Goal: Information Seeking & Learning: Learn about a topic

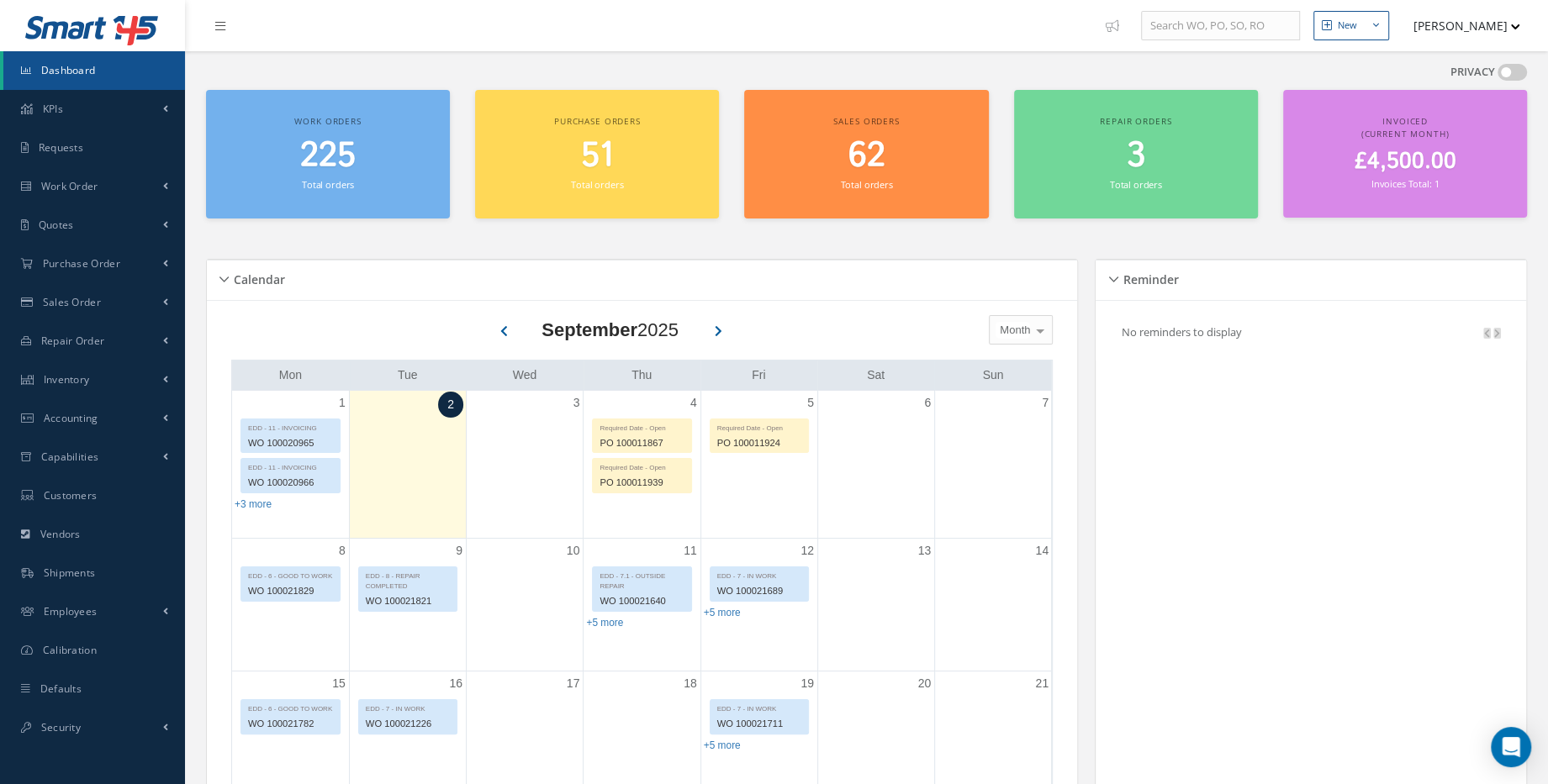
click at [1419, 160] on span "£4,500.00" at bounding box center [1404, 162] width 101 height 33
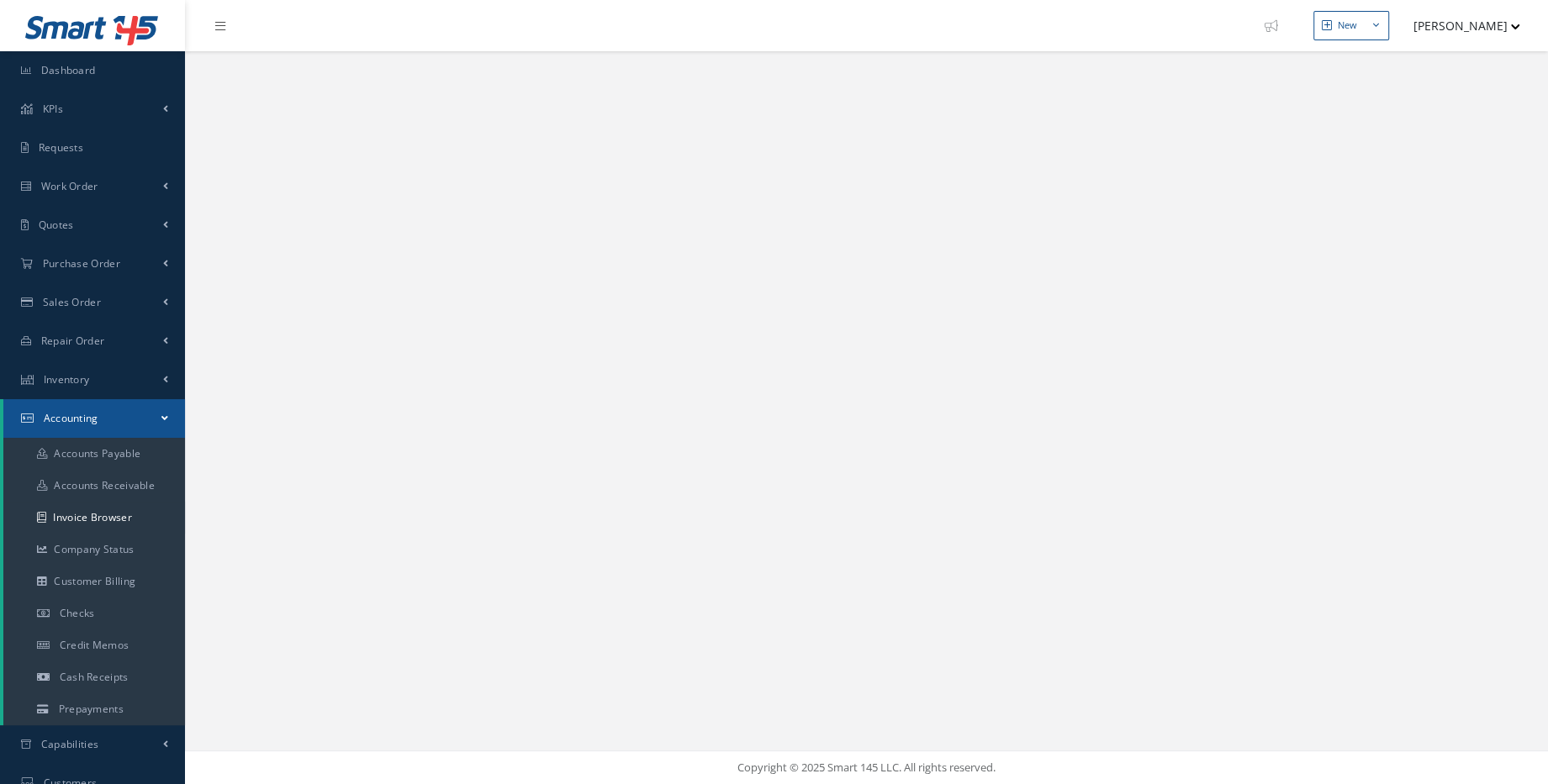
select select "25"
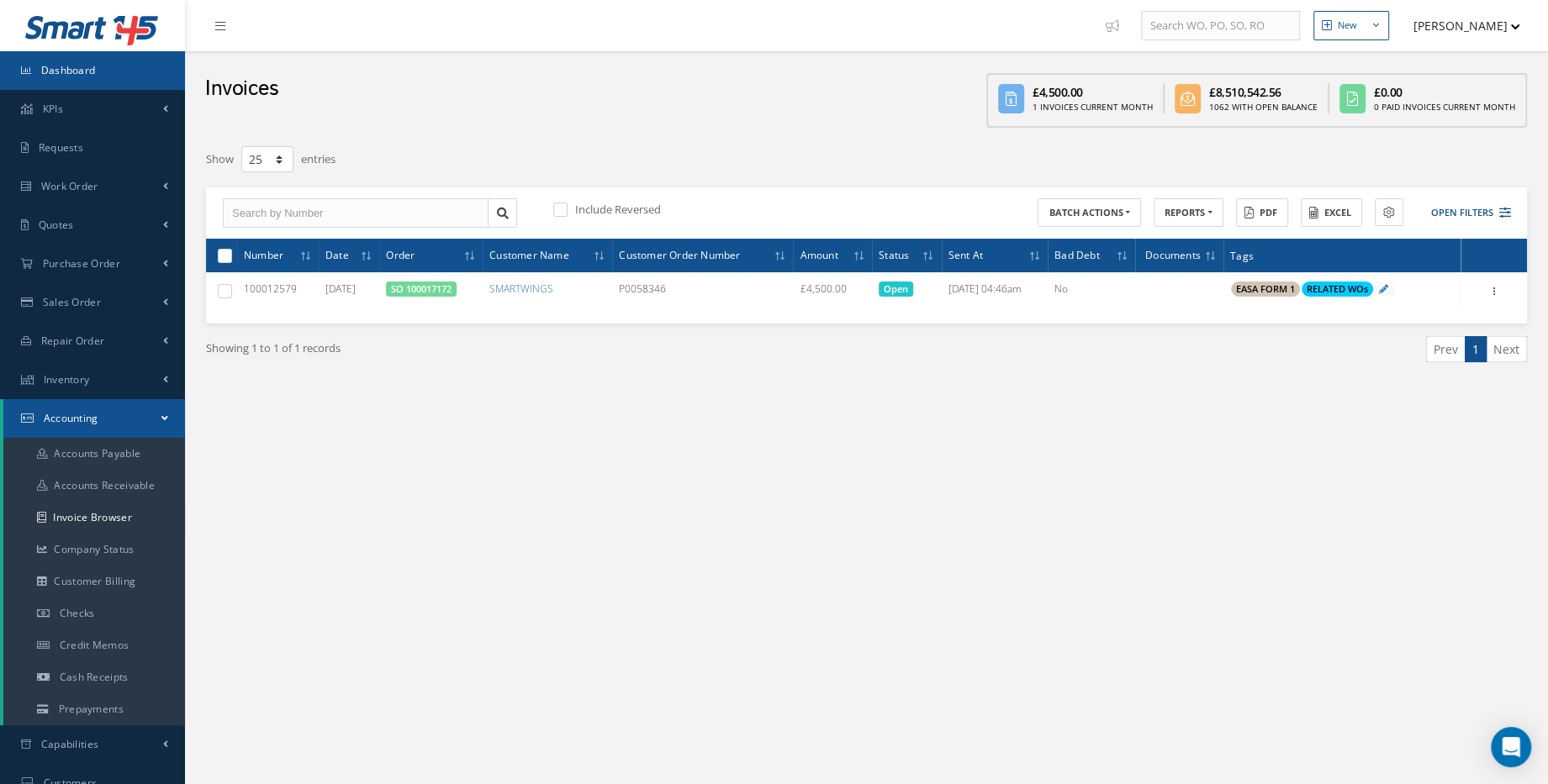
click at [52, 79] on link "Dashboard" at bounding box center [93, 71] width 185 height 38
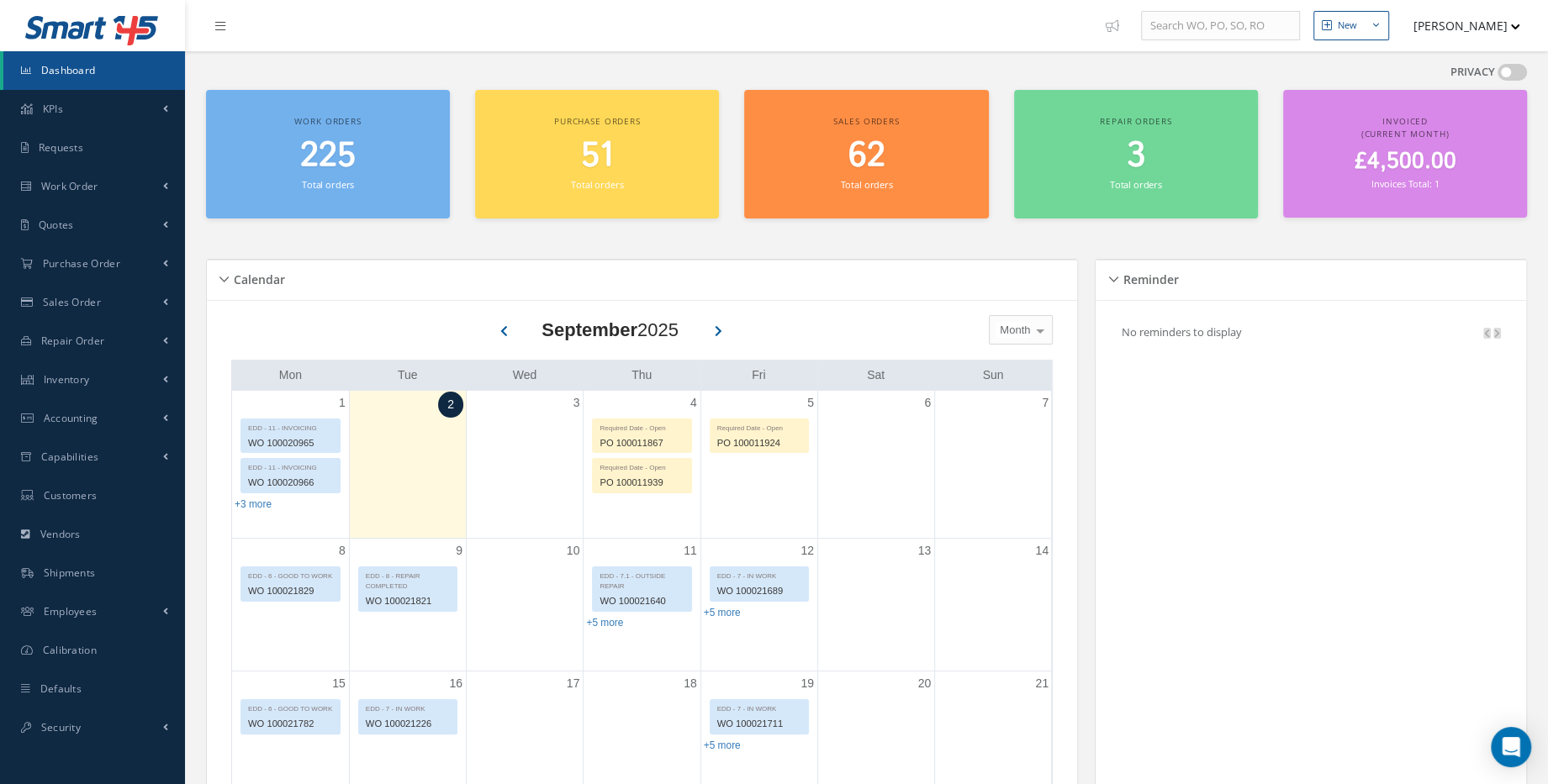
click at [1400, 180] on small "Invoices Total: 1" at bounding box center [1405, 183] width 67 height 12
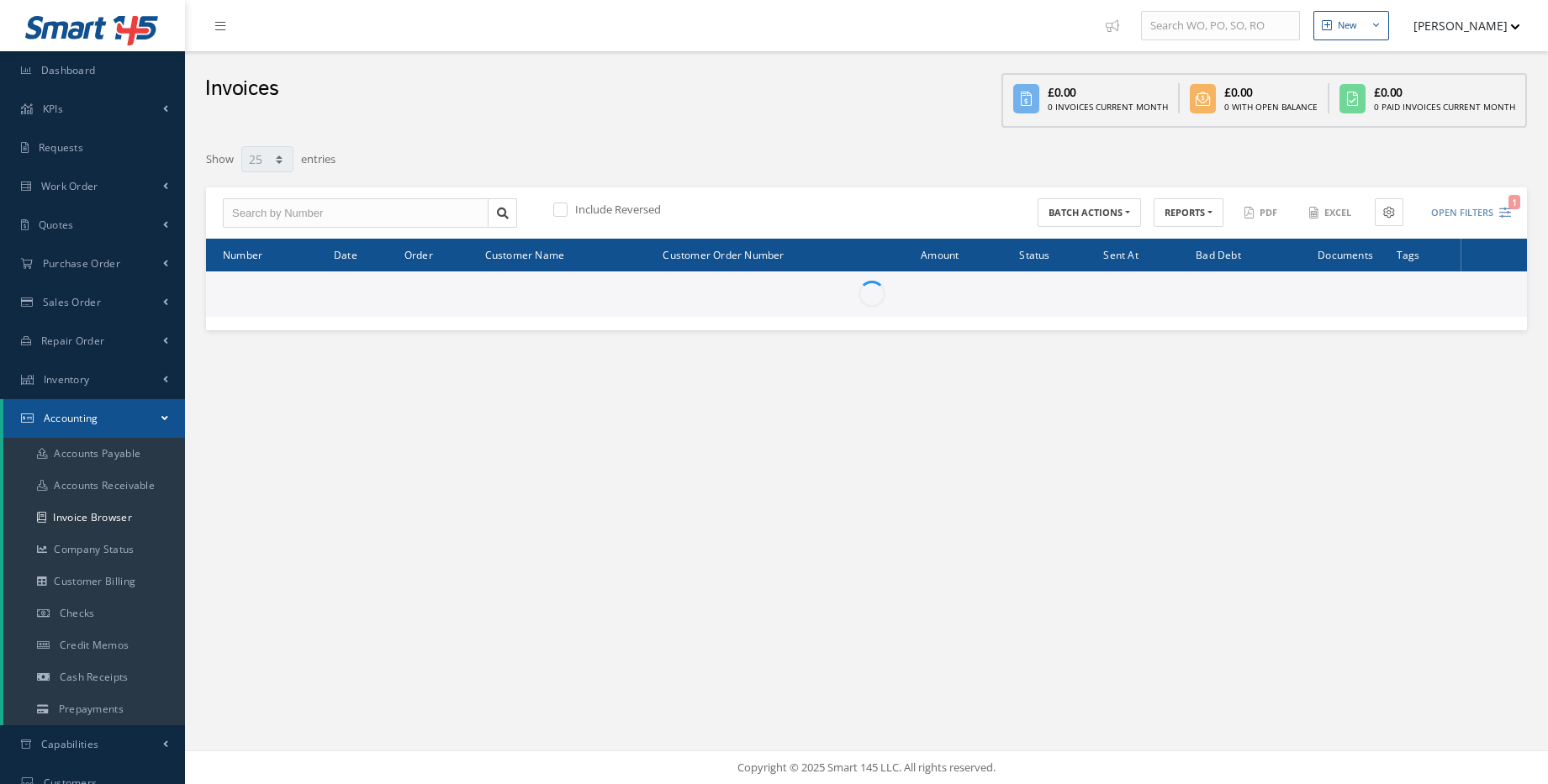
select select "25"
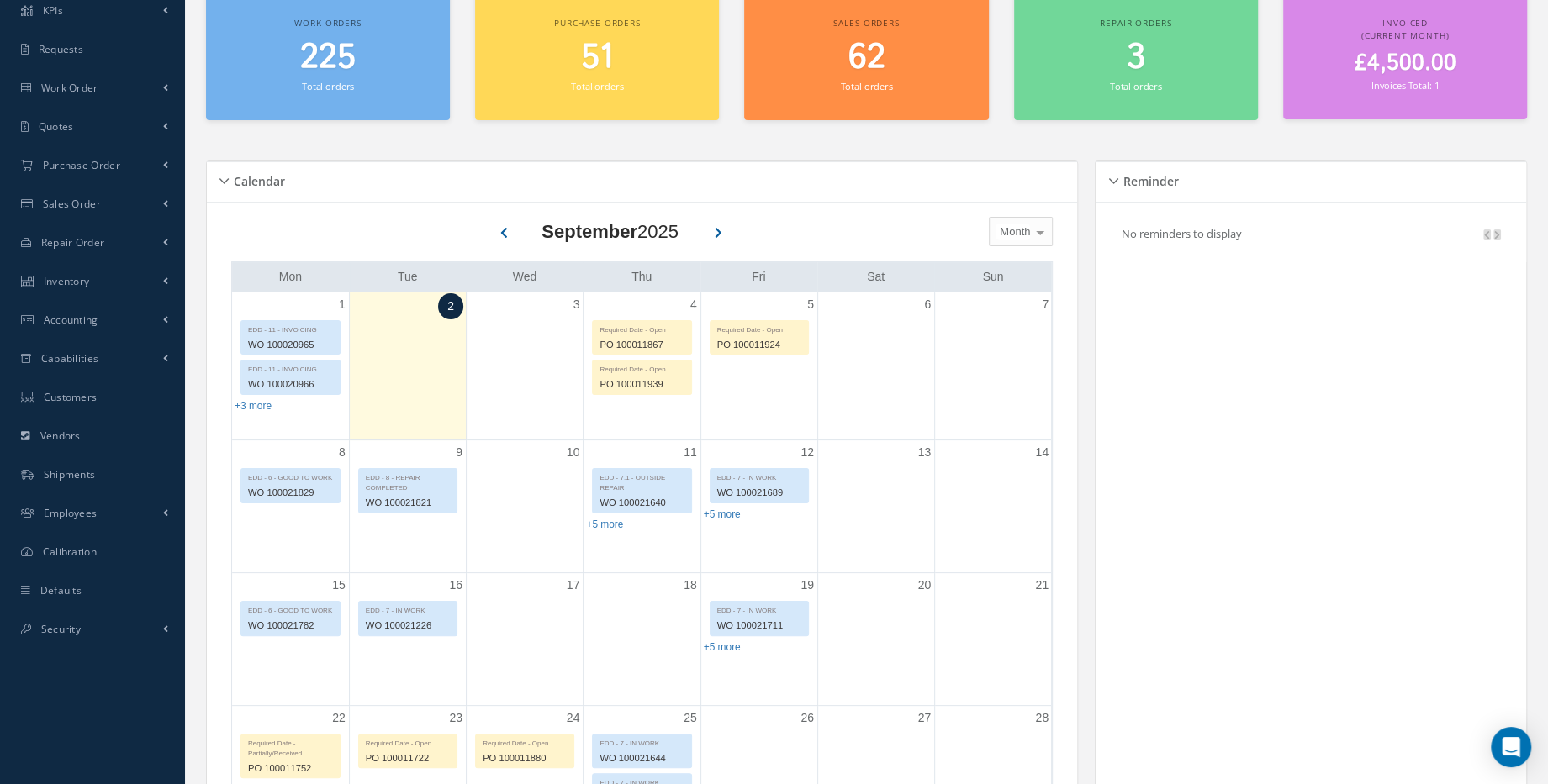
scroll to position [76, 0]
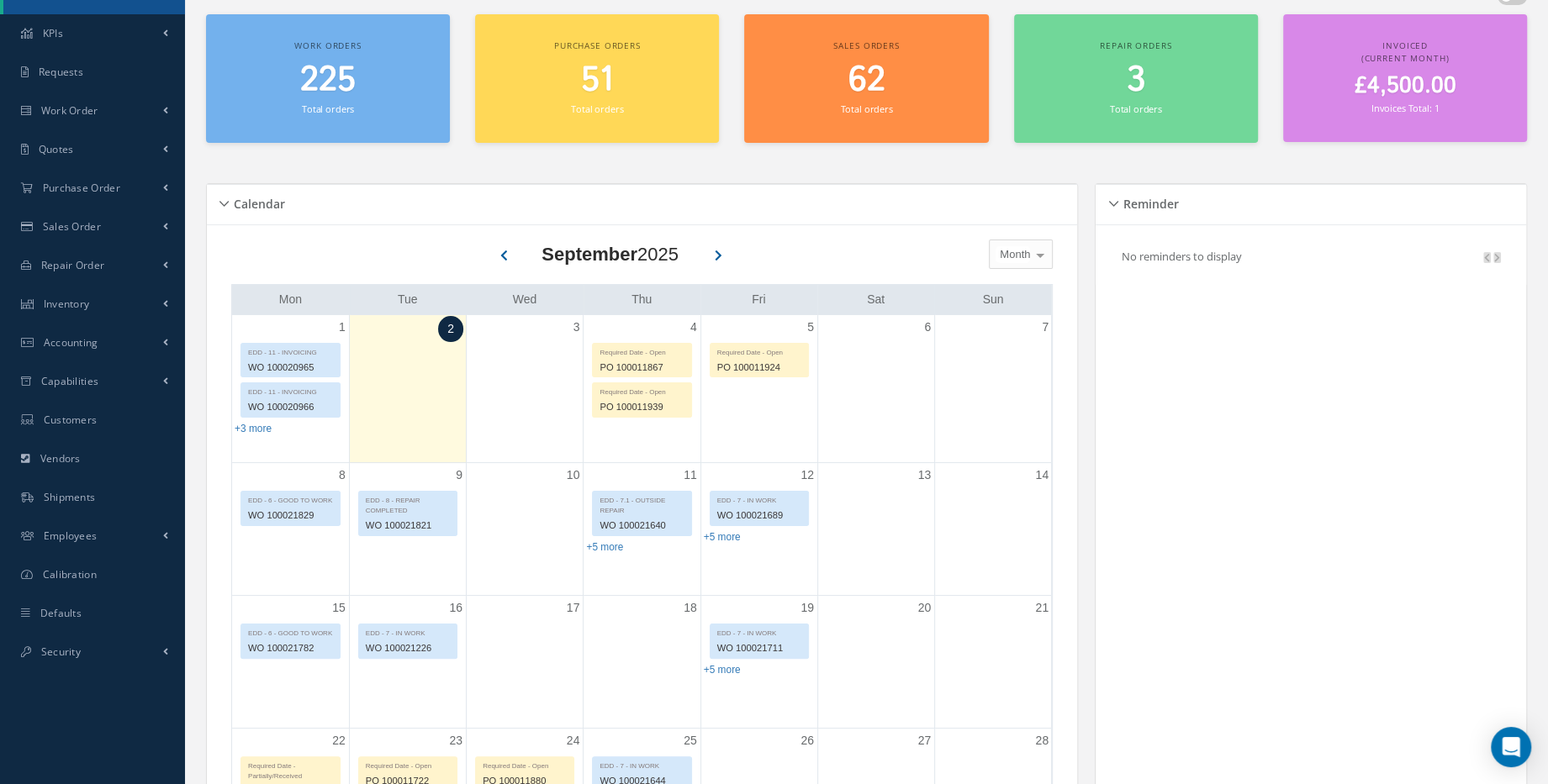
click at [1012, 253] on span "Month" at bounding box center [1012, 254] width 34 height 17
click at [1023, 306] on span "Week" at bounding box center [1013, 311] width 28 height 12
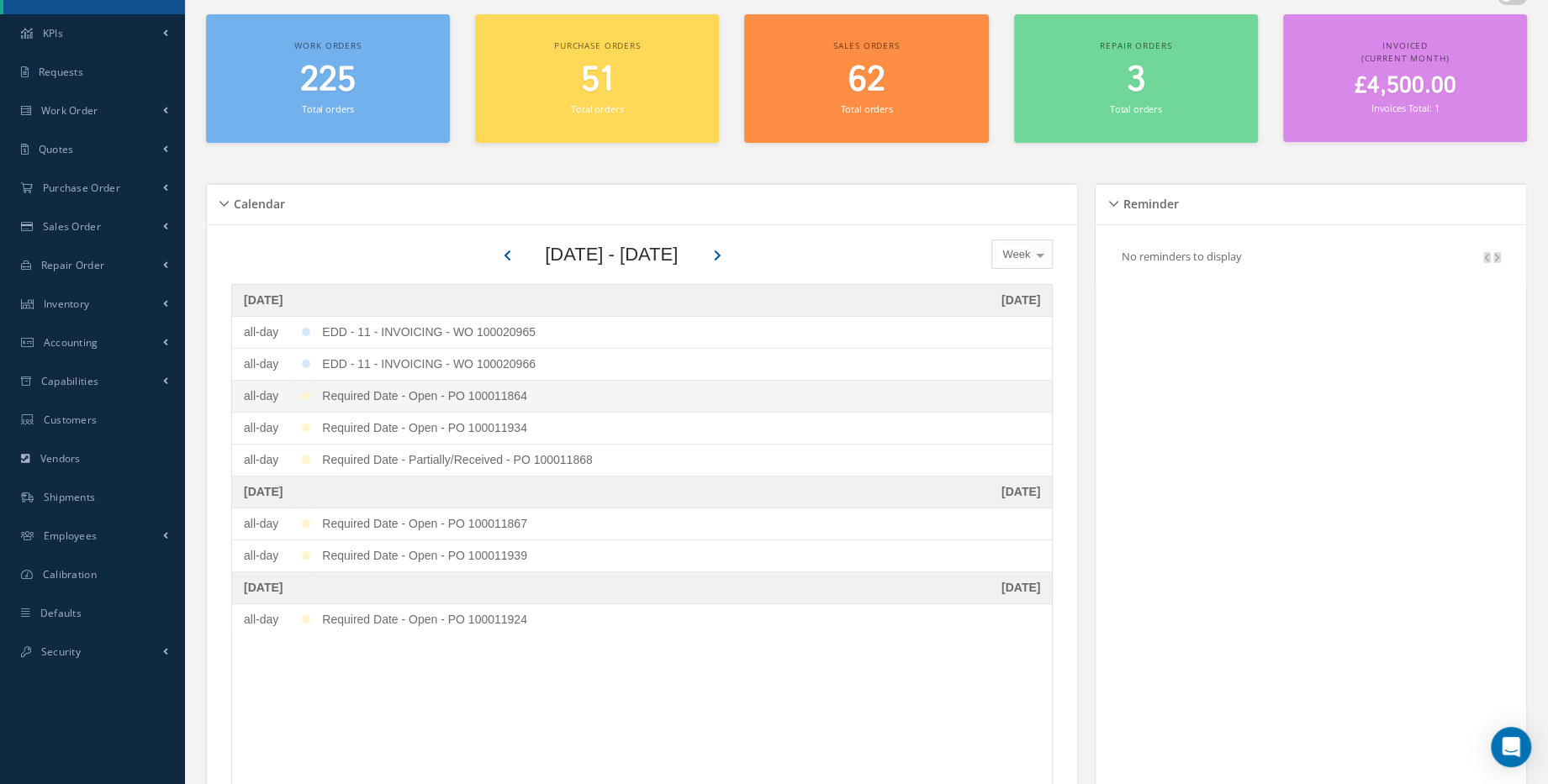
click at [500, 395] on div "Required Date - Open - PO 100011864" at bounding box center [681, 396] width 718 height 17
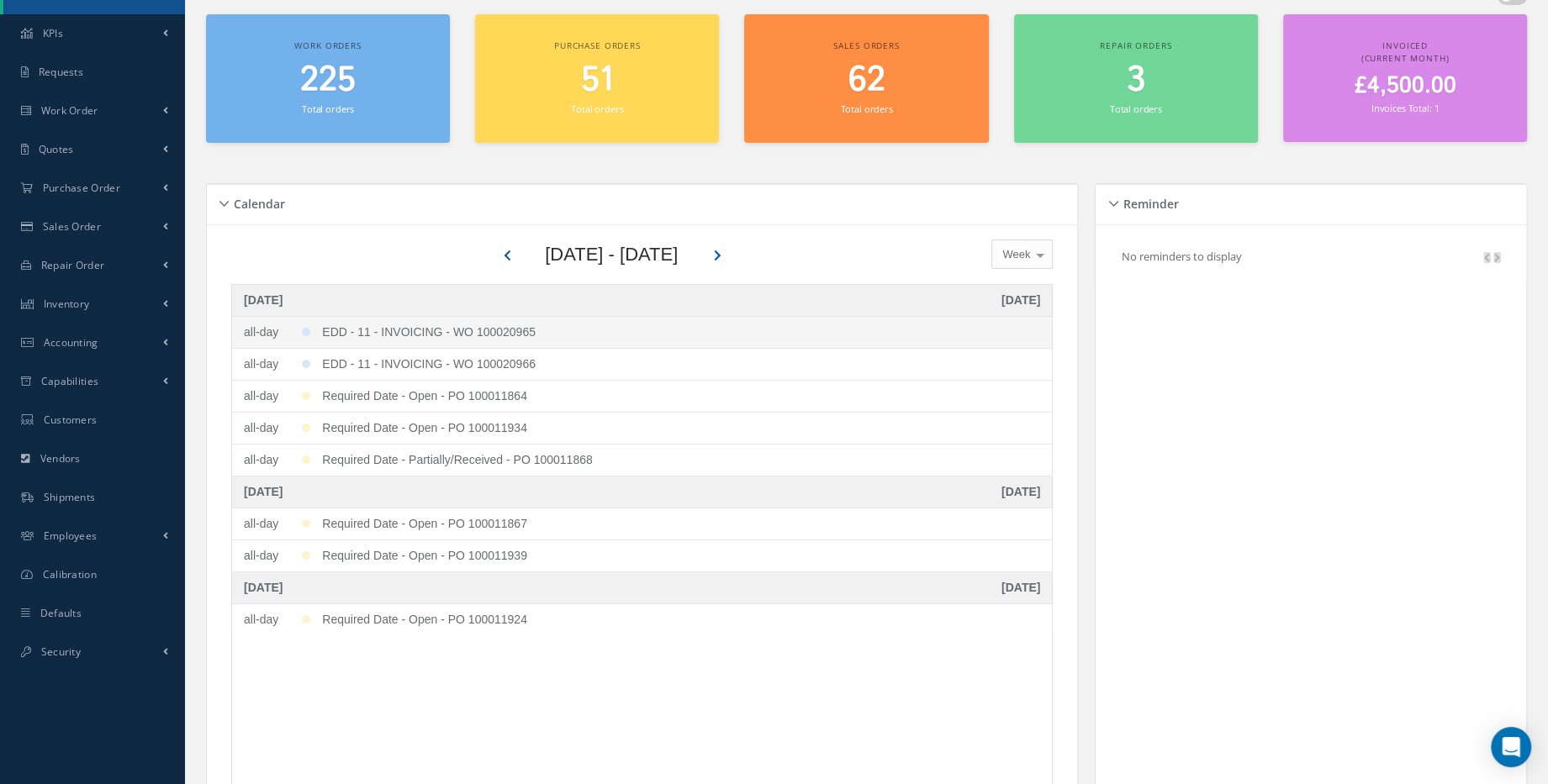
click at [523, 323] on div "EDD - 11 - INVOICING - WO 100020965" at bounding box center [681, 332] width 718 height 17
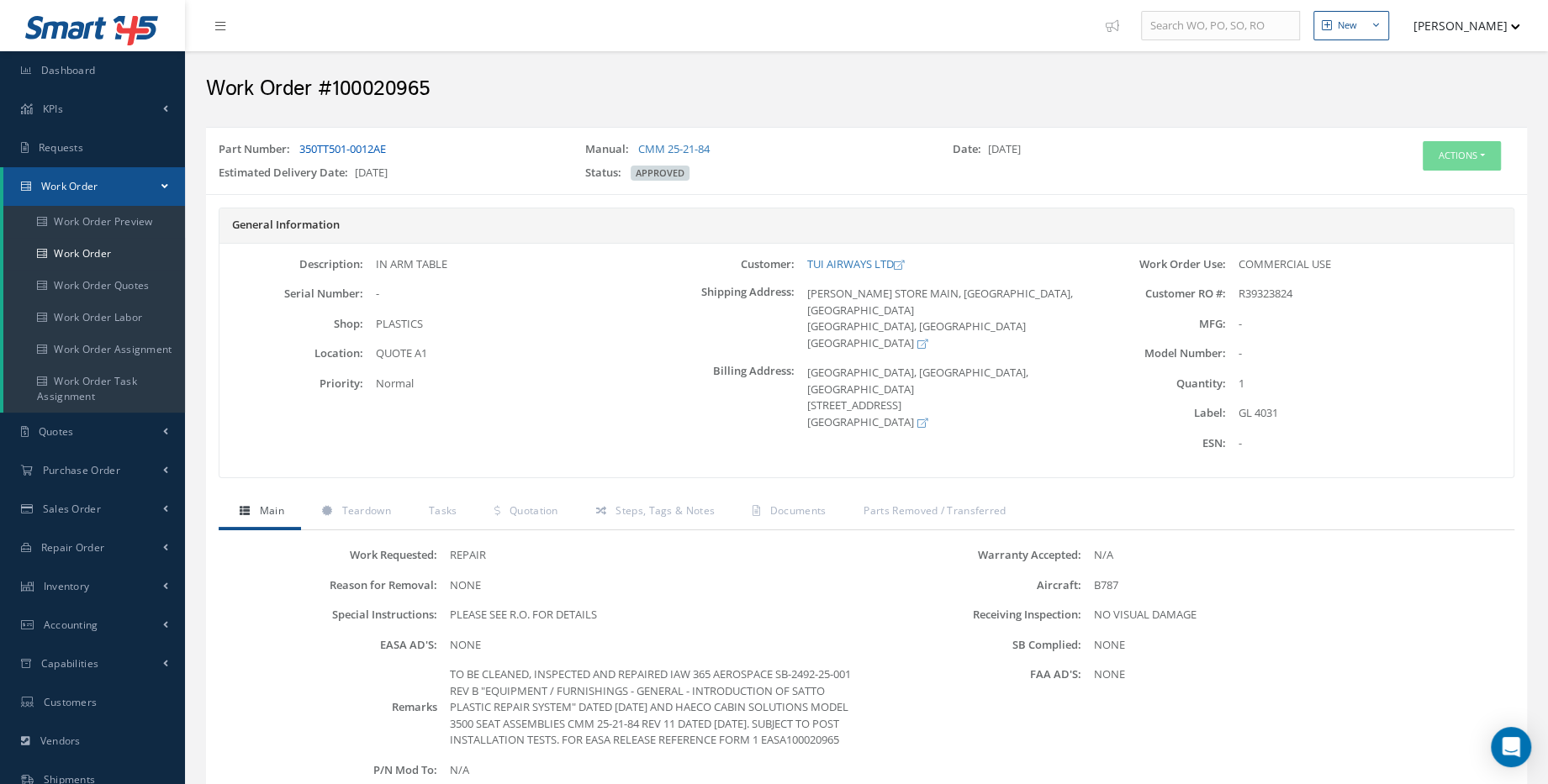
click at [366, 153] on link "350TT501-0012AE" at bounding box center [342, 148] width 86 height 15
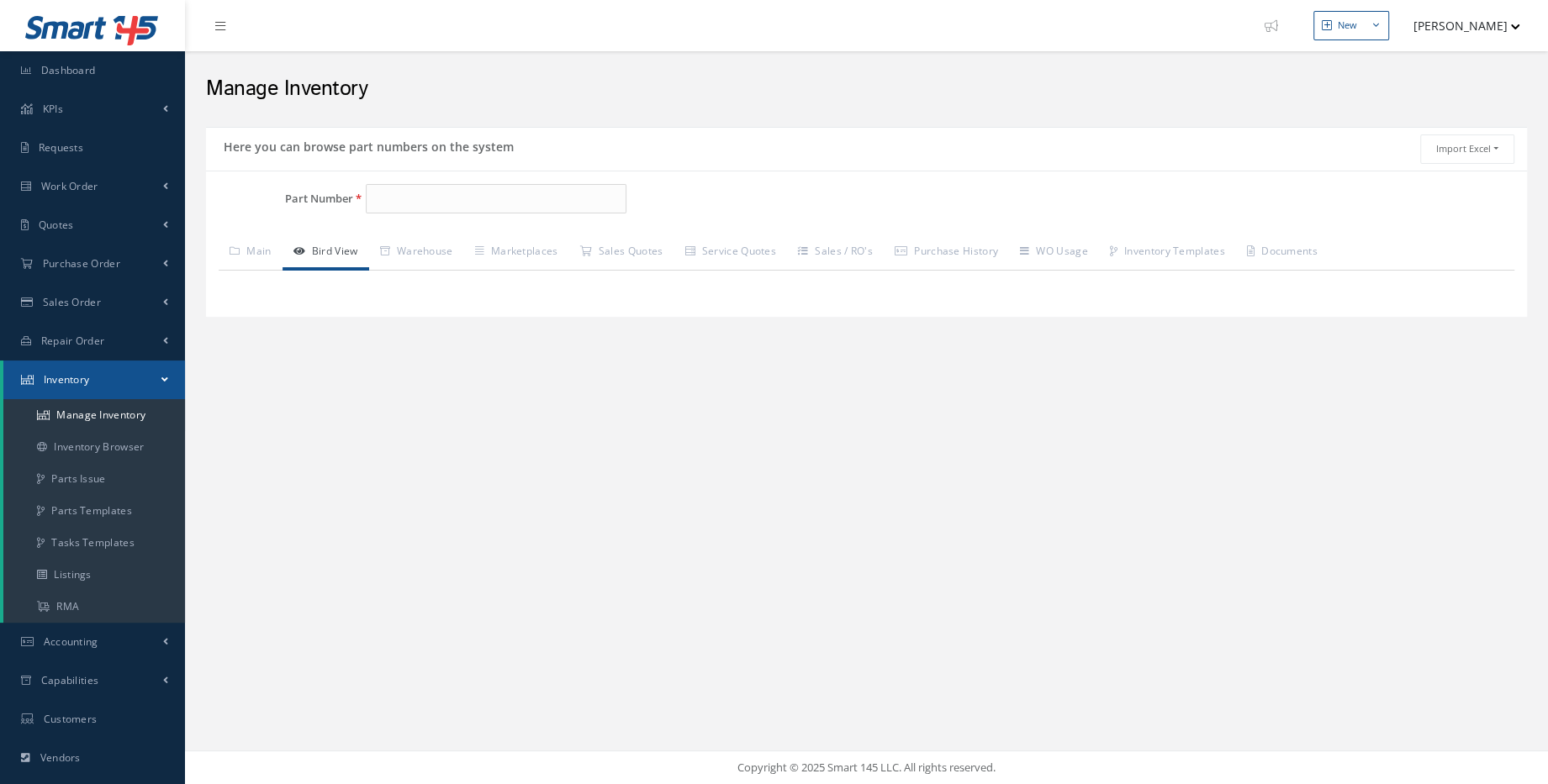
type input "350TT501-0012AE"
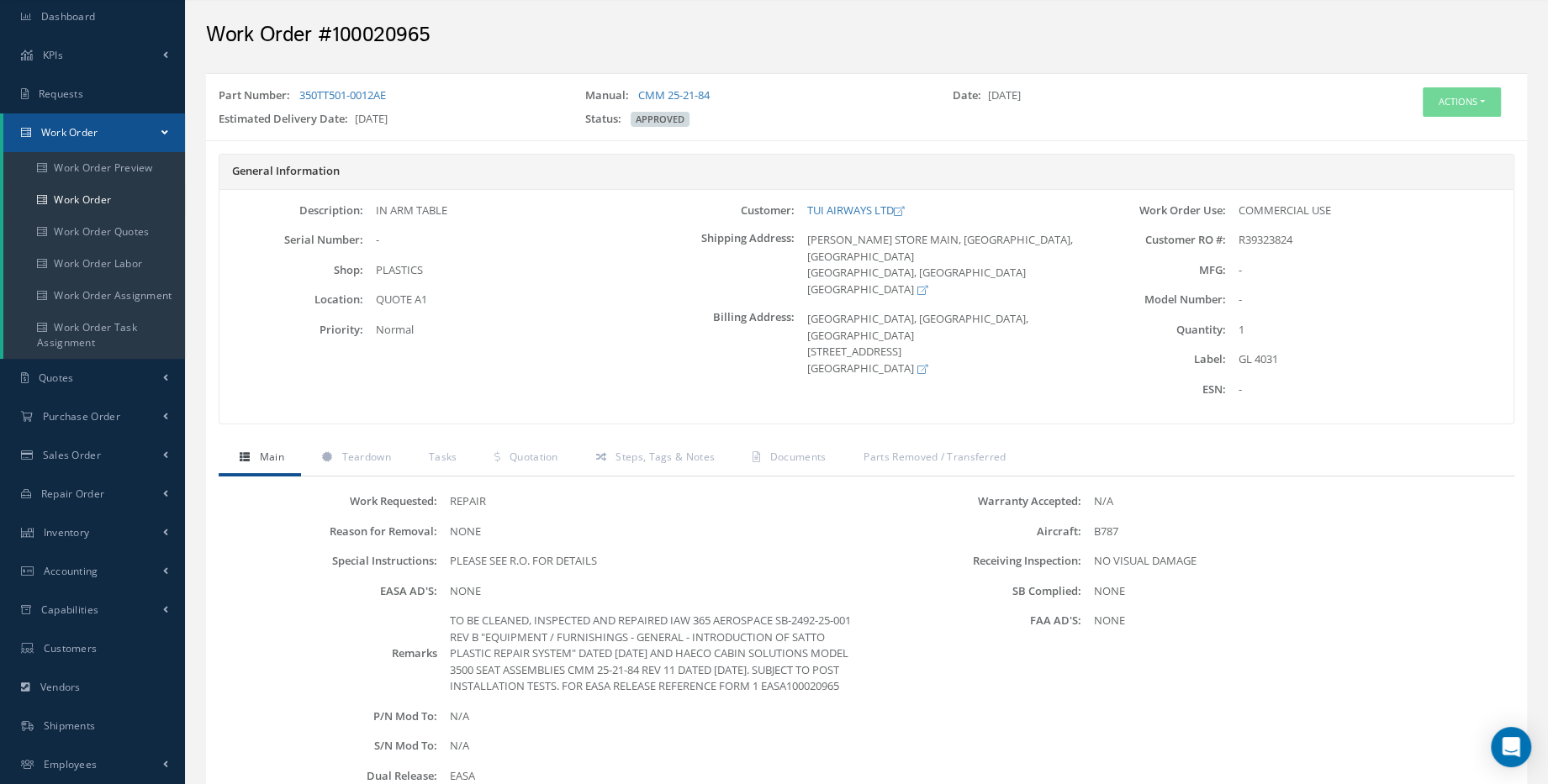
scroll to position [76, 0]
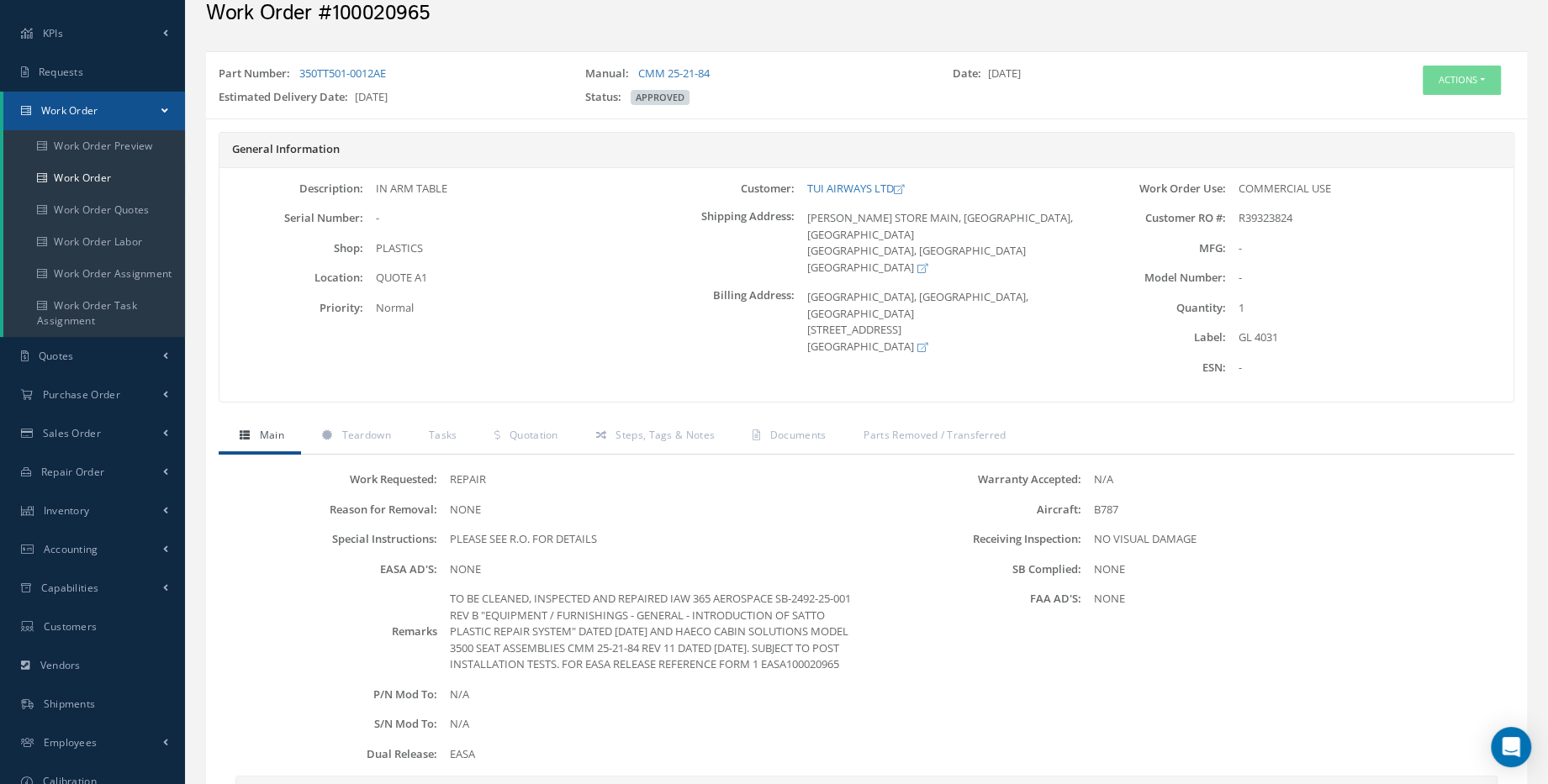
drag, startPoint x: 363, startPoint y: 94, endPoint x: 414, endPoint y: 98, distance: 51.2
click at [414, 98] on div "Estimated Delivery Date: 09/01/2025" at bounding box center [390, 100] width 367 height 24
drag, startPoint x: 414, startPoint y: 98, endPoint x: 371, endPoint y: 106, distance: 43.7
click at [371, 106] on div "Estimated Delivery Date: 09/01/2025" at bounding box center [390, 100] width 367 height 24
click at [363, 100] on div "Estimated Delivery Date: 09/01/2025" at bounding box center [390, 100] width 367 height 24
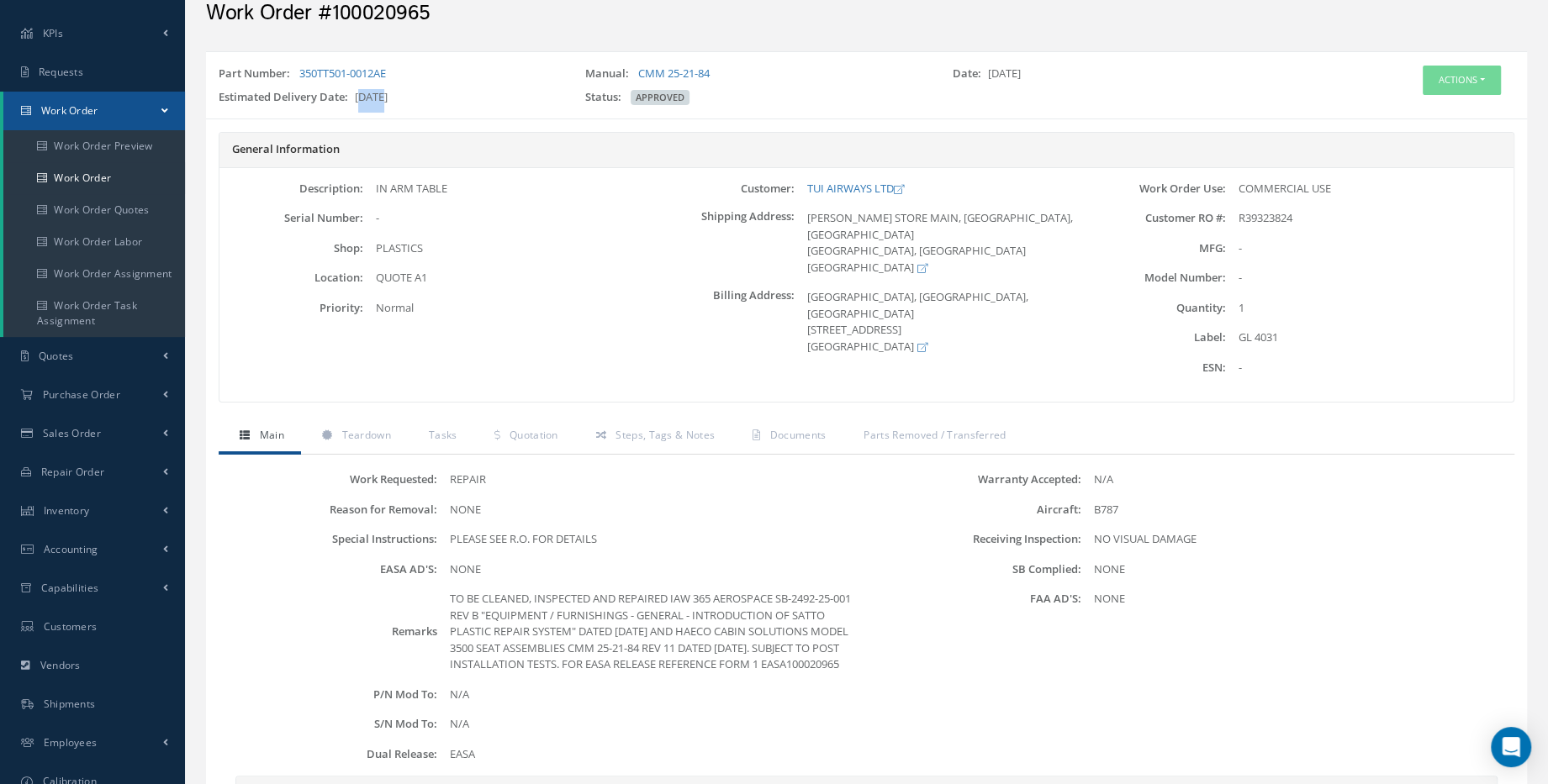
drag, startPoint x: 356, startPoint y: 95, endPoint x: 382, endPoint y: 93, distance: 26.1
click at [382, 93] on div "Estimated Delivery Date: 09/01/2025" at bounding box center [390, 100] width 367 height 24
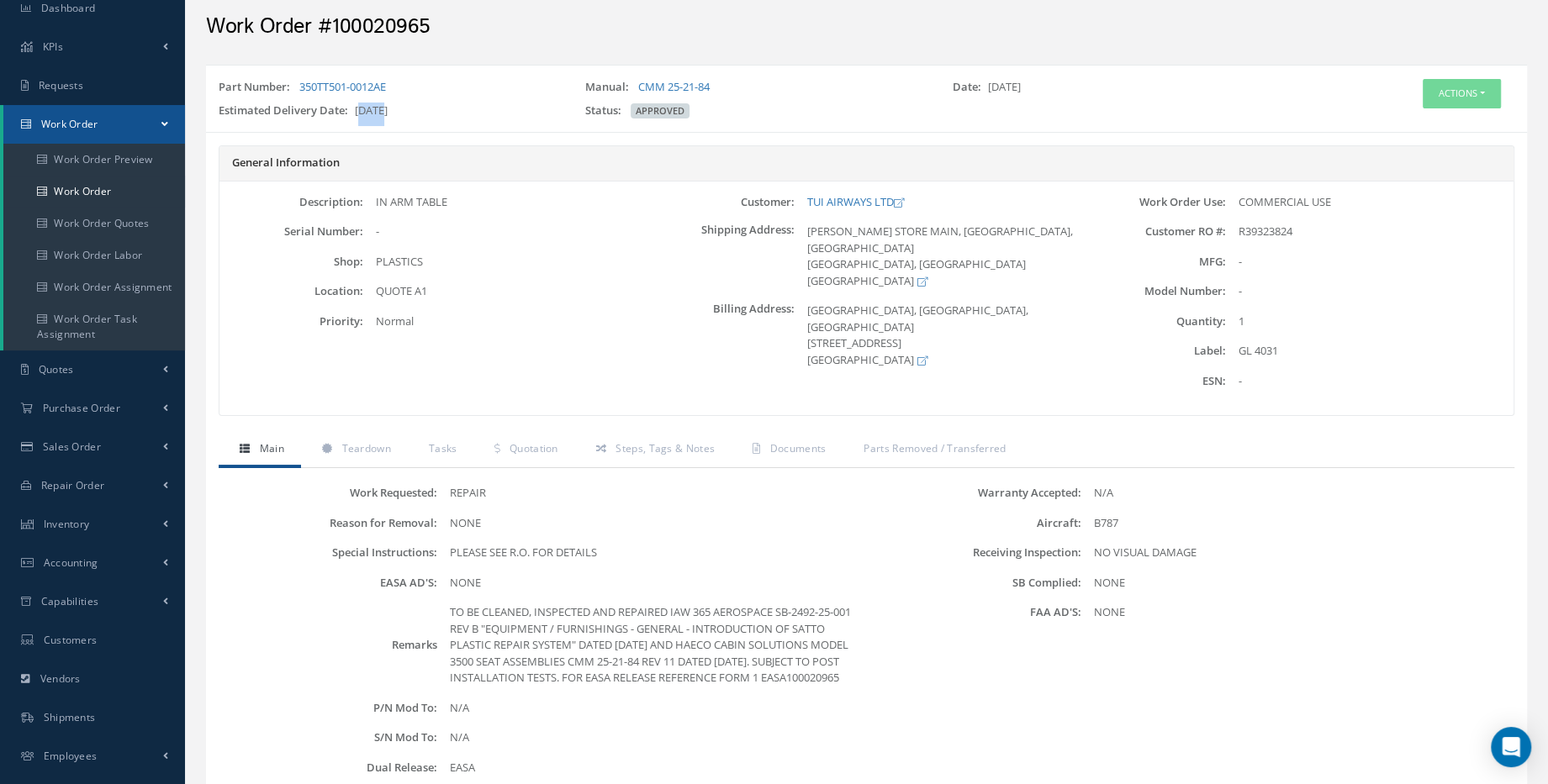
scroll to position [0, 0]
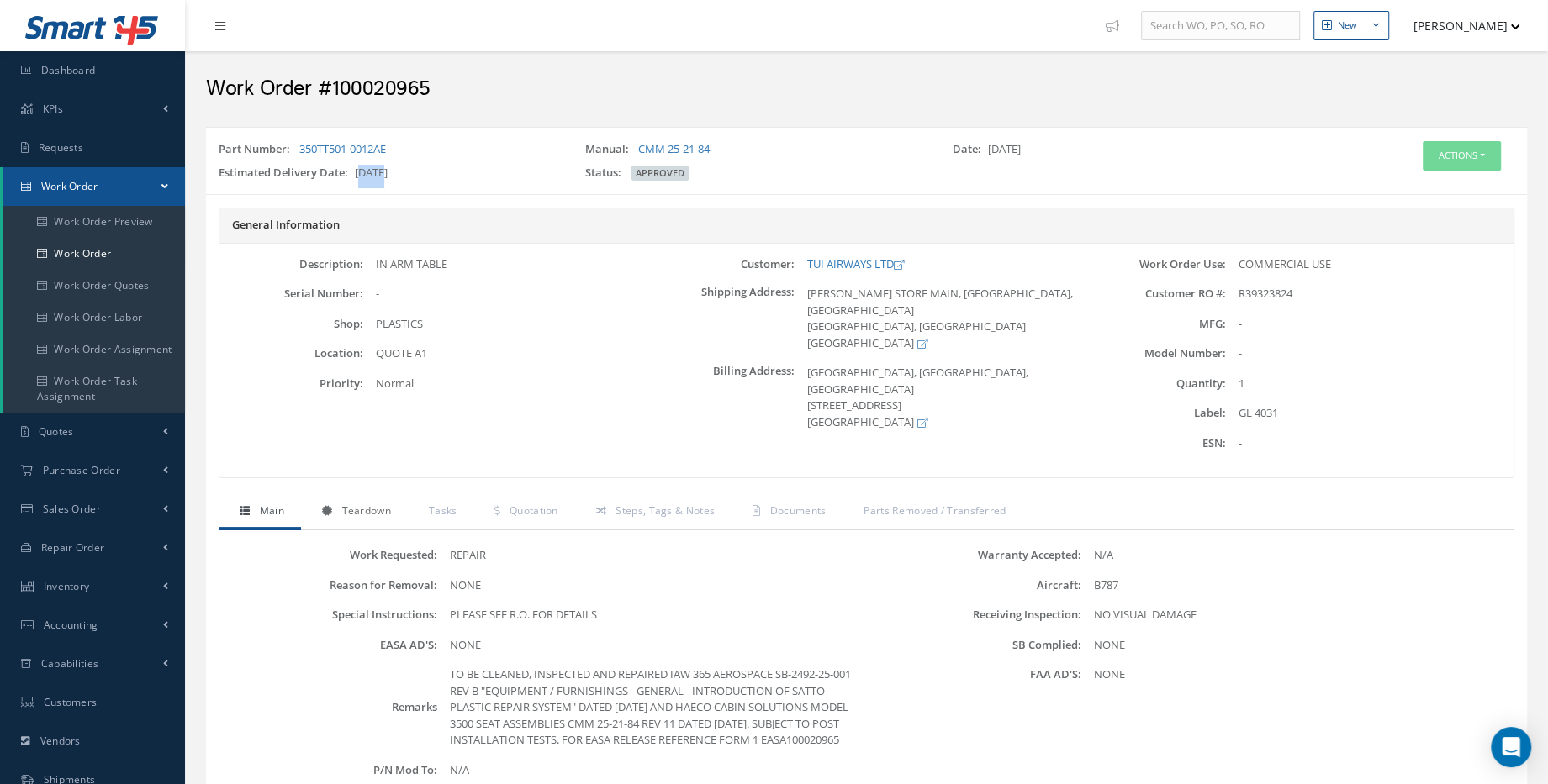
click at [393, 511] on link "Teardown" at bounding box center [355, 512] width 107 height 35
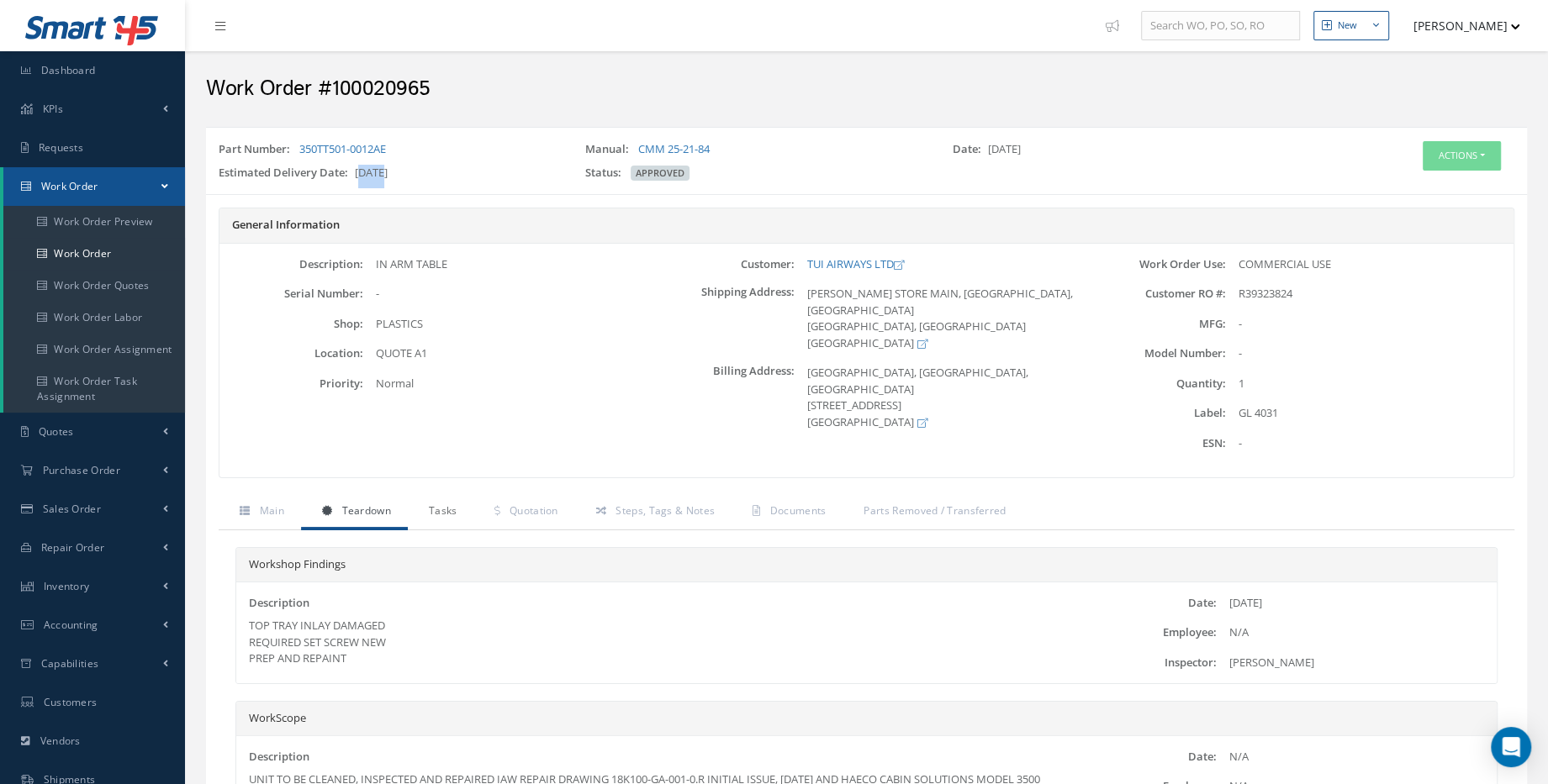
click at [464, 500] on link "Tasks" at bounding box center [441, 512] width 66 height 35
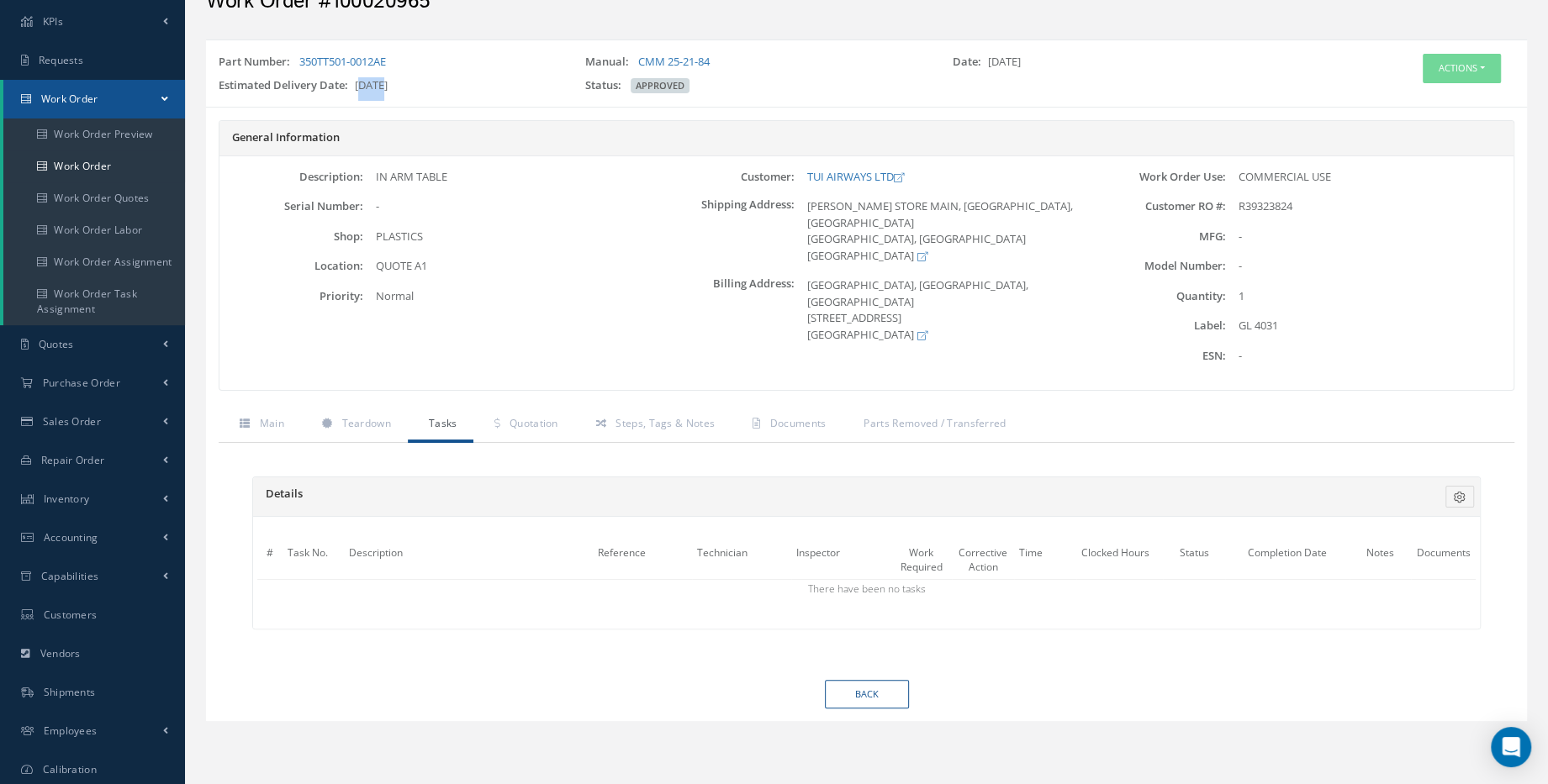
scroll to position [169, 0]
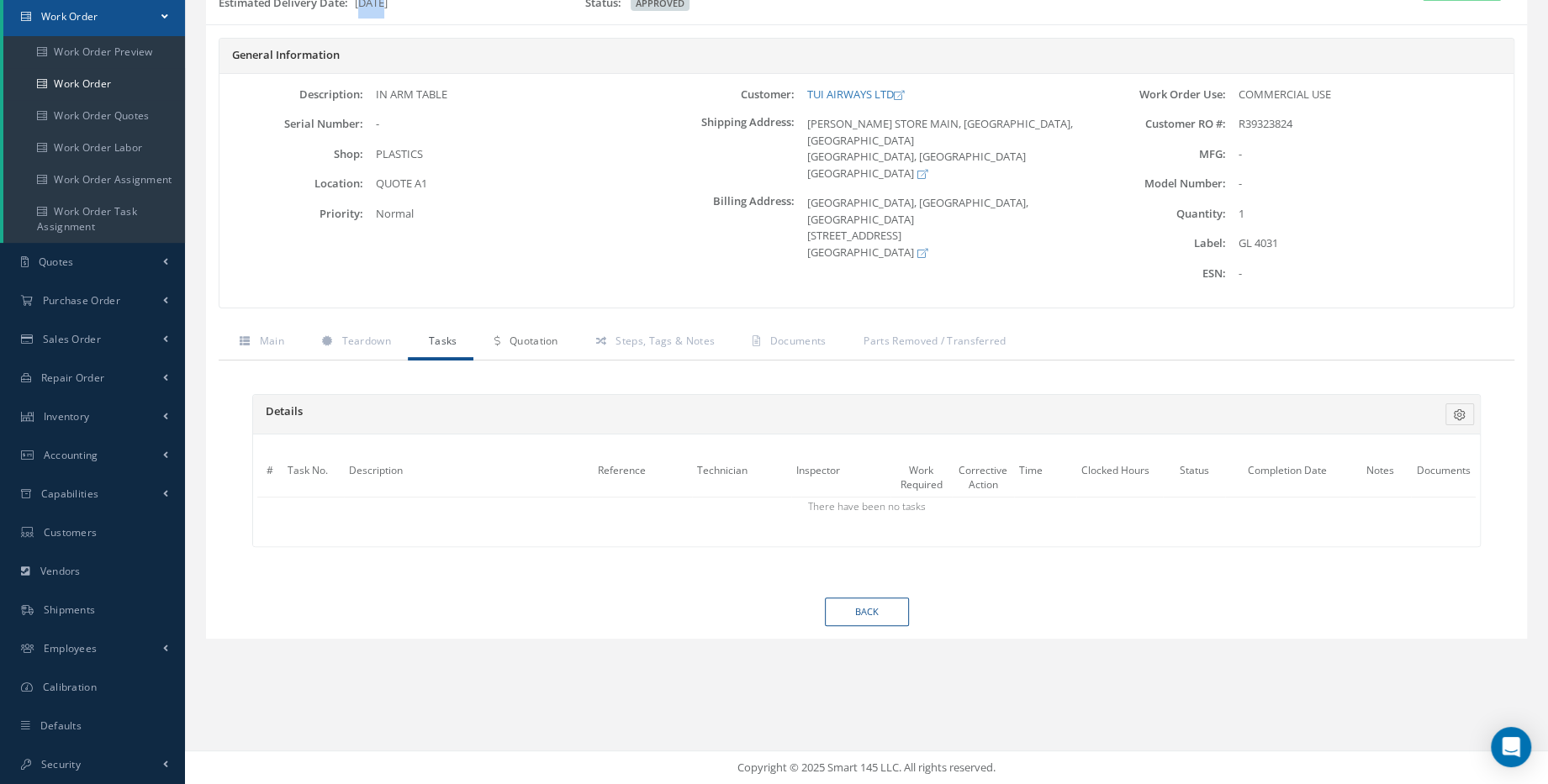
click at [500, 344] on link "Quotation" at bounding box center [523, 342] width 100 height 35
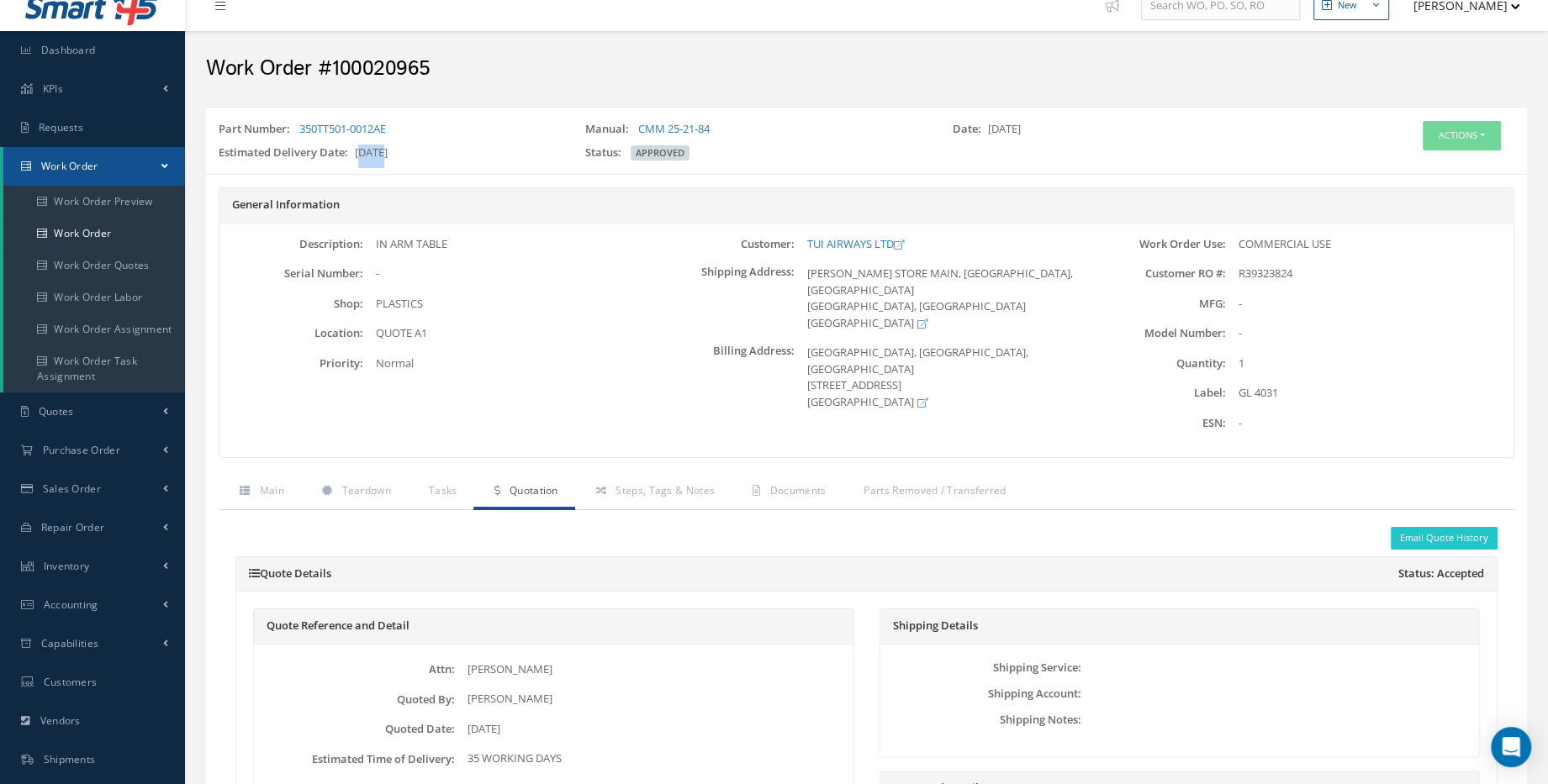
scroll to position [0, 0]
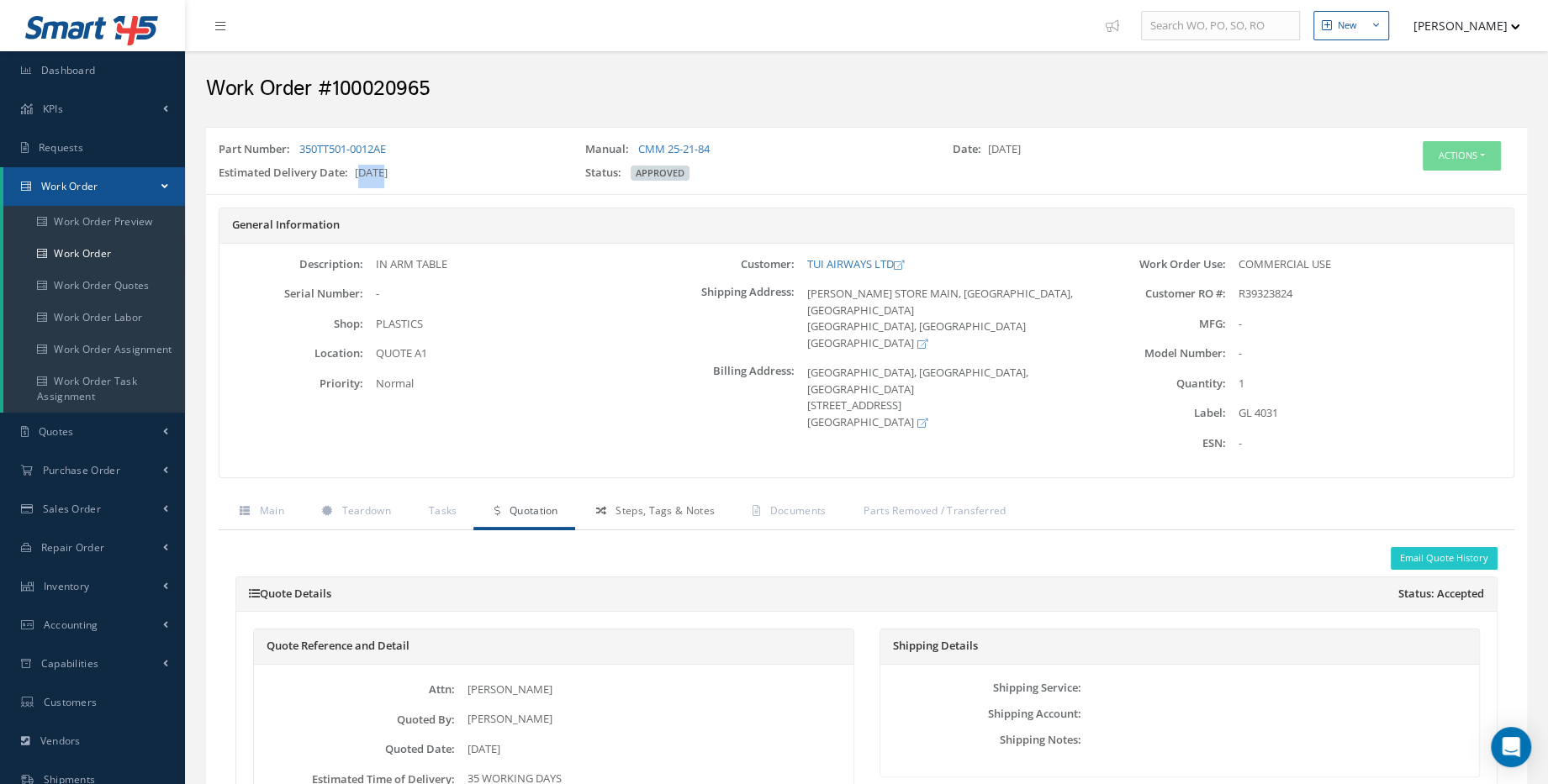
click at [681, 509] on span "Steps, Tags & Notes" at bounding box center [665, 510] width 100 height 14
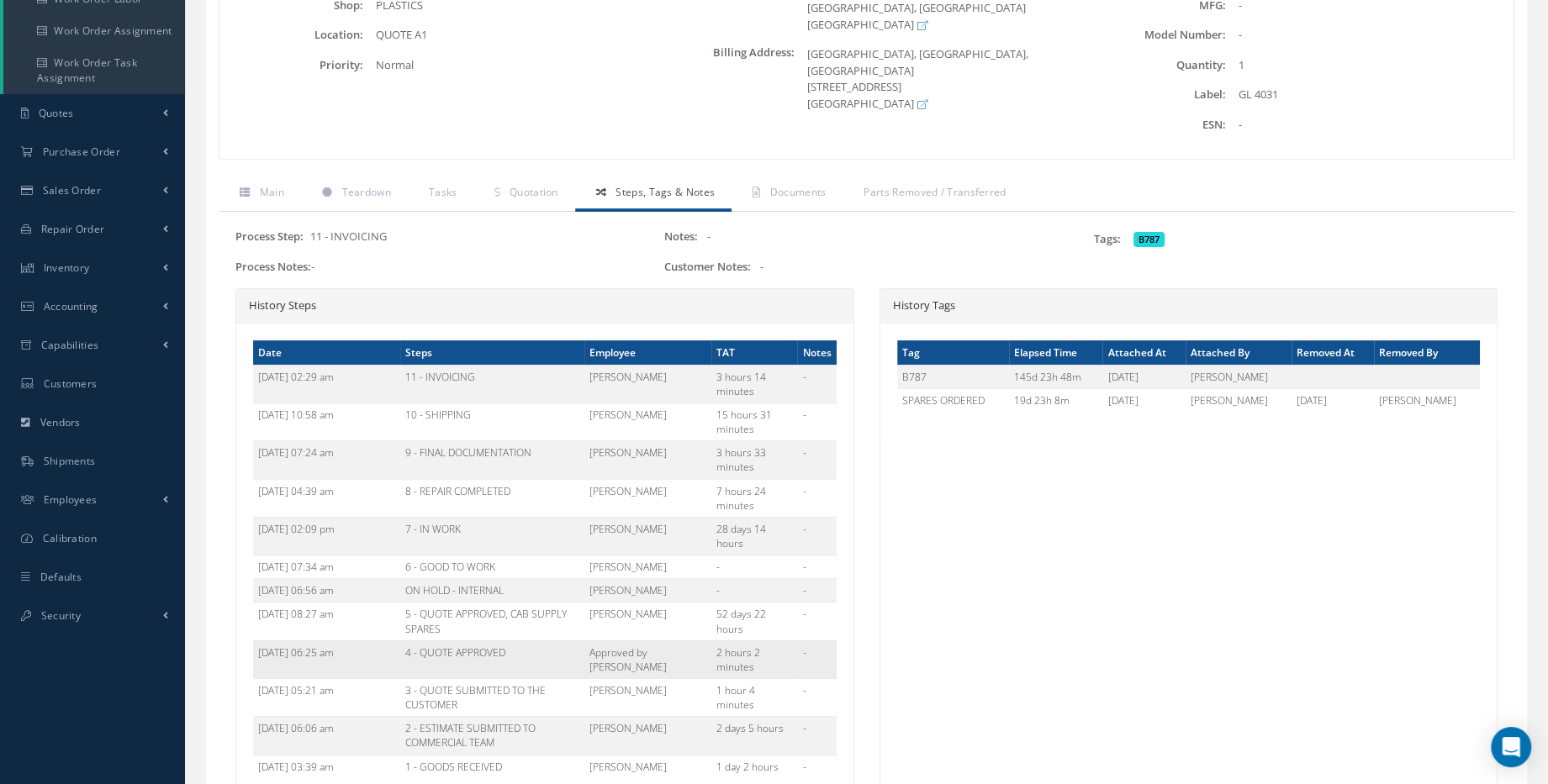
scroll to position [224, 0]
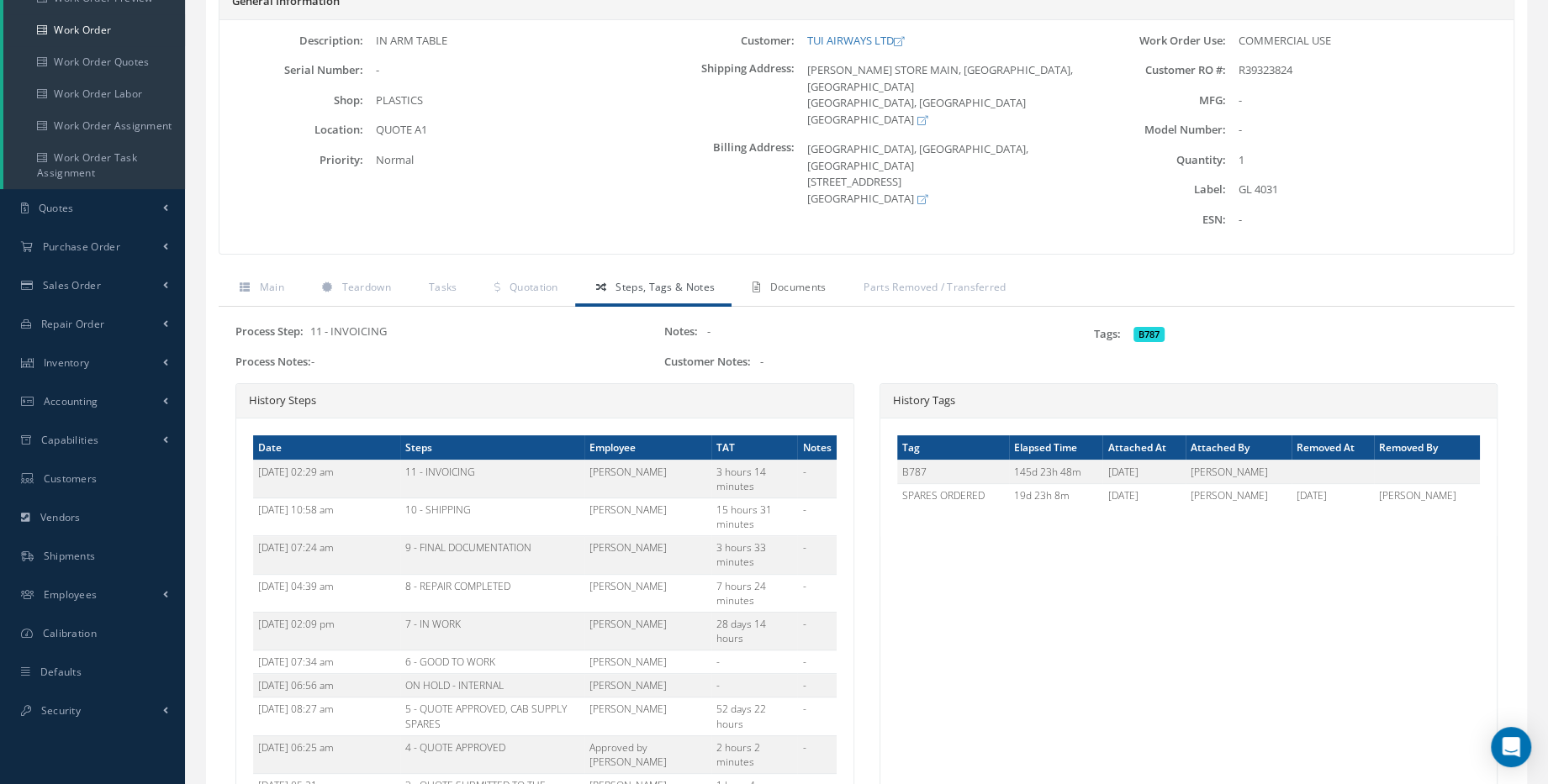
click at [818, 279] on span "Documents" at bounding box center [798, 286] width 56 height 14
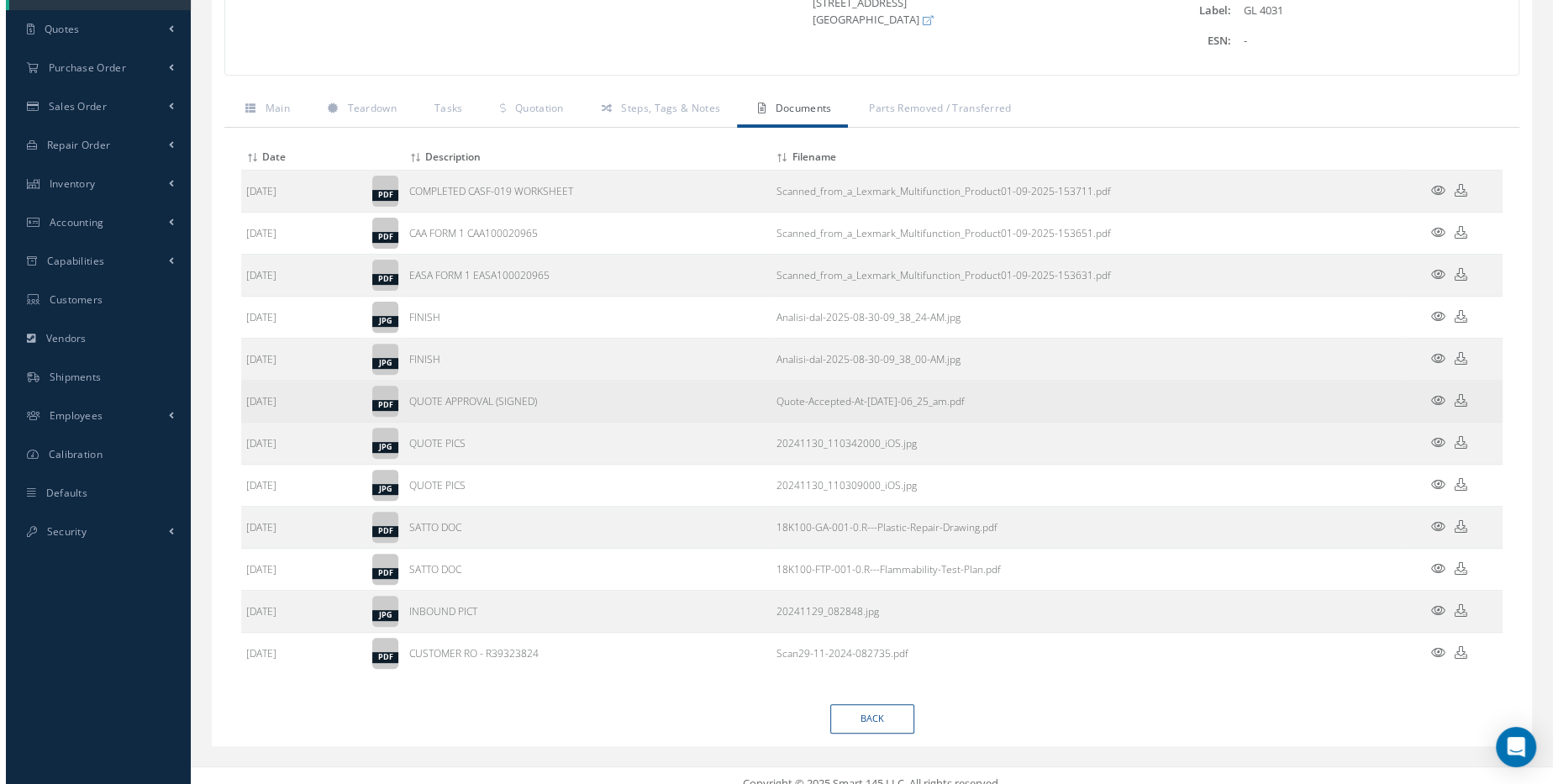
scroll to position [414, 0]
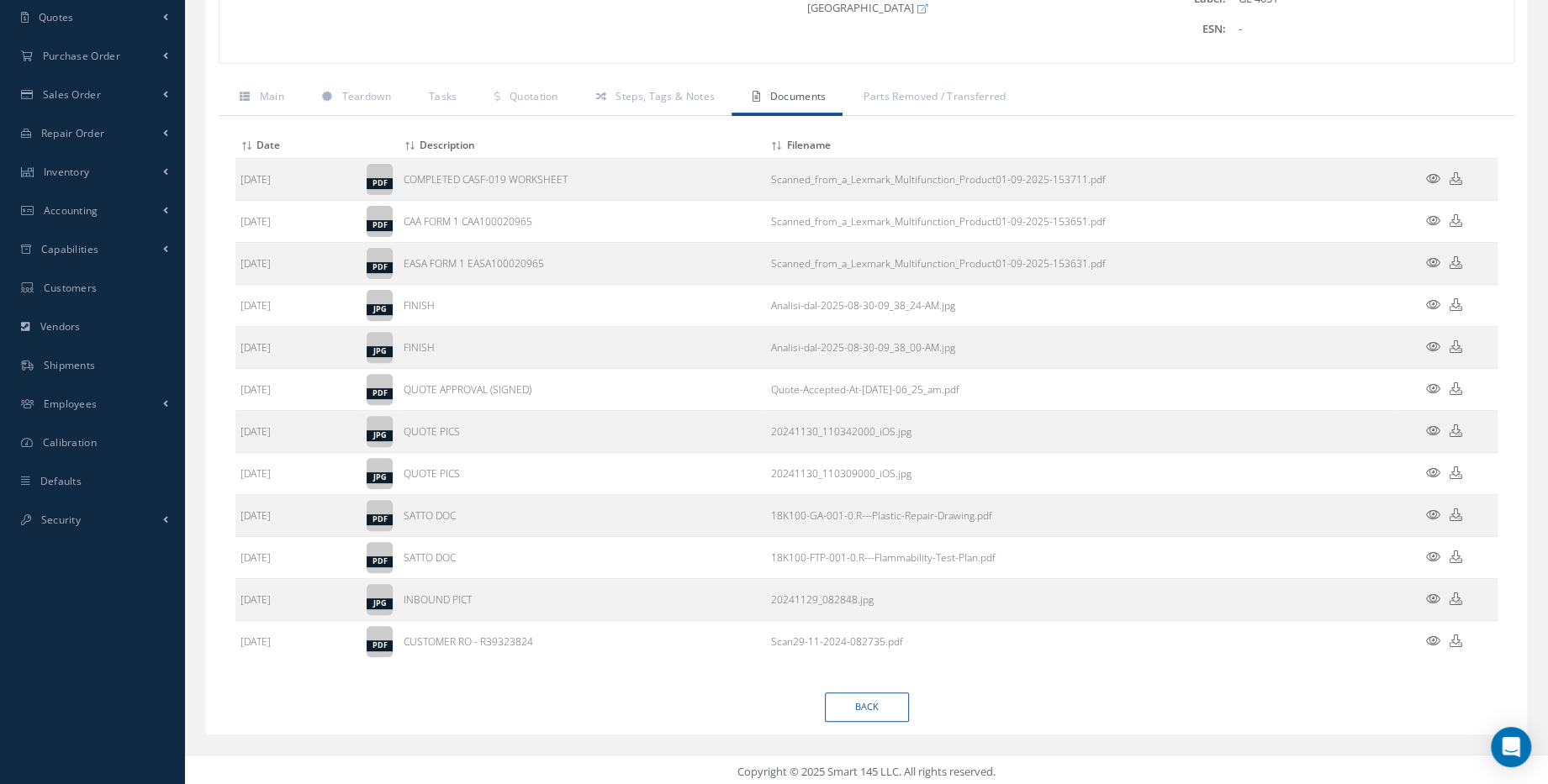
click at [1431, 424] on icon at bounding box center [1433, 430] width 14 height 12
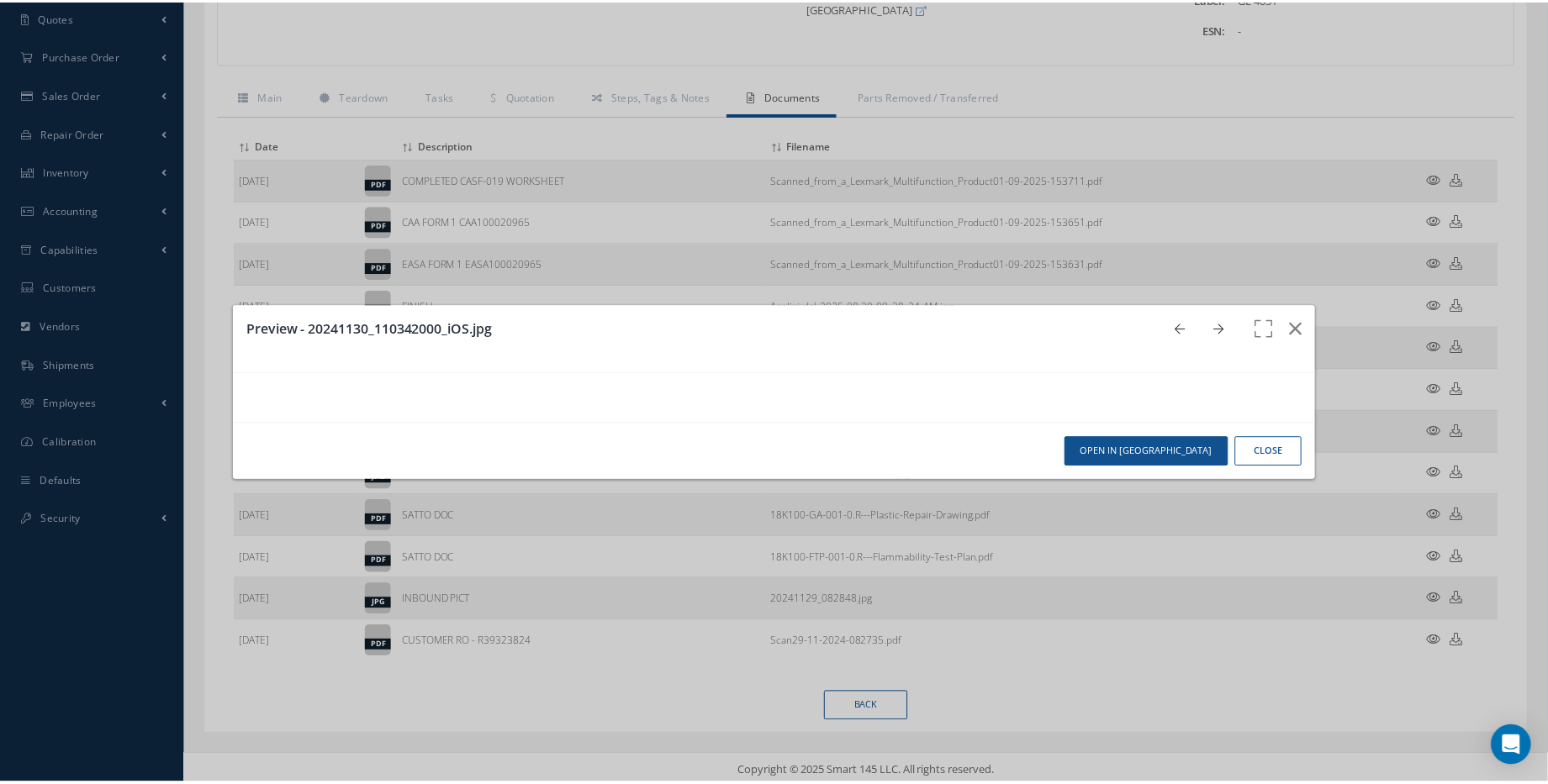
scroll to position [0, 0]
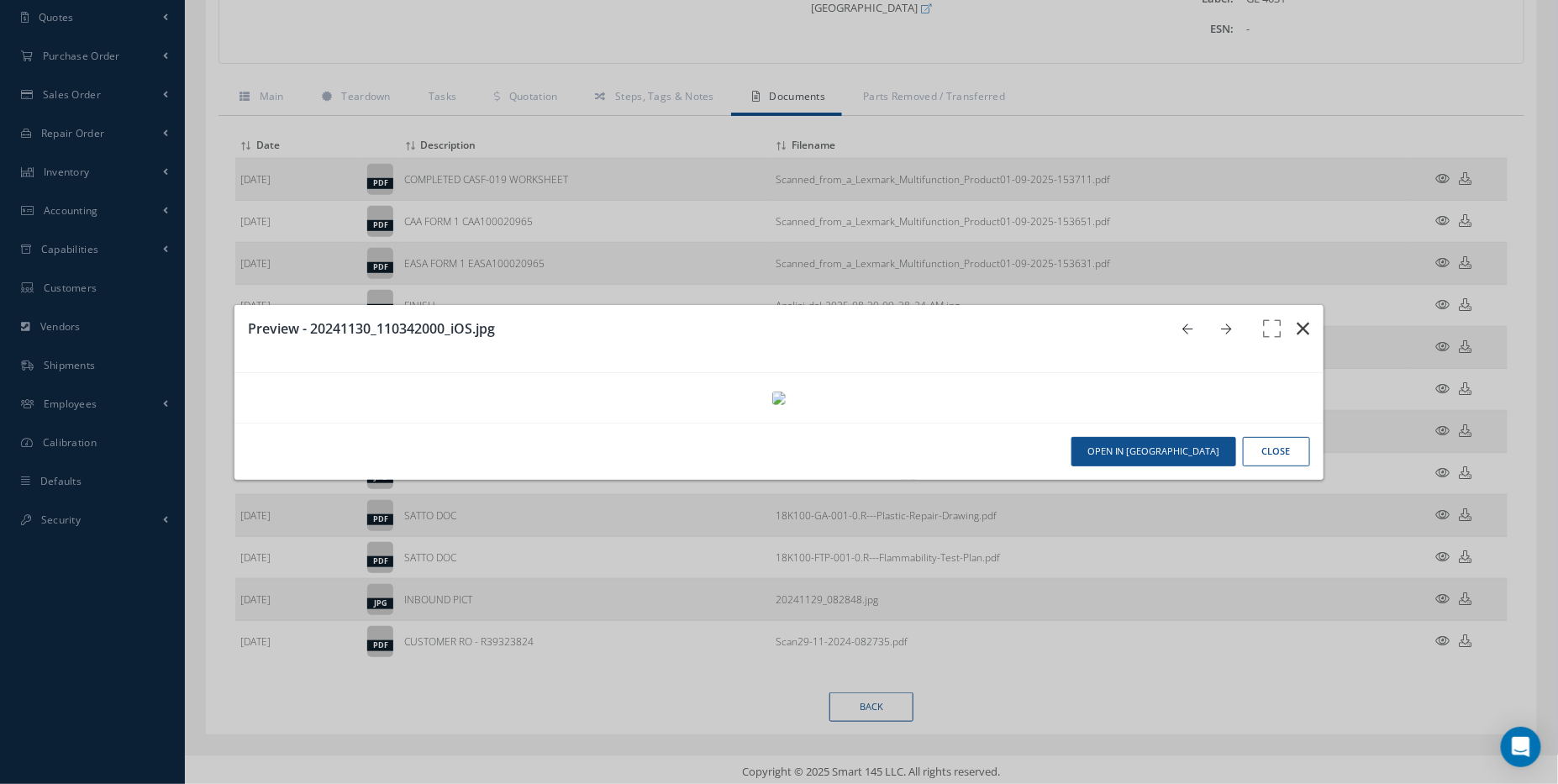
click at [1299, 319] on icon "button" at bounding box center [1304, 328] width 12 height 20
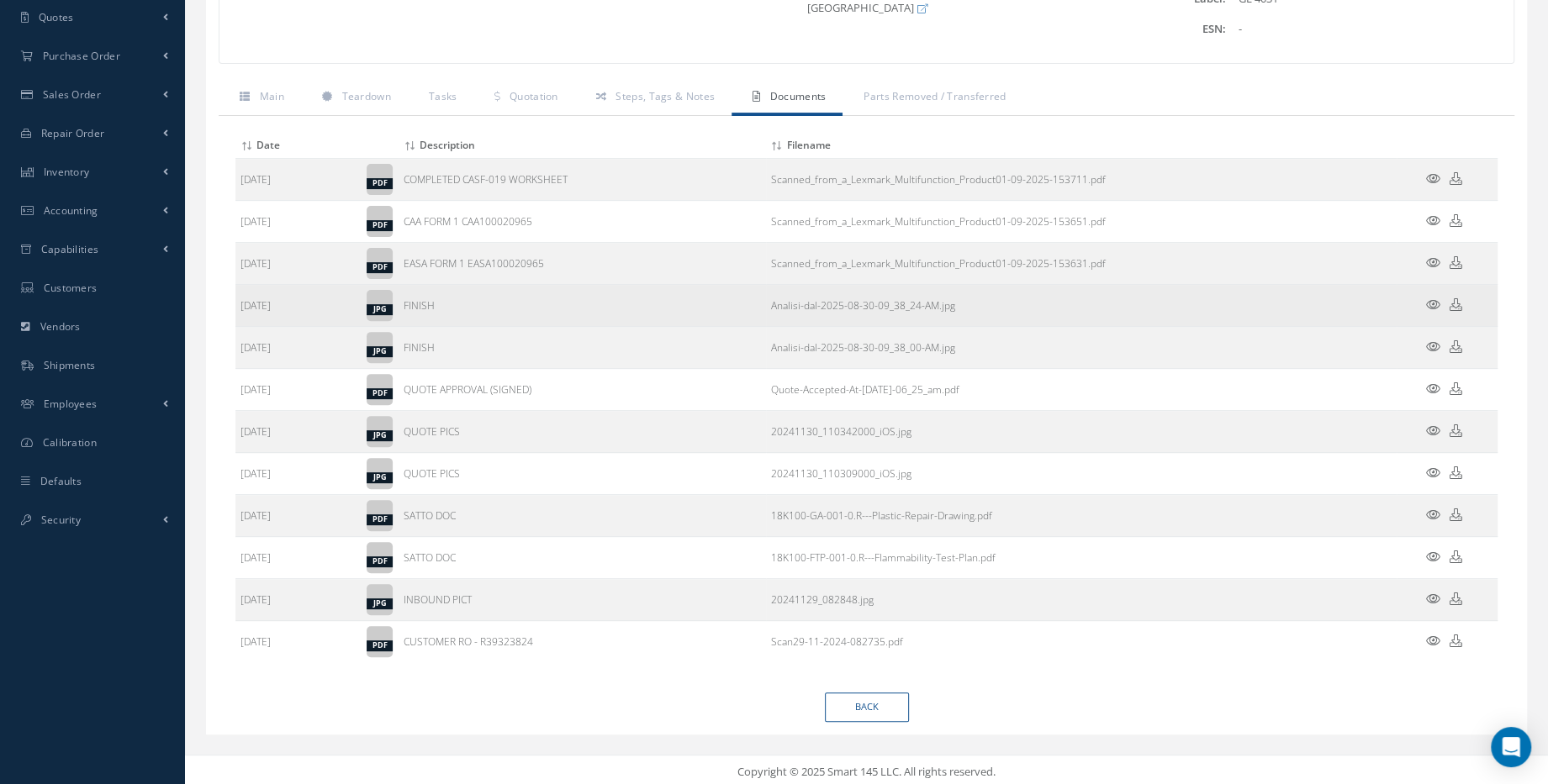
click at [1434, 302] on icon at bounding box center [1433, 305] width 14 height 12
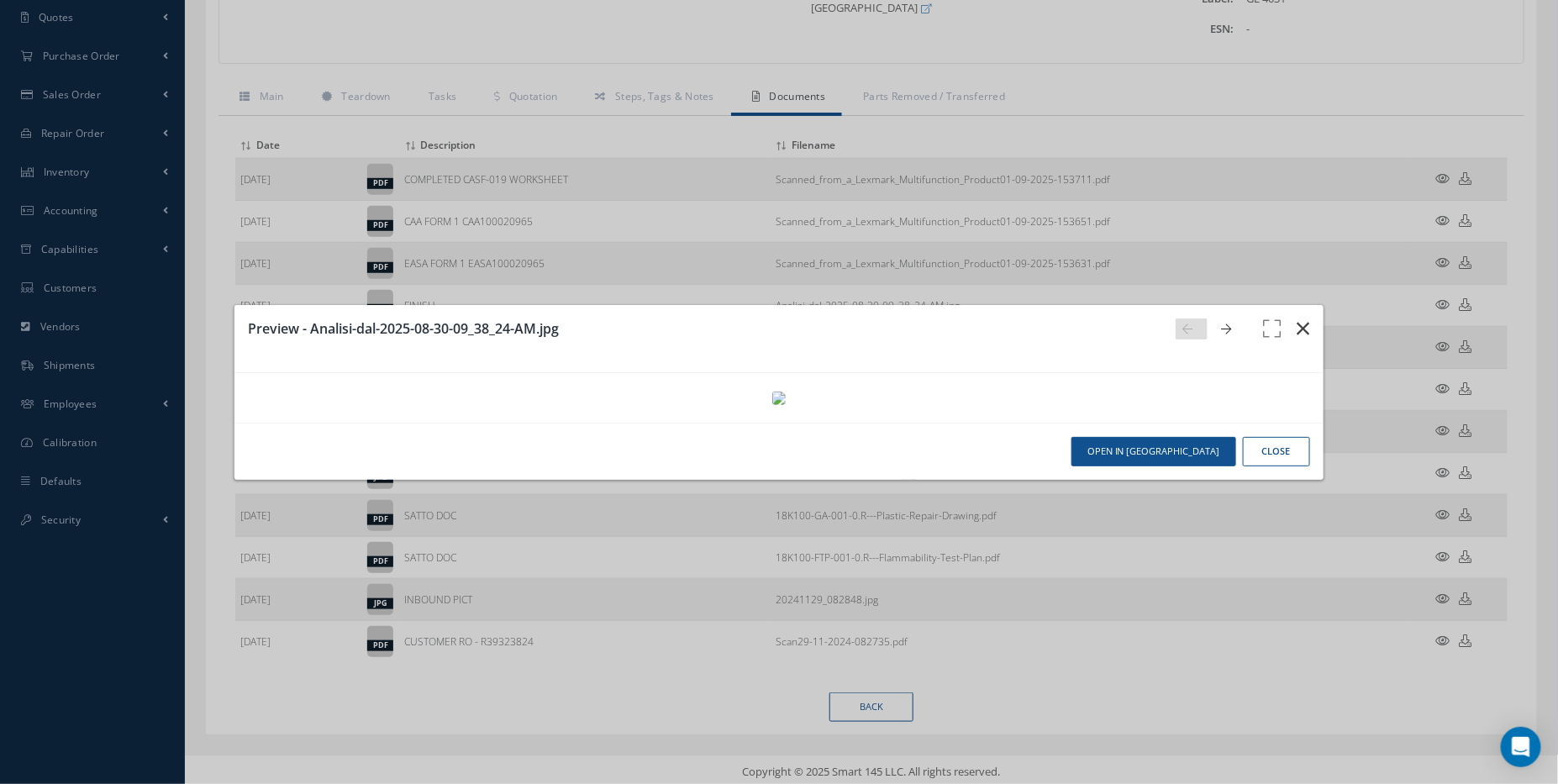
click at [1298, 305] on button "button" at bounding box center [1303, 328] width 39 height 47
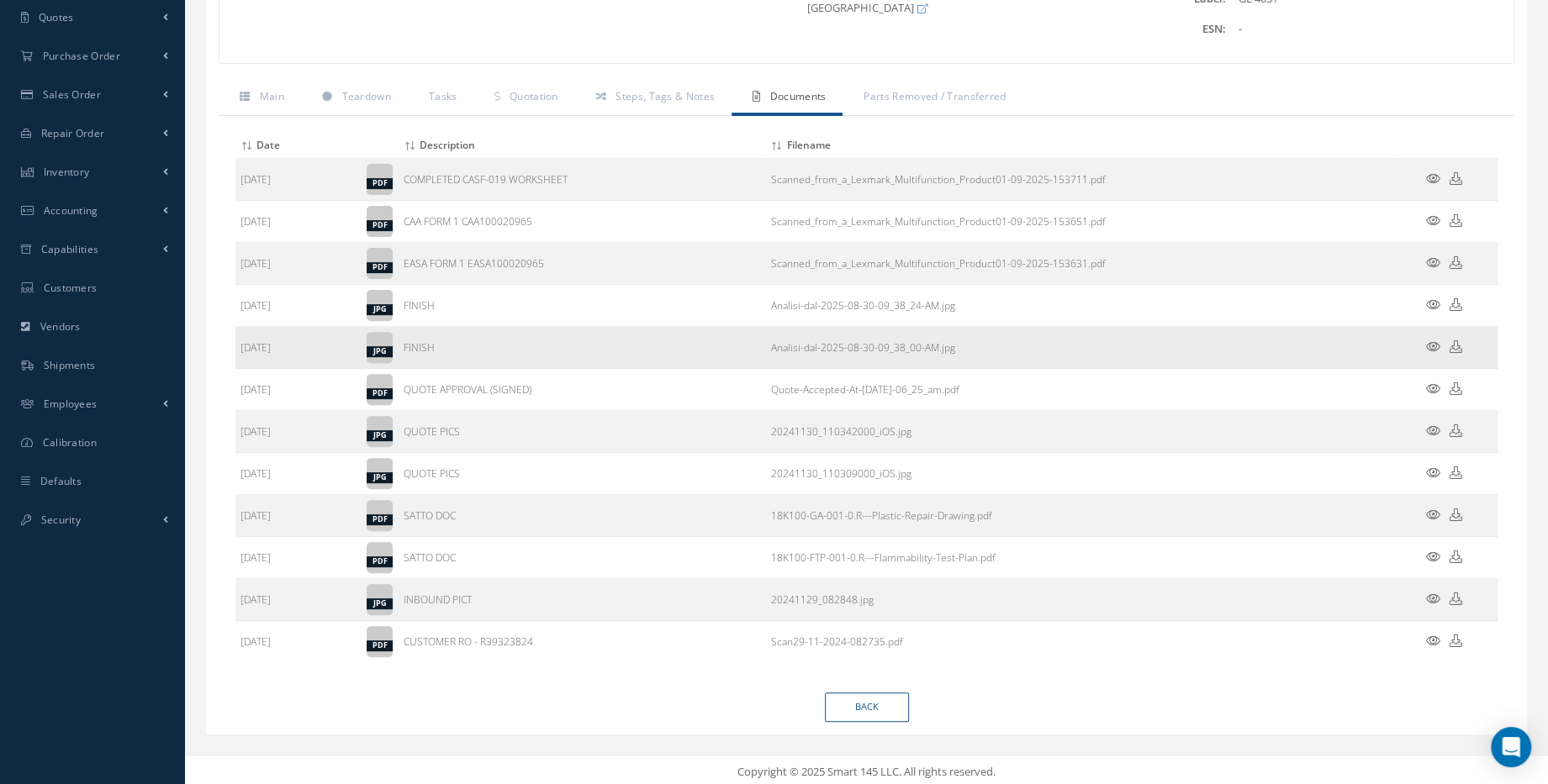
click at [1434, 340] on icon at bounding box center [1433, 347] width 14 height 12
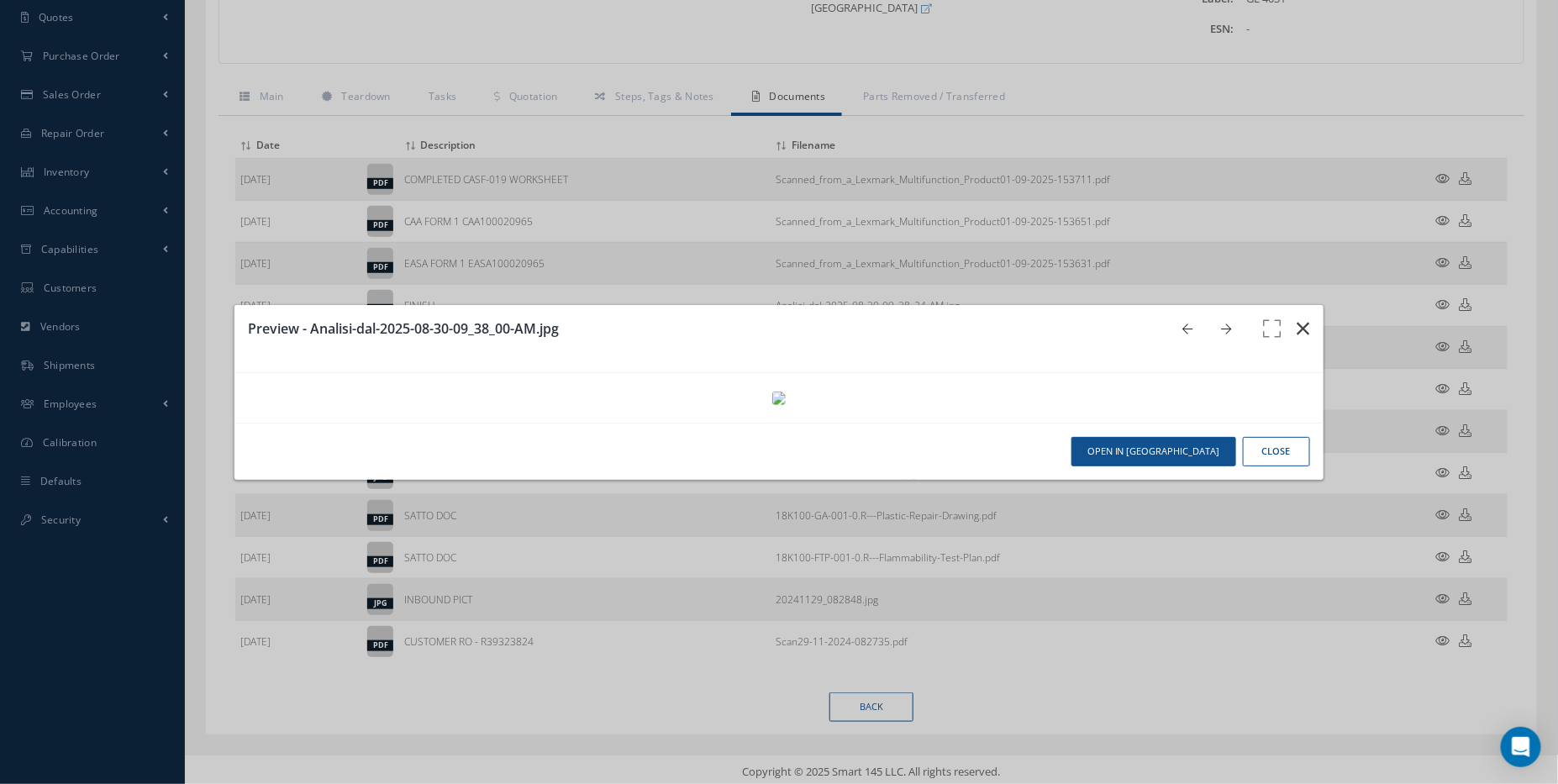
click at [1284, 305] on button "button" at bounding box center [1303, 328] width 39 height 47
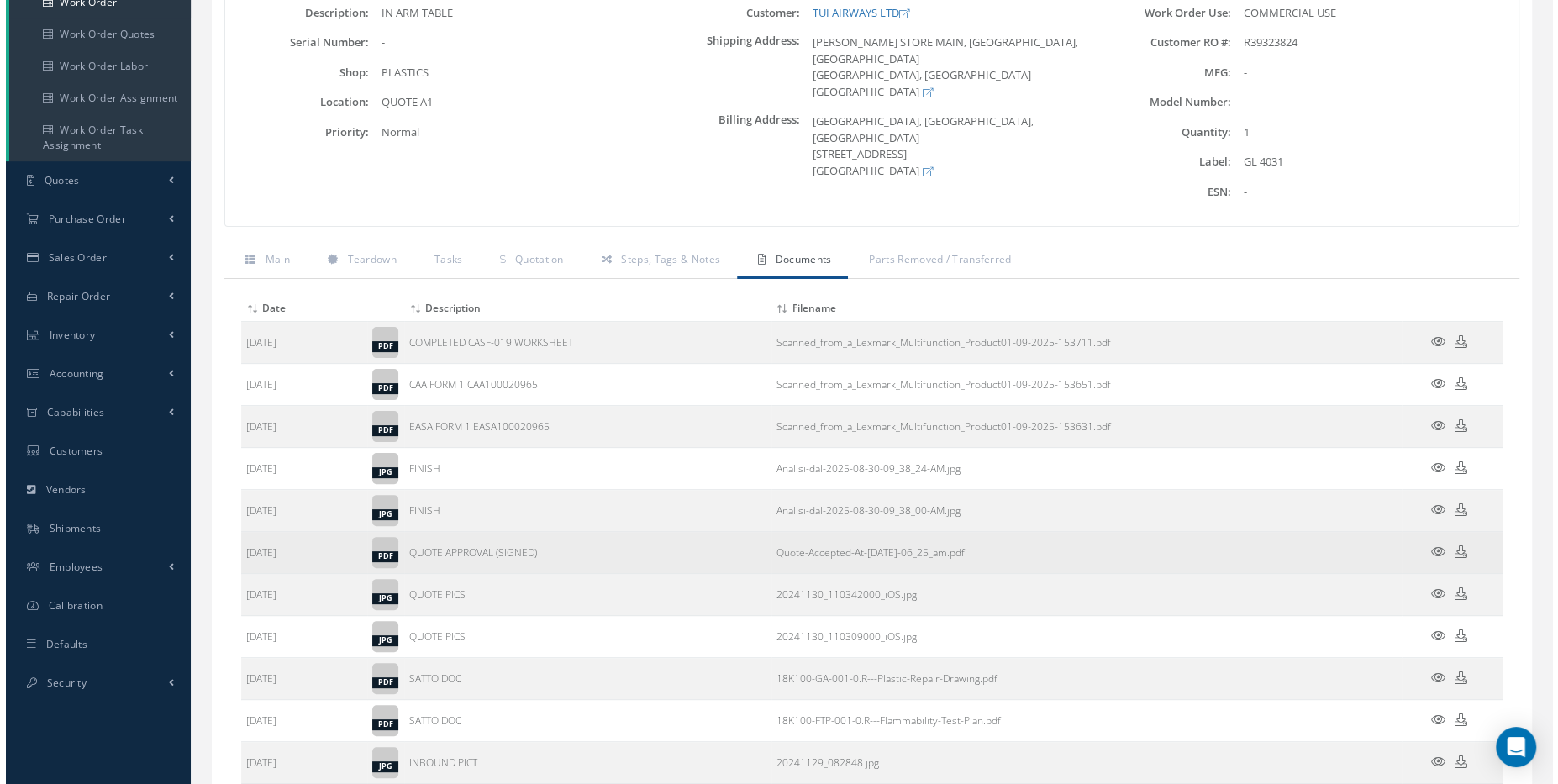
scroll to position [261, 0]
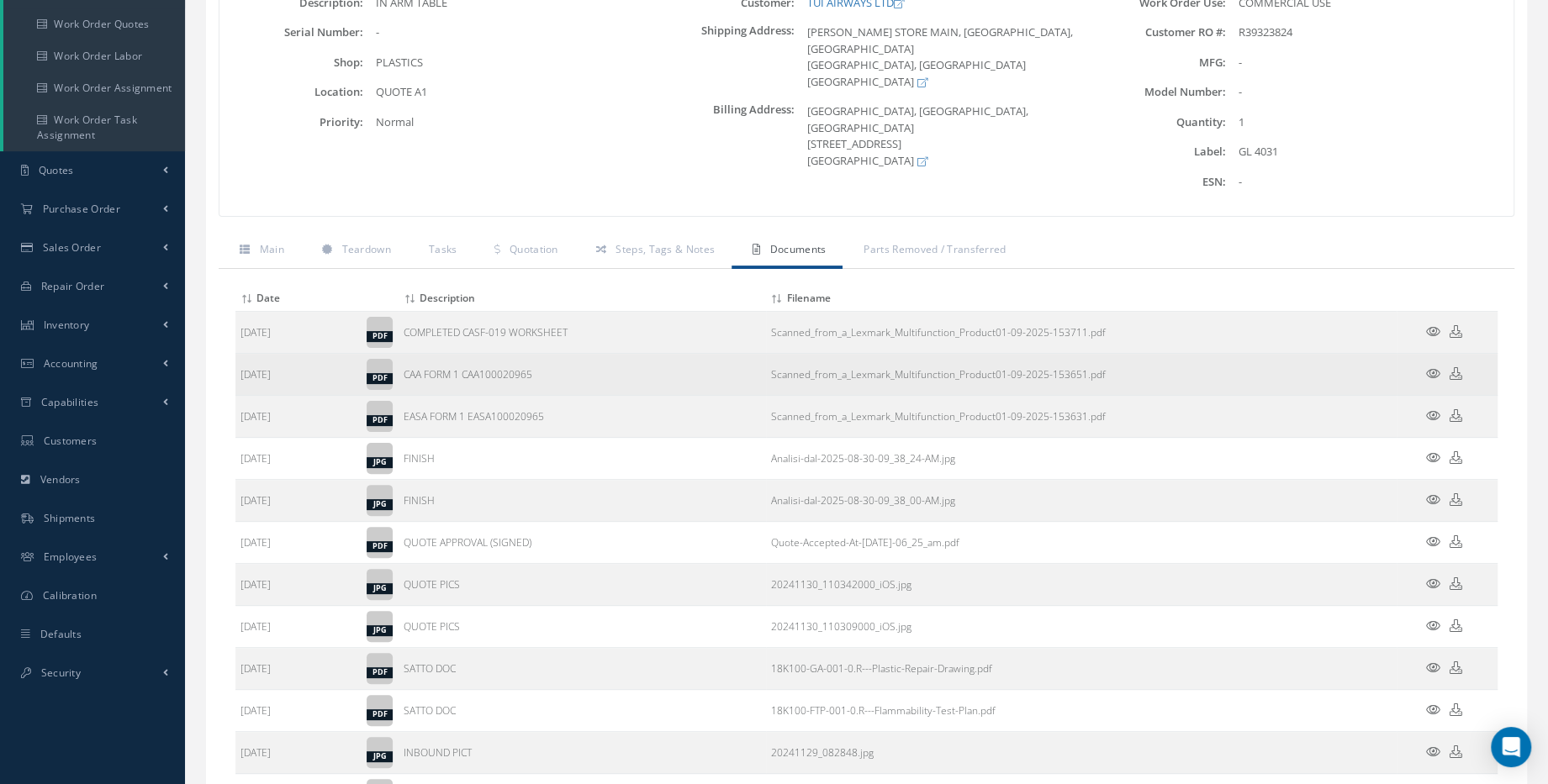
click at [1435, 372] on icon at bounding box center [1433, 374] width 14 height 12
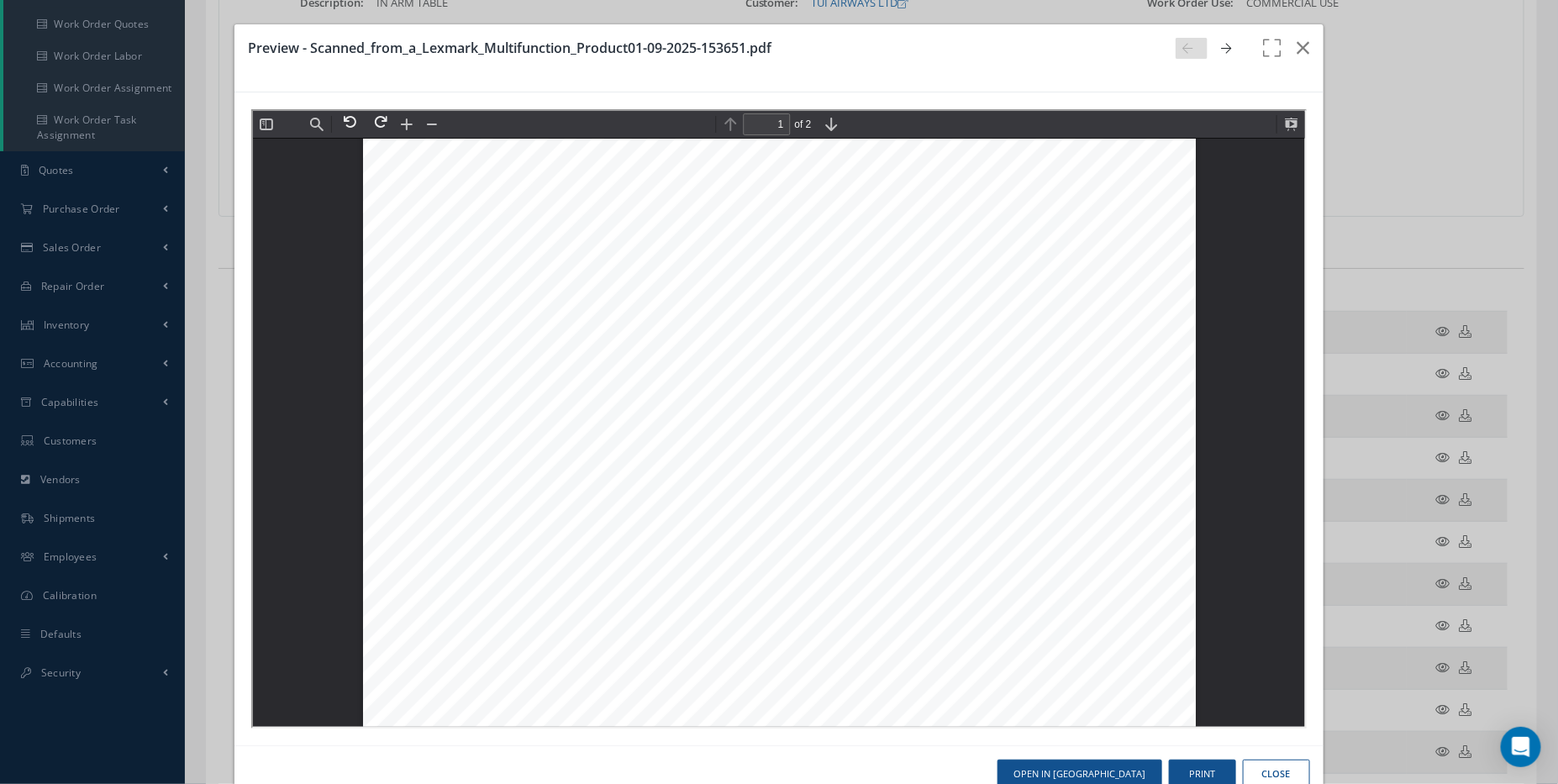
scroll to position [0, 0]
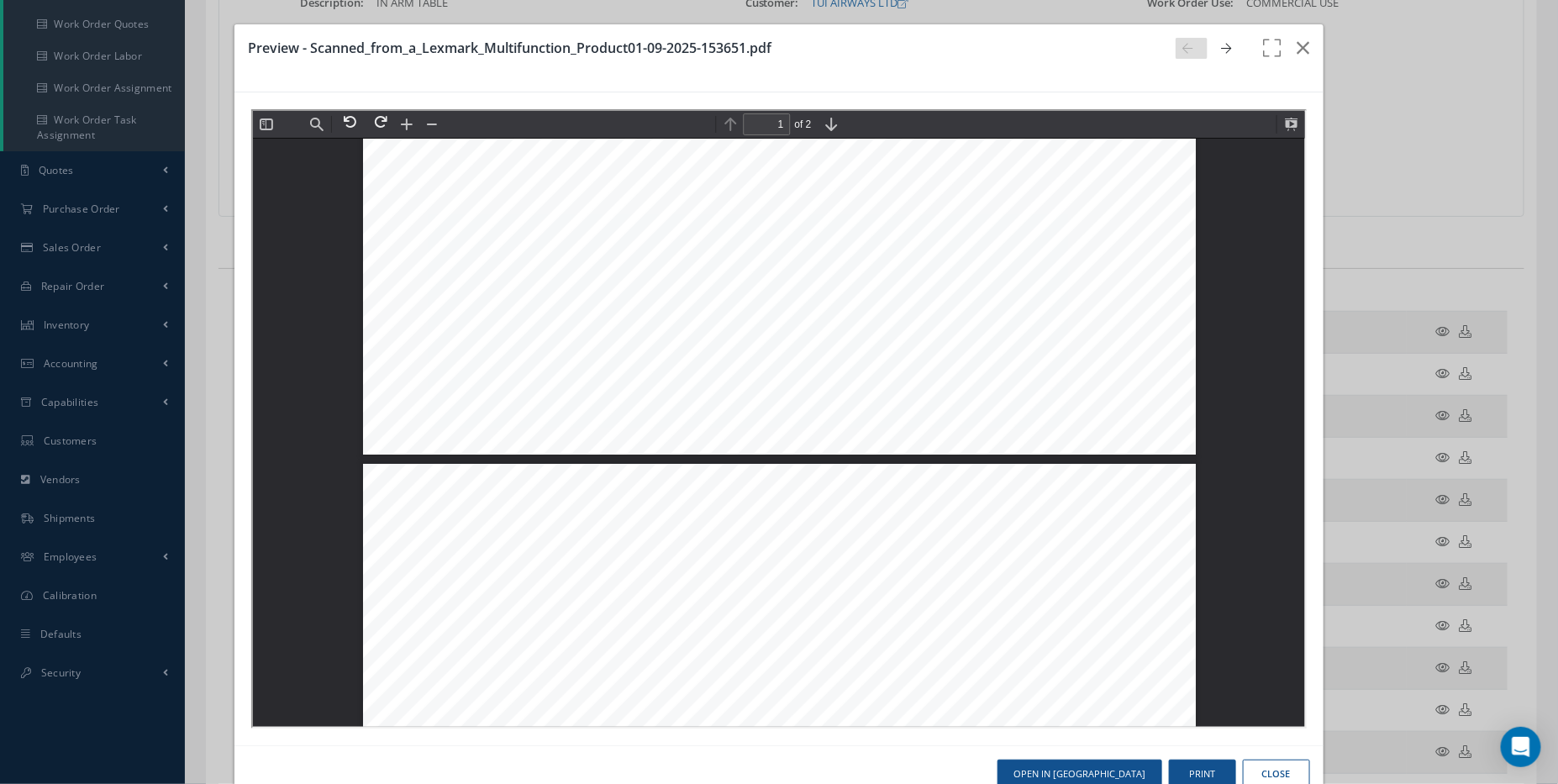
type input "2"
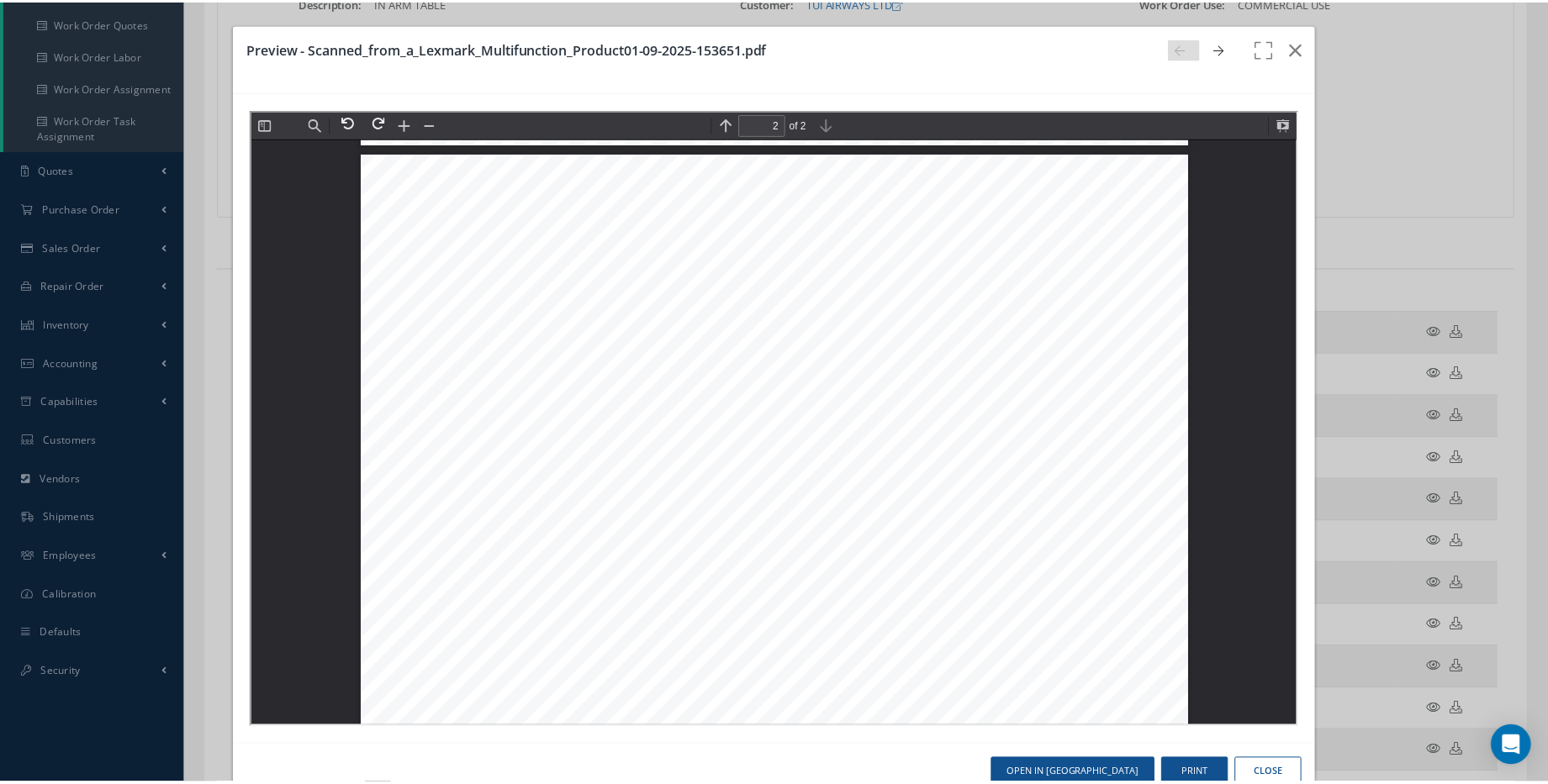
scroll to position [1298, 0]
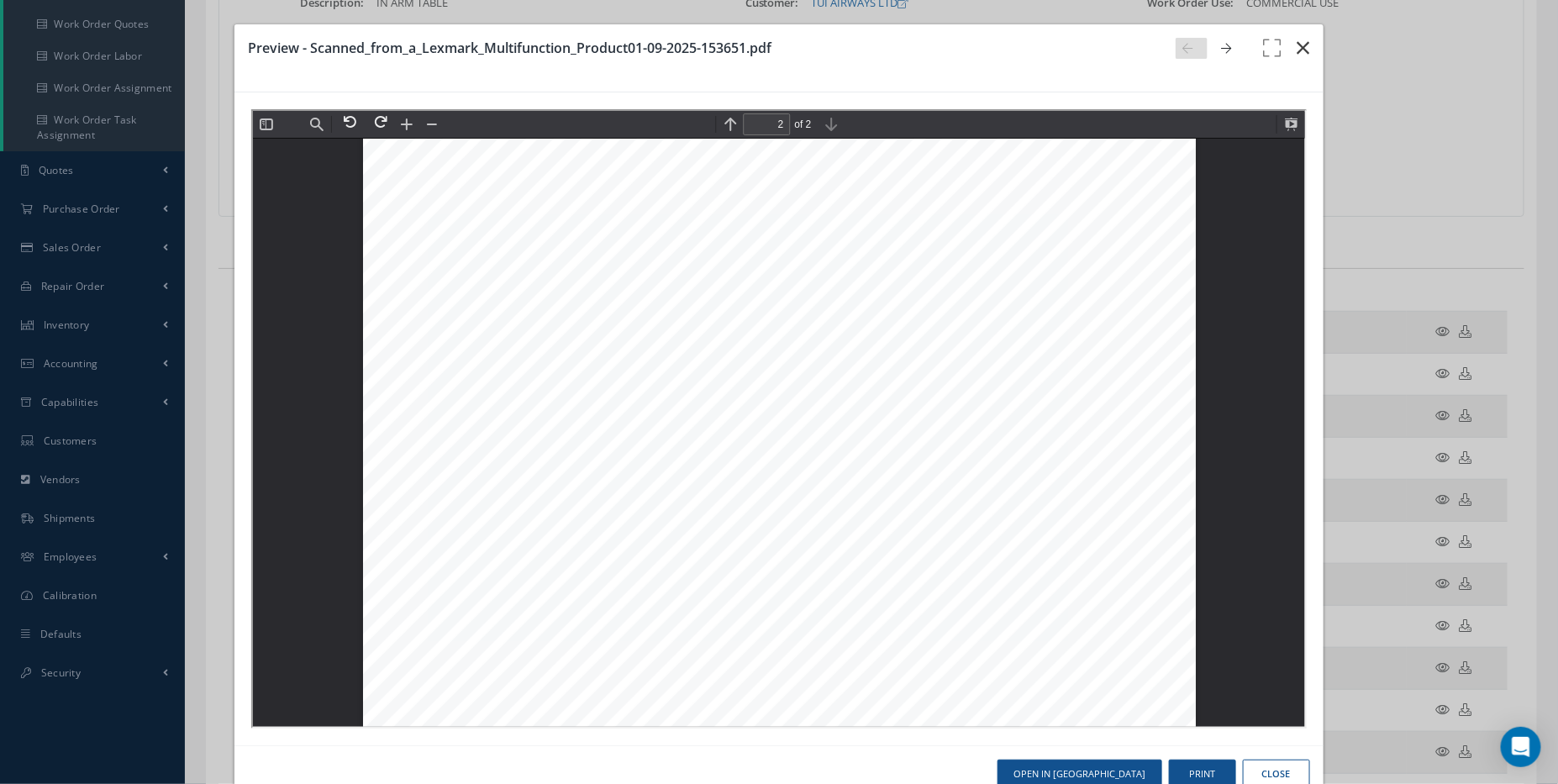
click at [1298, 50] on icon "button" at bounding box center [1304, 47] width 12 height 20
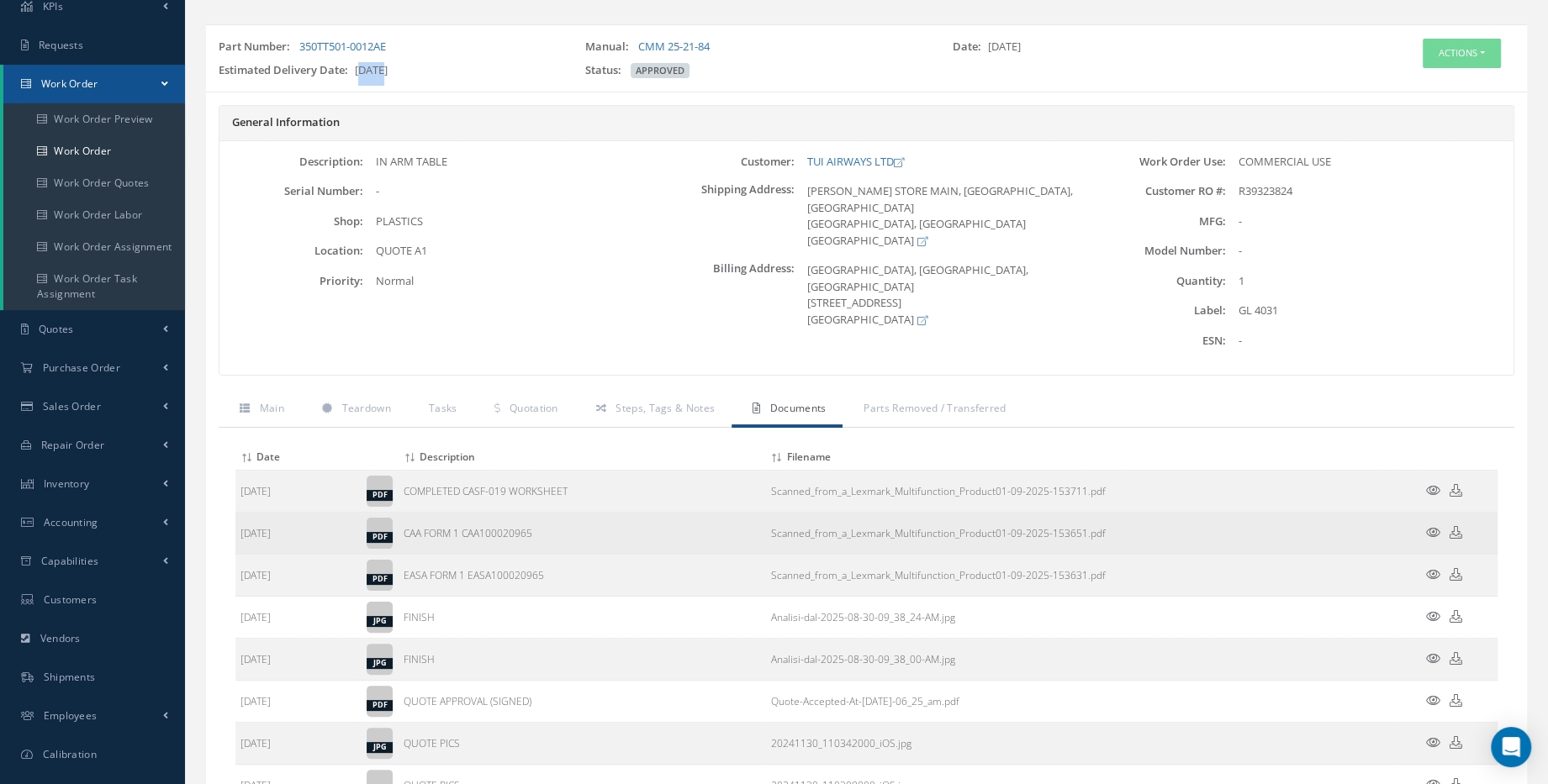
scroll to position [0, 0]
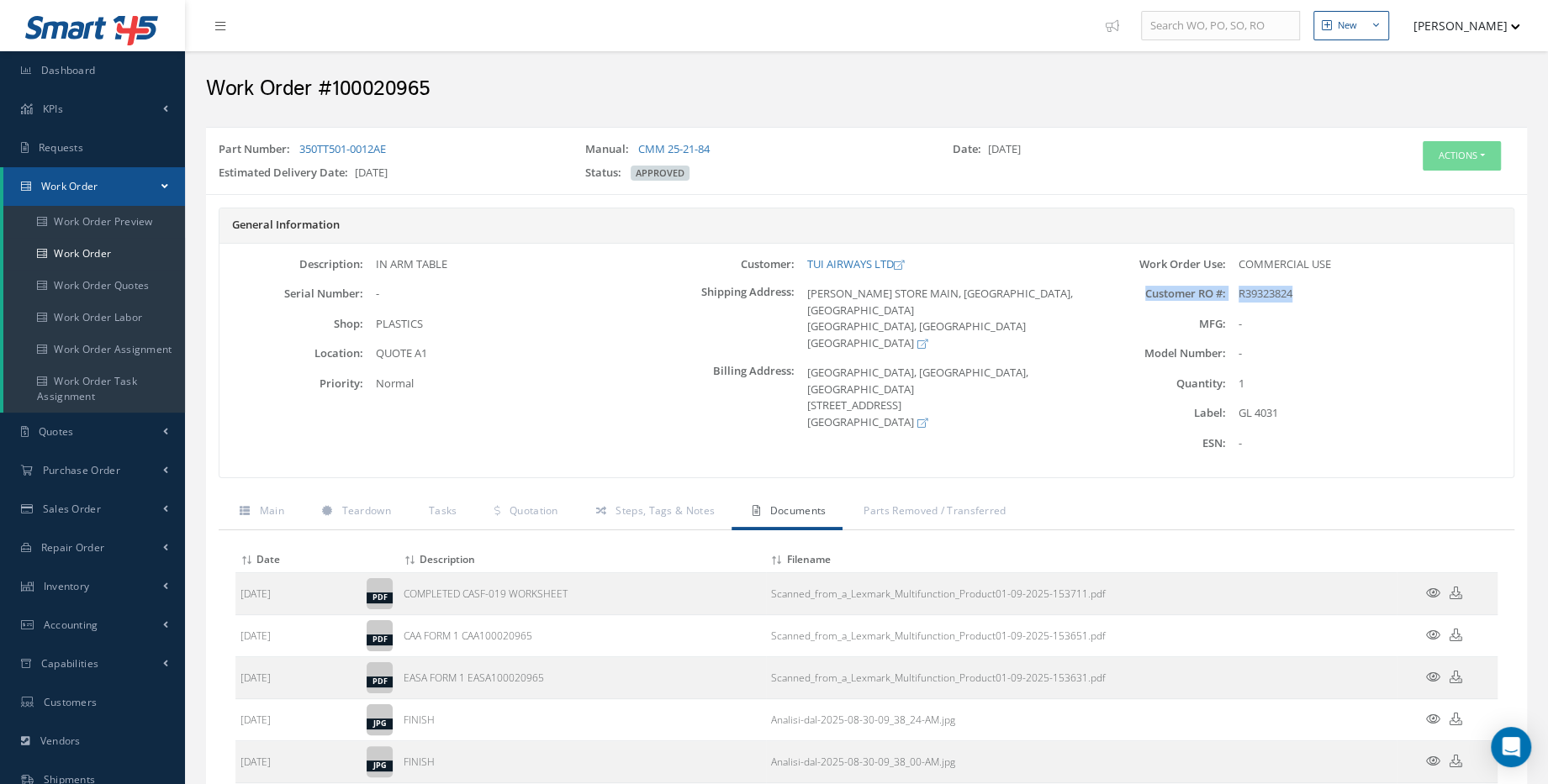
drag, startPoint x: 1138, startPoint y: 299, endPoint x: 1296, endPoint y: 288, distance: 158.4
click at [1296, 288] on div "Customer RO #: R39323824" at bounding box center [1298, 293] width 432 height 17
drag, startPoint x: 1296, startPoint y: 288, endPoint x: 1244, endPoint y: 297, distance: 52.8
click at [1244, 297] on span "R39323824" at bounding box center [1266, 292] width 54 height 15
click at [1240, 295] on span "R39323824" at bounding box center [1266, 292] width 54 height 15
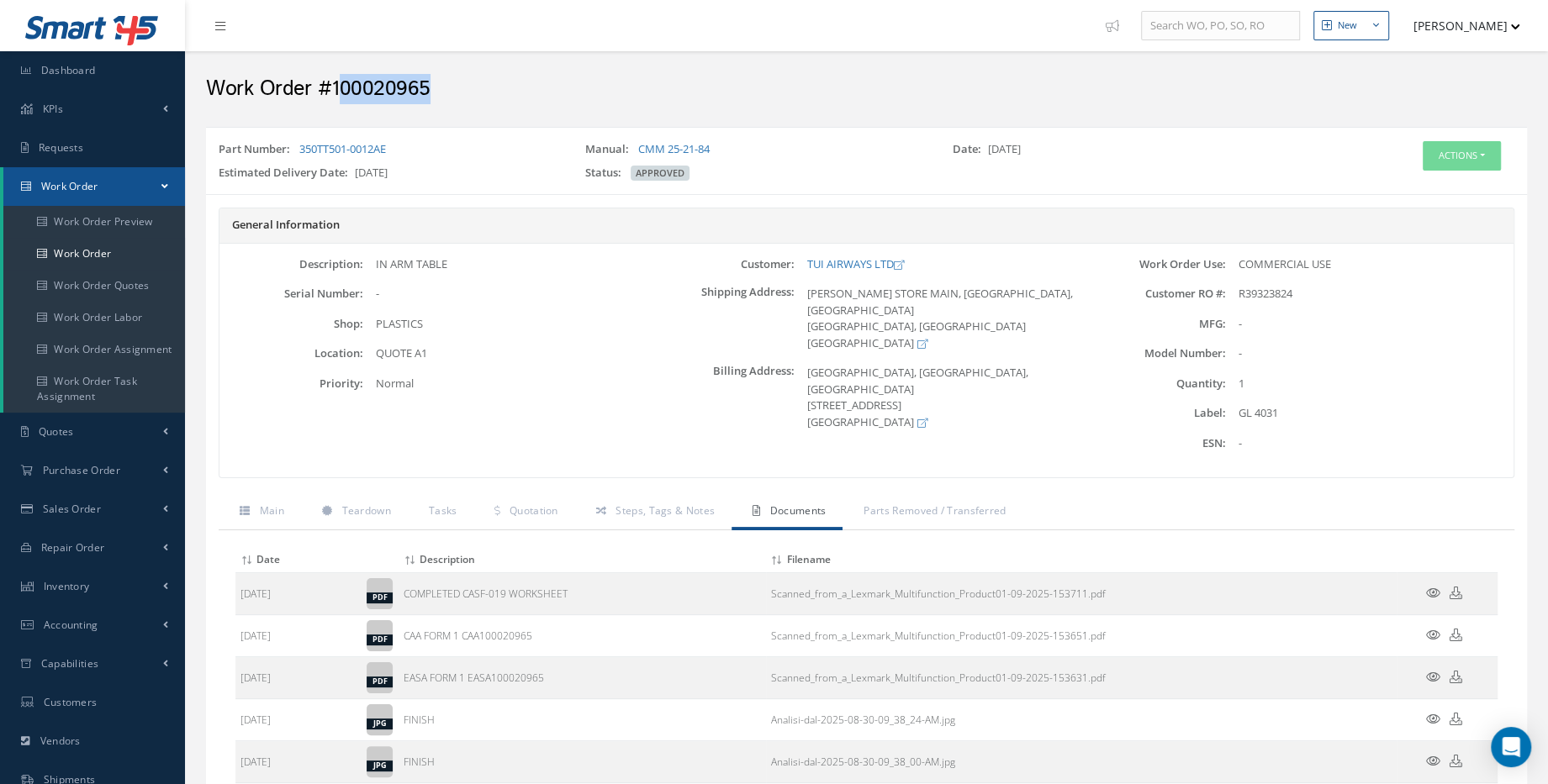
drag, startPoint x: 335, startPoint y: 87, endPoint x: 427, endPoint y: 86, distance: 92.0
click at [427, 86] on h2 "Work Order #100020965" at bounding box center [867, 89] width 1321 height 25
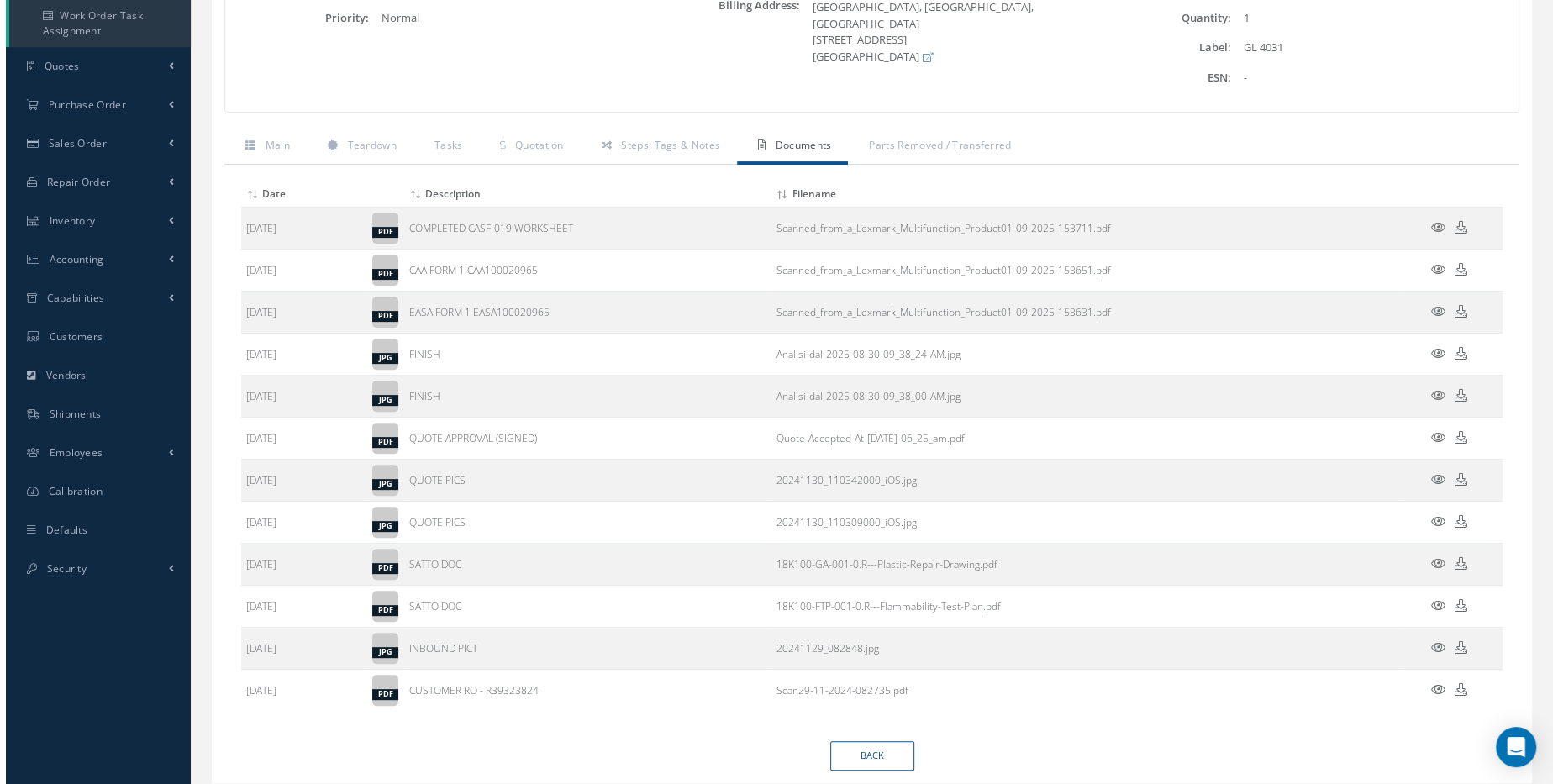
scroll to position [414, 0]
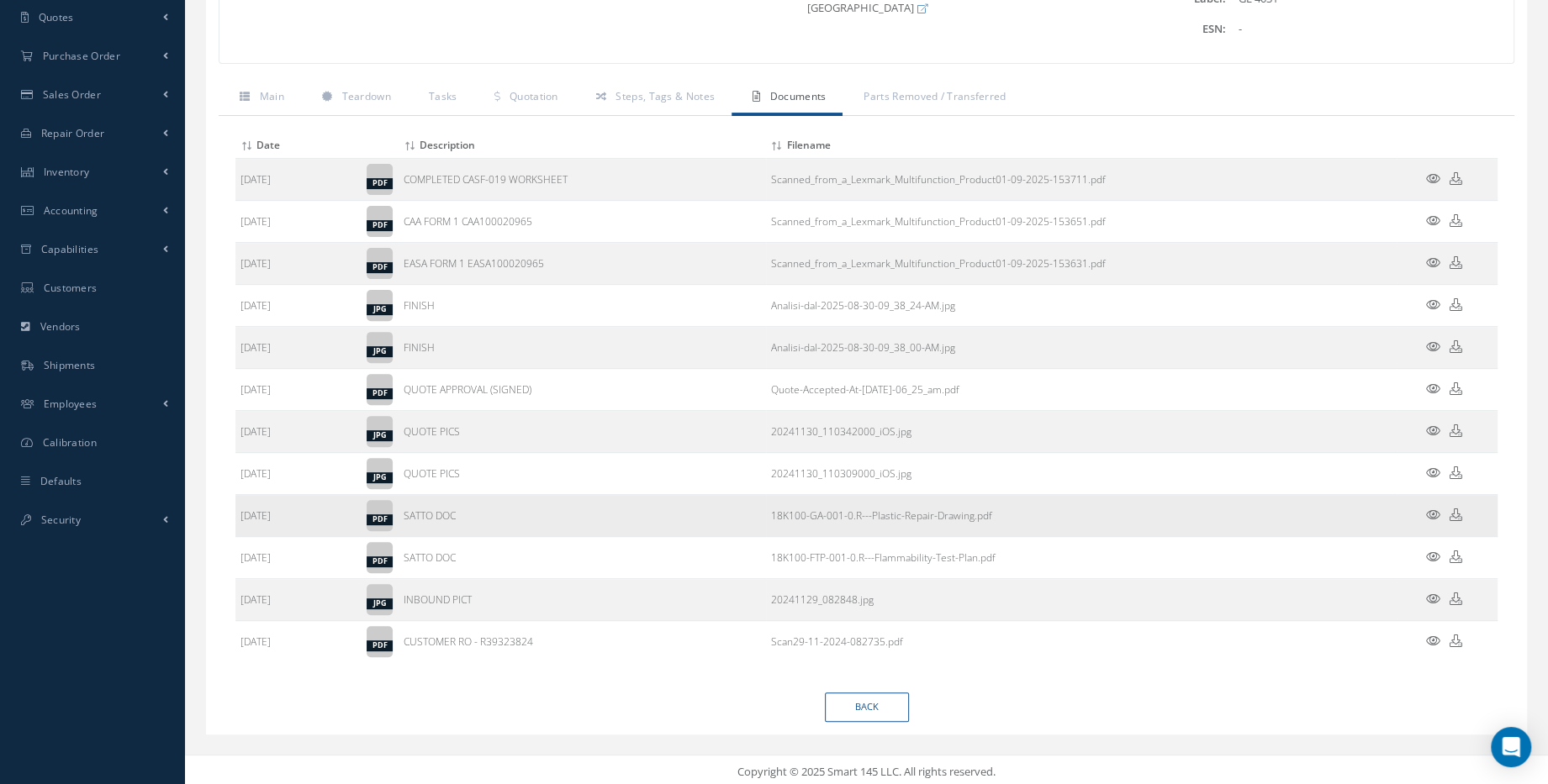
click at [1427, 512] on icon at bounding box center [1433, 514] width 14 height 12
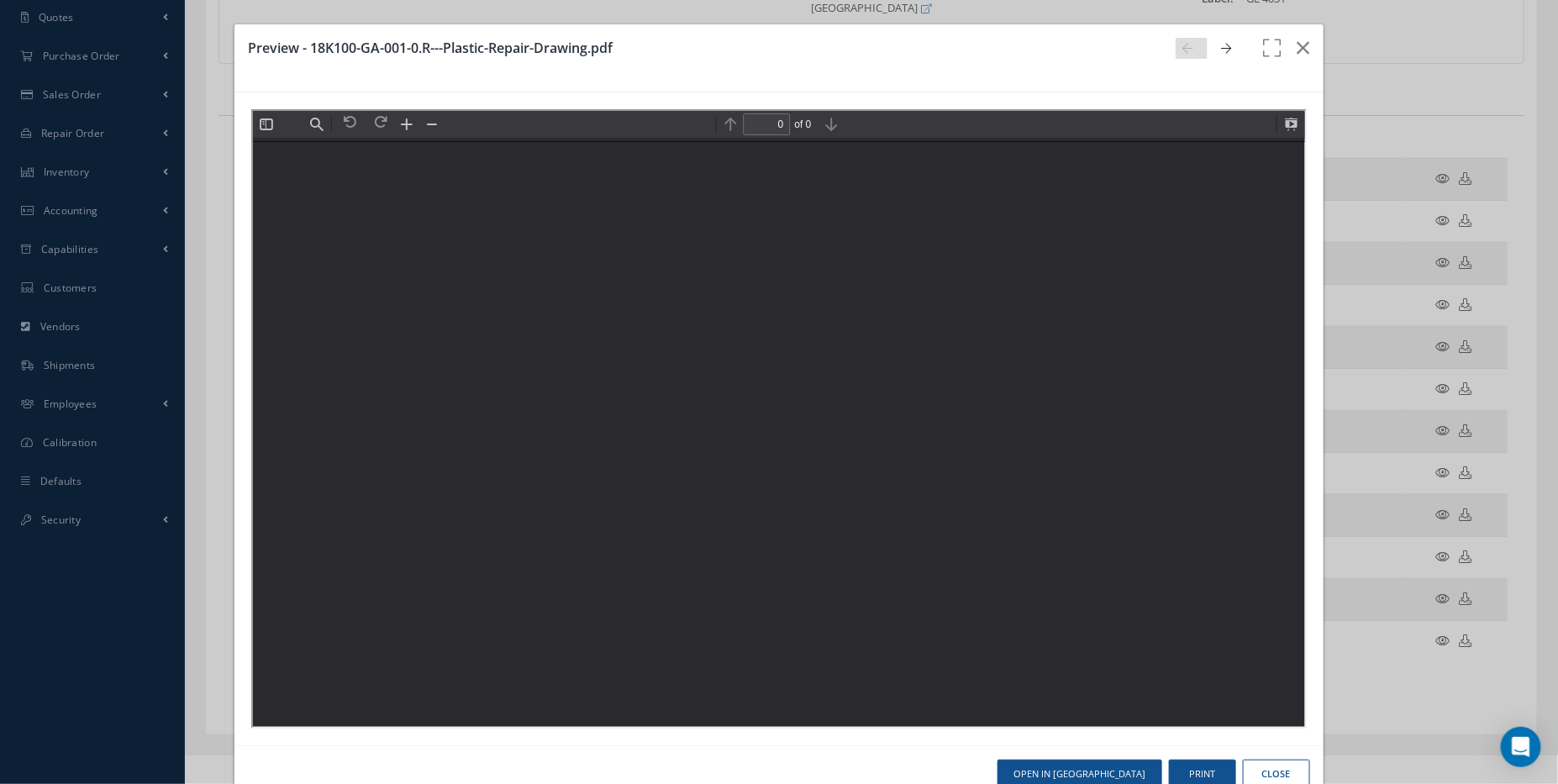
scroll to position [0, 0]
type input "[1] Model"
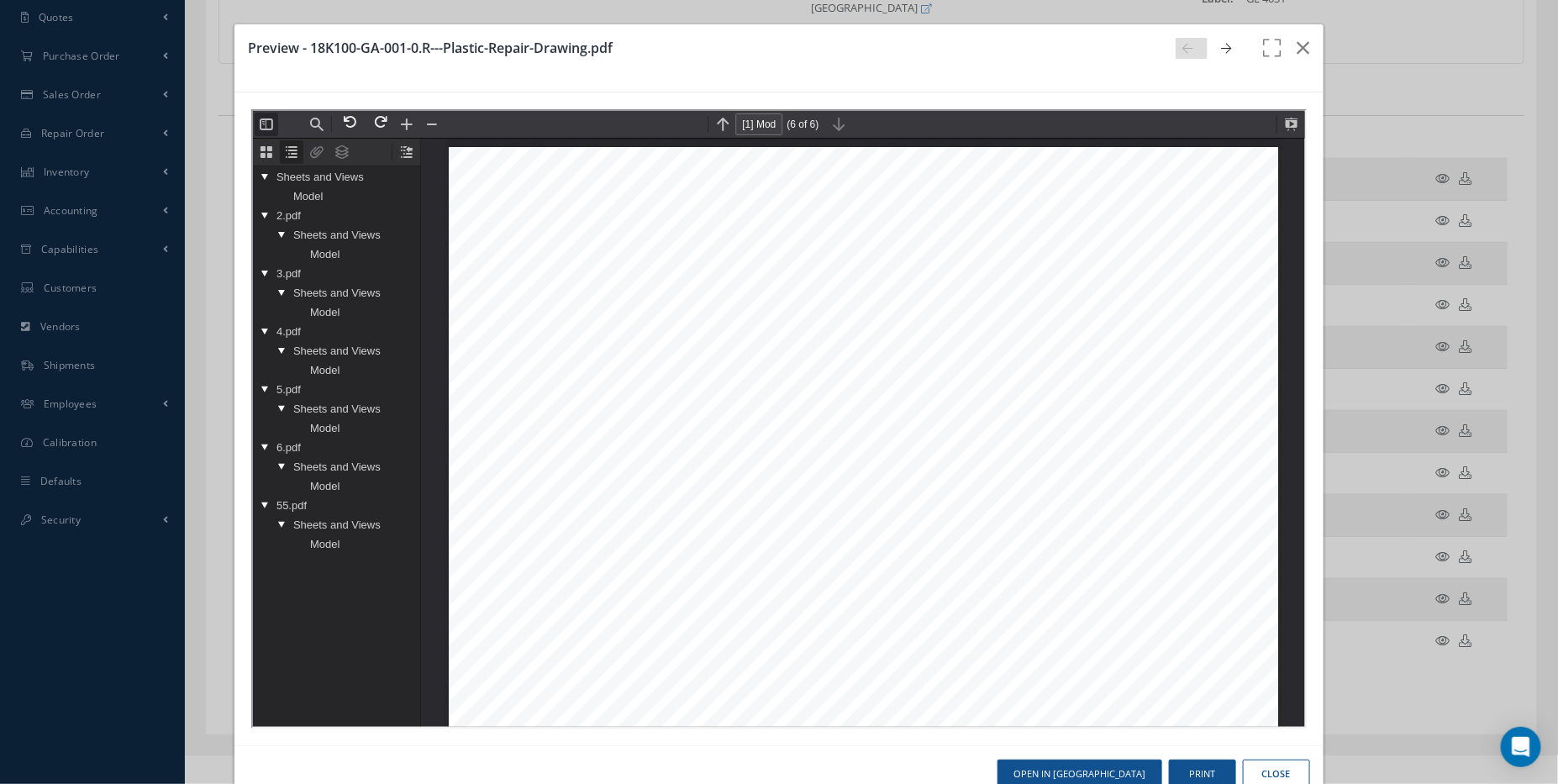
scroll to position [2988, 0]
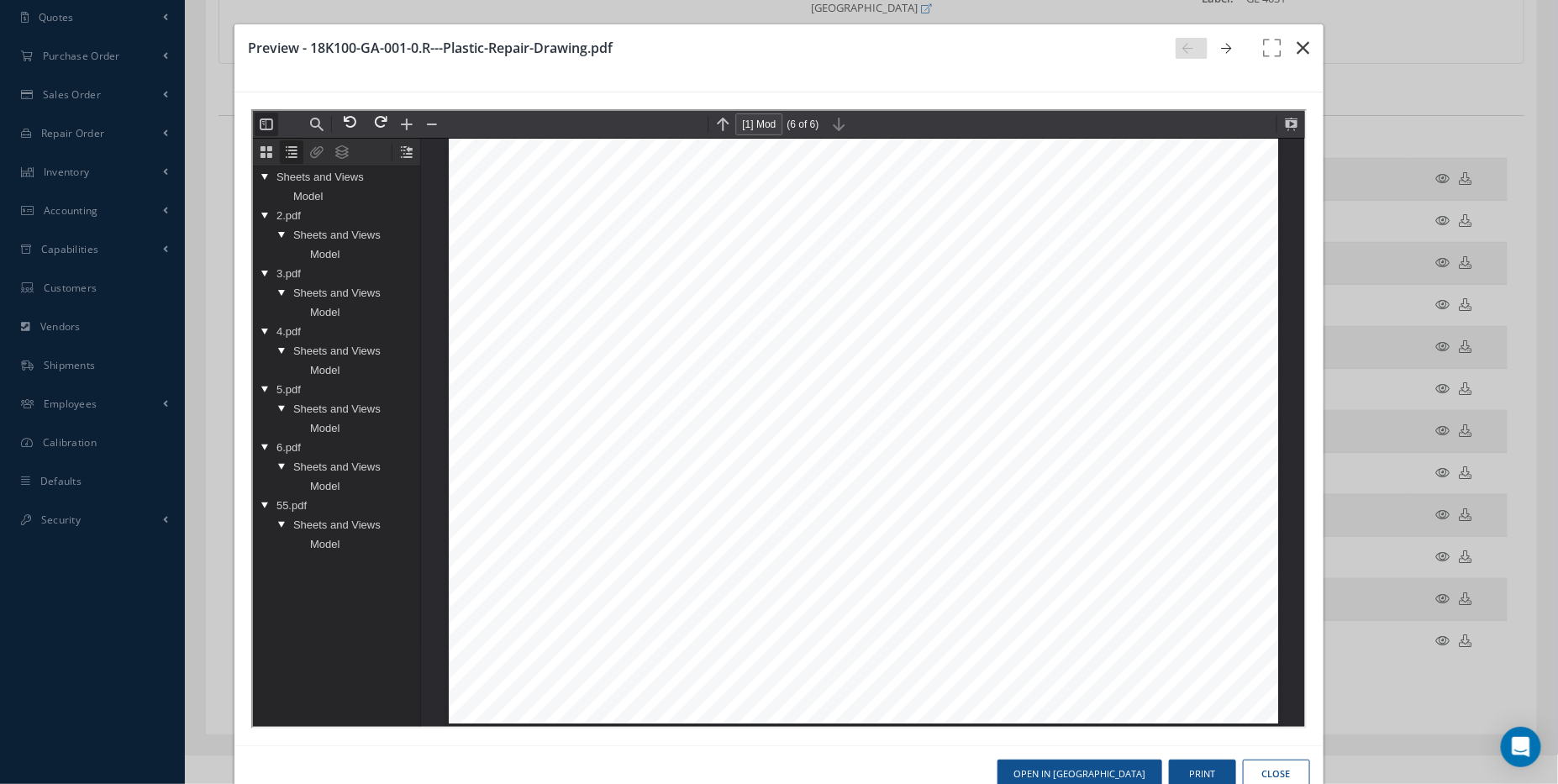
click at [1298, 56] on icon "button" at bounding box center [1304, 47] width 12 height 20
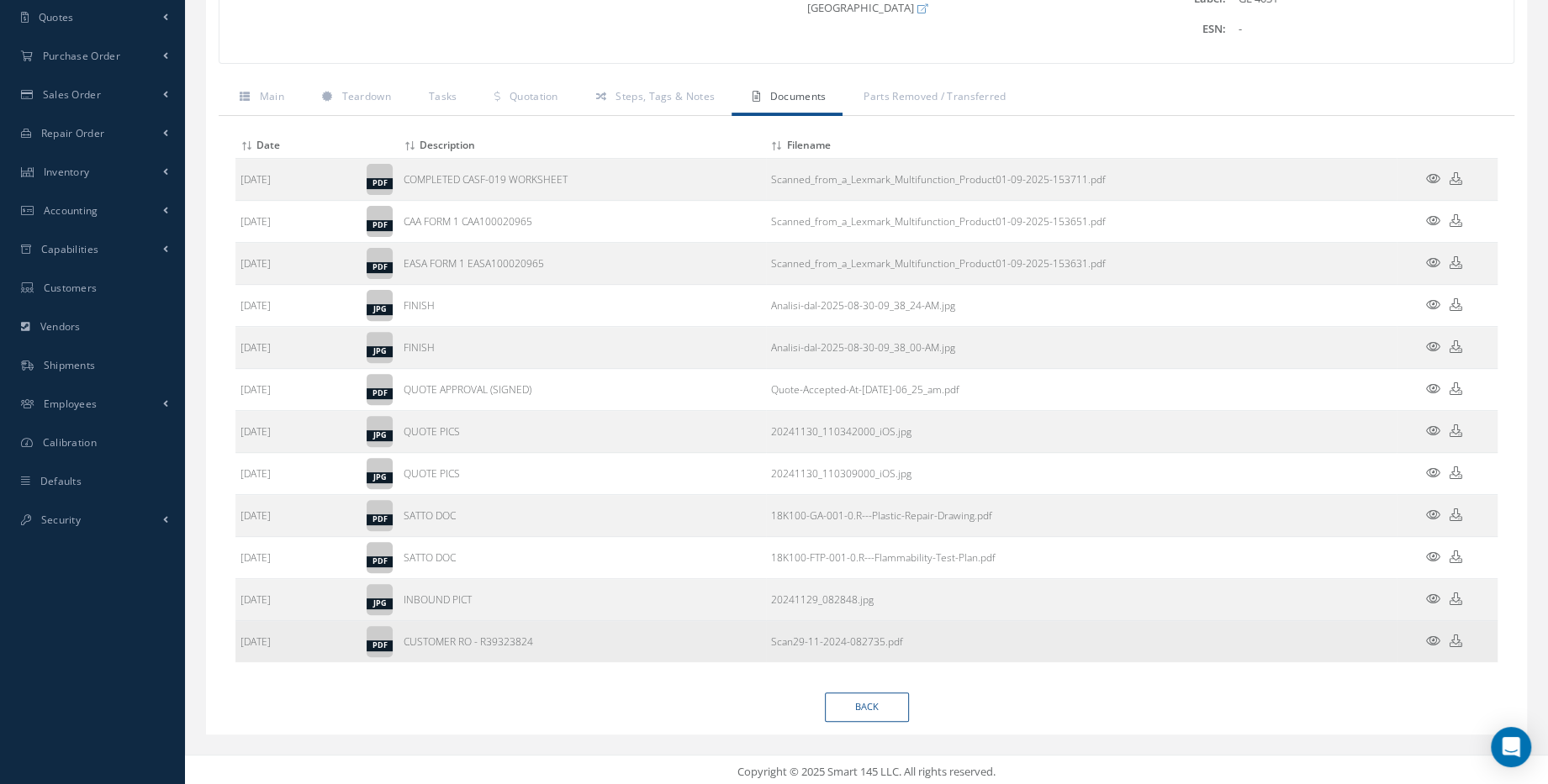
click at [1430, 635] on icon at bounding box center [1433, 641] width 14 height 12
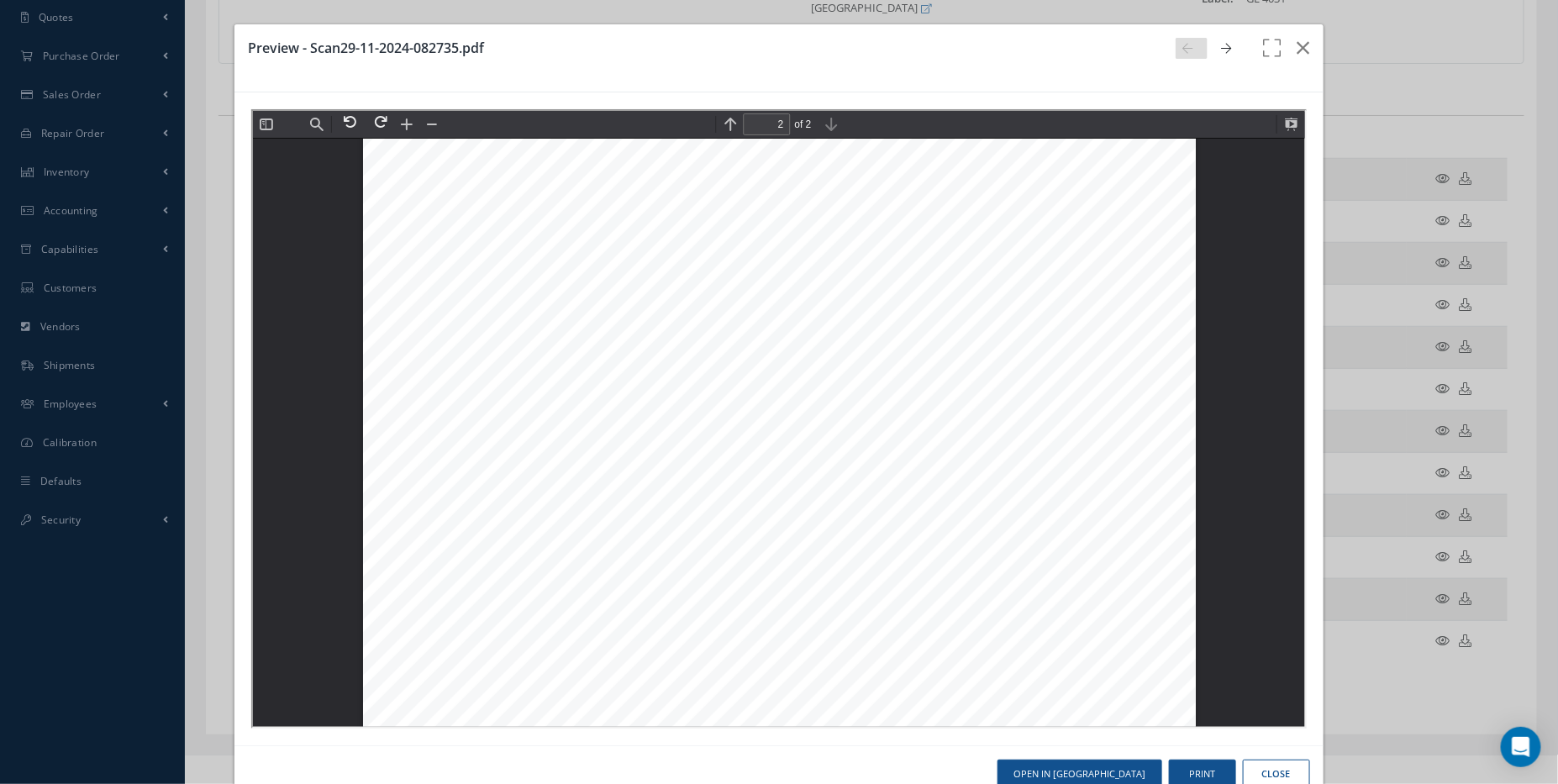
scroll to position [1756, 0]
drag, startPoint x: 404, startPoint y: 206, endPoint x: 447, endPoint y: 266, distance: 73.8
click at [447, 266] on div "Page 2" at bounding box center [778, 165] width 833 height 1179
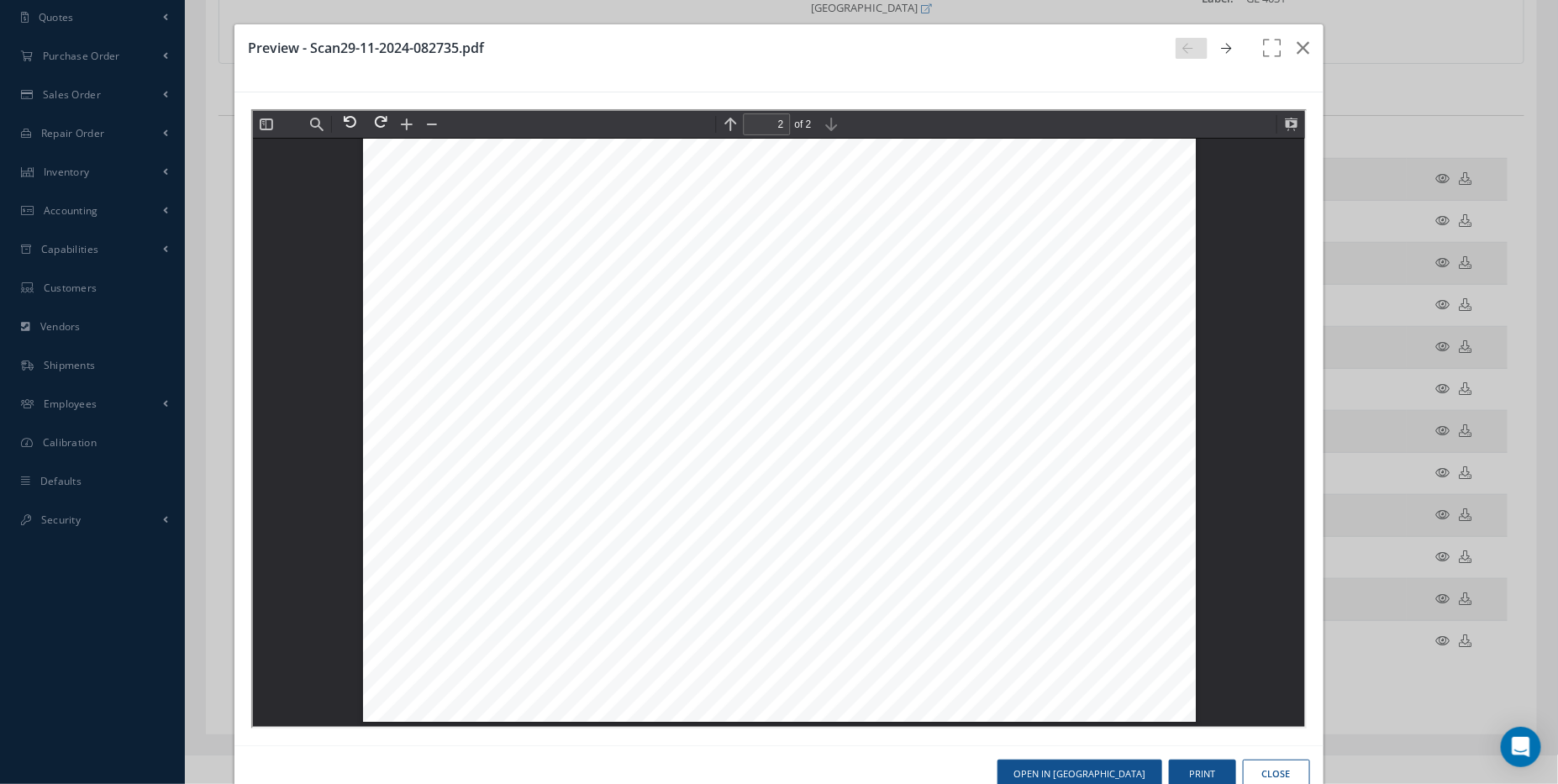
scroll to position [1715, 0]
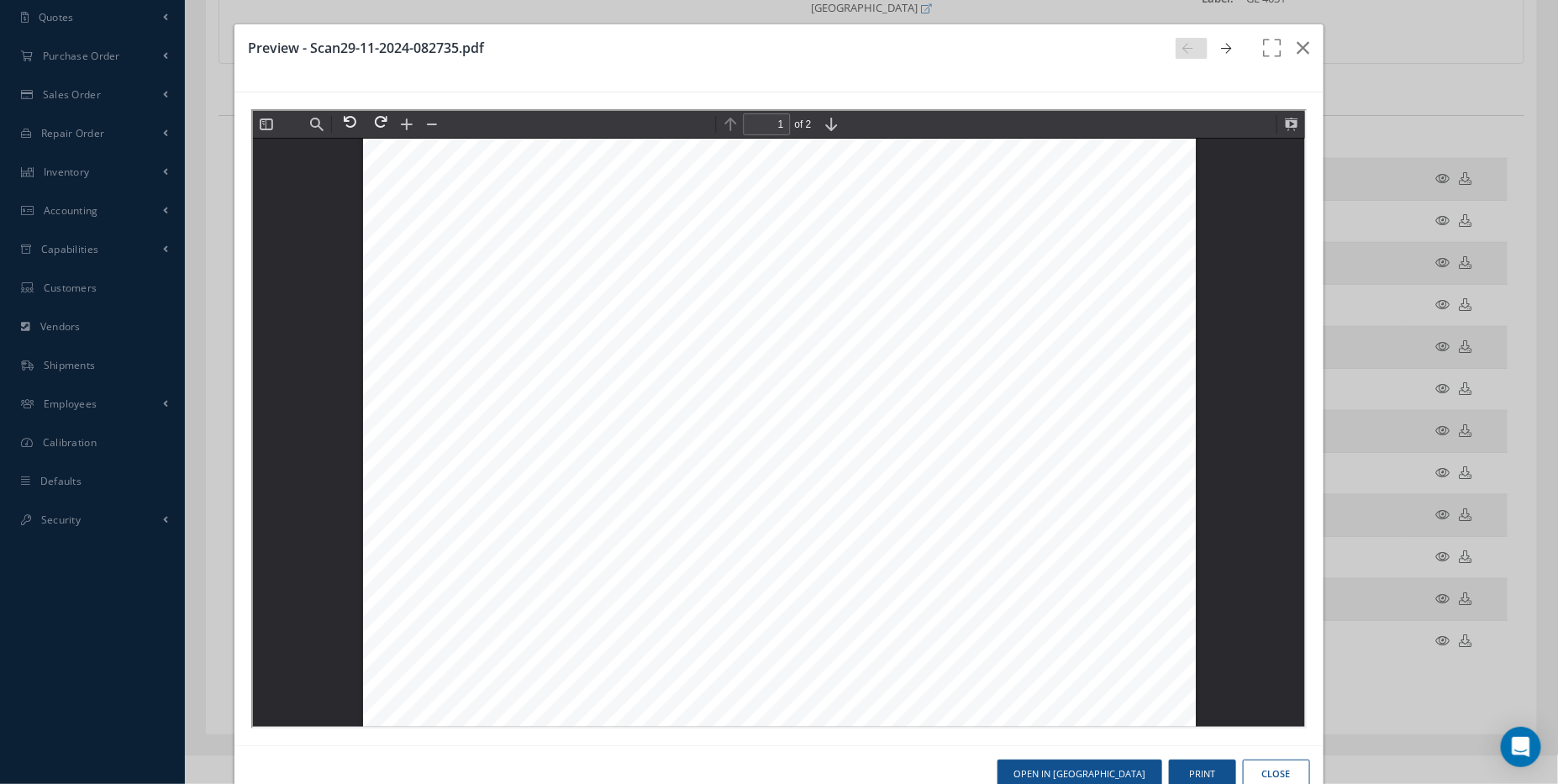
type input "2"
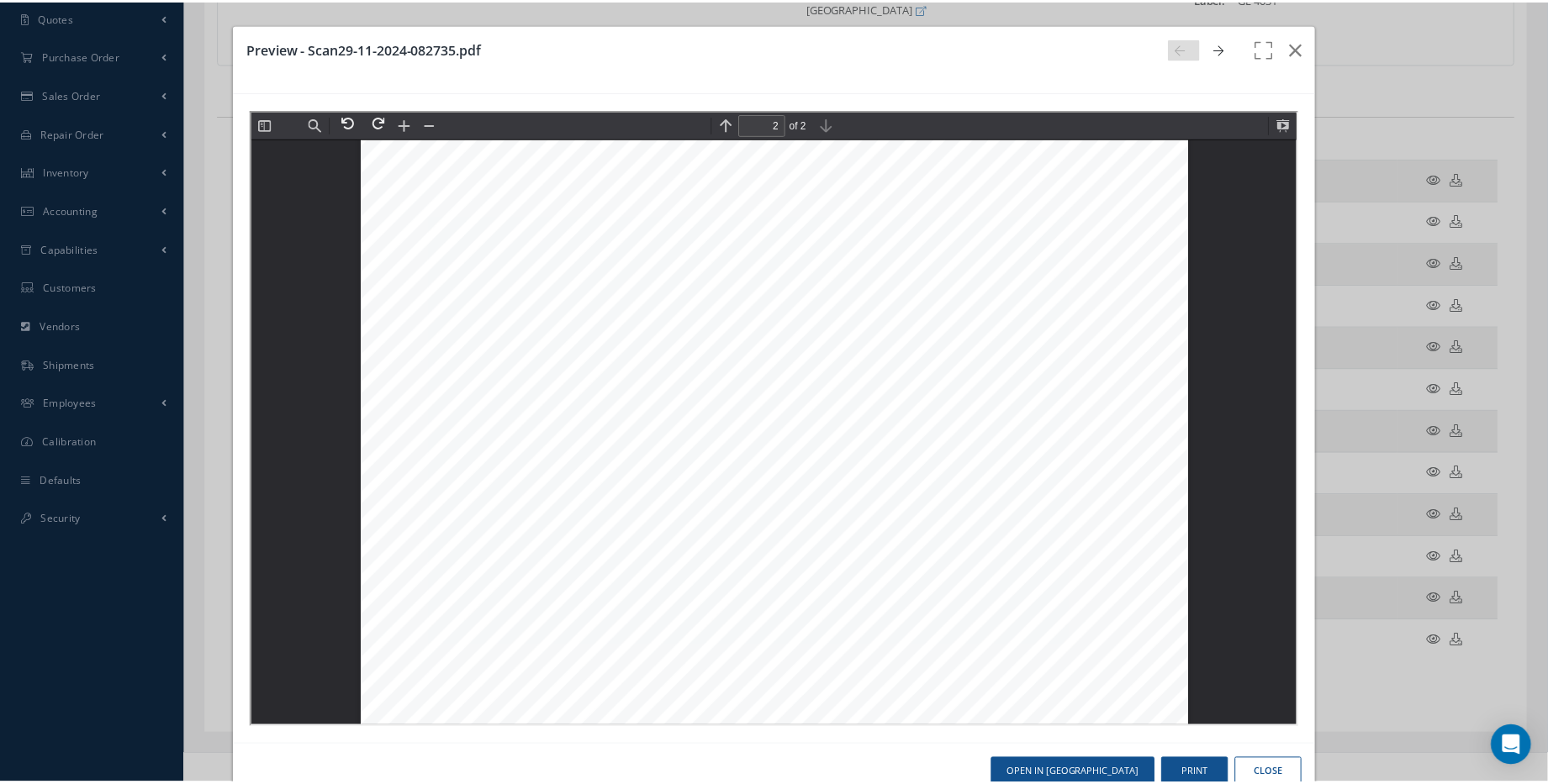
scroll to position [1792, 0]
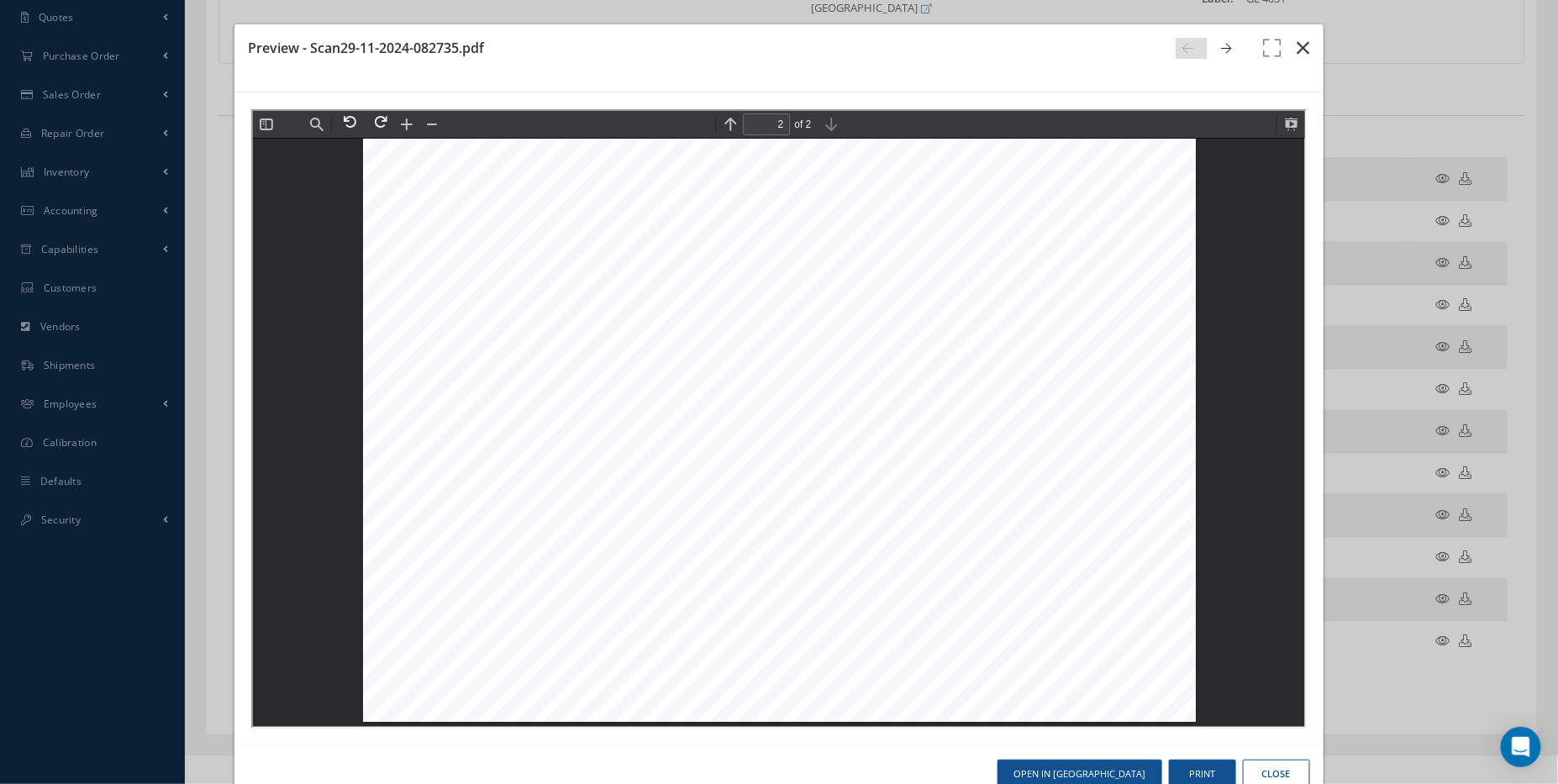
click at [1306, 50] on button "button" at bounding box center [1303, 48] width 39 height 47
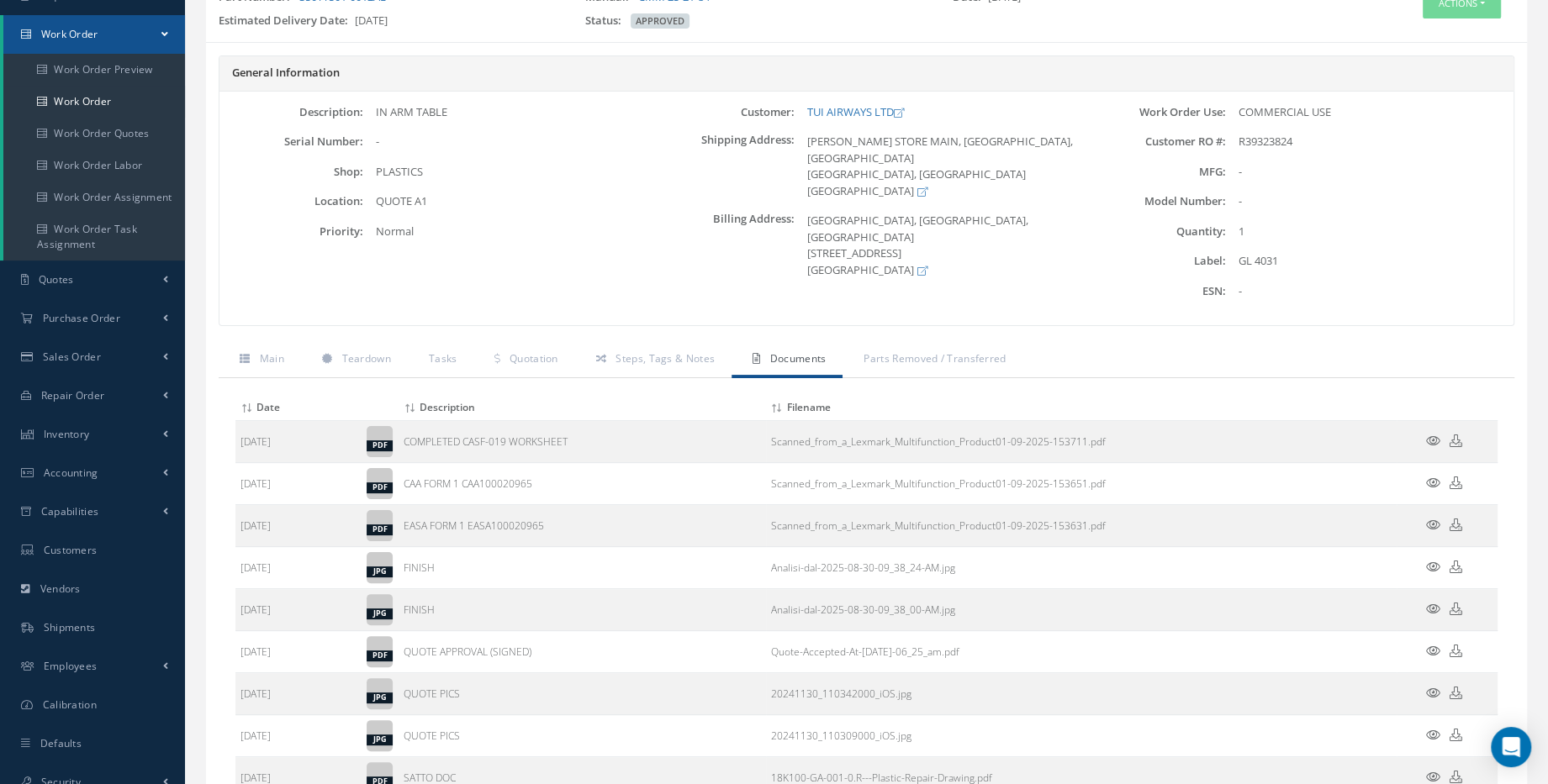
scroll to position [0, 0]
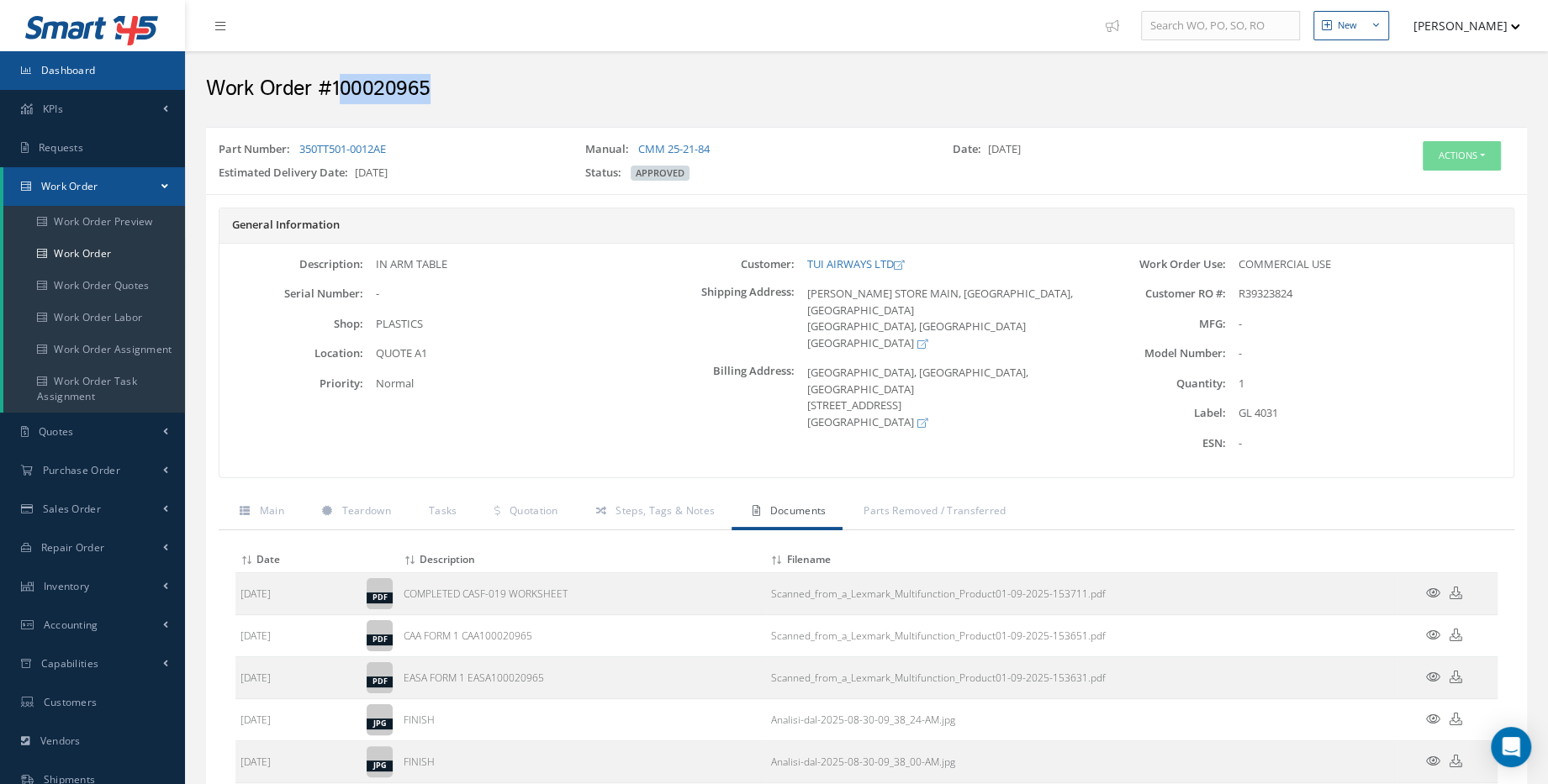
click at [67, 65] on span "Dashboard" at bounding box center [68, 70] width 55 height 14
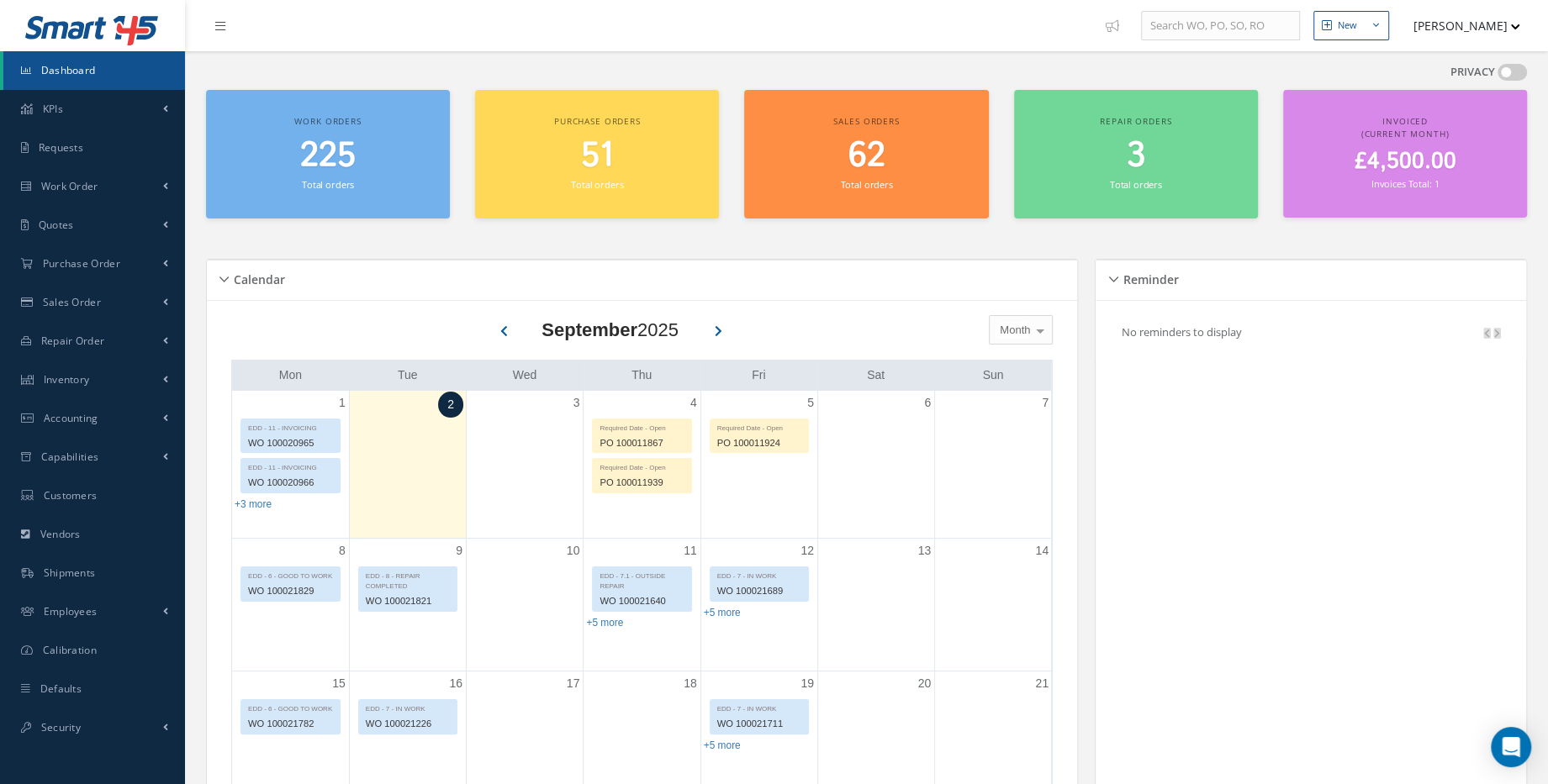
click at [328, 141] on span "225" at bounding box center [328, 155] width 56 height 48
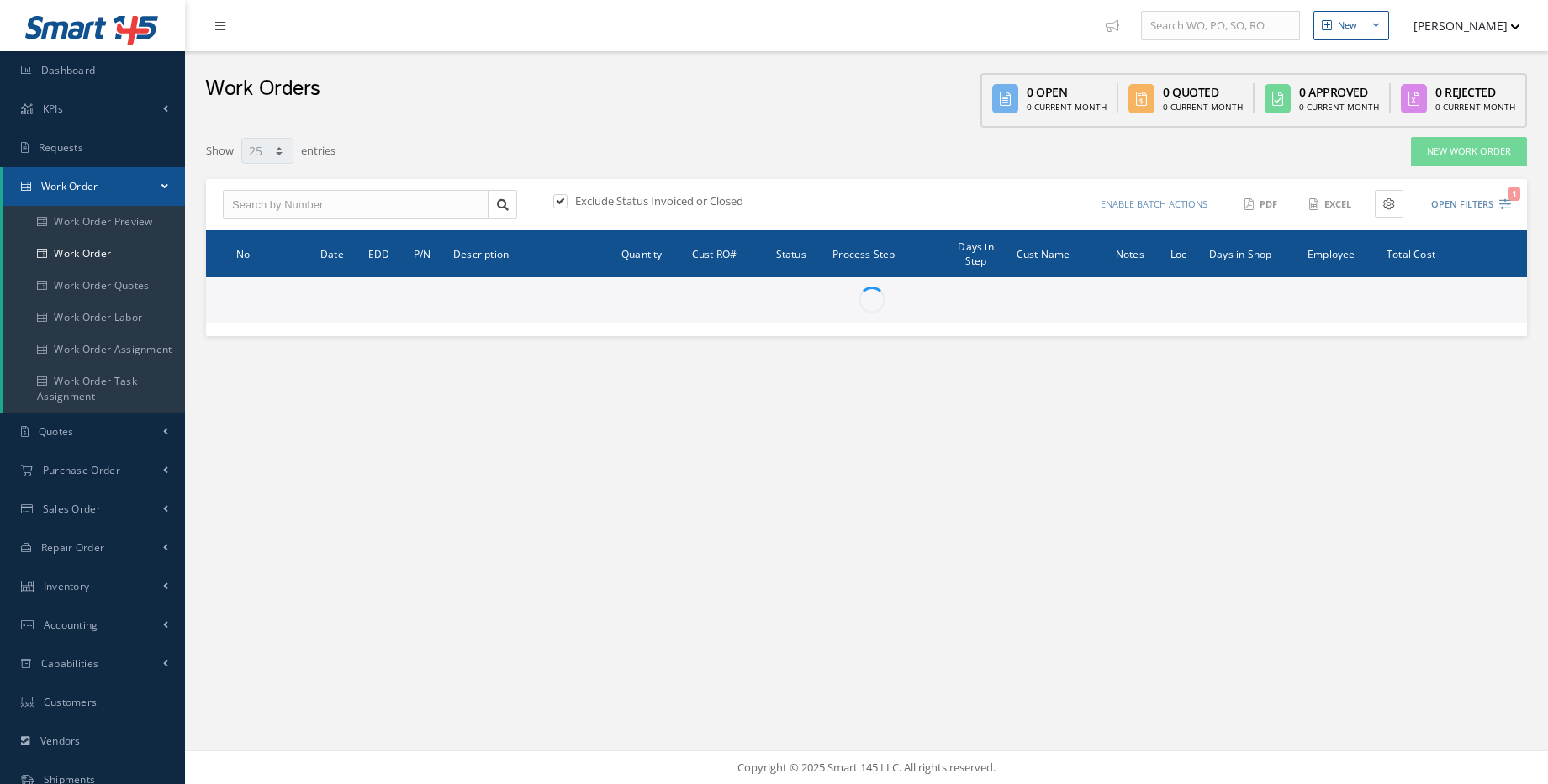
select select "25"
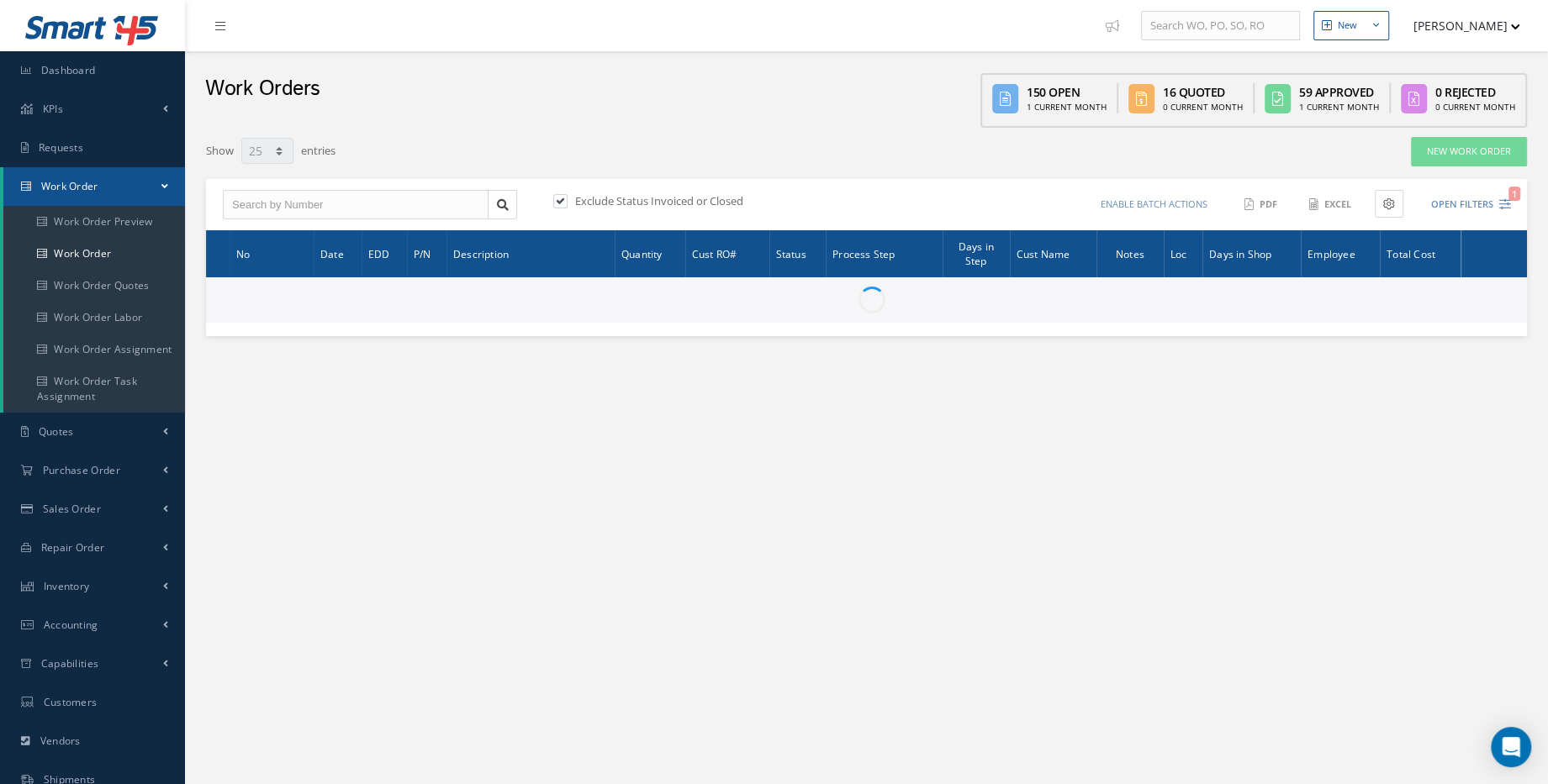
type input "All Work Request"
type input "All Work Performed"
type input "All Status"
type input "WO Part Status"
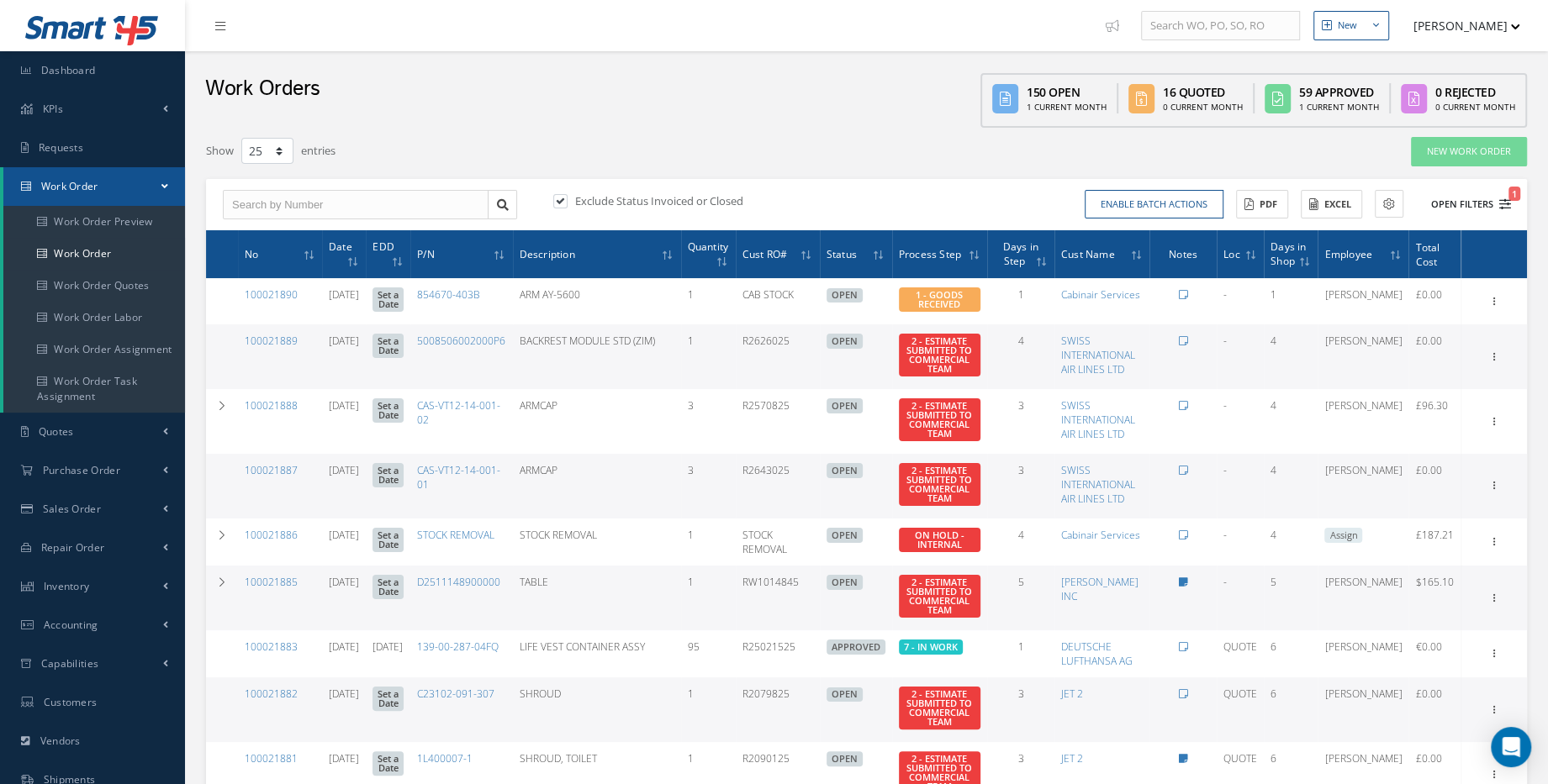
click at [1442, 204] on button "Open Filters 1" at bounding box center [1463, 204] width 95 height 28
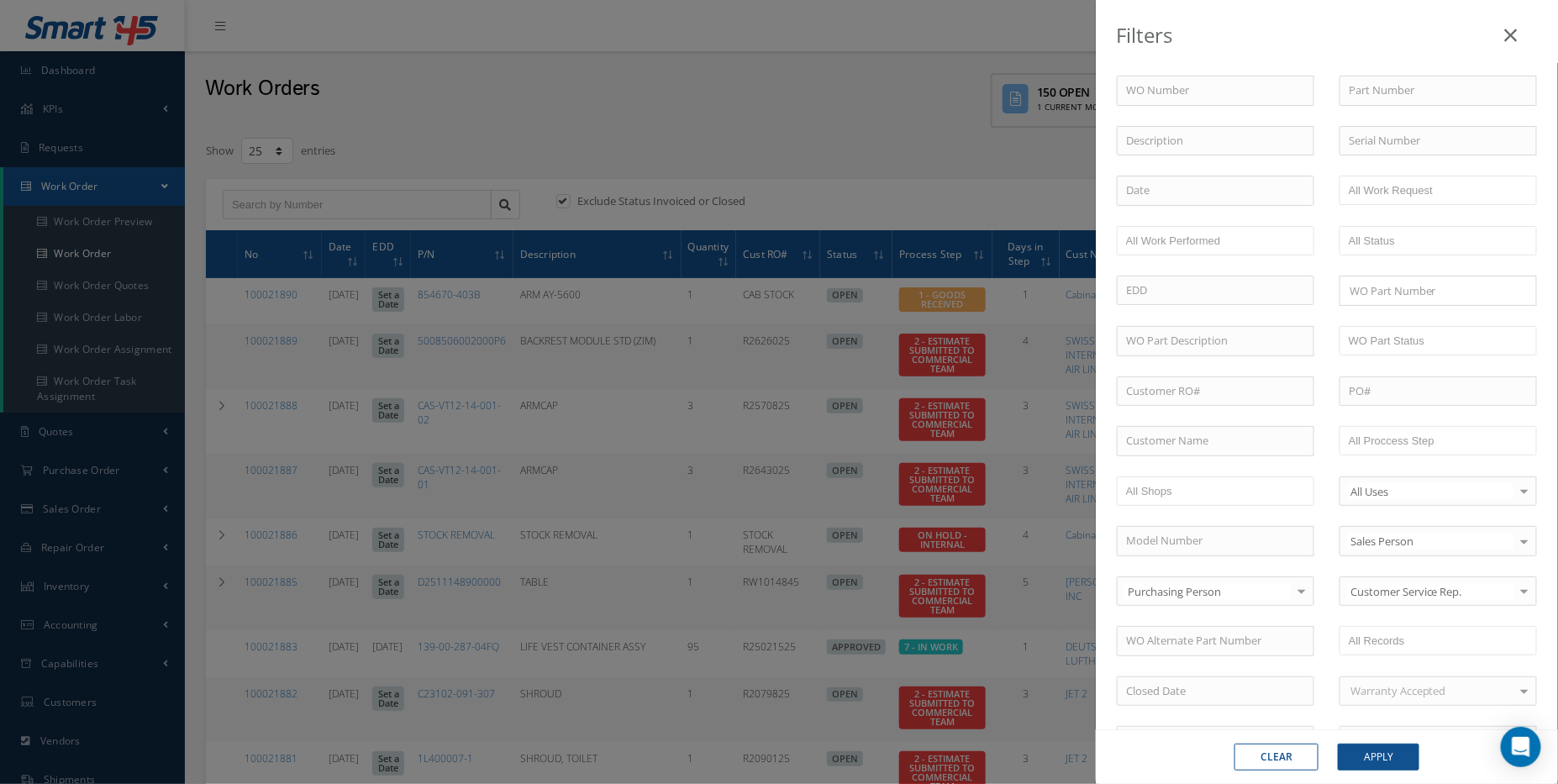
click at [1506, 41] on icon at bounding box center [1512, 35] width 12 height 20
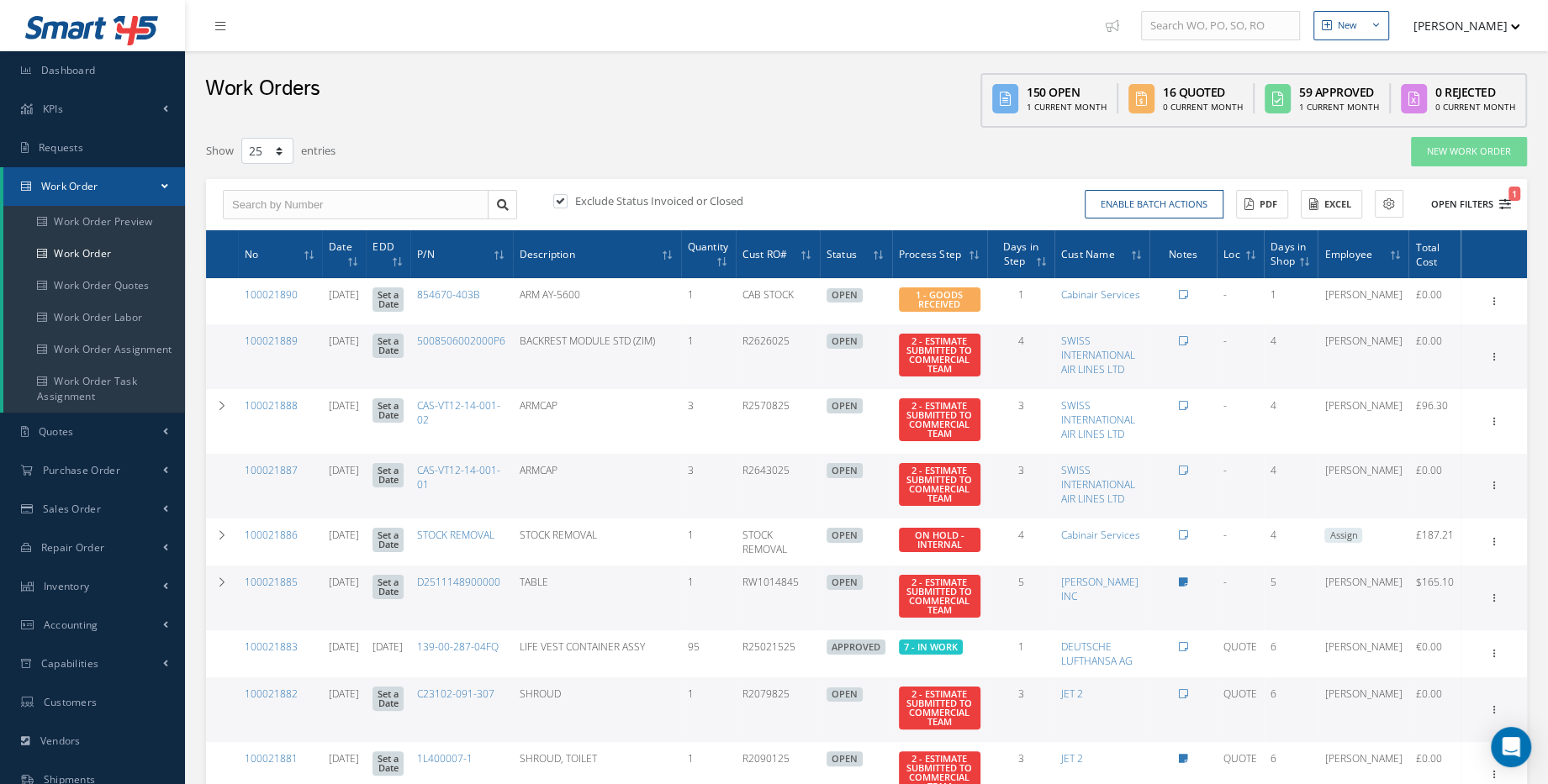
click at [1468, 203] on button "Open Filters 1" at bounding box center [1463, 204] width 95 height 28
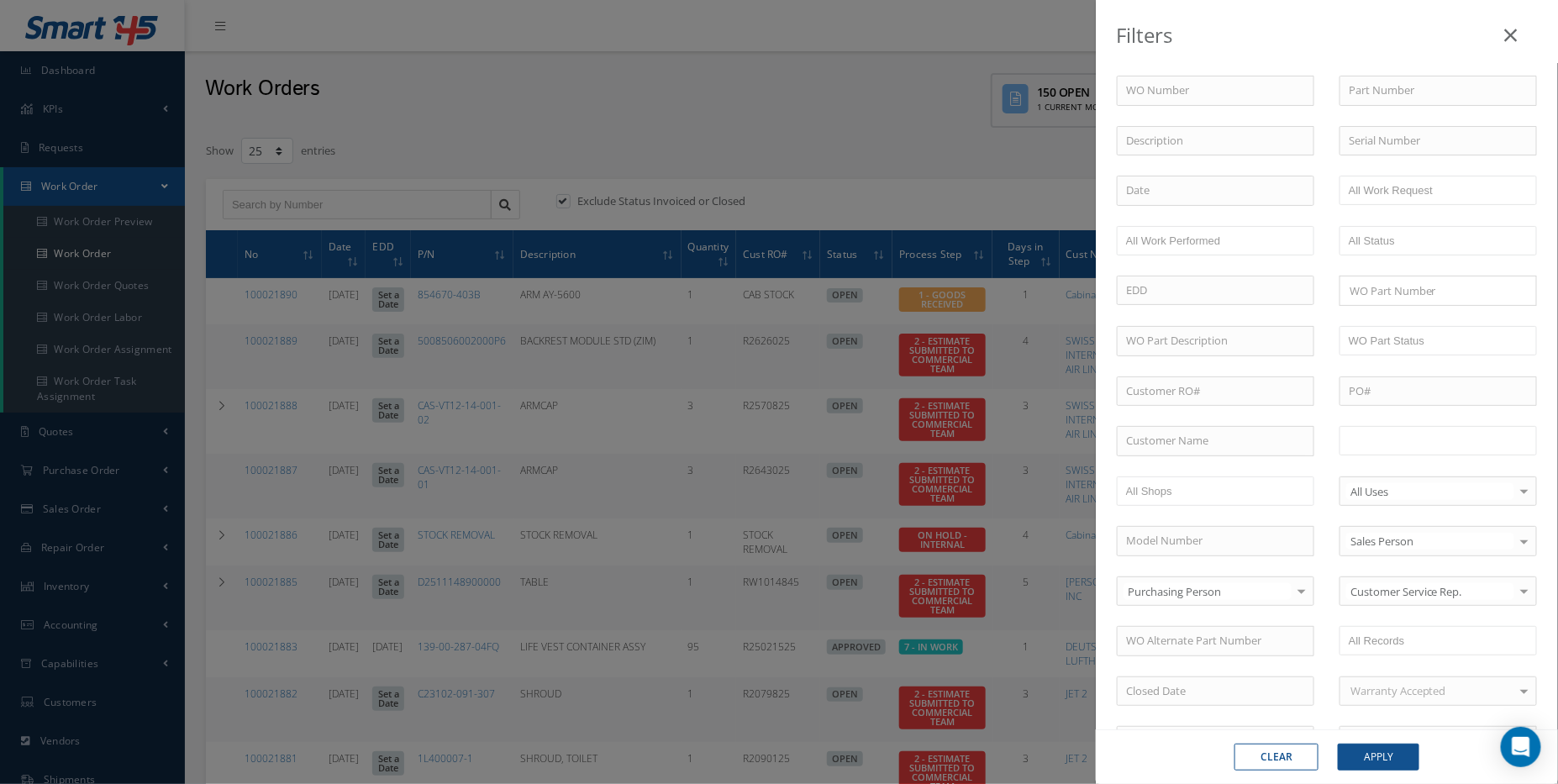
click at [1365, 434] on input "text" at bounding box center [1403, 441] width 107 height 21
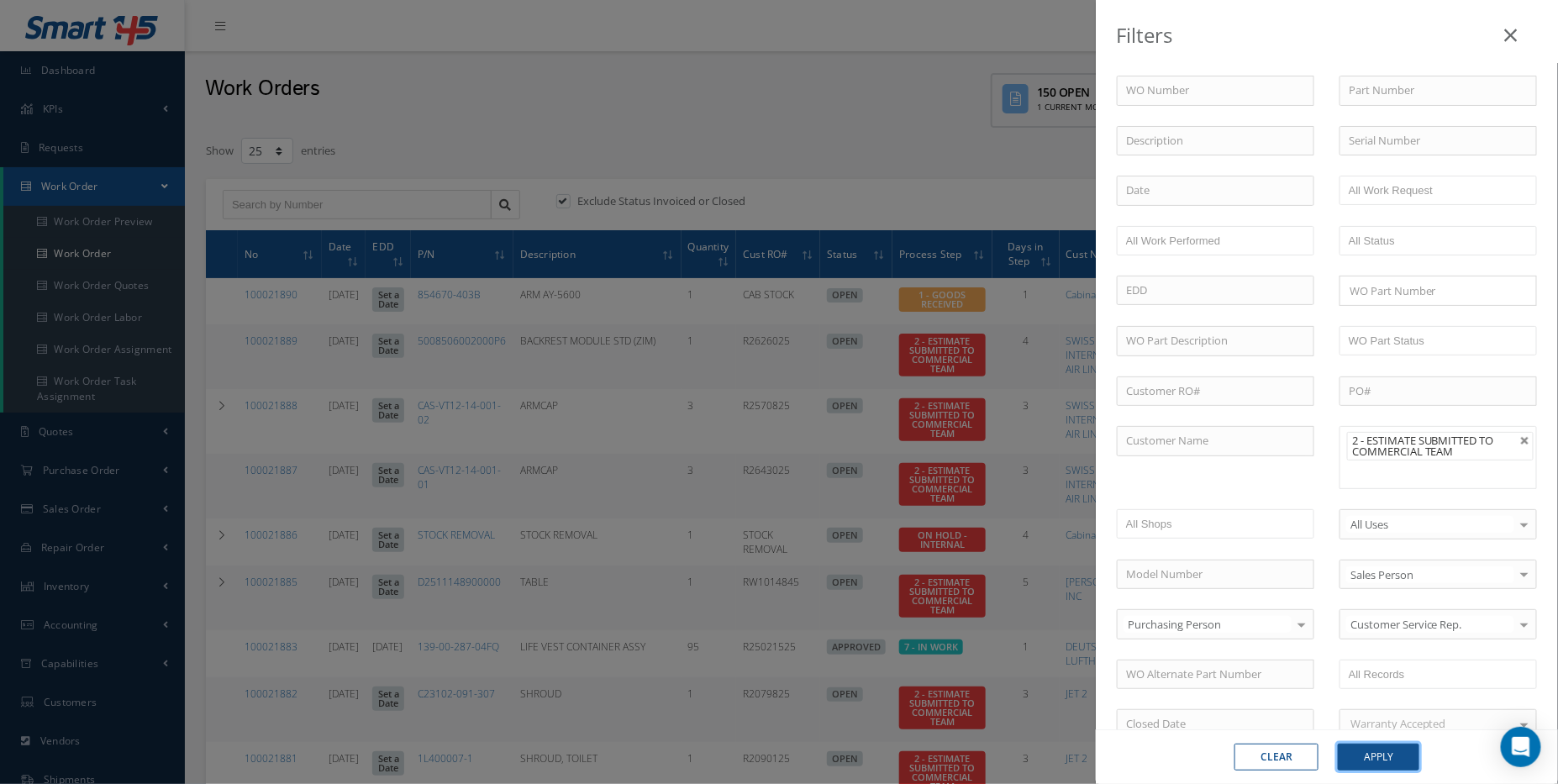
click at [1396, 760] on button "Apply" at bounding box center [1378, 757] width 81 height 27
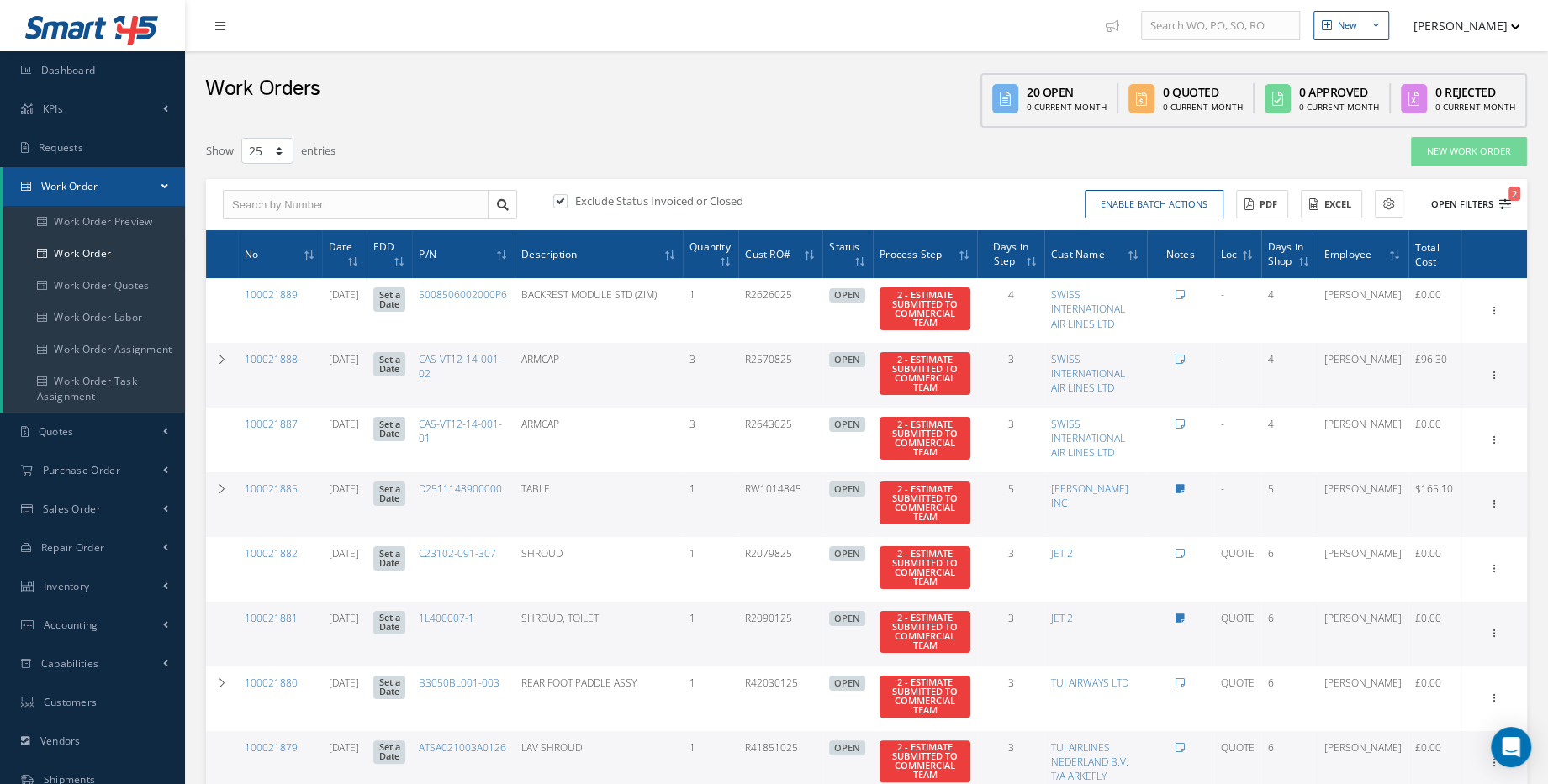
click at [1490, 190] on button "Open Filters 2" at bounding box center [1463, 204] width 95 height 28
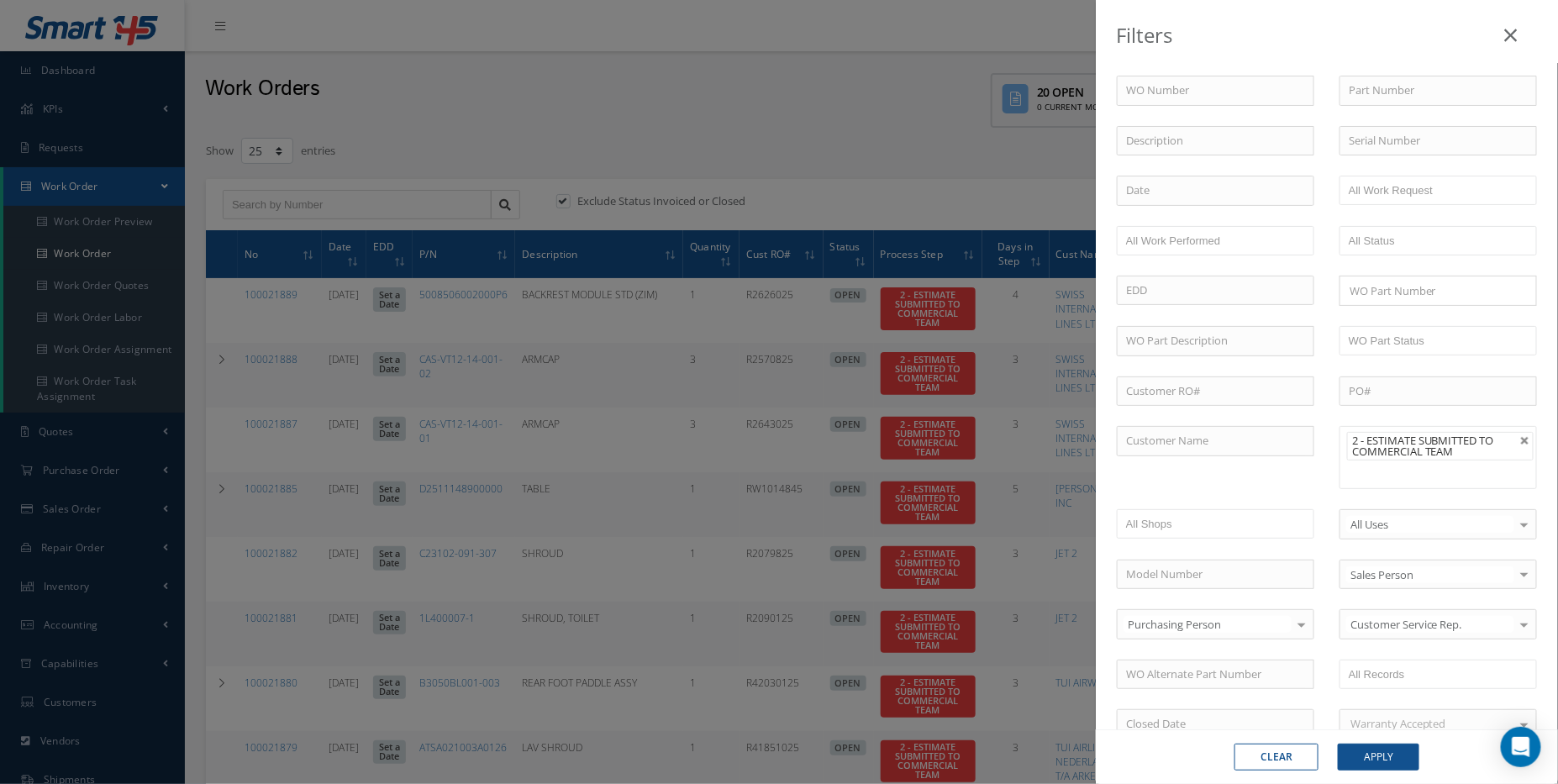
click at [1507, 433] on li "2 - ESTIMATE SUBMITTED TO COMMERCIAL TEAM" at bounding box center [1441, 446] width 187 height 29
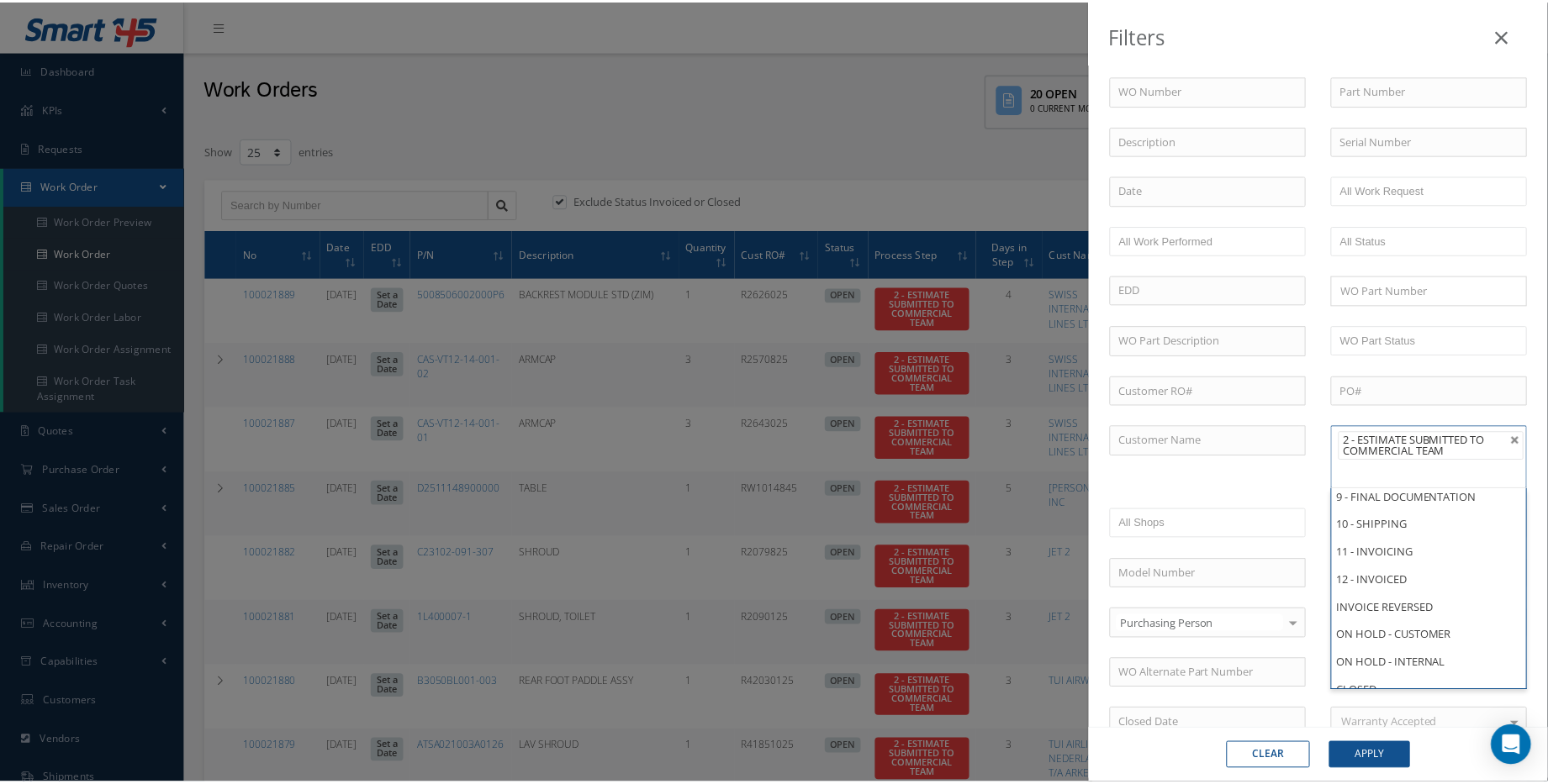
scroll to position [457, 0]
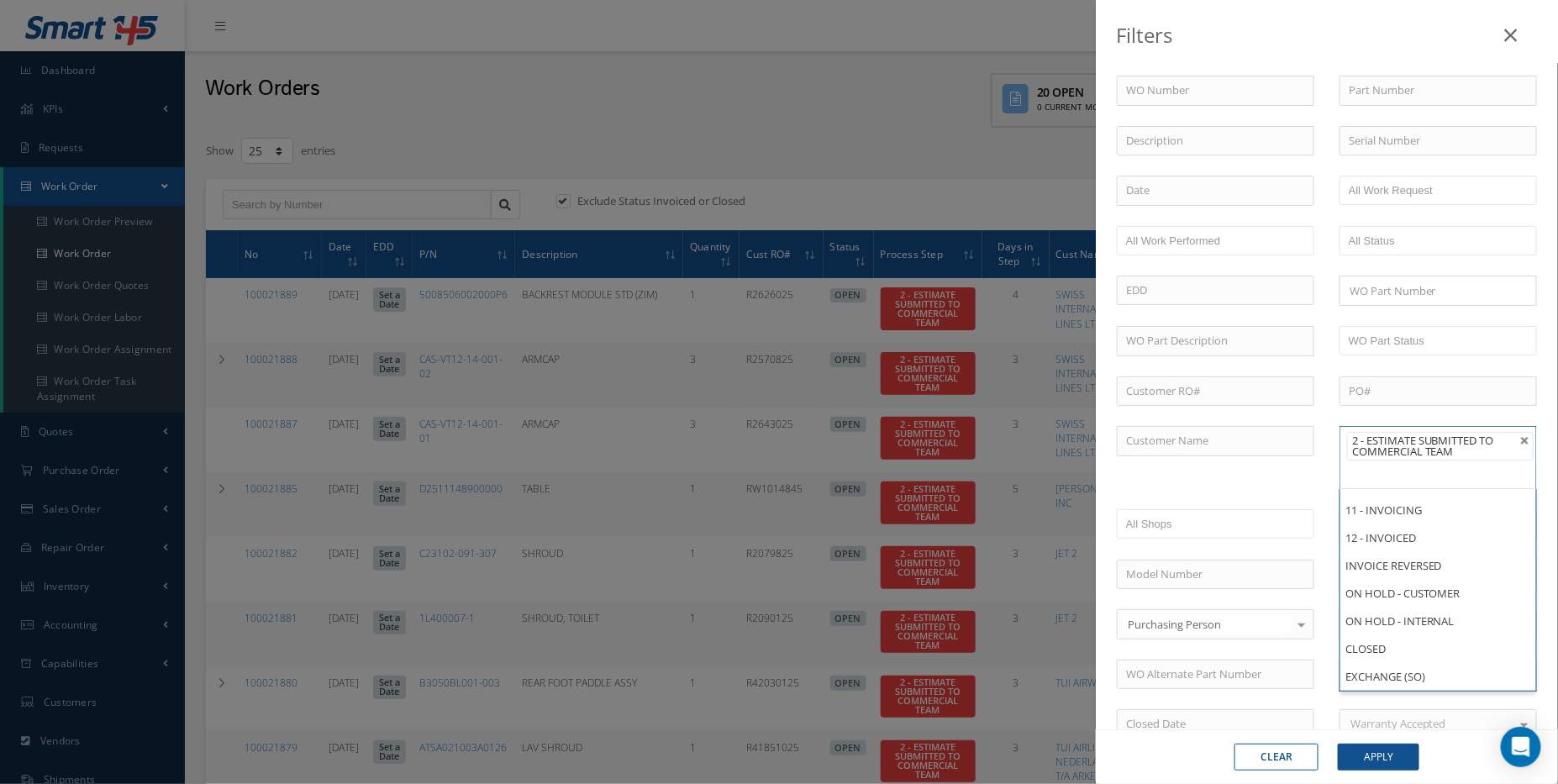
click at [847, 196] on div "Filters WO Number Part Number Description Serial Number - BER CERTIFICATION FIL…" at bounding box center [779, 392] width 1558 height 784
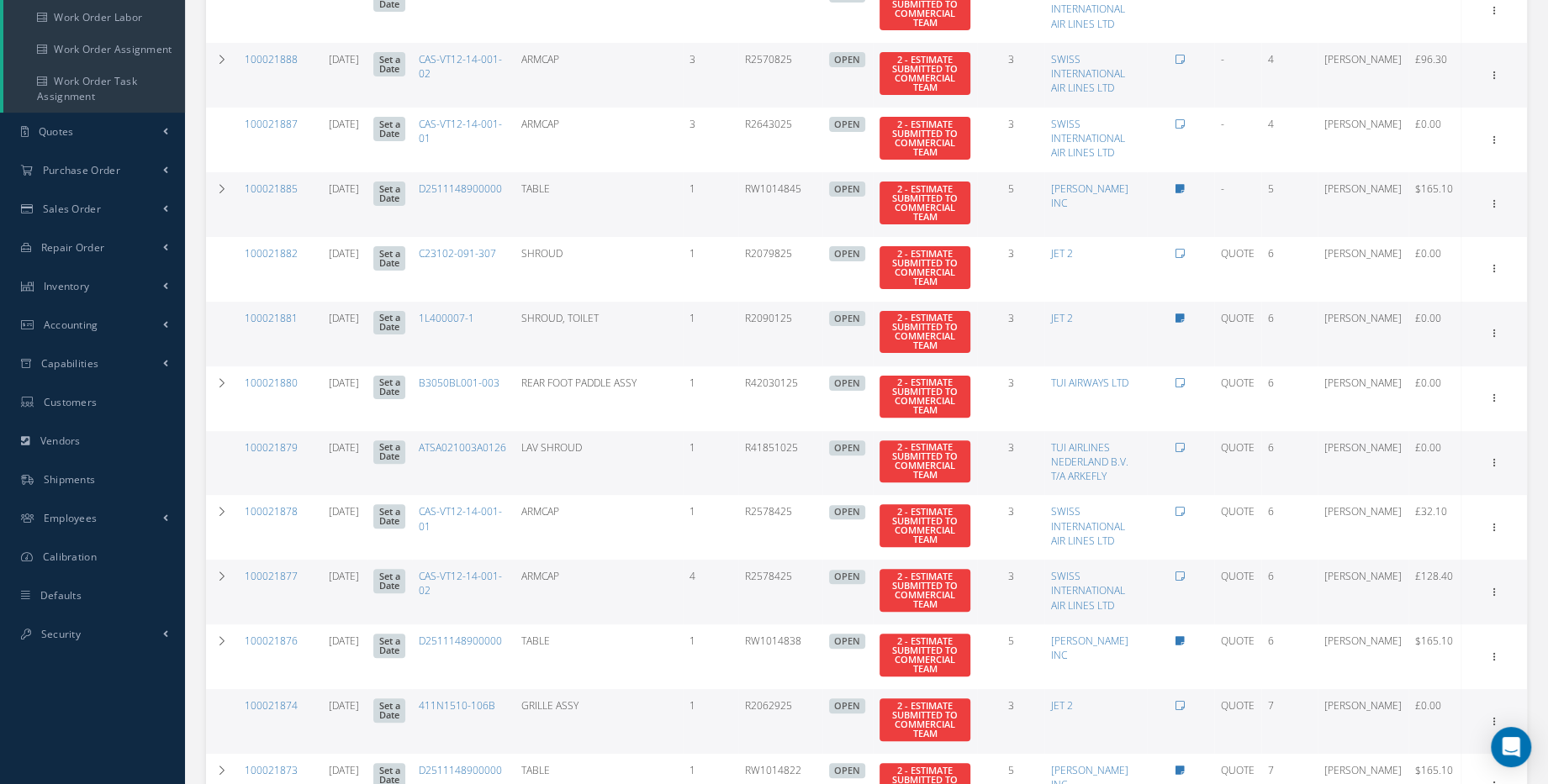
scroll to position [0, 0]
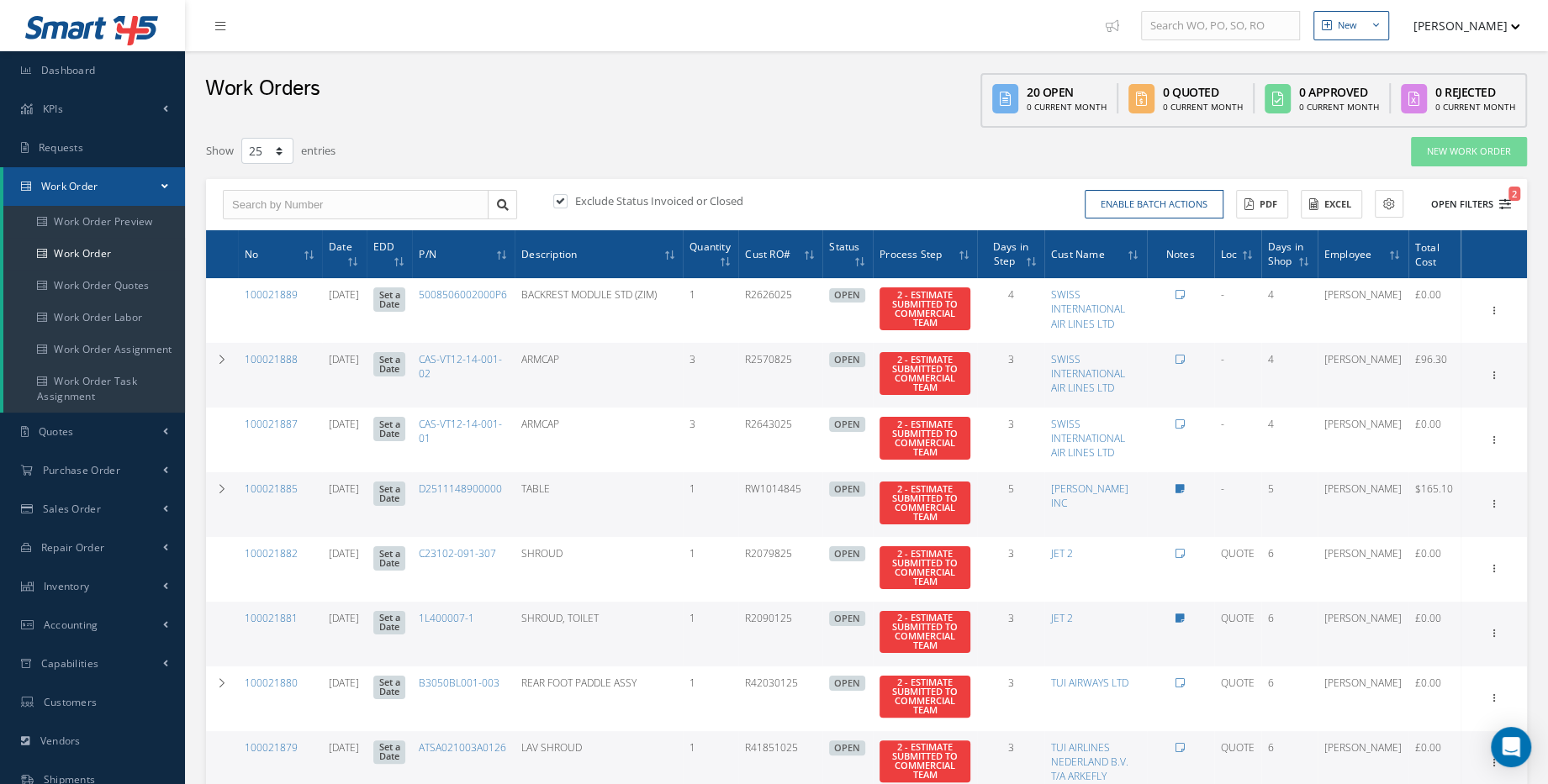
click at [1471, 210] on button "Open Filters 2" at bounding box center [1463, 204] width 95 height 28
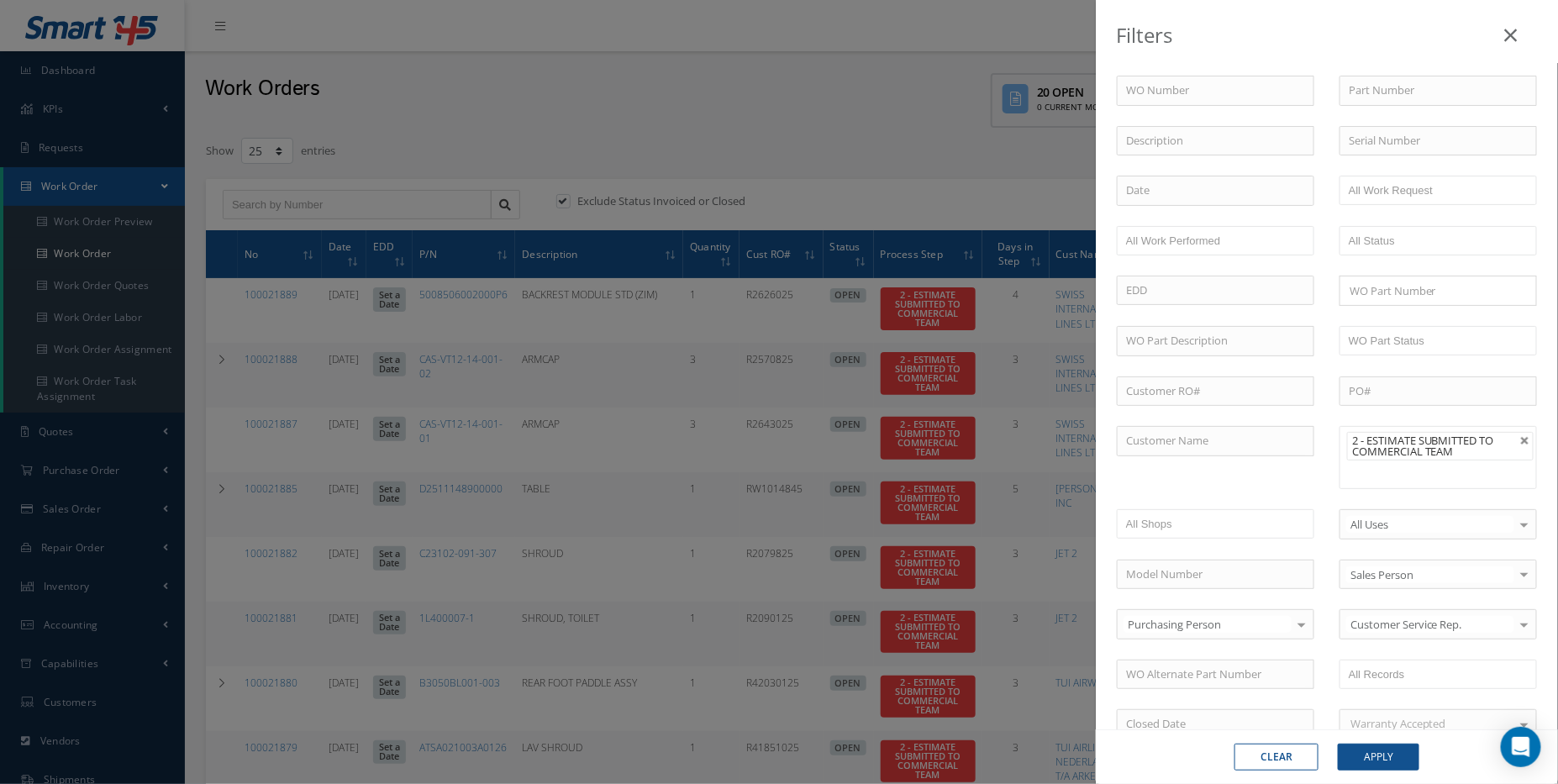
click at [973, 175] on div "Filters WO Number Part Number Description Serial Number - BER CERTIFICATION FIL…" at bounding box center [779, 392] width 1558 height 784
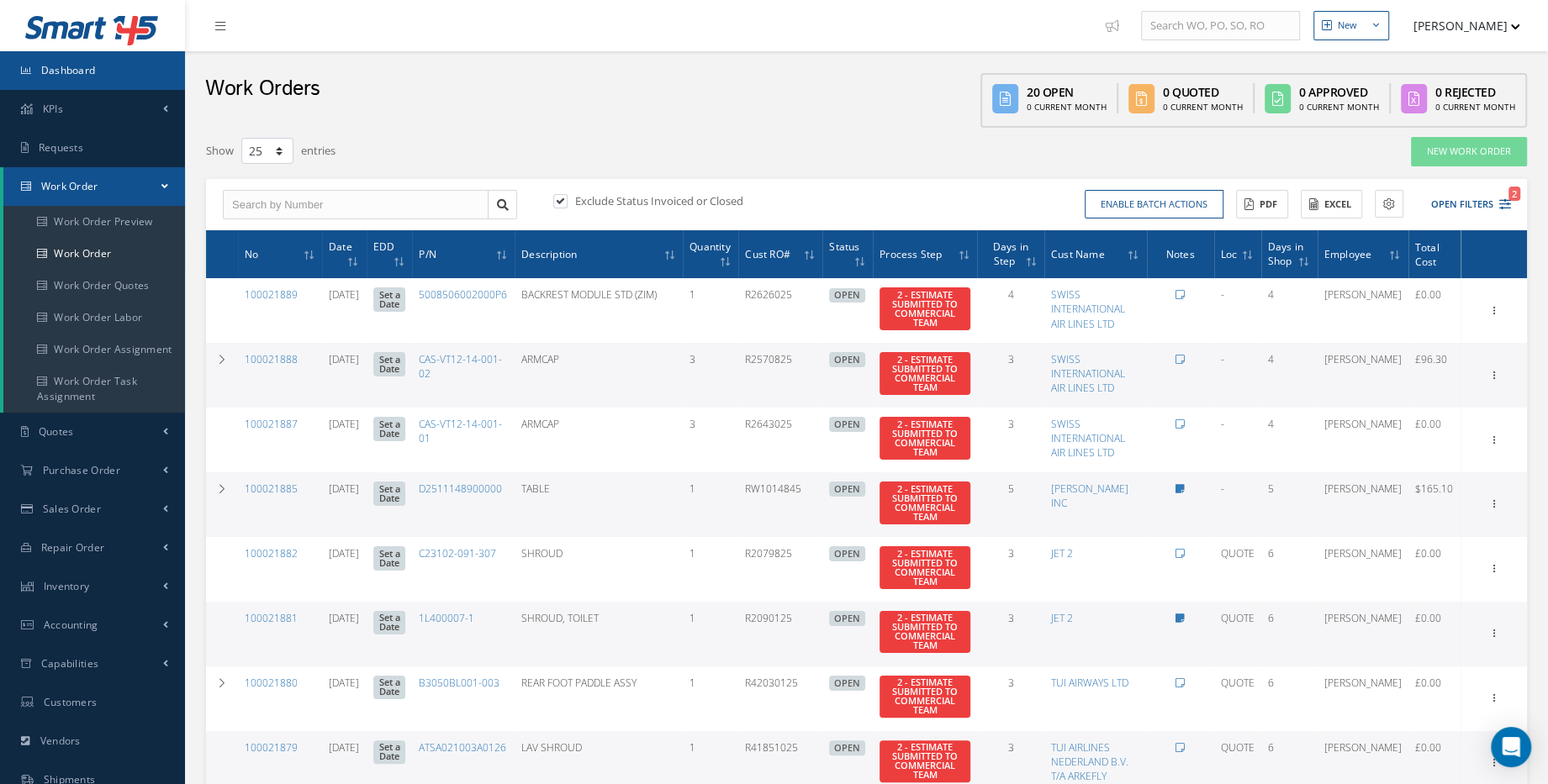
click at [110, 81] on link "Dashboard" at bounding box center [93, 71] width 185 height 38
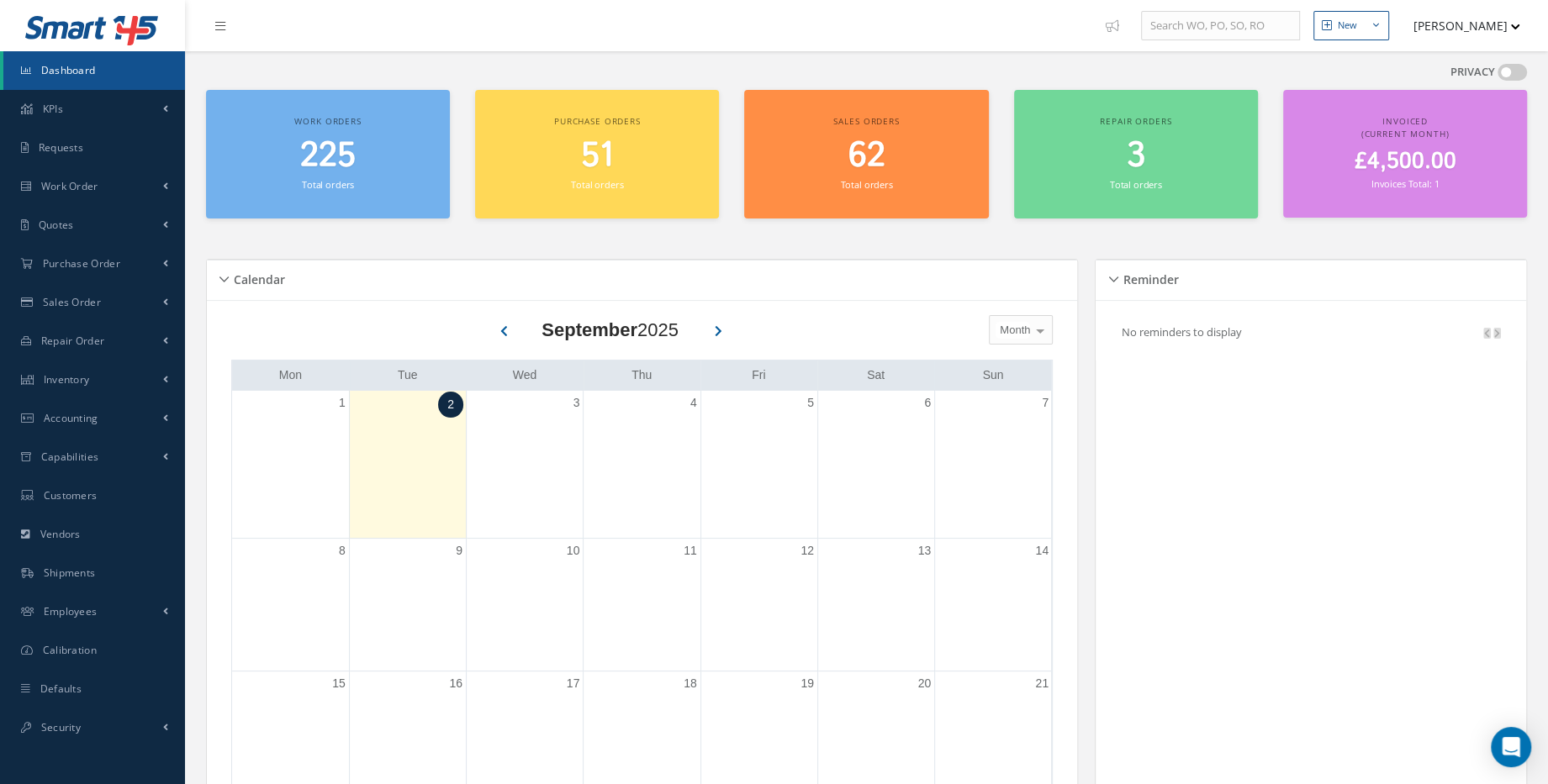
click at [280, 136] on h2 "225" at bounding box center [328, 156] width 227 height 40
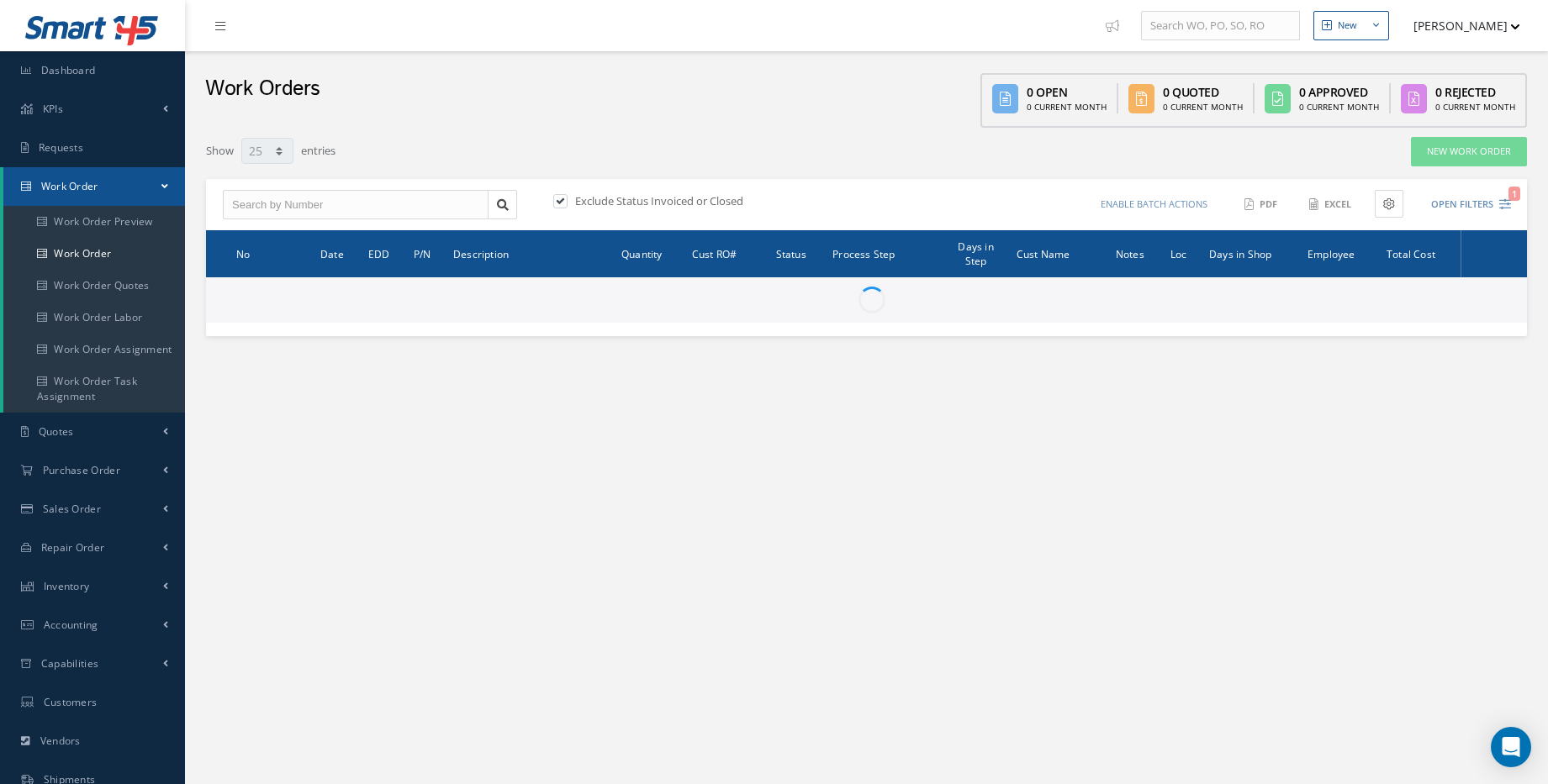
select select "25"
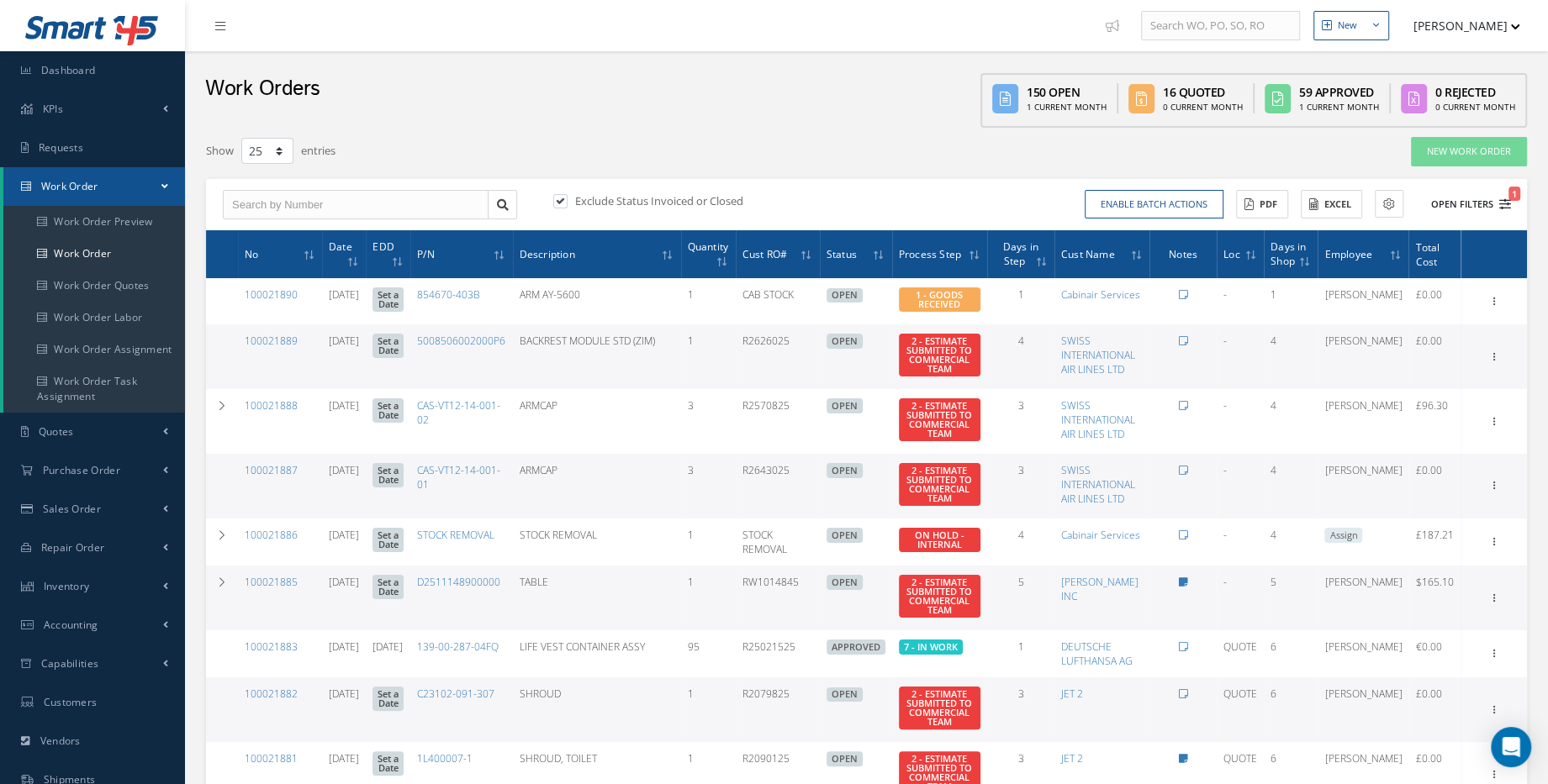
click at [1507, 203] on icon "1" at bounding box center [1504, 203] width 11 height 11
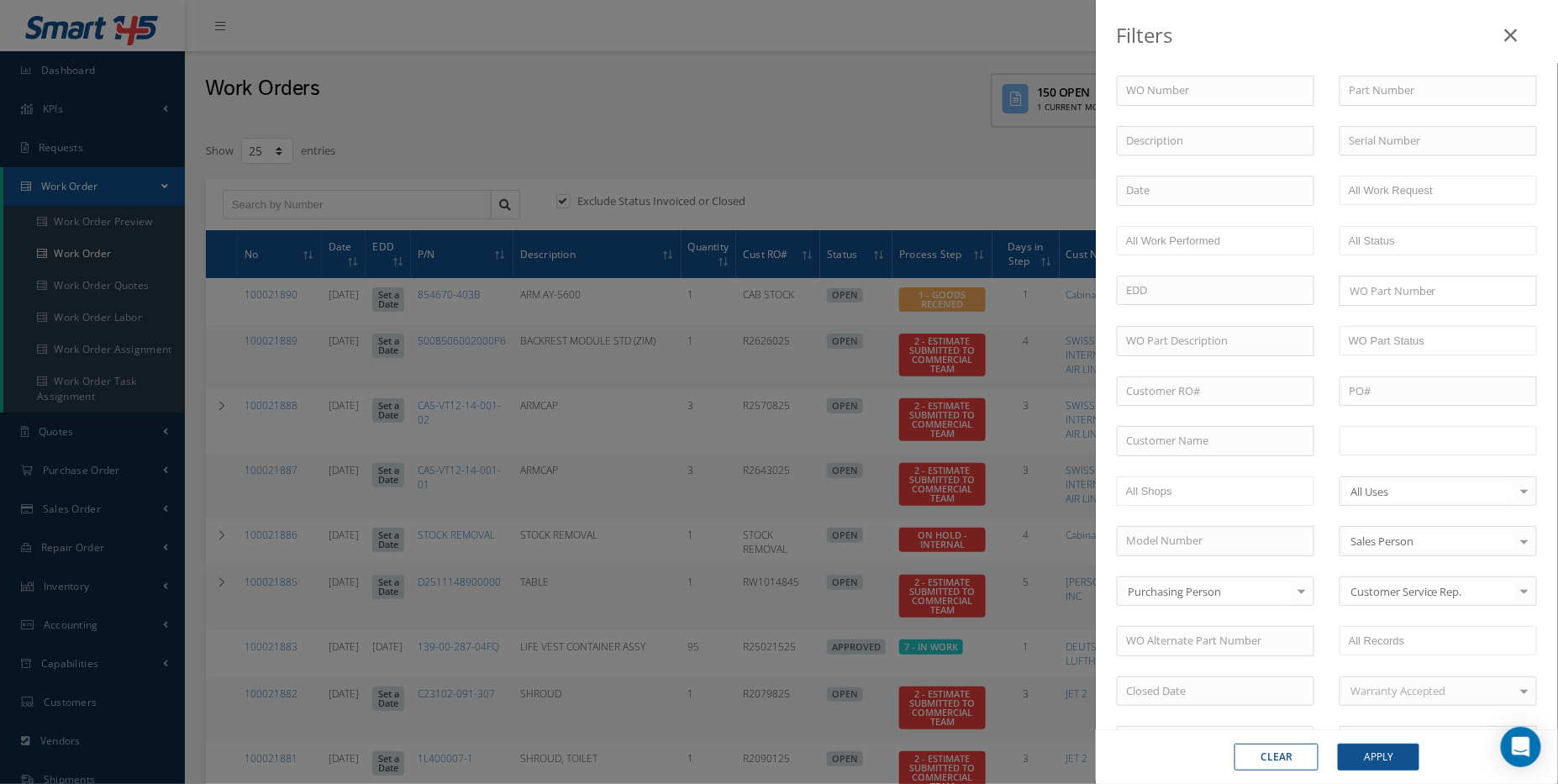
click at [1373, 449] on ul at bounding box center [1438, 441] width 197 height 30
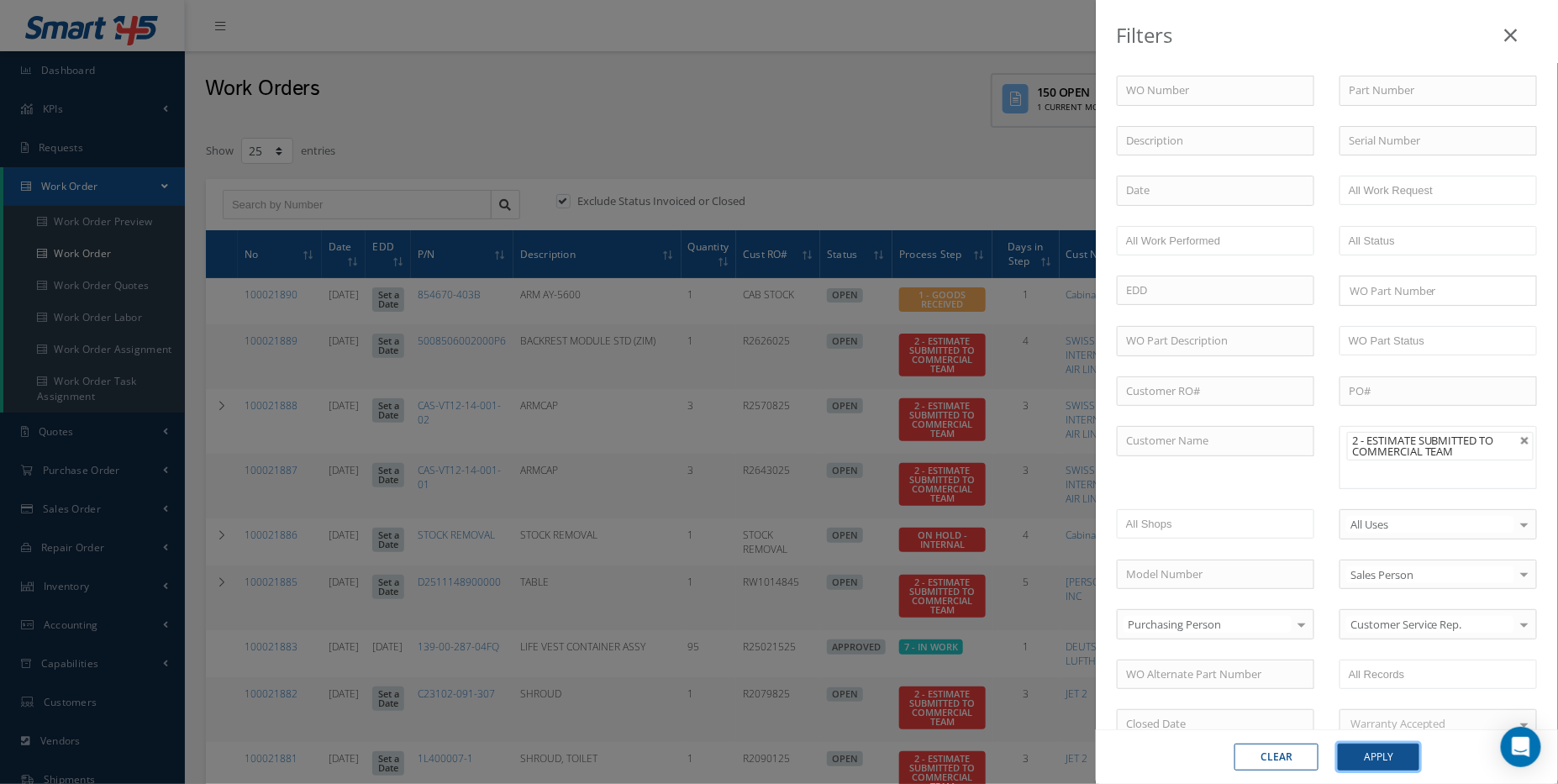
click at [1388, 756] on button "Apply" at bounding box center [1378, 757] width 81 height 27
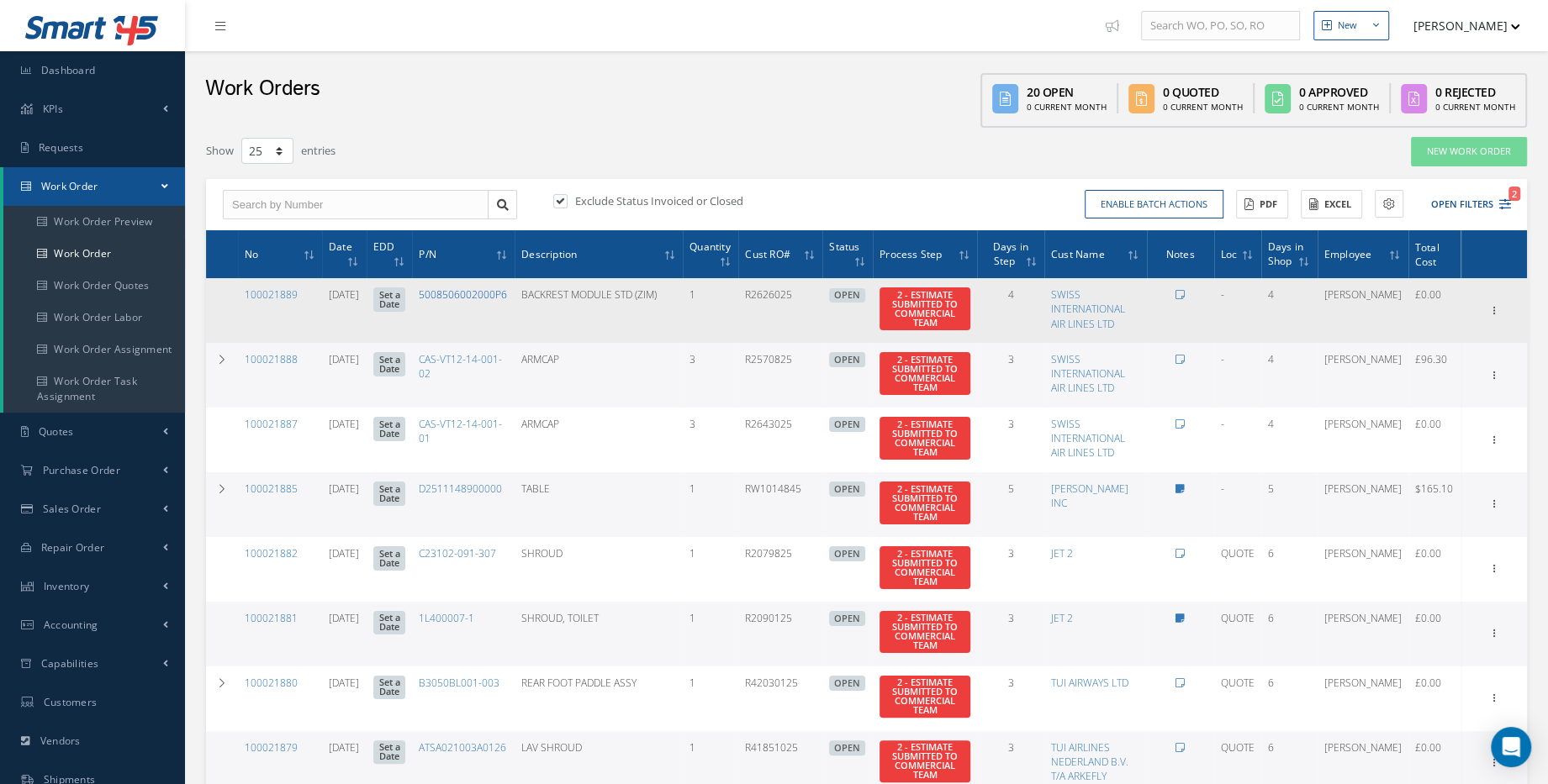
click at [481, 295] on link "5008506002000P6" at bounding box center [462, 294] width 88 height 14
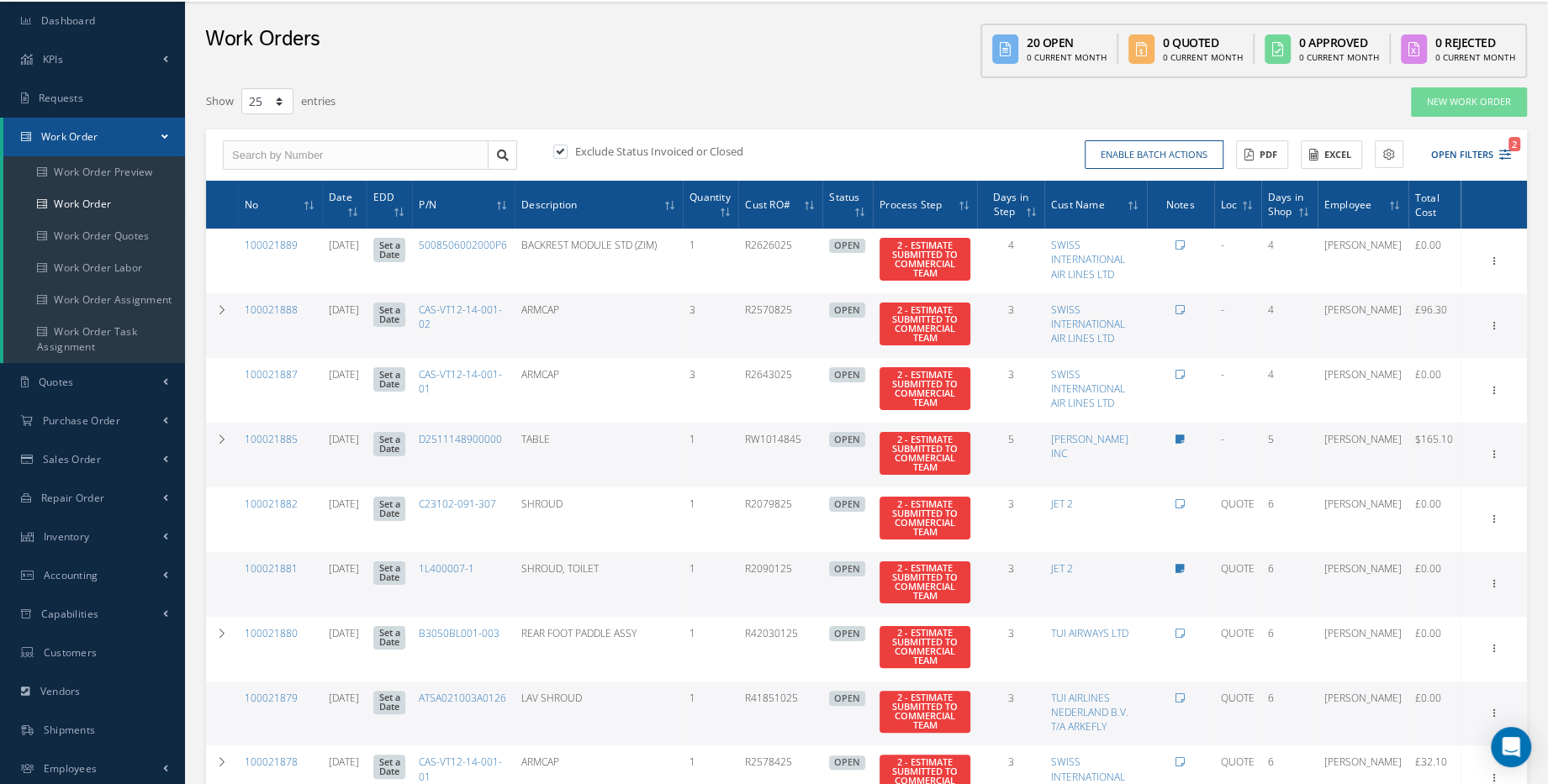
scroll to position [76, 0]
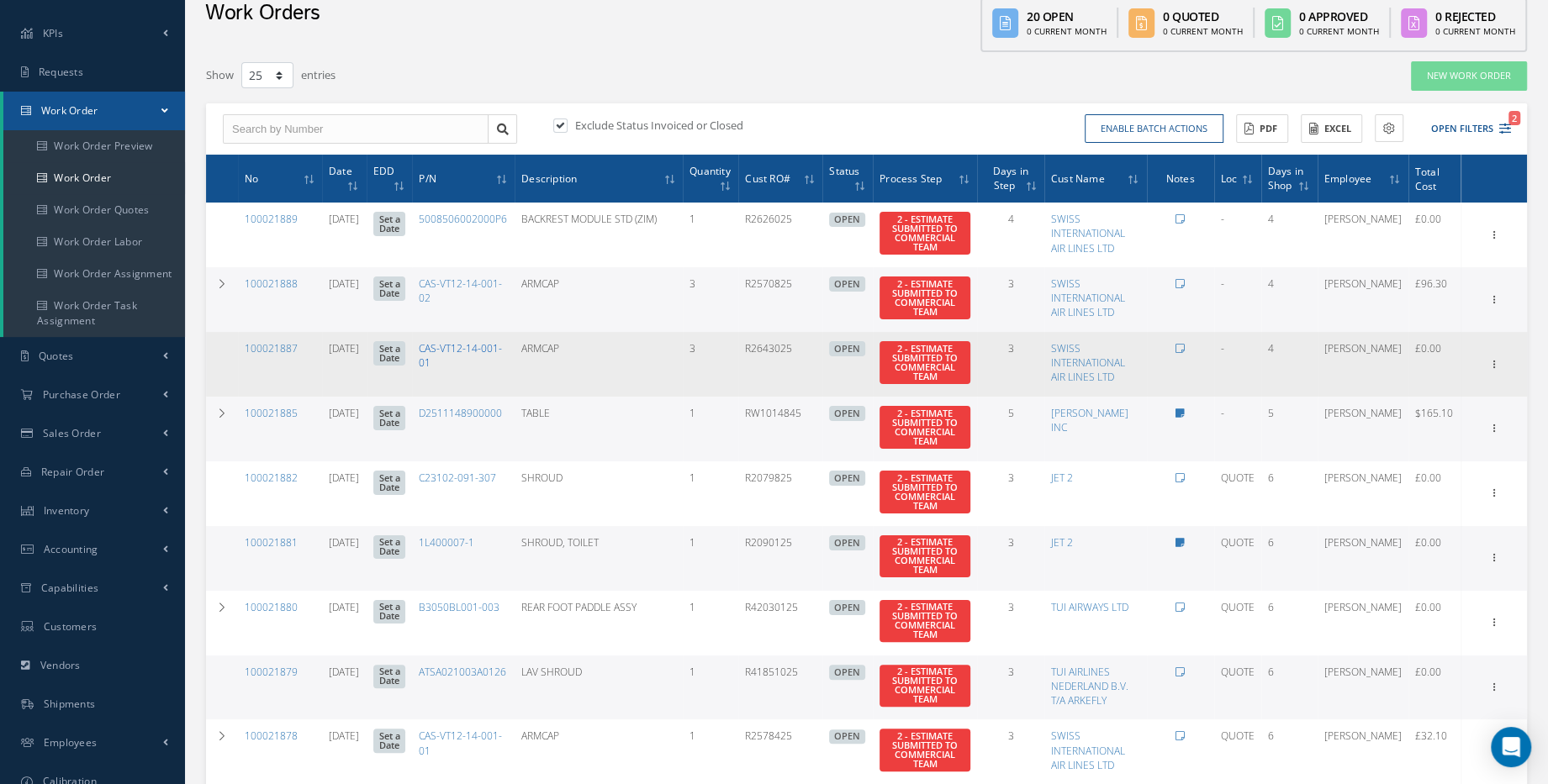
click at [462, 348] on link "CAS-VT12-14-001-01" at bounding box center [460, 355] width 83 height 29
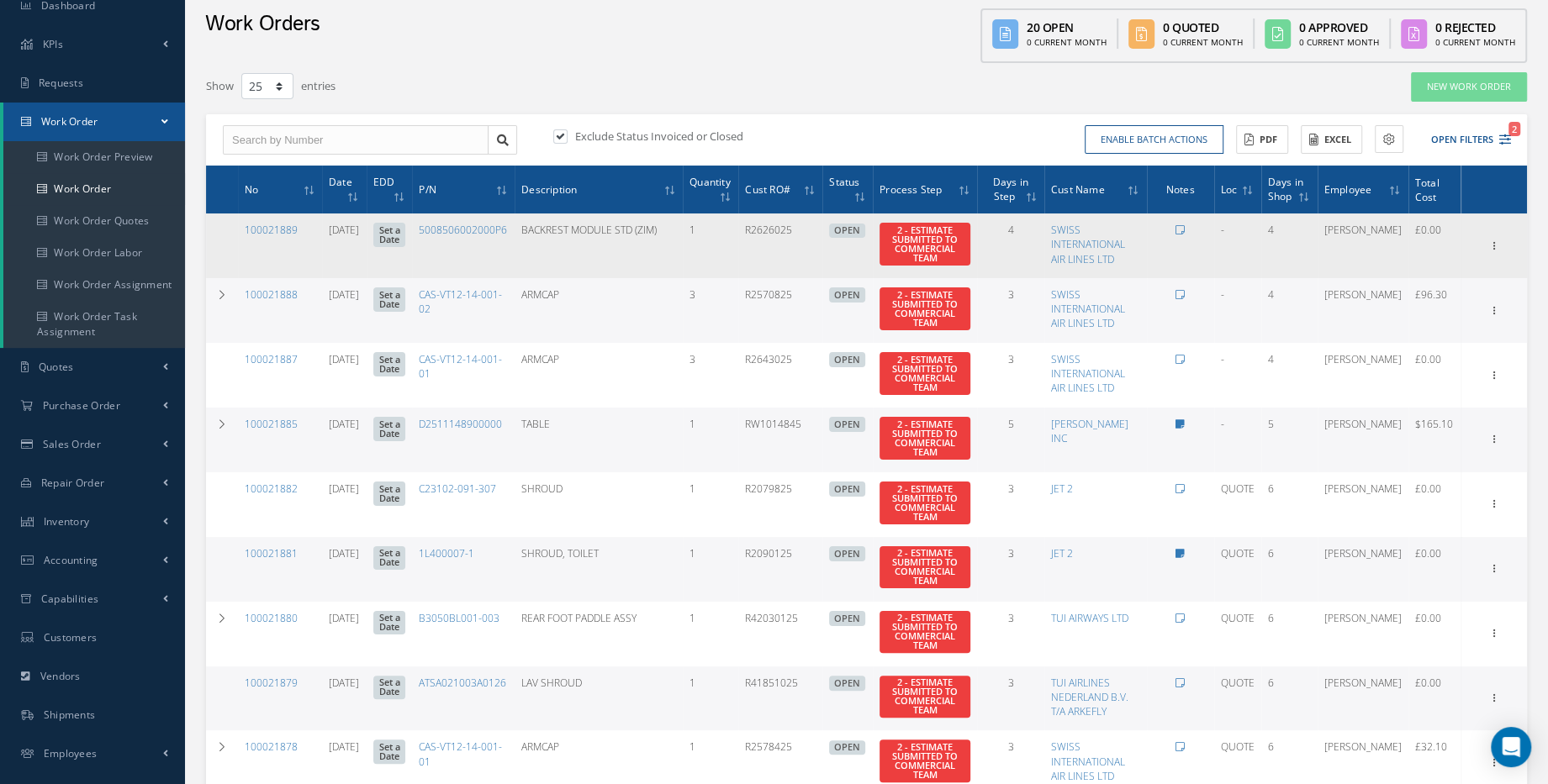
scroll to position [0, 0]
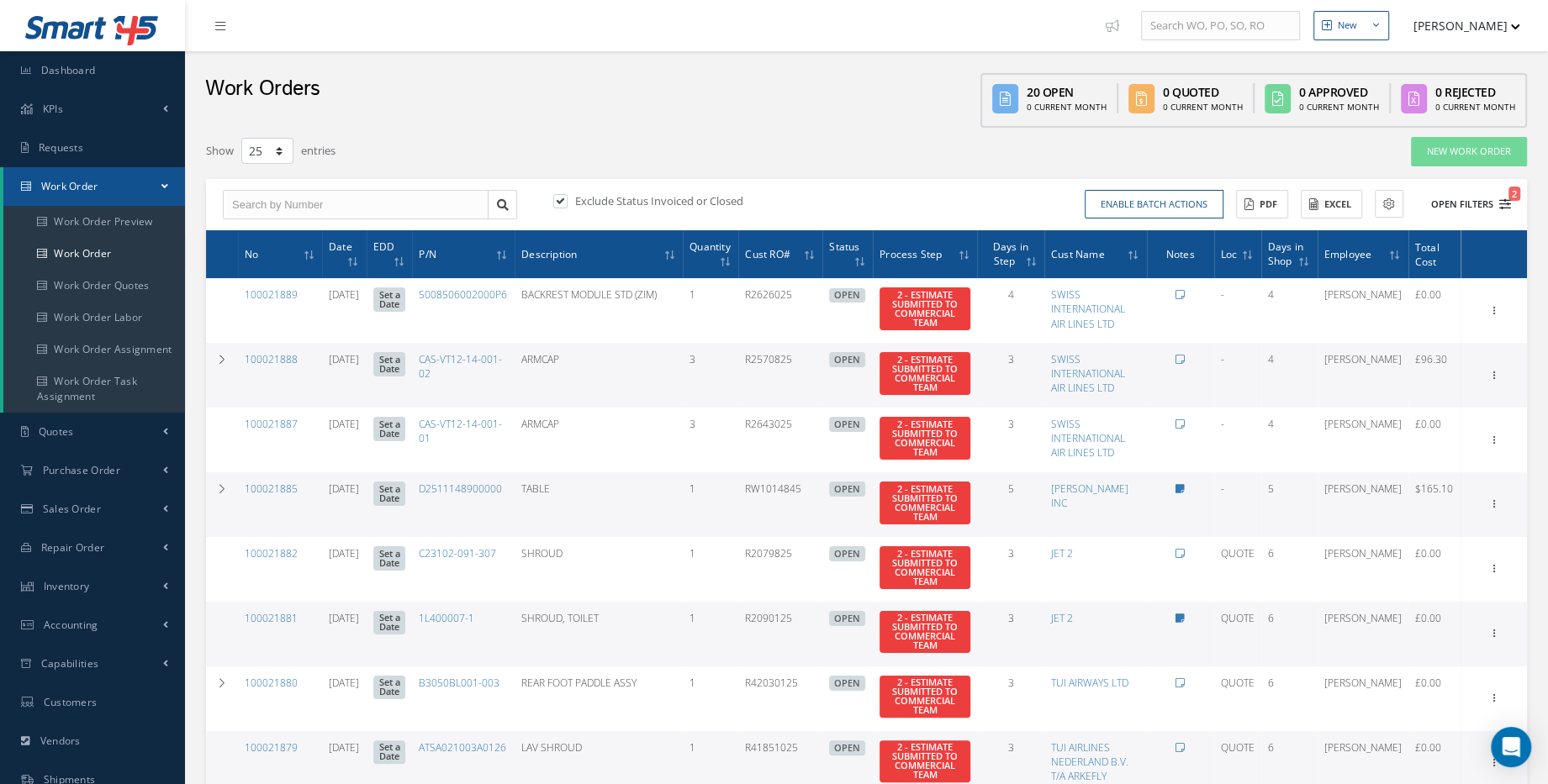
click at [1495, 206] on button "Open Filters 2" at bounding box center [1463, 204] width 95 height 28
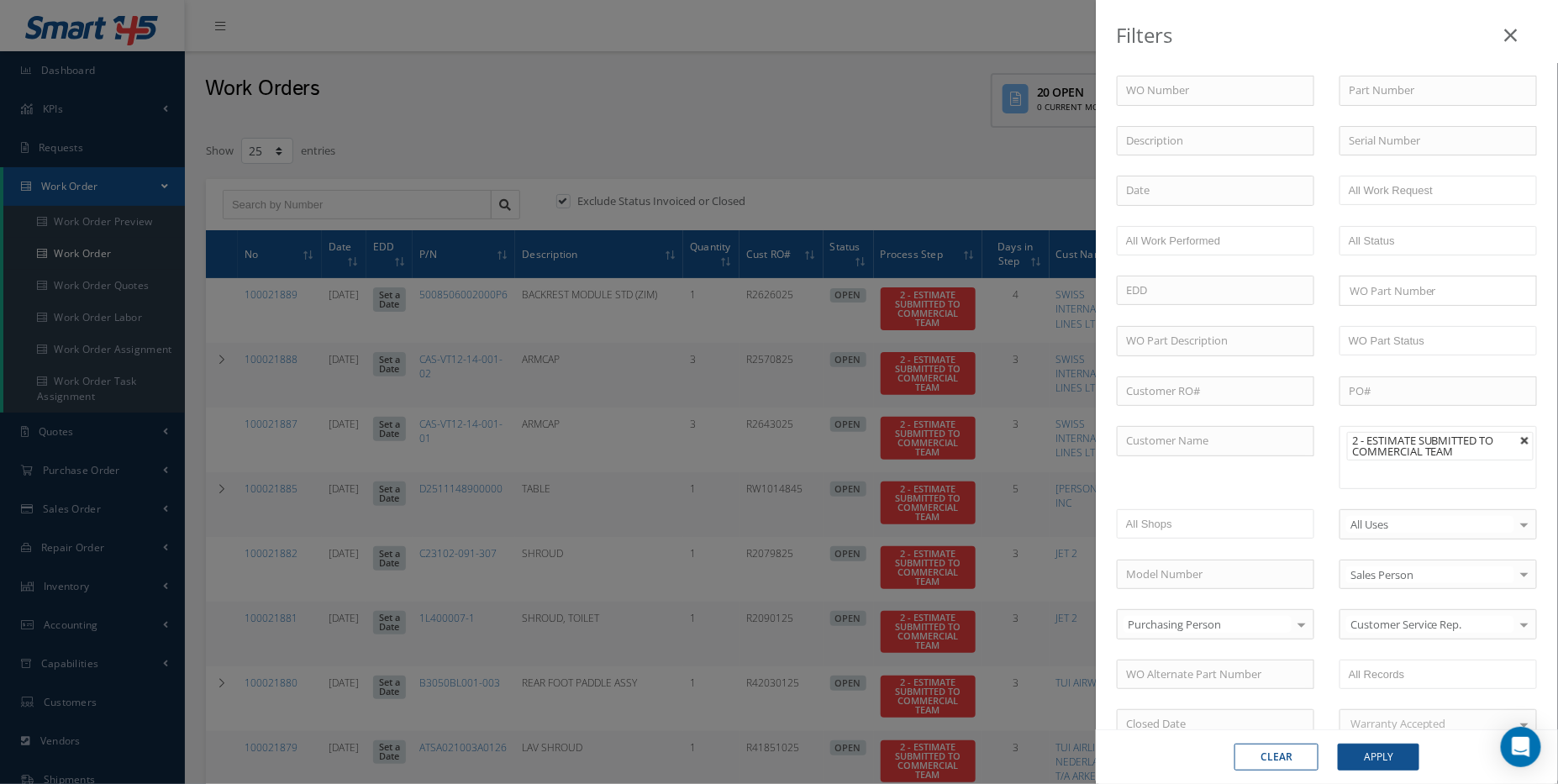
click at [1520, 439] on link at bounding box center [1526, 441] width 10 height 10
type input "All Proccess Step"
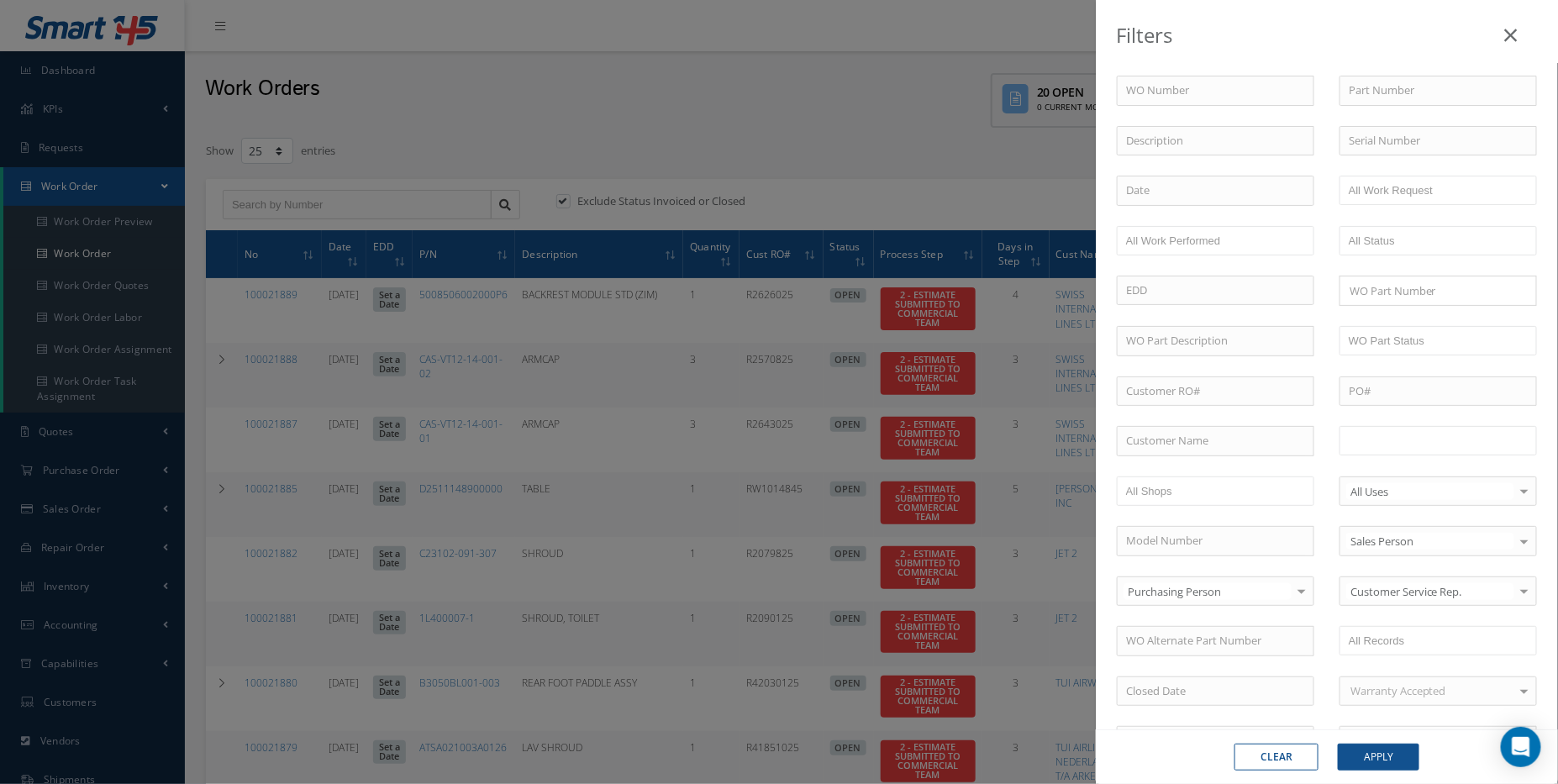
click at [1420, 438] on input "text" at bounding box center [1403, 441] width 107 height 21
click at [1486, 431] on input "text" at bounding box center [1490, 441] width 21 height 21
click at [1388, 763] on button "Apply" at bounding box center [1378, 757] width 81 height 27
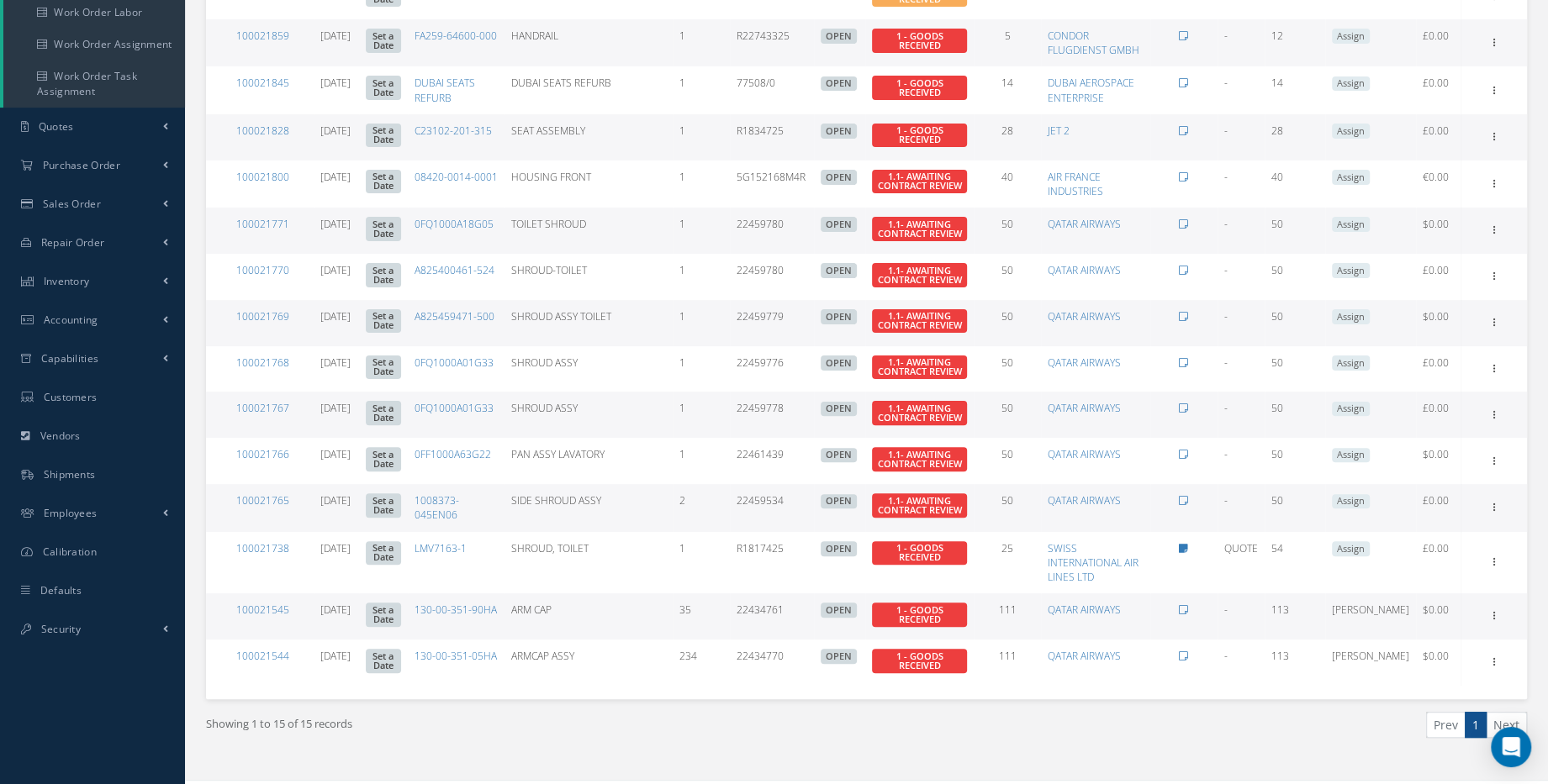
scroll to position [229, 0]
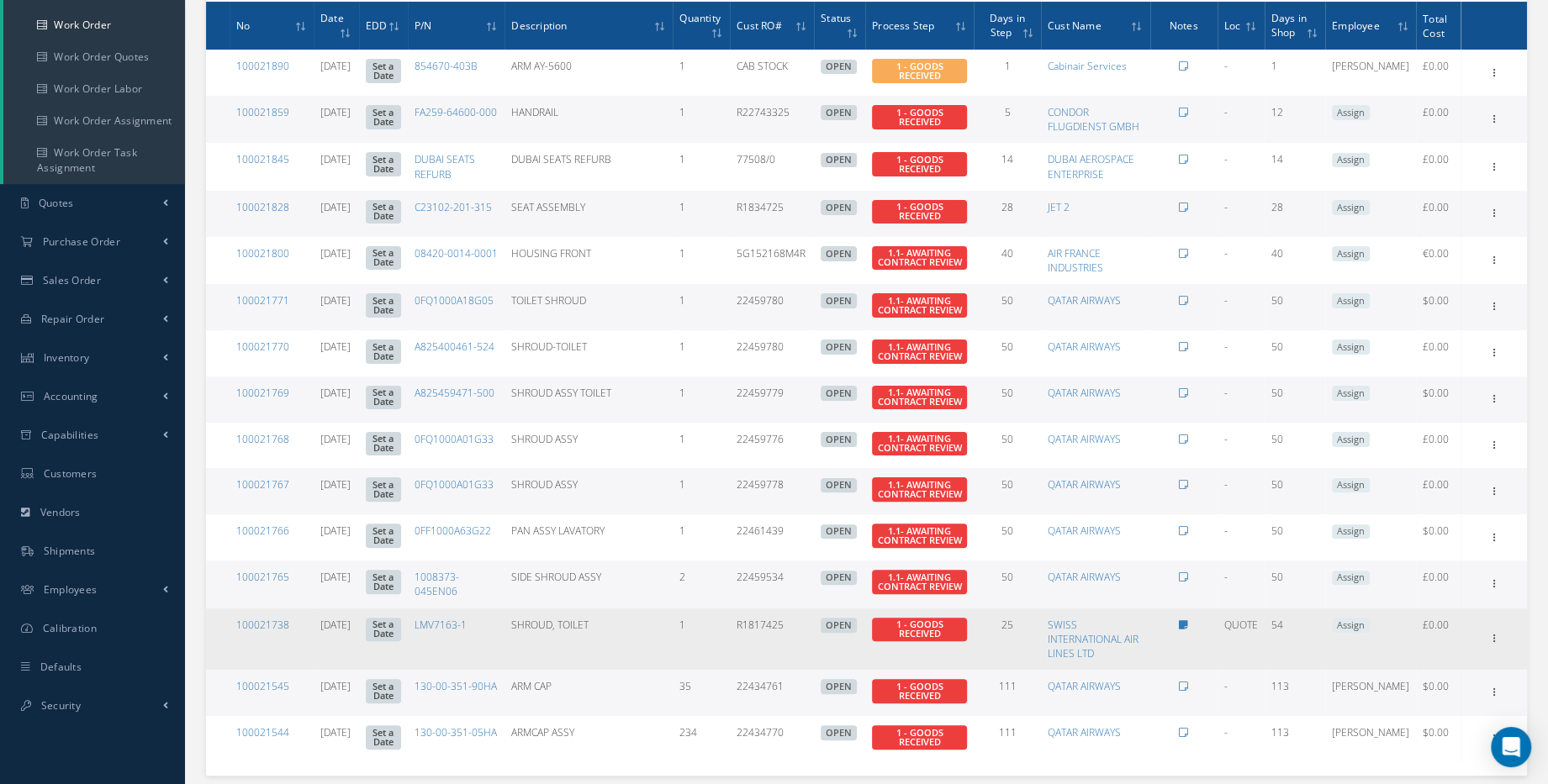
drag, startPoint x: 1293, startPoint y: 299, endPoint x: 1311, endPoint y: 635, distance: 336.5
click at [1311, 635] on tbody "100021890 09/01/2025 Set a Date 854670-403B ARM AY-5600 1 CAB STOCK OPEN Elapse…" at bounding box center [867, 405] width 1321 height 712
click at [1313, 630] on td "54" at bounding box center [1294, 639] width 60 height 61
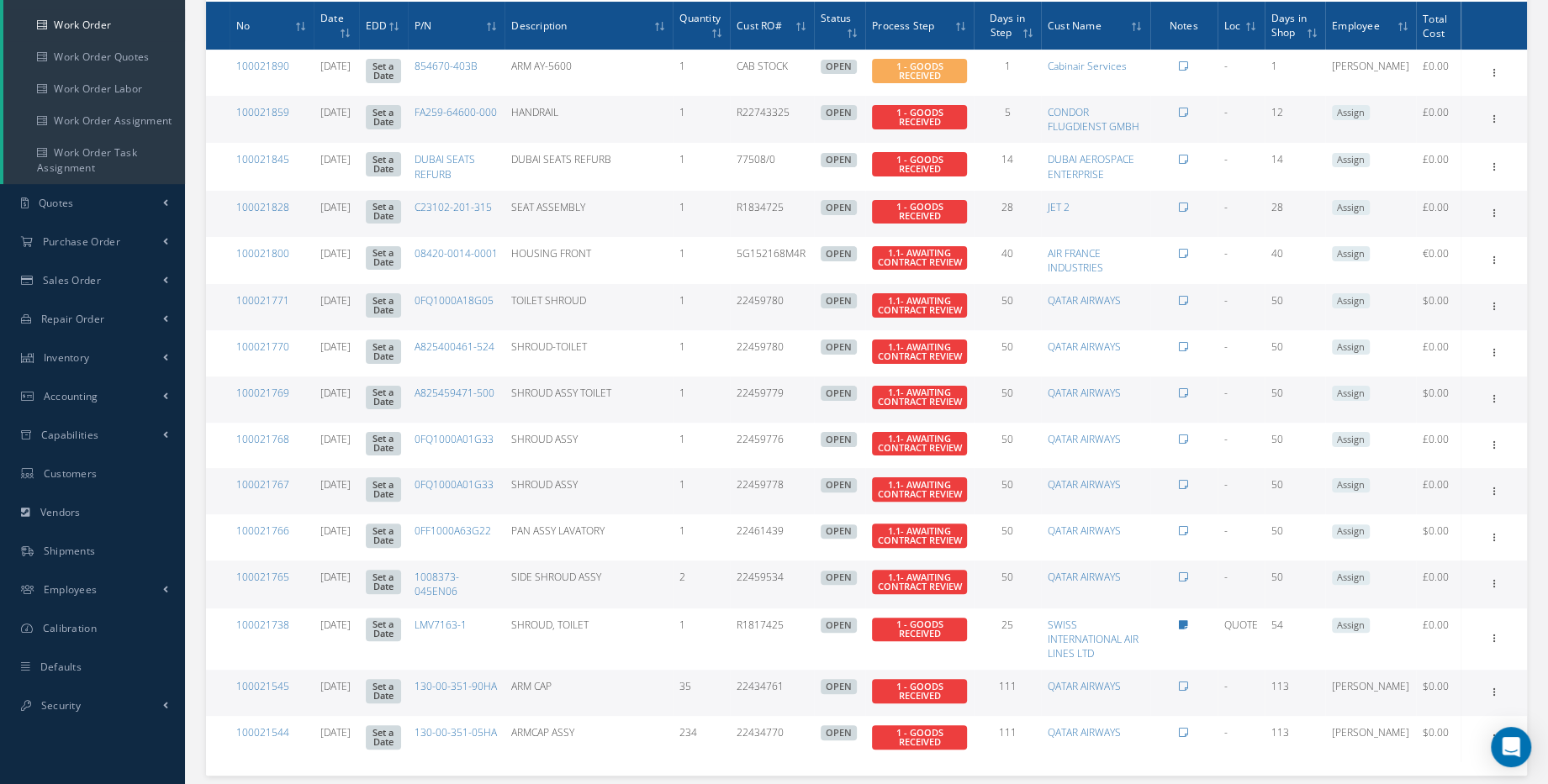
click at [1217, 300] on td at bounding box center [1183, 306] width 67 height 46
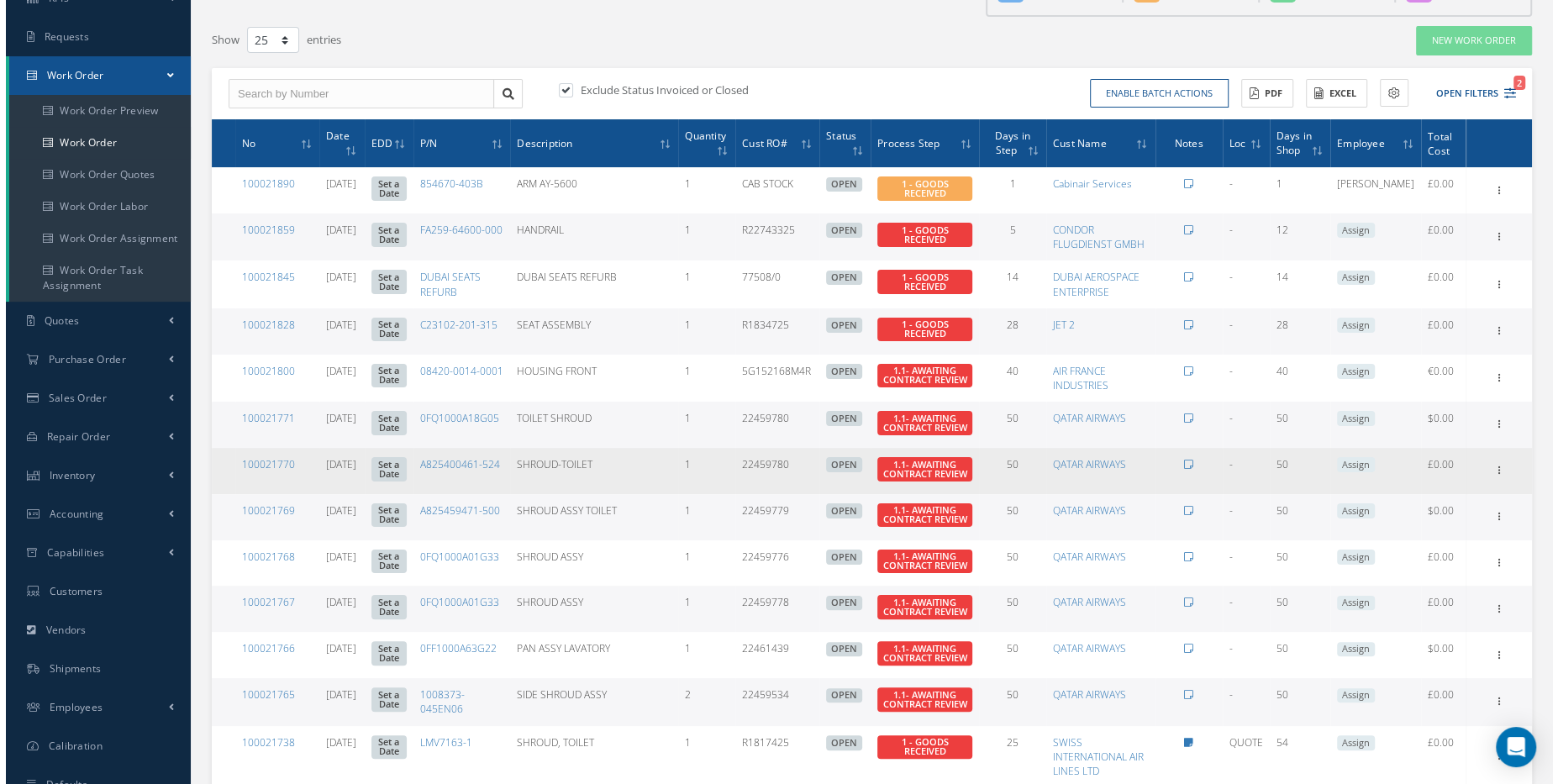
scroll to position [0, 0]
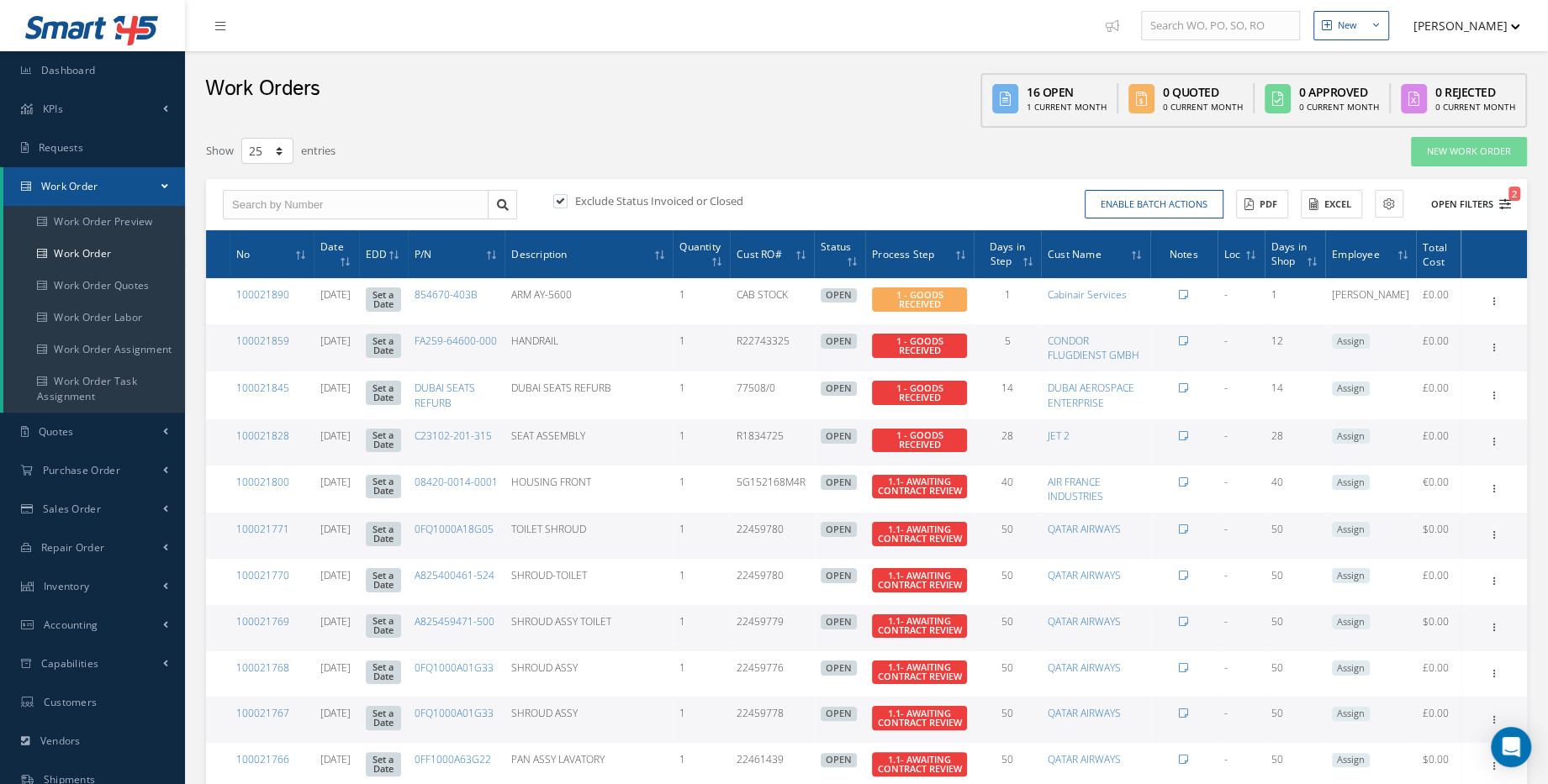
click at [1480, 203] on button "Open Filters 2" at bounding box center [1463, 204] width 95 height 28
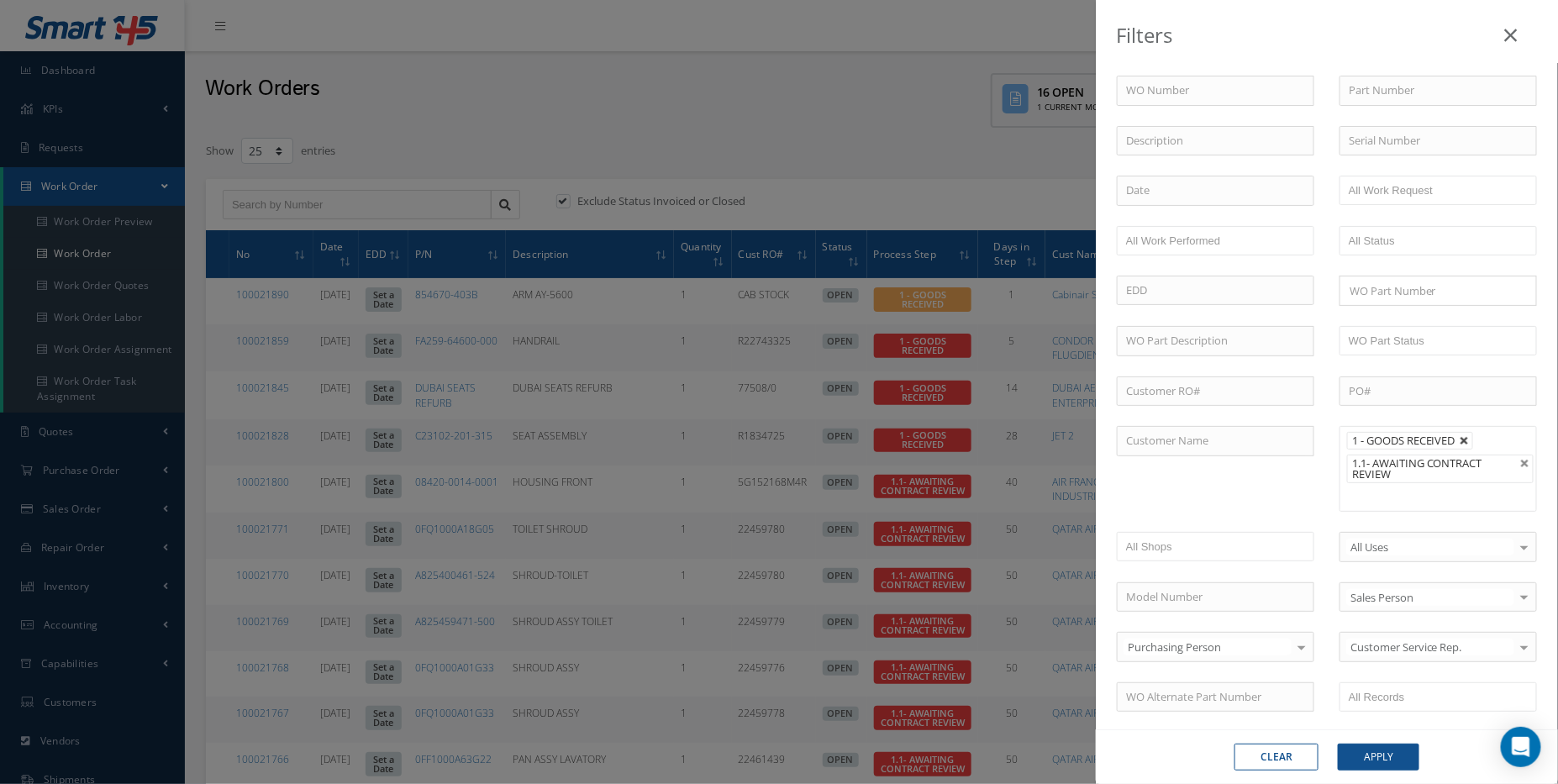
click at [1464, 437] on link at bounding box center [1465, 441] width 10 height 10
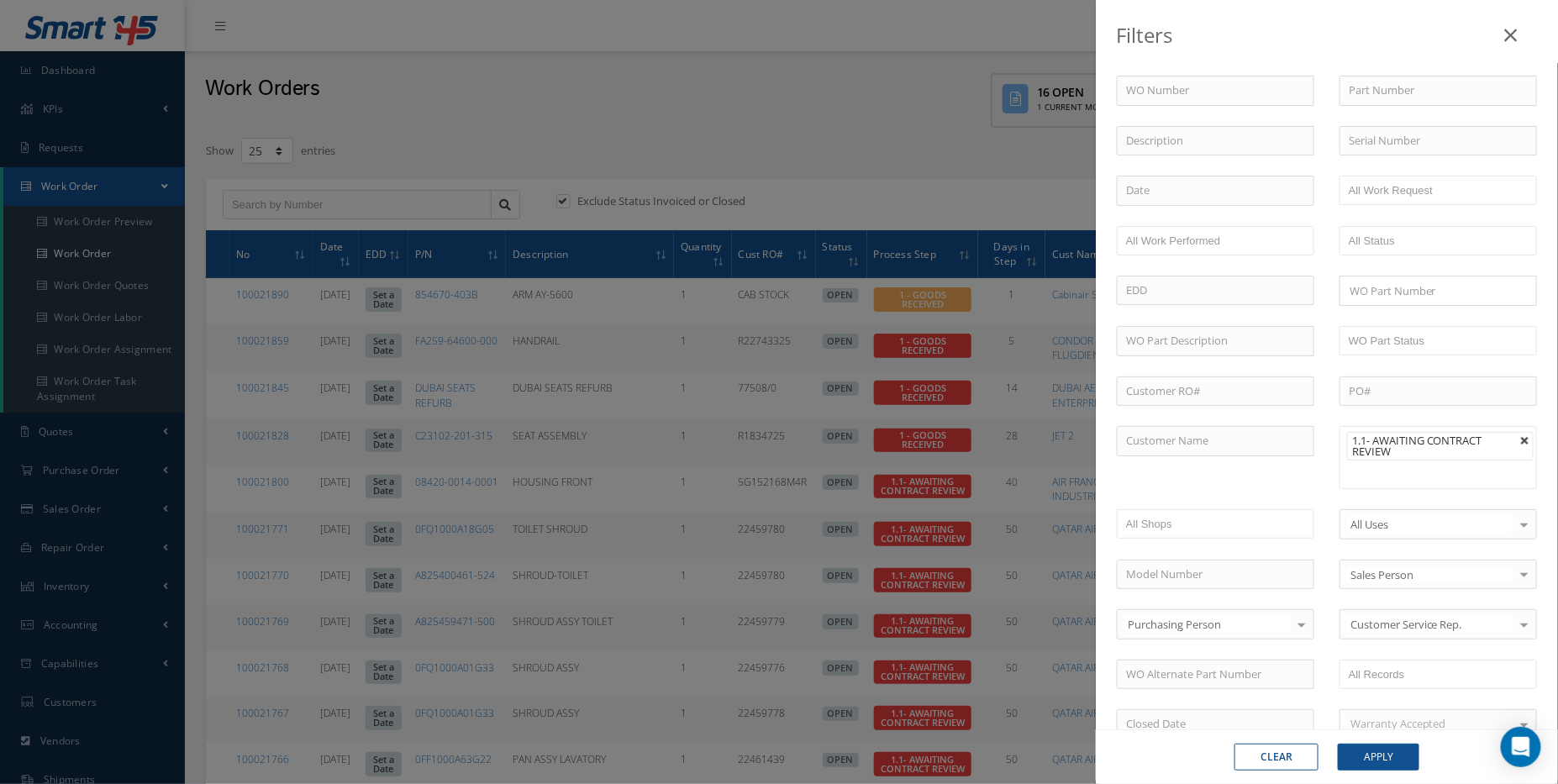
click at [1520, 437] on link at bounding box center [1526, 441] width 10 height 10
type input "All Proccess Step"
click at [1371, 94] on input "text" at bounding box center [1438, 91] width 197 height 31
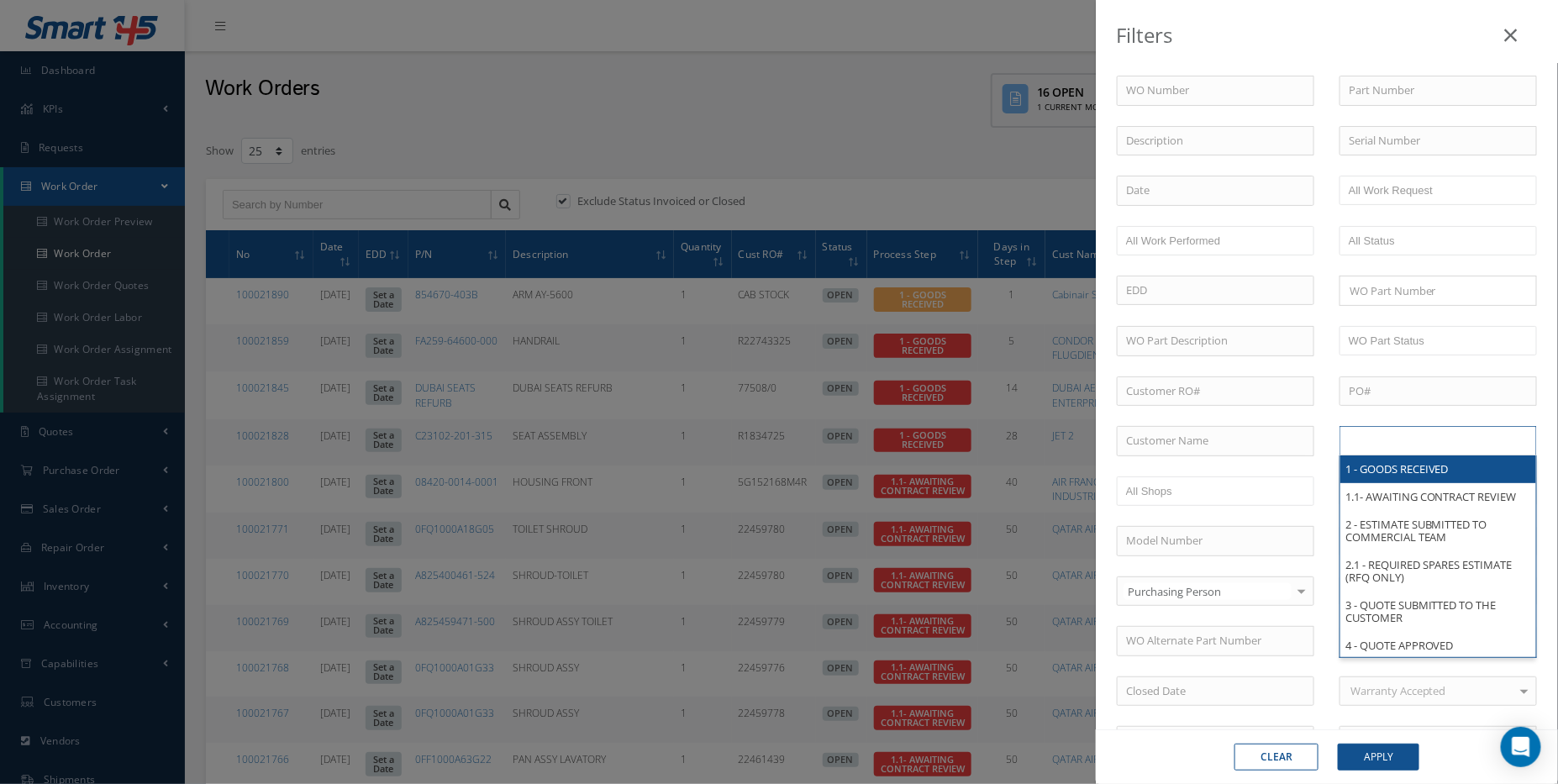
click at [1387, 431] on input "text" at bounding box center [1403, 441] width 107 height 21
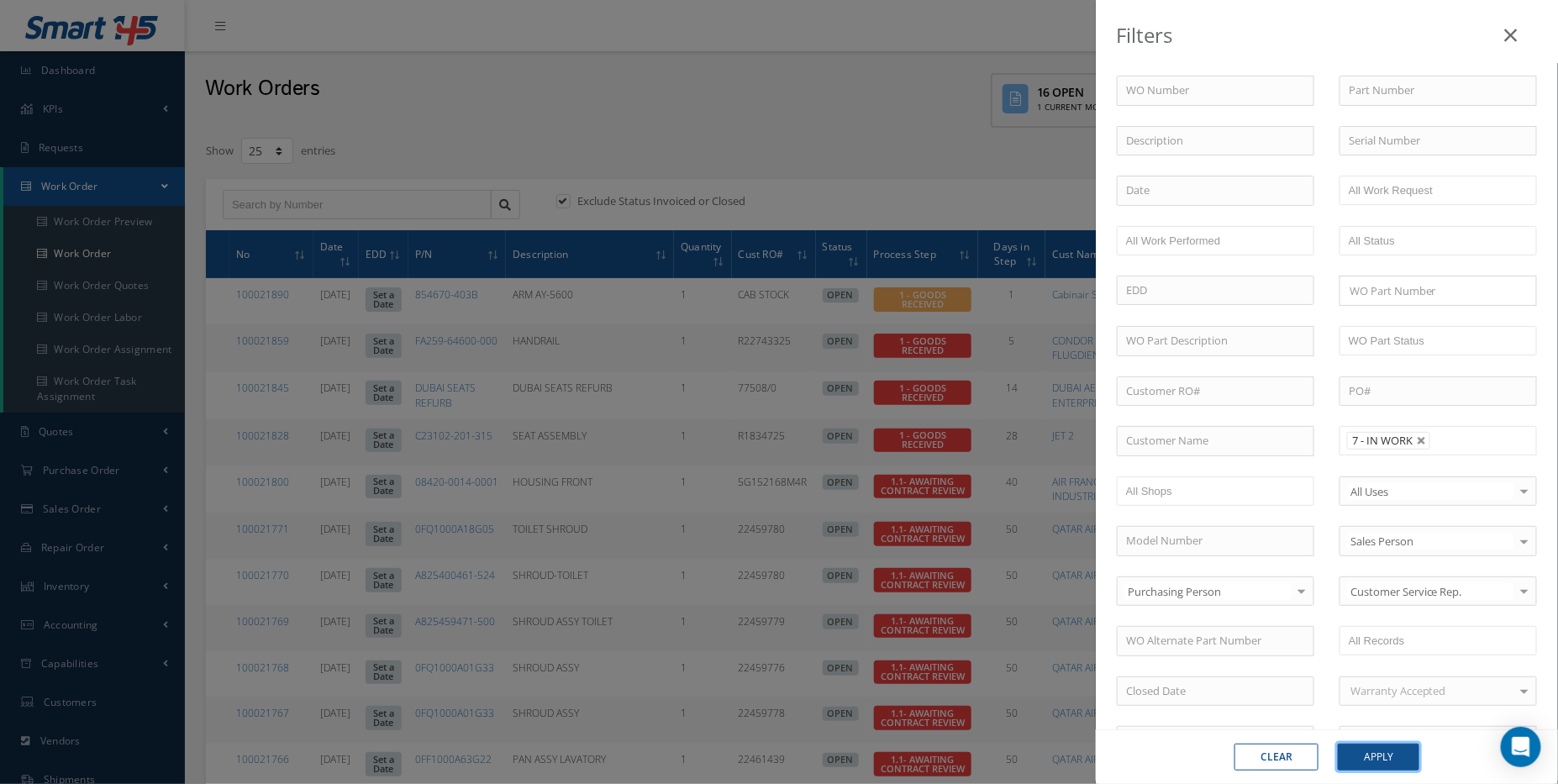
click at [1372, 746] on button "Apply" at bounding box center [1378, 757] width 81 height 27
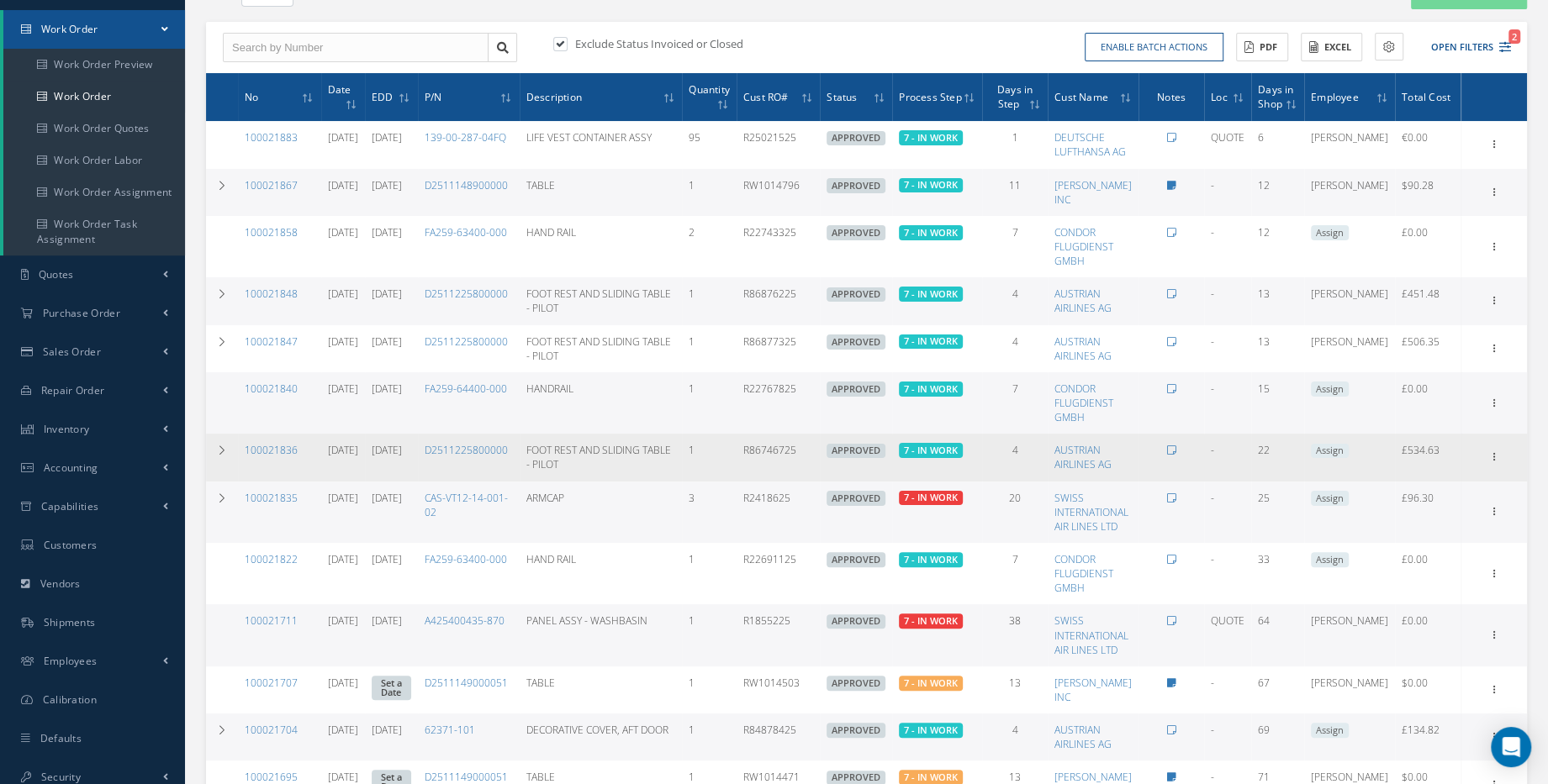
scroll to position [76, 0]
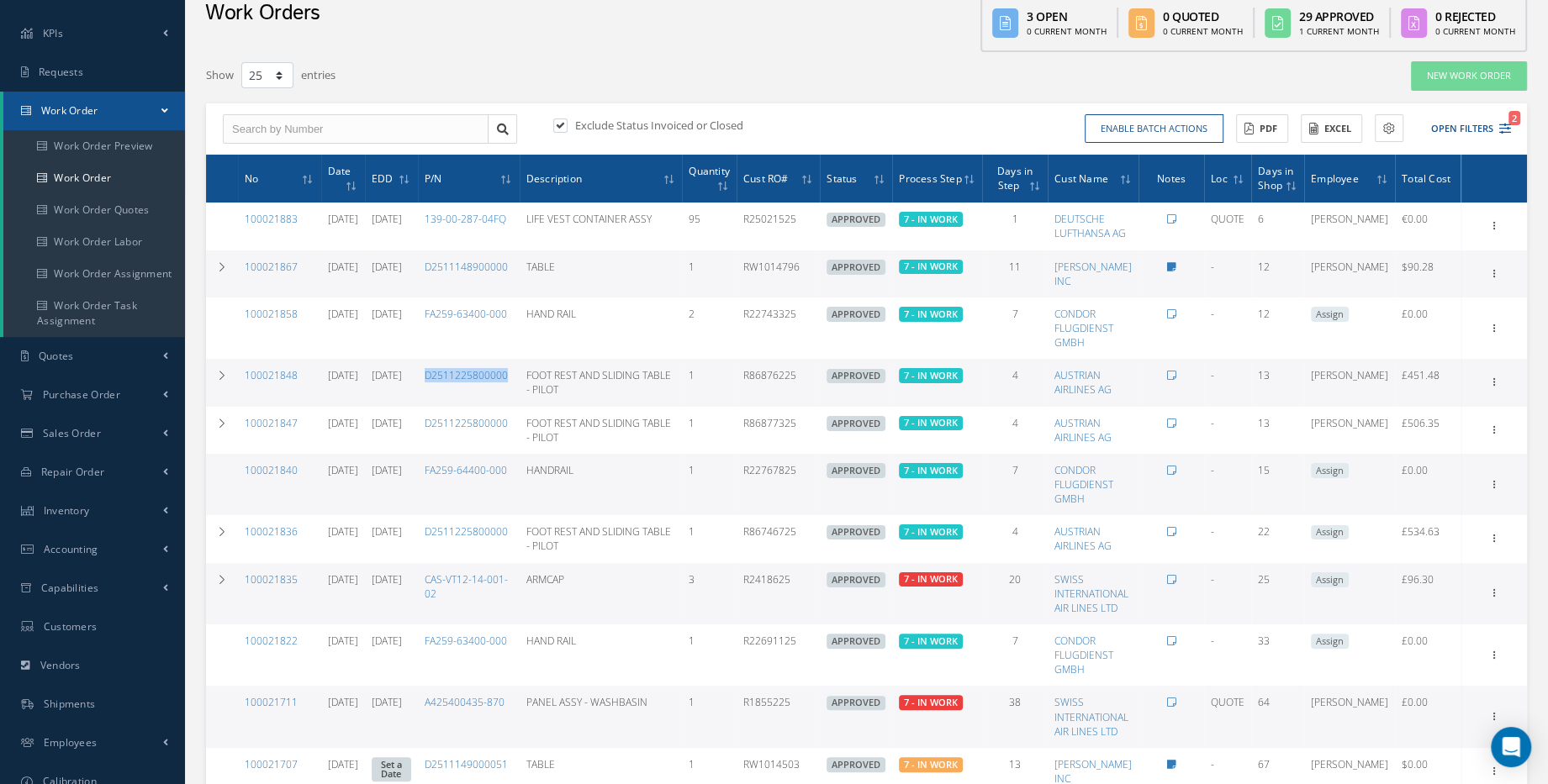
drag, startPoint x: 463, startPoint y: 376, endPoint x: 551, endPoint y: 373, distance: 88.1
click at [520, 373] on td "D2511225800000" at bounding box center [468, 382] width 101 height 47
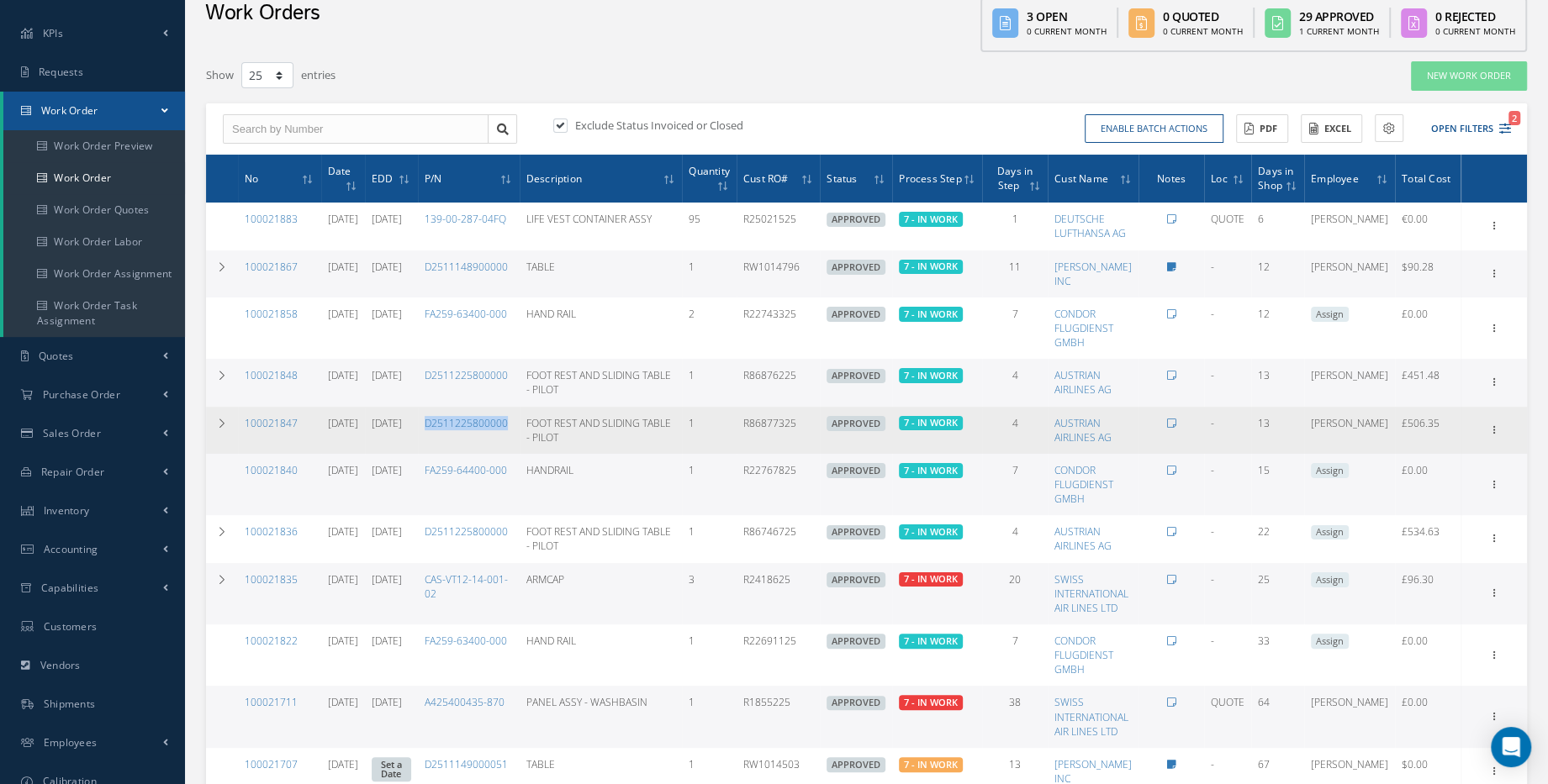
drag, startPoint x: 551, startPoint y: 373, endPoint x: 552, endPoint y: 429, distance: 56.0
click at [520, 429] on td "D2511225800000" at bounding box center [468, 430] width 101 height 47
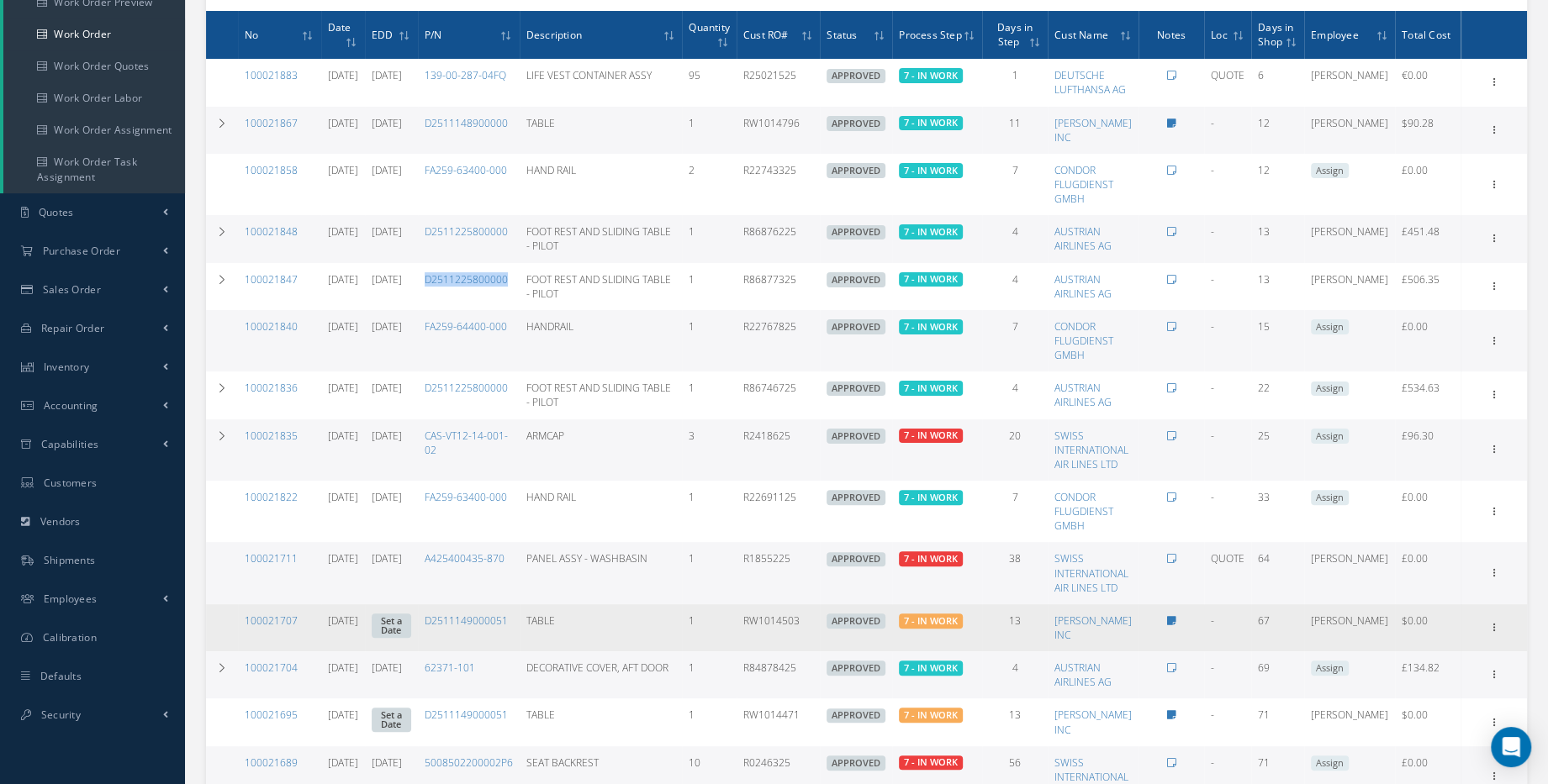
scroll to position [229, 0]
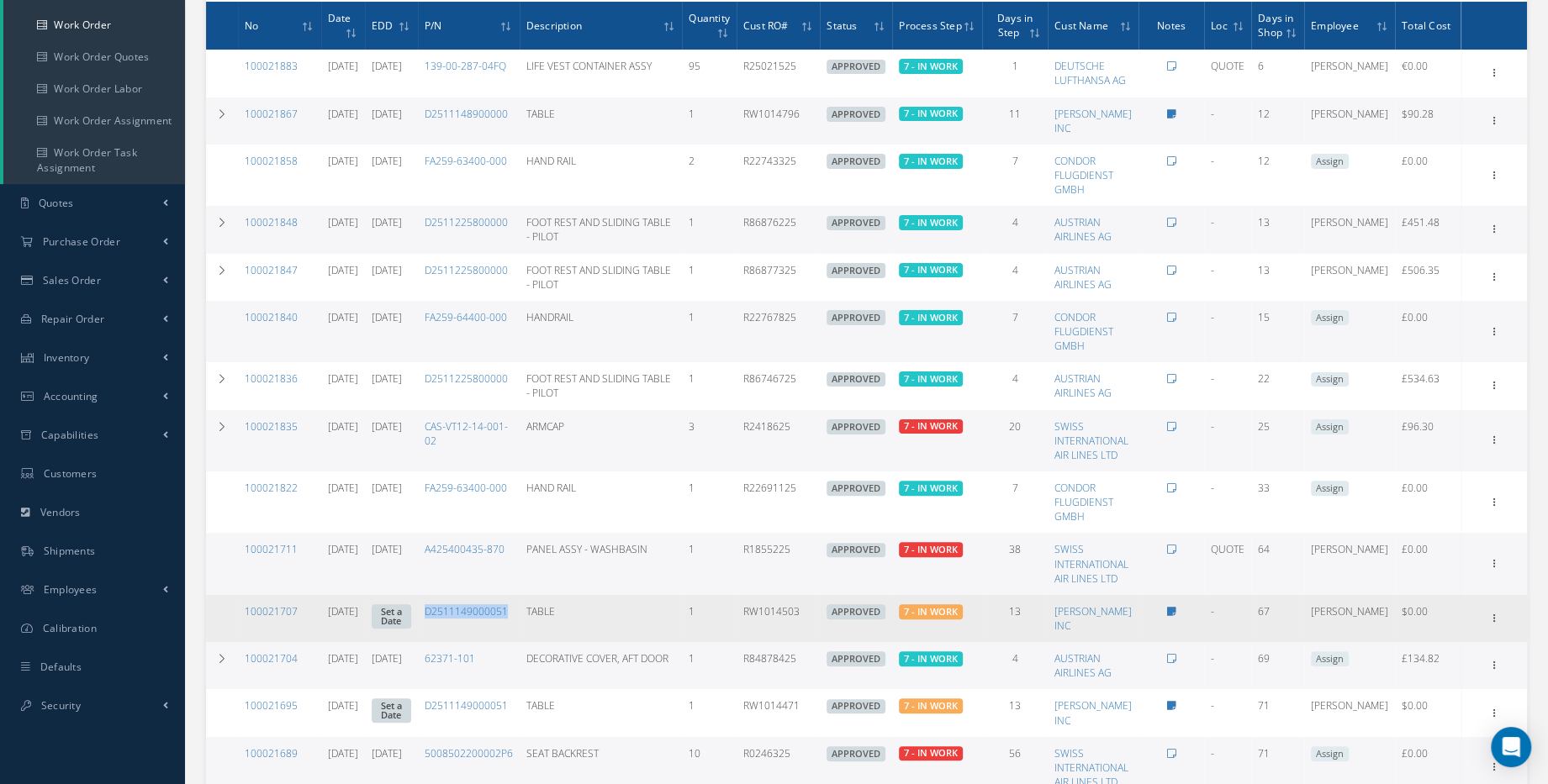
drag, startPoint x: 466, startPoint y: 616, endPoint x: 551, endPoint y: 609, distance: 85.3
click at [520, 609] on td "D2511149000051" at bounding box center [468, 618] width 101 height 47
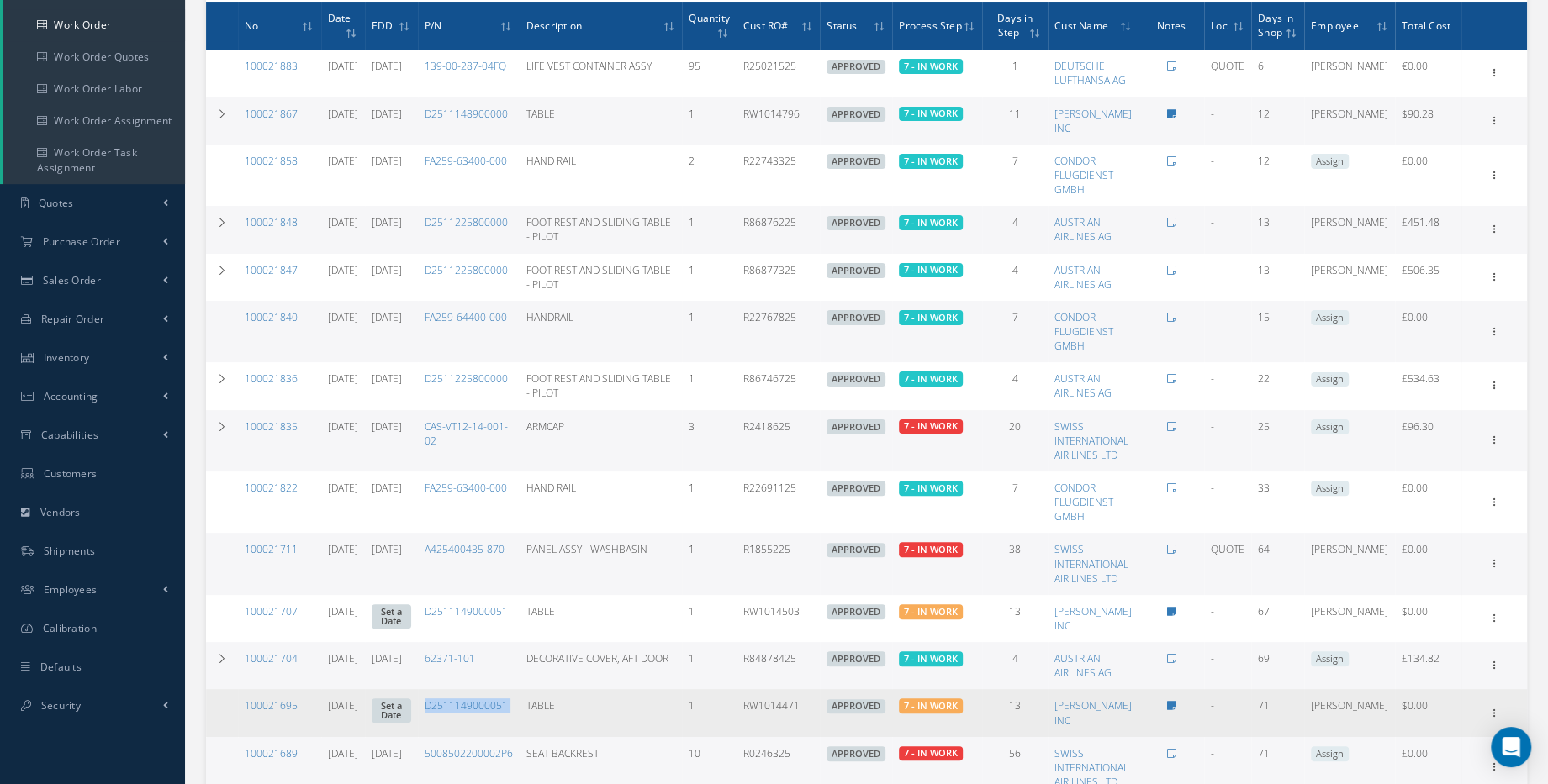
drag, startPoint x: 464, startPoint y: 709, endPoint x: 558, endPoint y: 719, distance: 94.5
click at [558, 719] on tr "100021695 06/23/2025 Set a Date D2511149000051 TABLE 1 RW1014471 APPROVED 7 - I…" at bounding box center [867, 712] width 1321 height 47
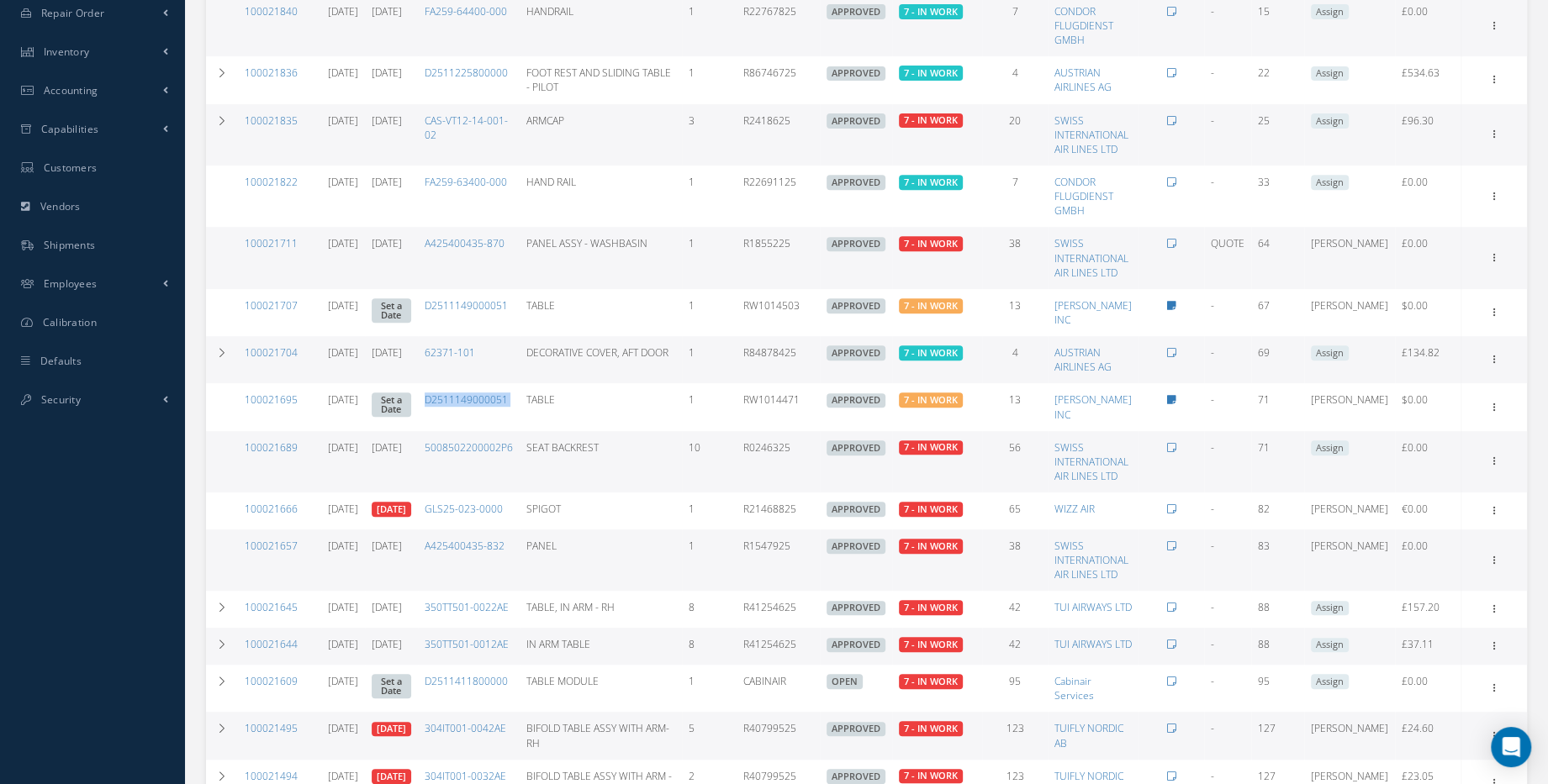
scroll to position [611, 0]
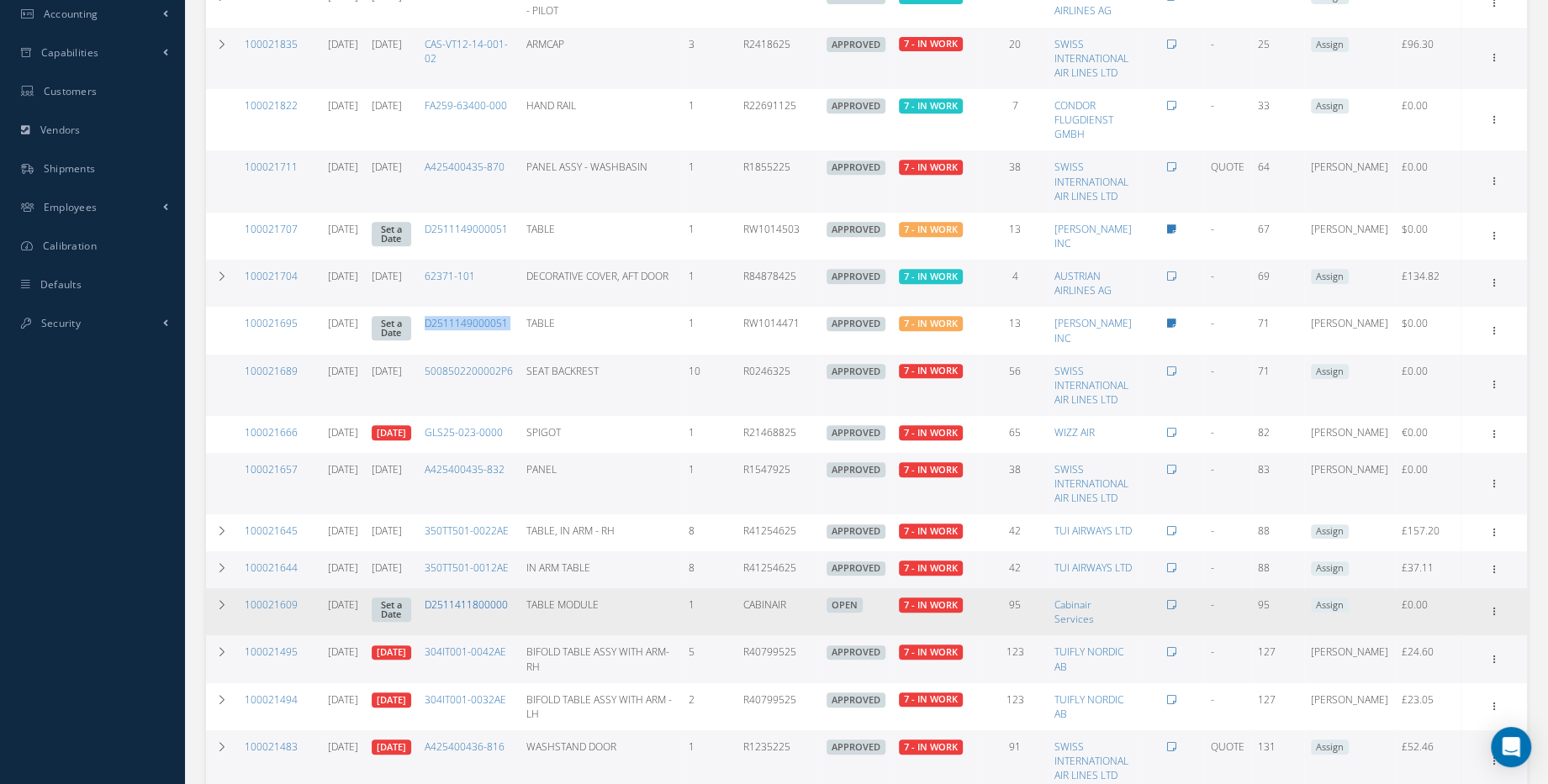
drag, startPoint x: 466, startPoint y: 639, endPoint x: 508, endPoint y: 636, distance: 42.1
click at [508, 612] on link "D2511411800000" at bounding box center [466, 604] width 83 height 14
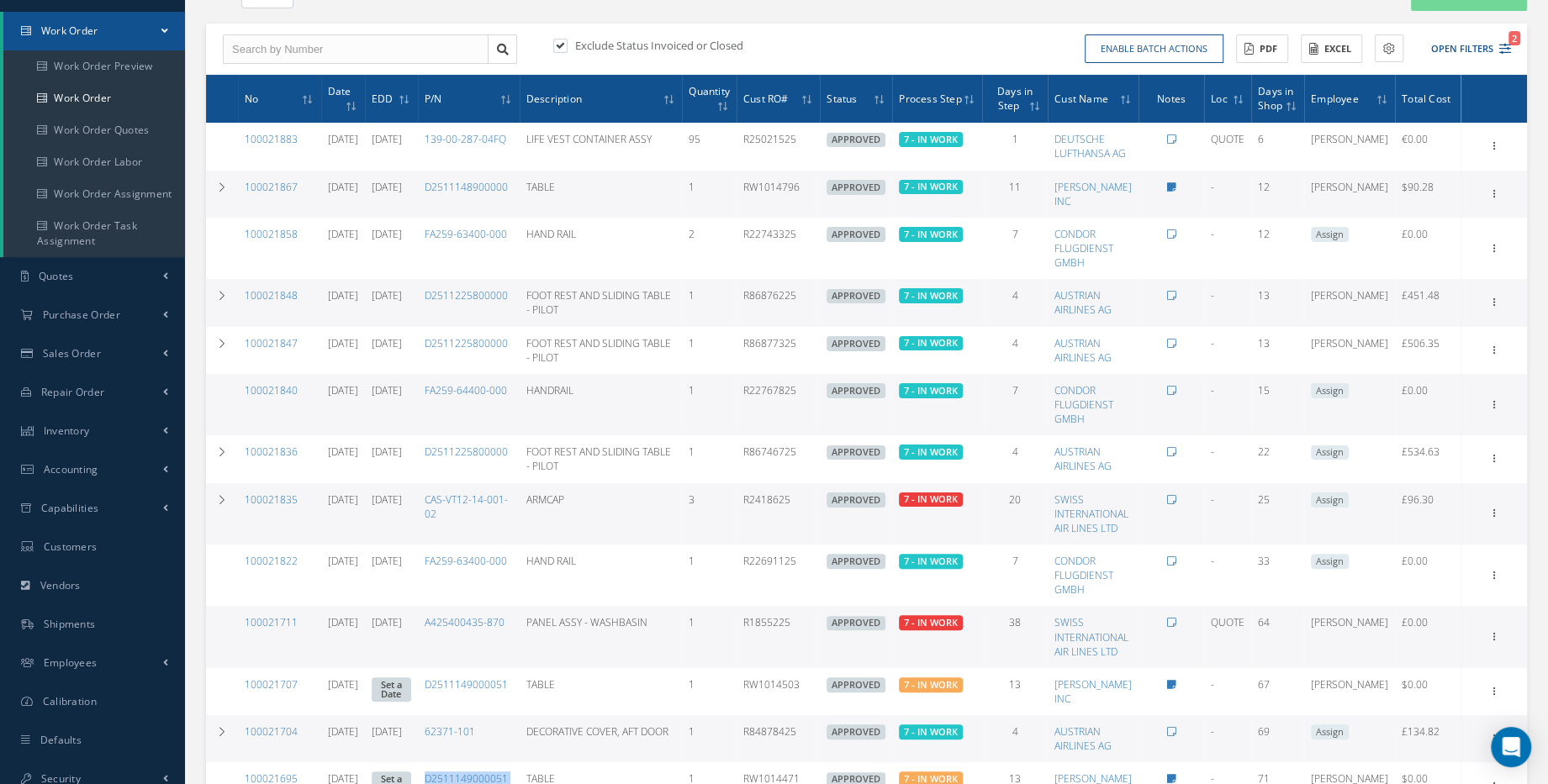
scroll to position [152, 0]
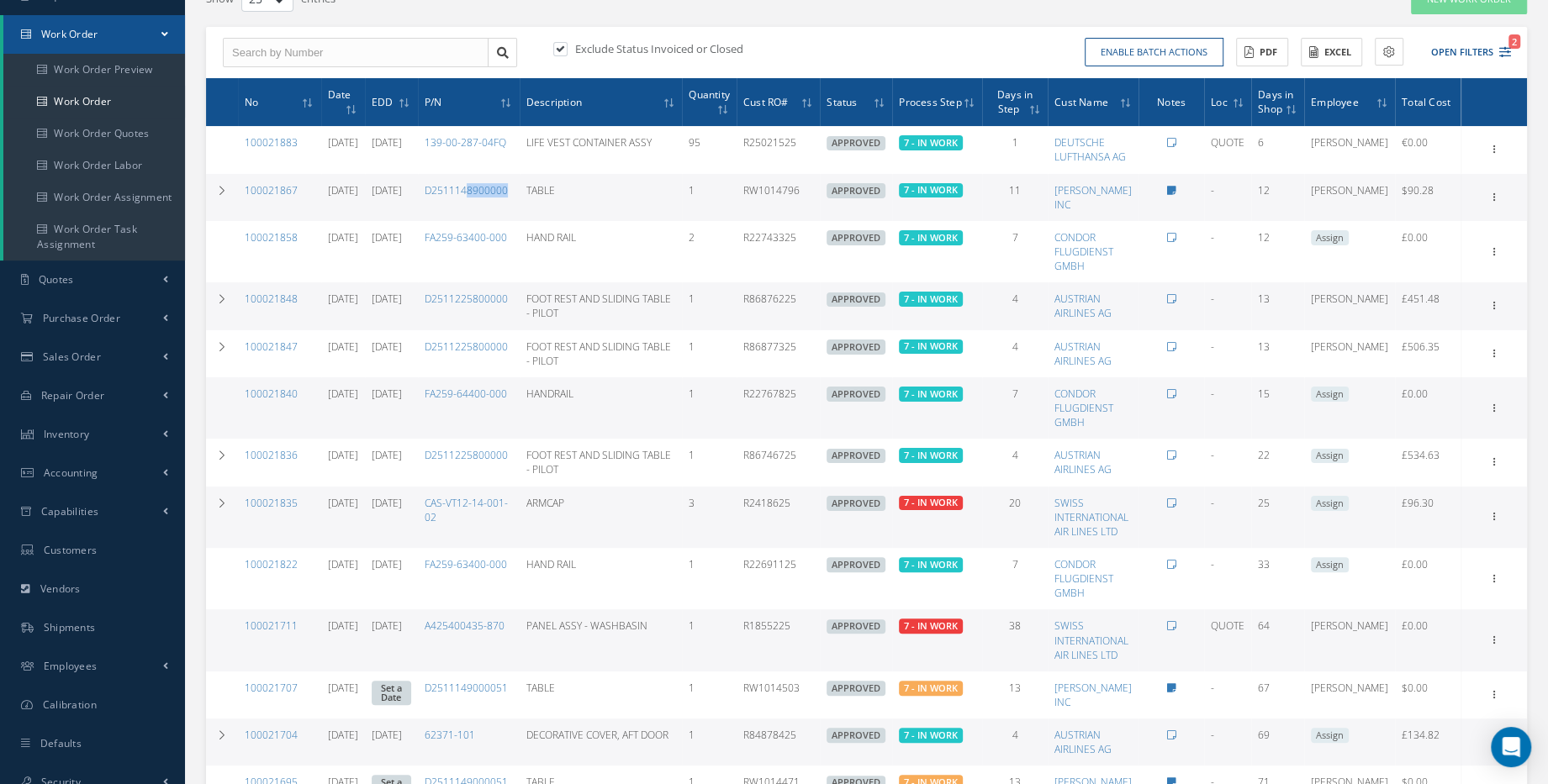
drag, startPoint x: 507, startPoint y: 196, endPoint x: 550, endPoint y: 189, distance: 43.6
click at [520, 189] on td "D2511148900000" at bounding box center [468, 197] width 101 height 47
click at [508, 189] on link "D2511148900000" at bounding box center [466, 190] width 83 height 14
click at [269, 186] on link "100021867" at bounding box center [271, 190] width 53 height 14
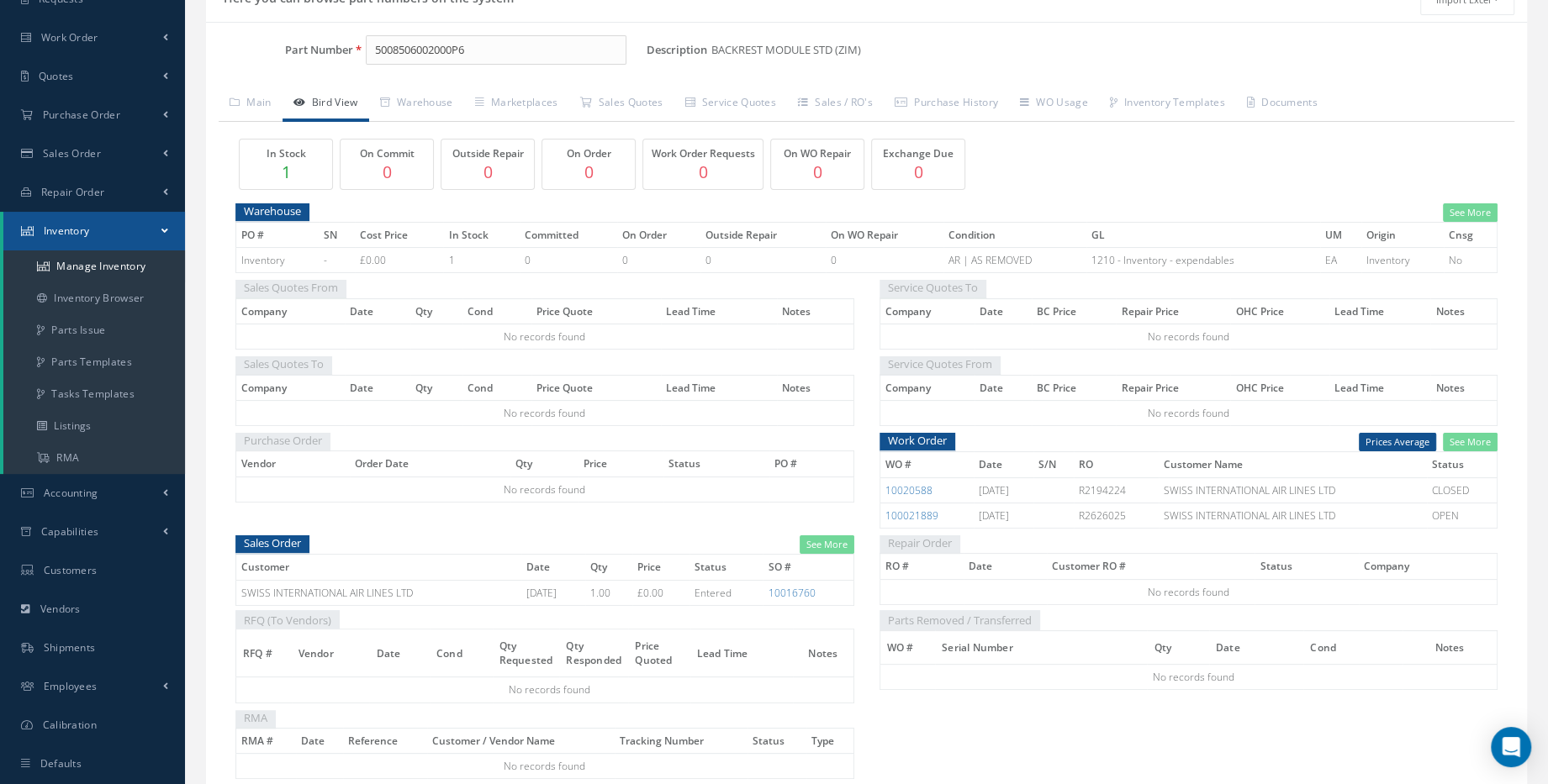
scroll to position [152, 0]
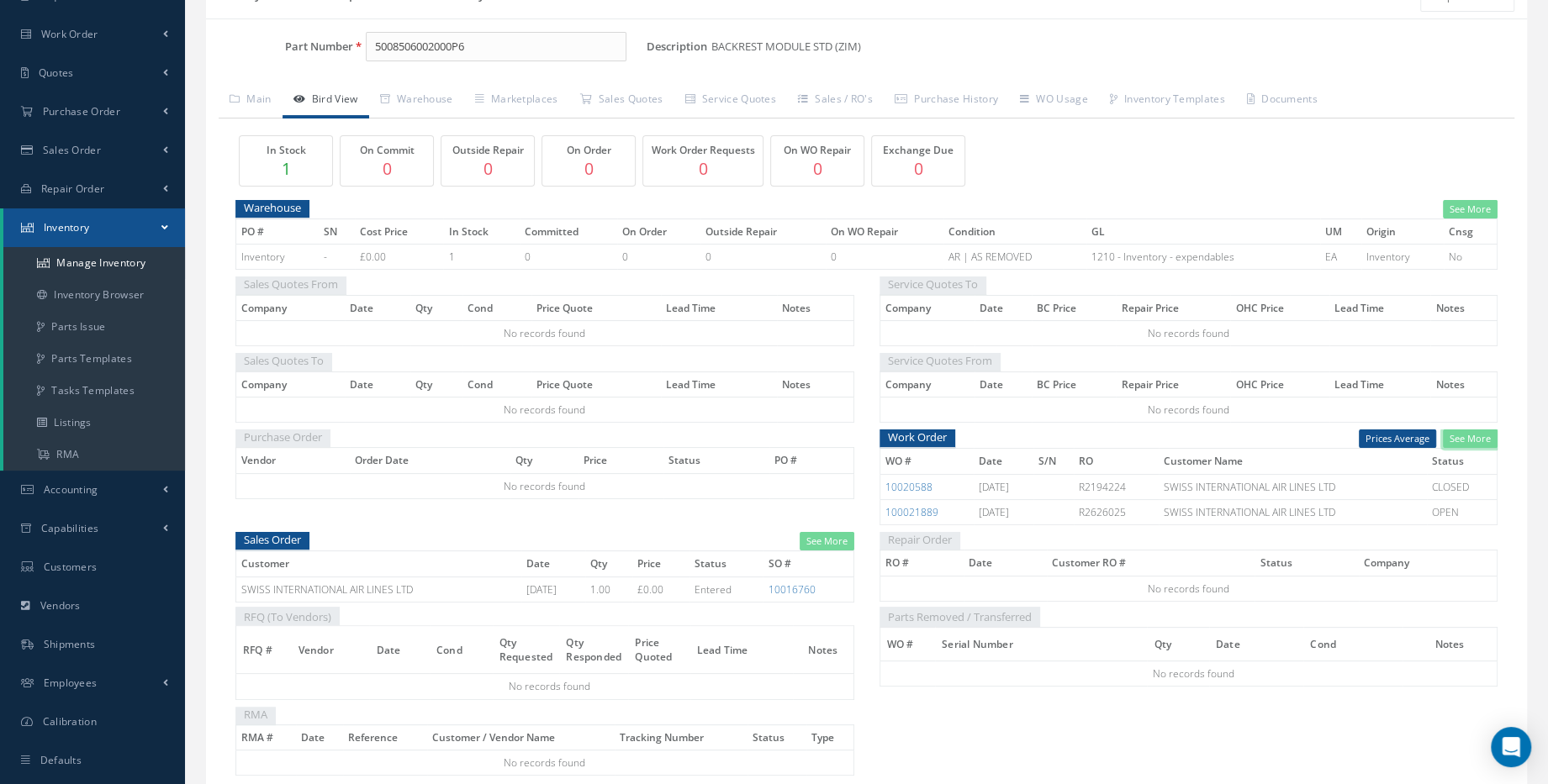
click at [1457, 437] on link "See More" at bounding box center [1469, 439] width 55 height 19
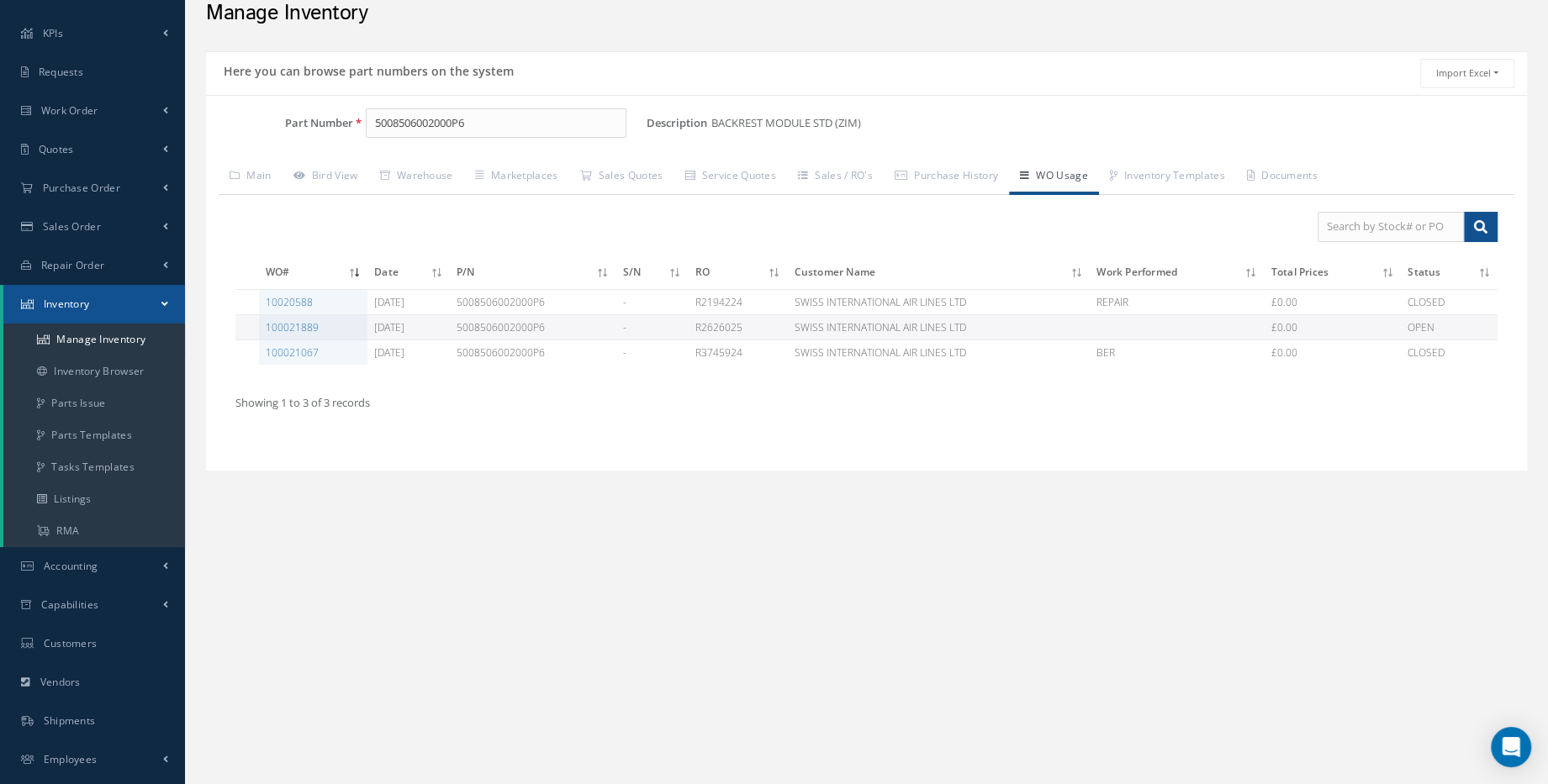
scroll to position [0, 0]
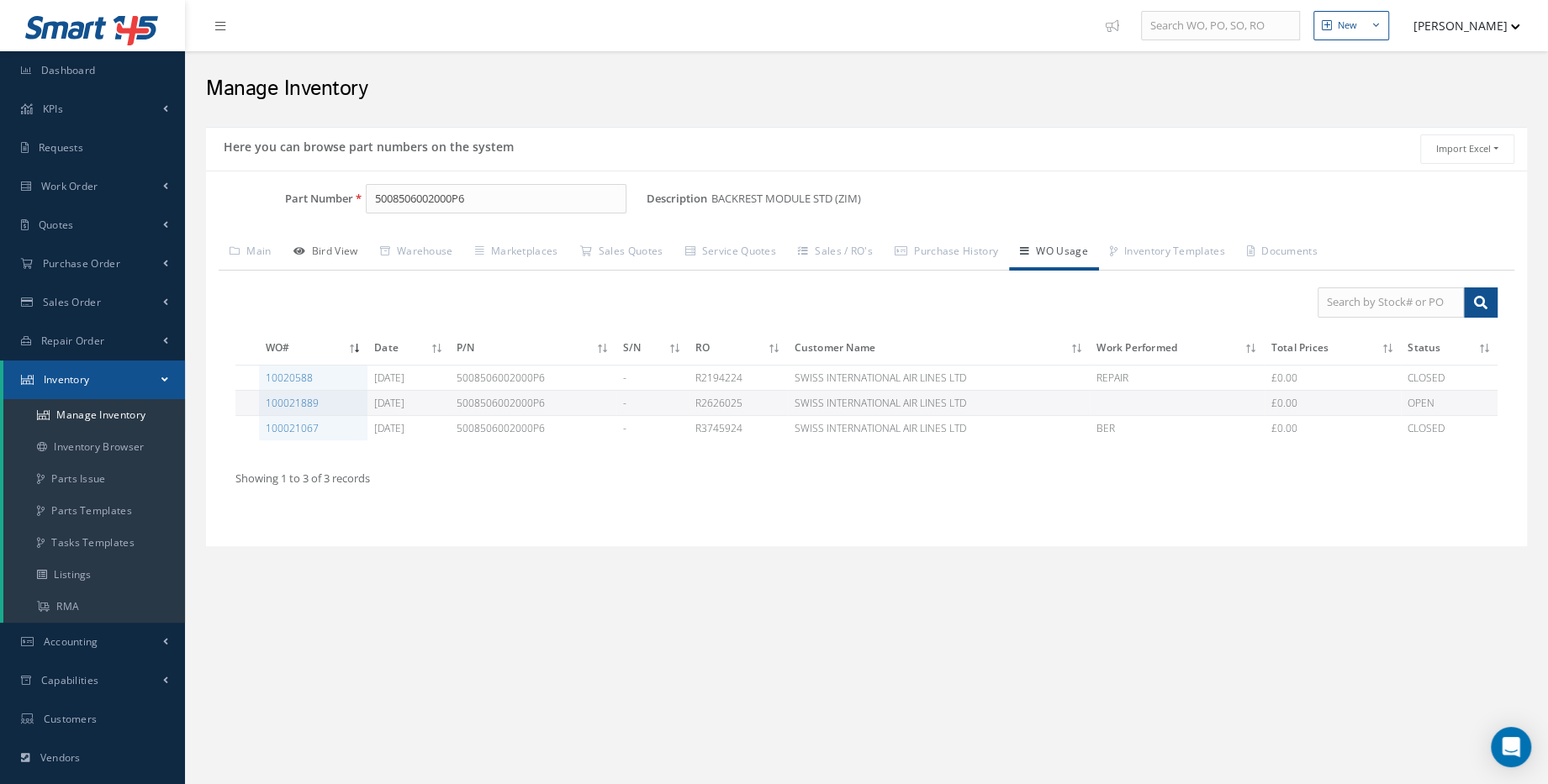
click at [341, 254] on link "Bird View" at bounding box center [325, 252] width 86 height 35
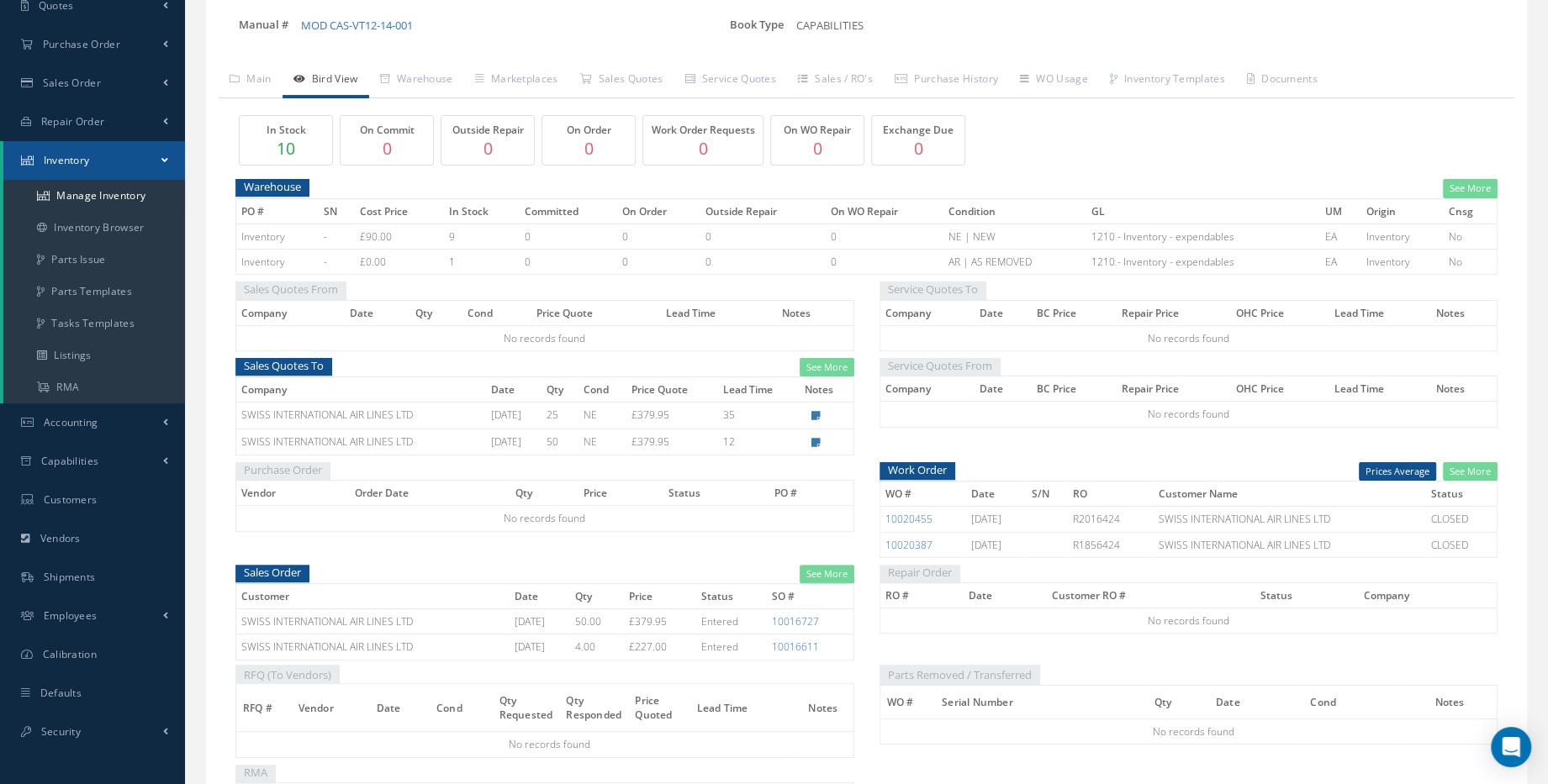
scroll to position [305, 0]
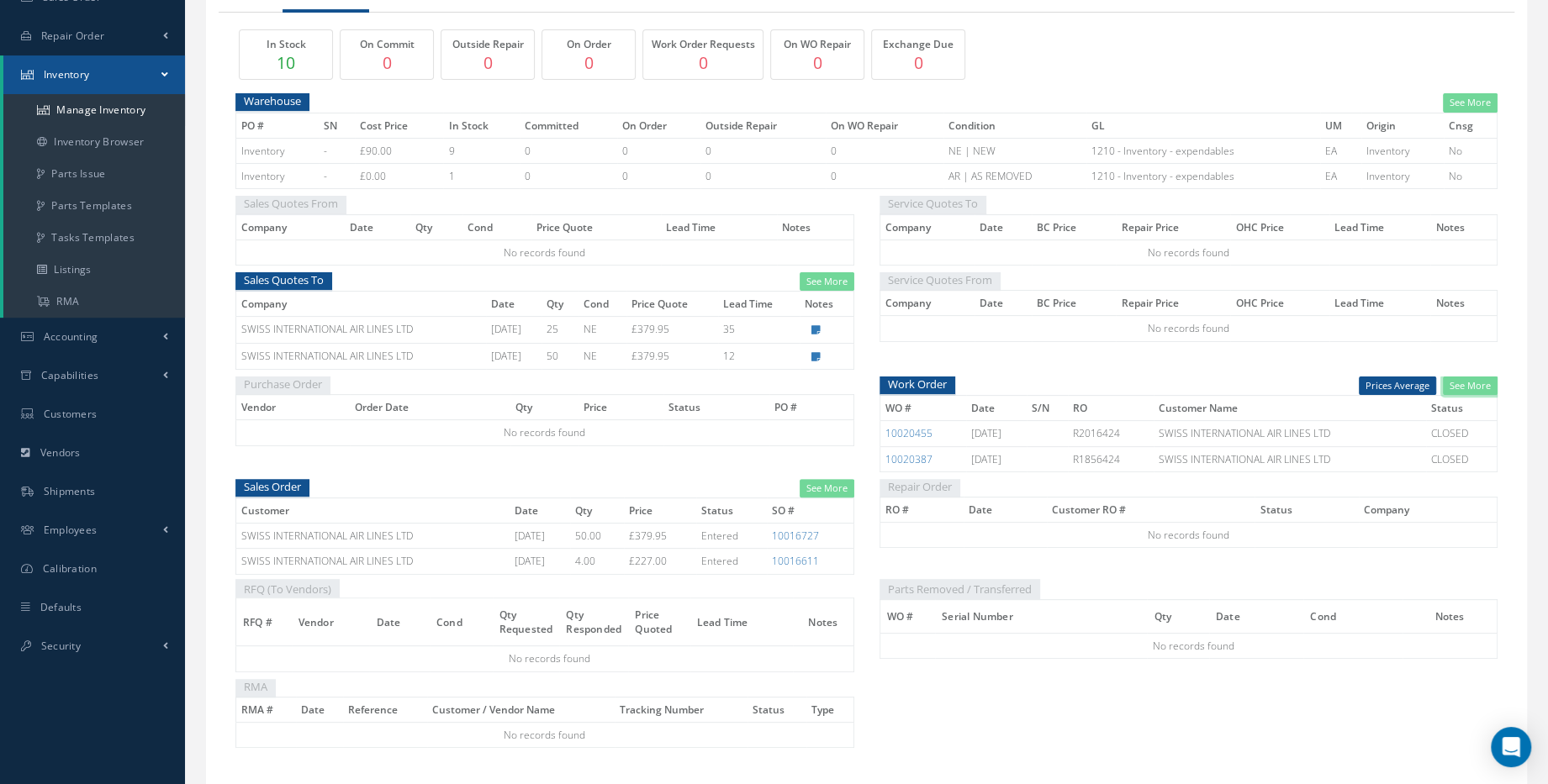
click at [1471, 385] on link "See More" at bounding box center [1469, 386] width 55 height 19
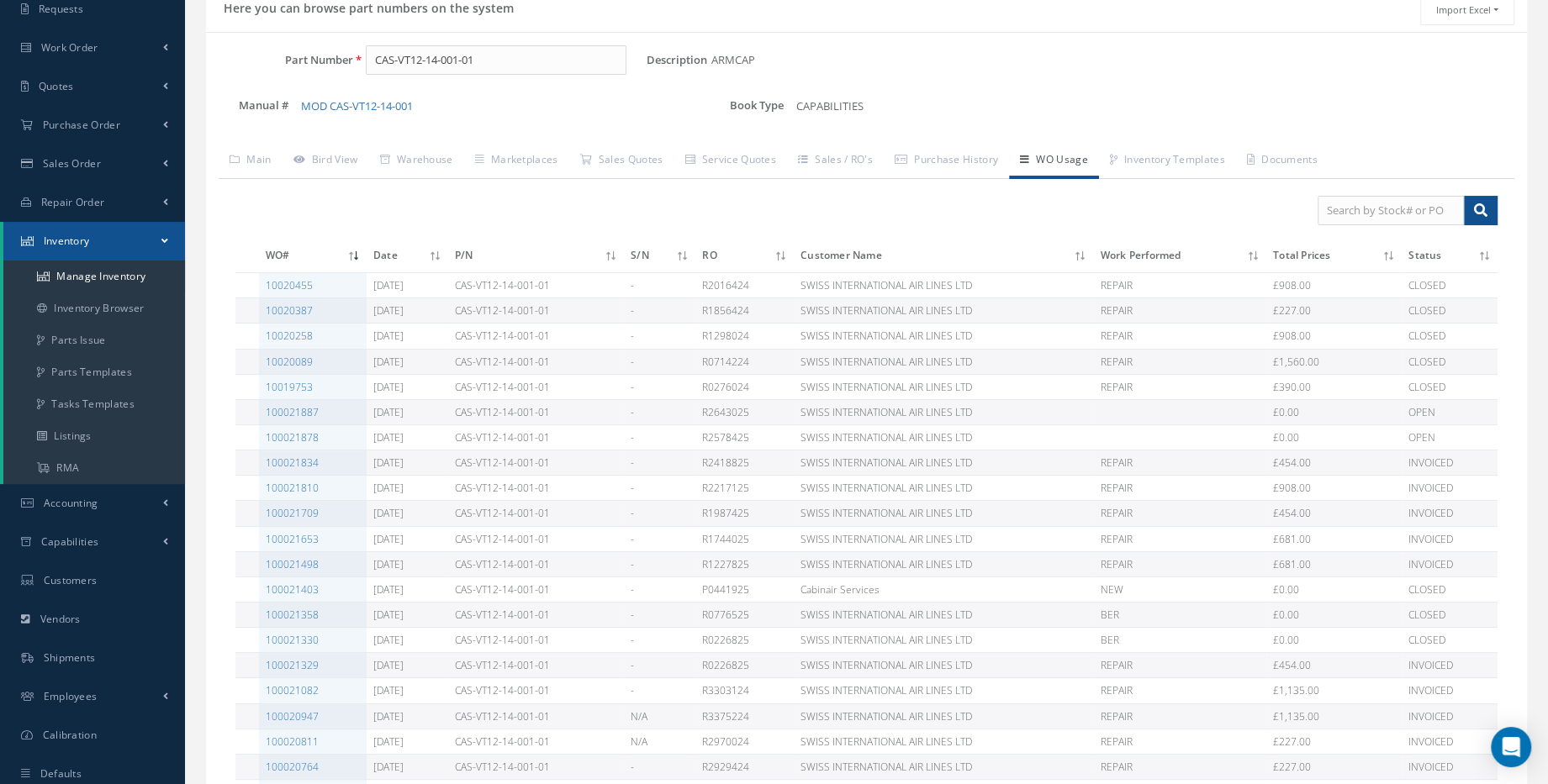
scroll to position [152, 0]
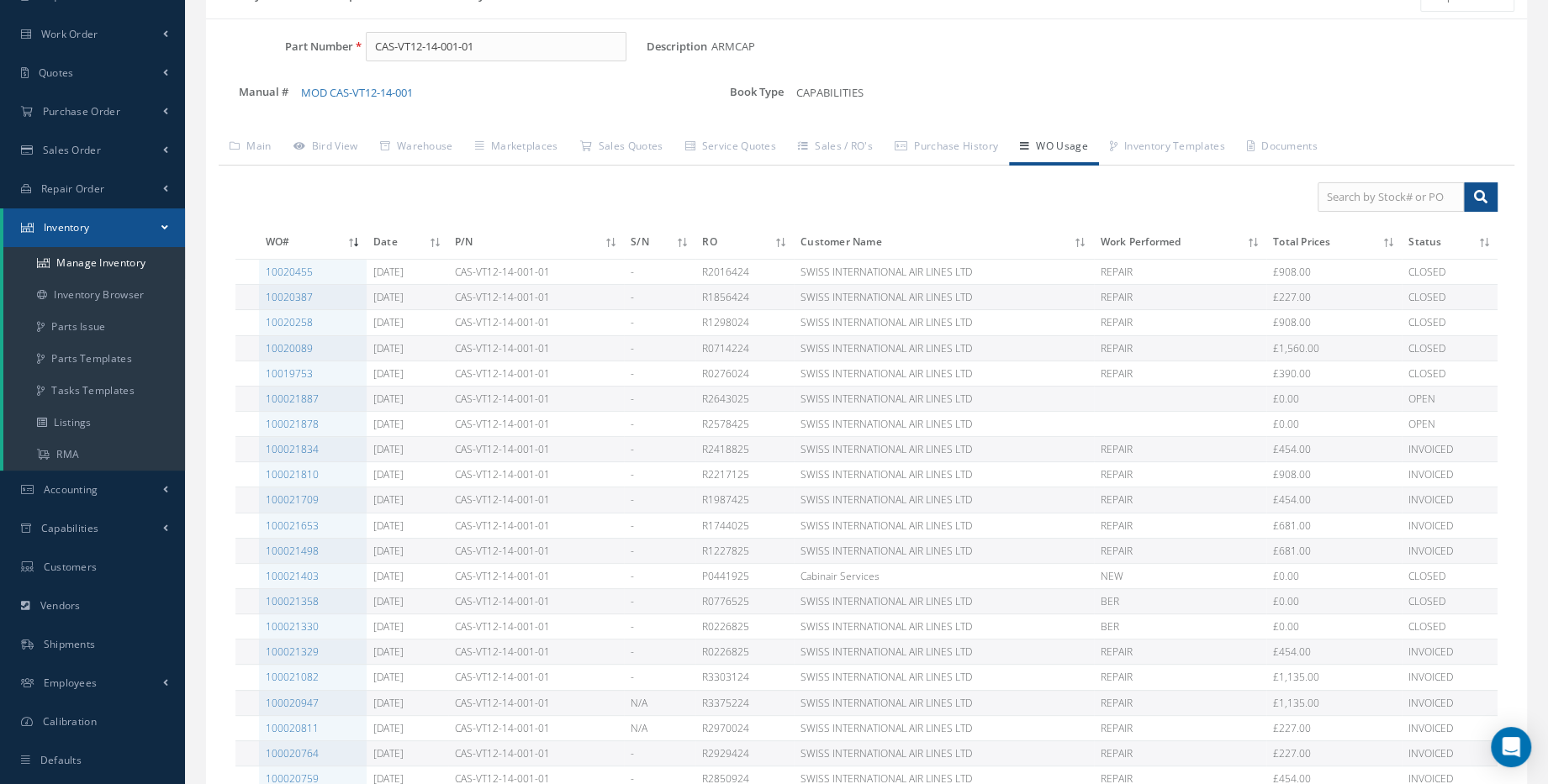
drag, startPoint x: 1282, startPoint y: 270, endPoint x: 1313, endPoint y: 265, distance: 31.4
click at [1313, 265] on td "£908.00" at bounding box center [1333, 272] width 135 height 25
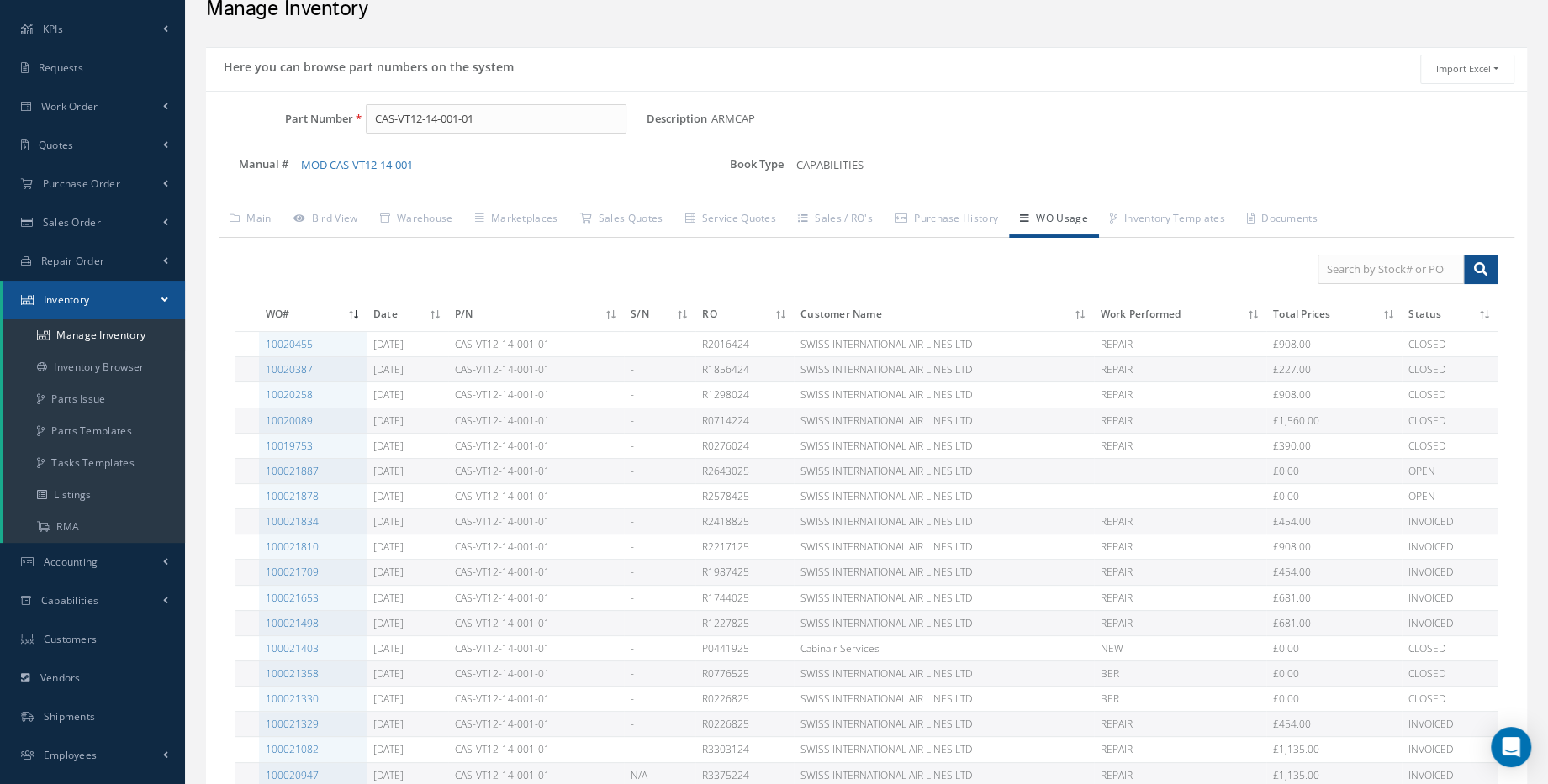
scroll to position [0, 0]
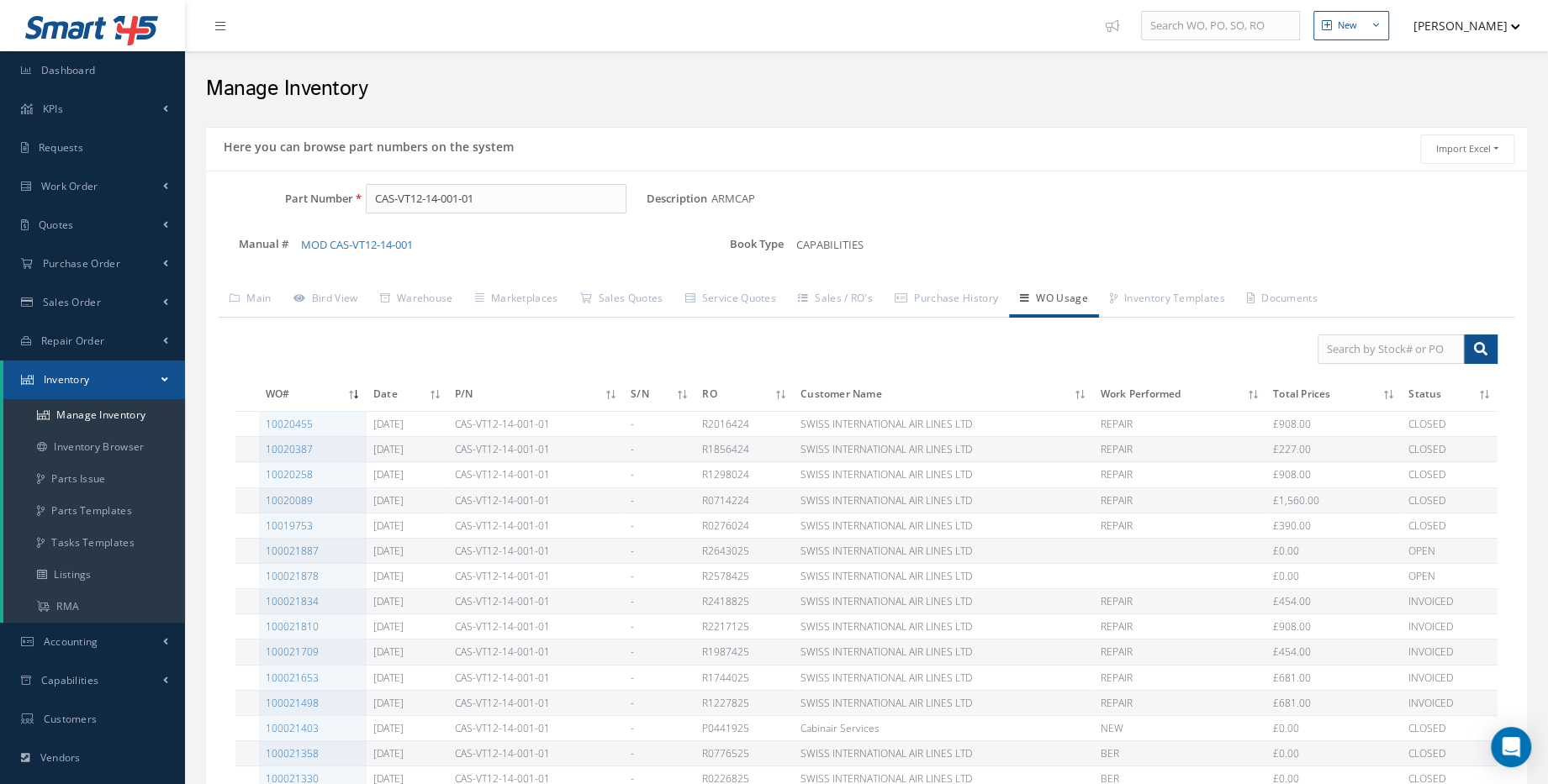
drag, startPoint x: 1286, startPoint y: 423, endPoint x: 1312, endPoint y: 425, distance: 26.1
click at [1312, 425] on td "£908.00" at bounding box center [1333, 424] width 135 height 25
drag, startPoint x: 1314, startPoint y: 442, endPoint x: 1282, endPoint y: 450, distance: 33.0
click at [1282, 450] on td "£227.00" at bounding box center [1333, 449] width 135 height 25
click at [287, 420] on link "10020455" at bounding box center [289, 423] width 47 height 14
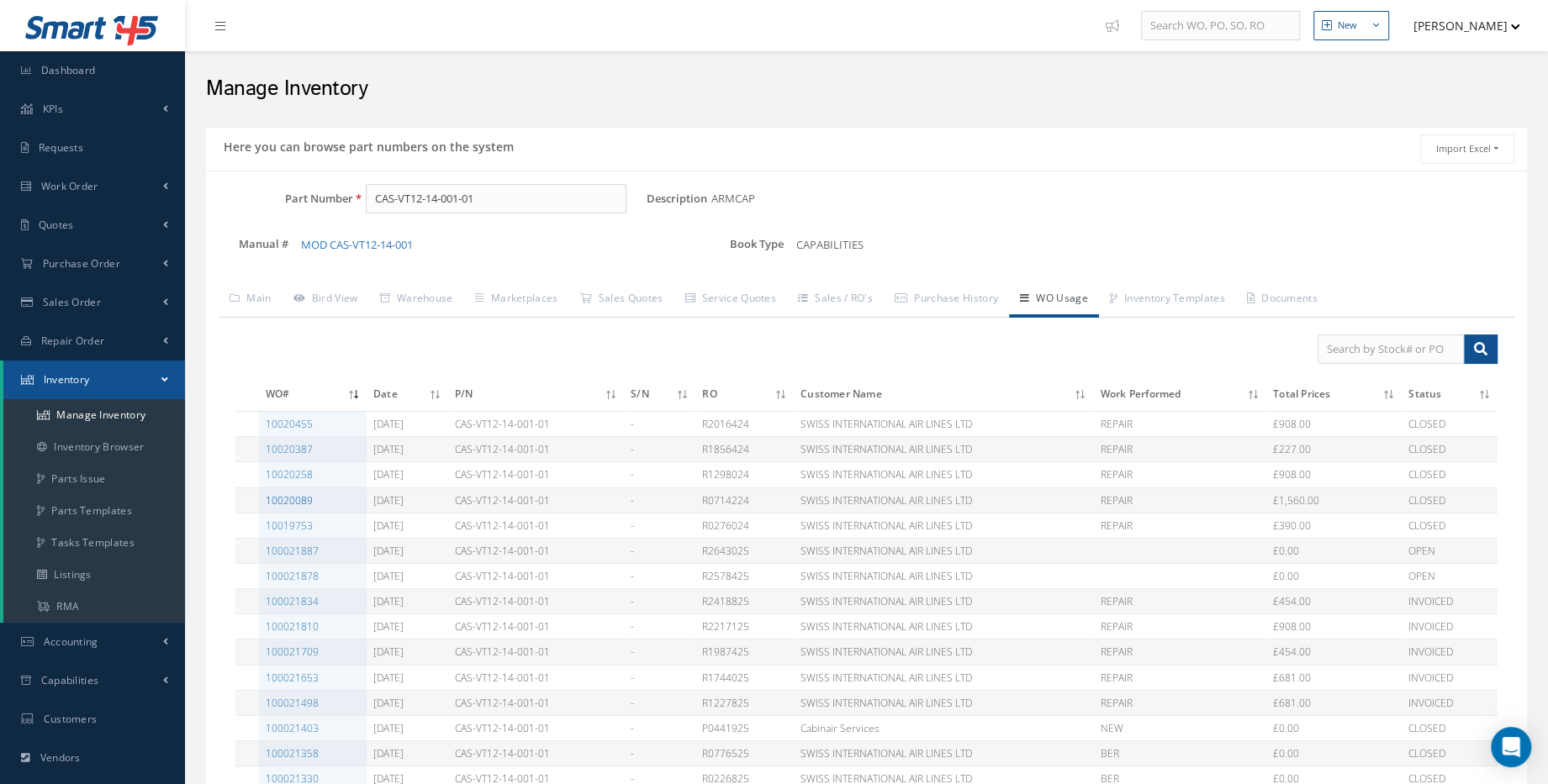
click at [309, 499] on link "10020089" at bounding box center [289, 500] width 47 height 14
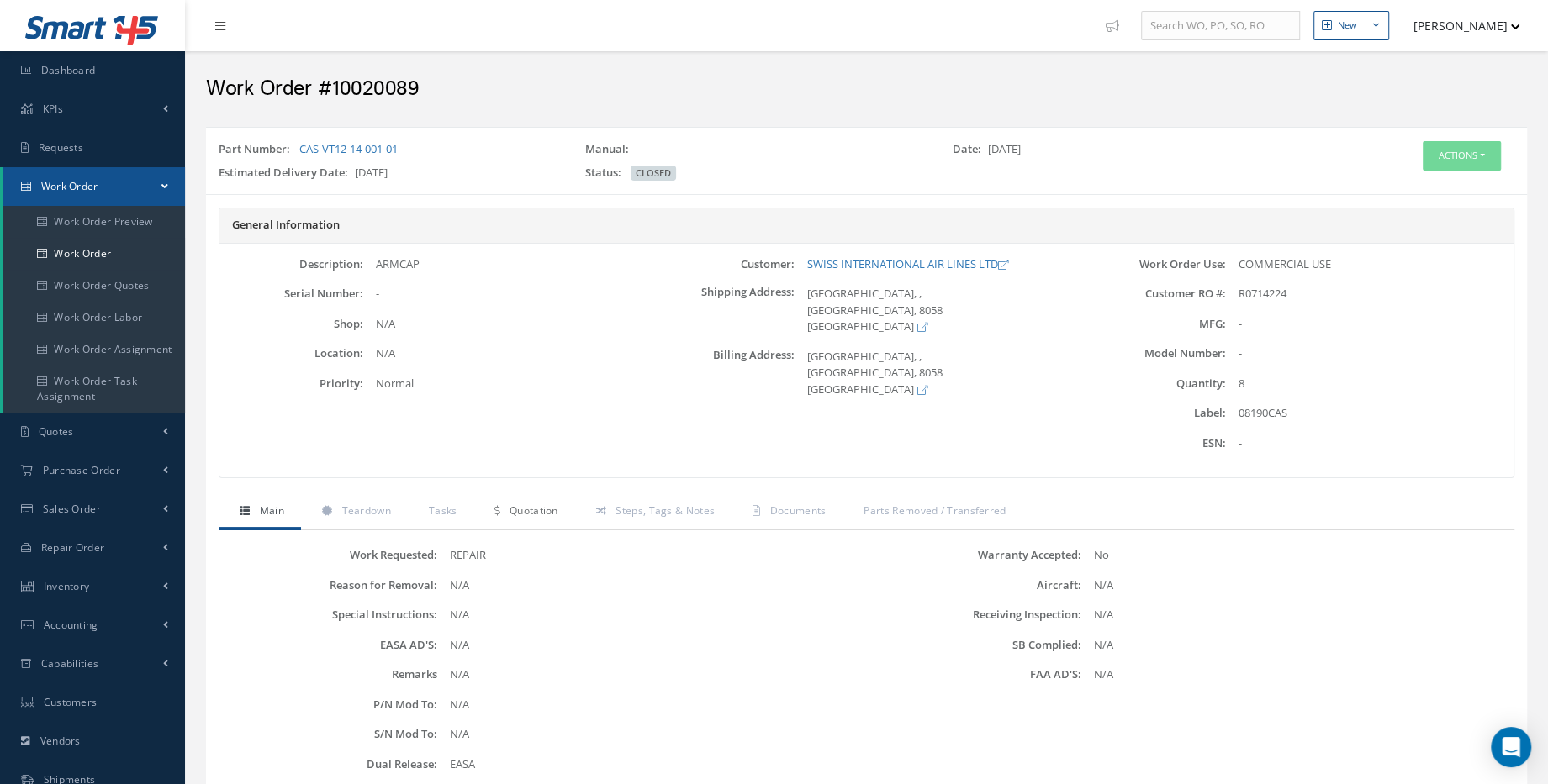
click at [493, 510] on link "Quotation" at bounding box center [523, 512] width 100 height 35
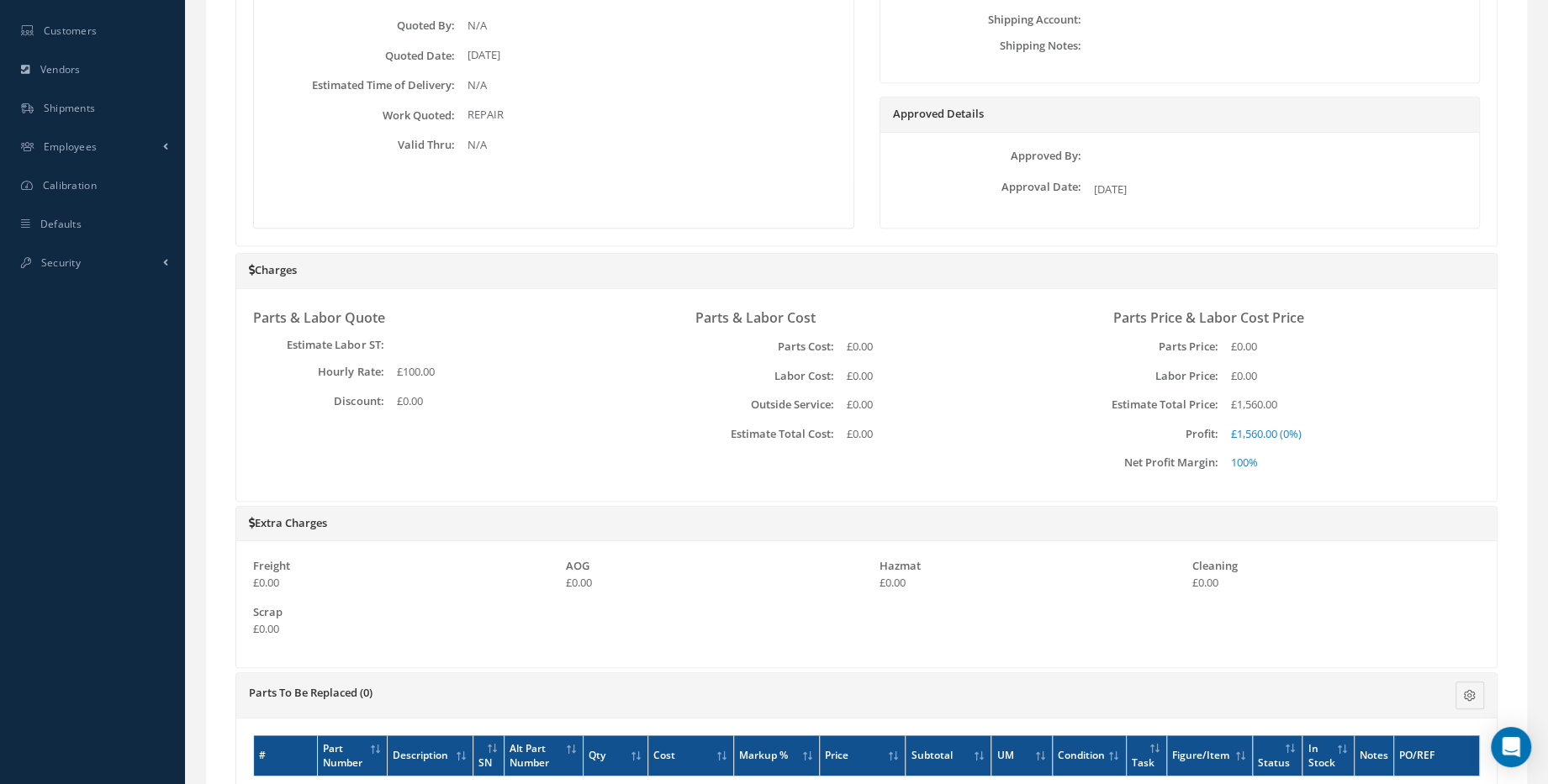
scroll to position [654, 0]
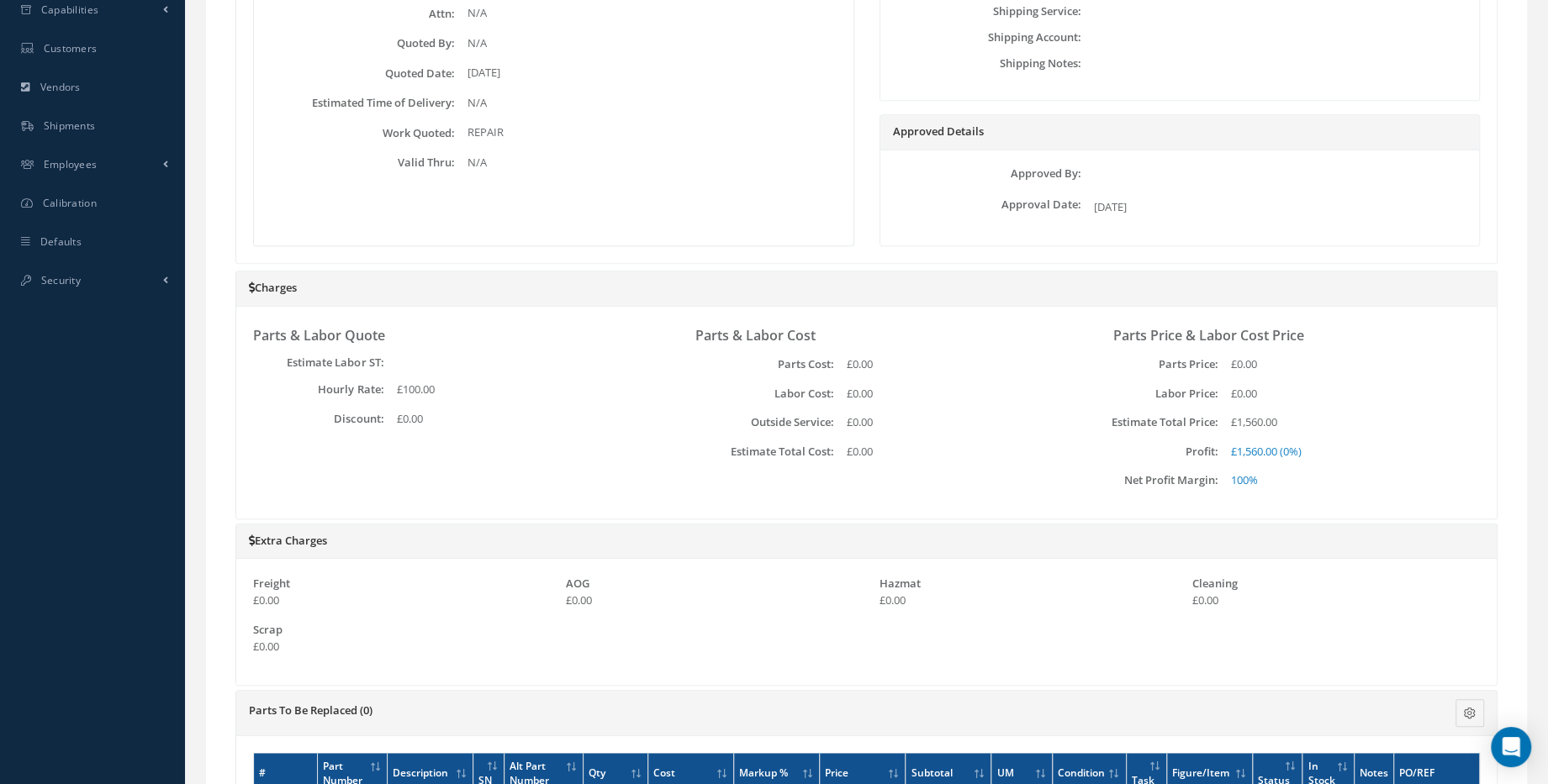
drag, startPoint x: 1227, startPoint y: 453, endPoint x: 1330, endPoint y: 455, distance: 103.0
click at [1330, 455] on div "£1,560.00 (0%)" at bounding box center [1332, 451] width 229 height 17
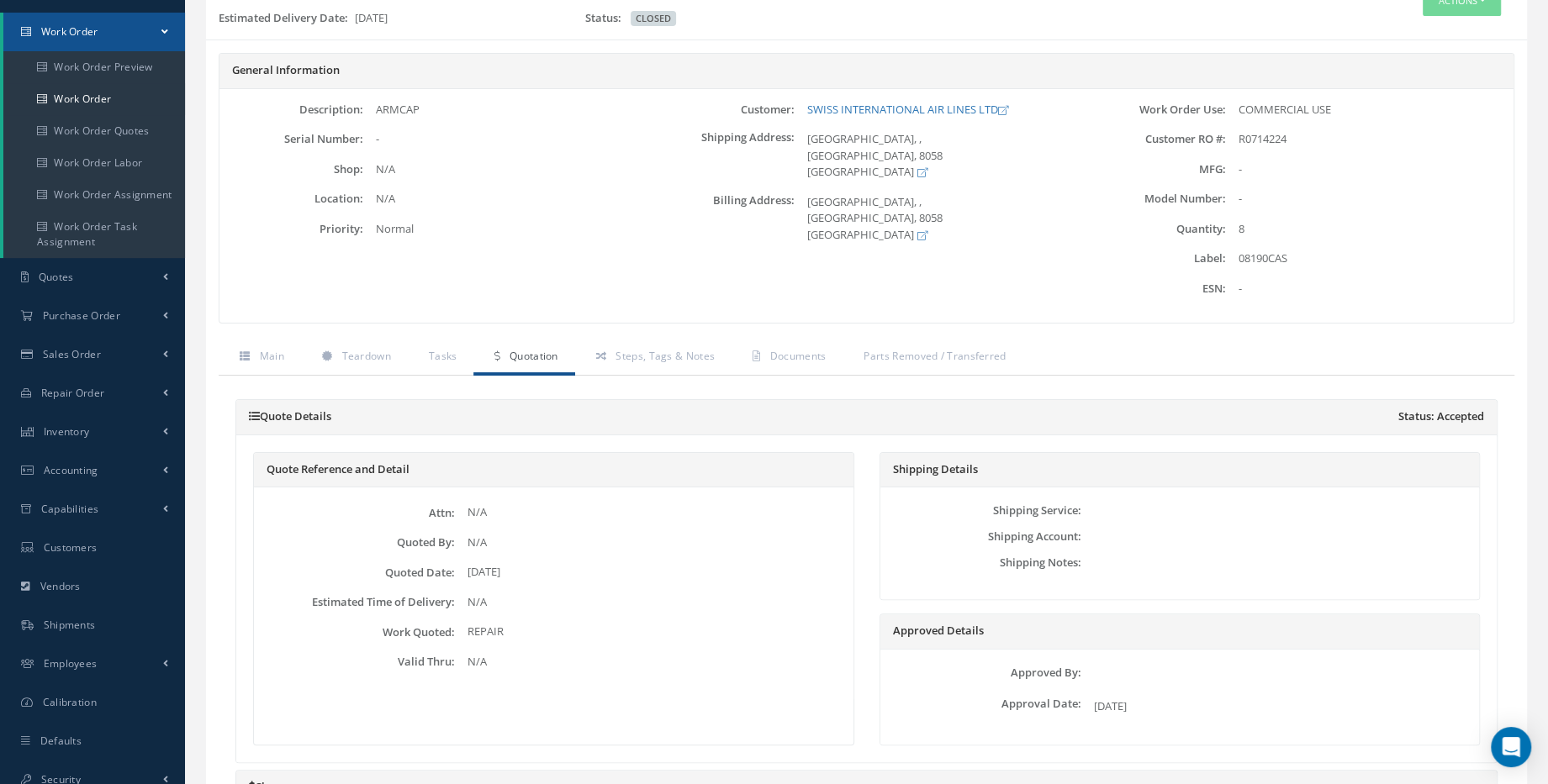
scroll to position [0, 0]
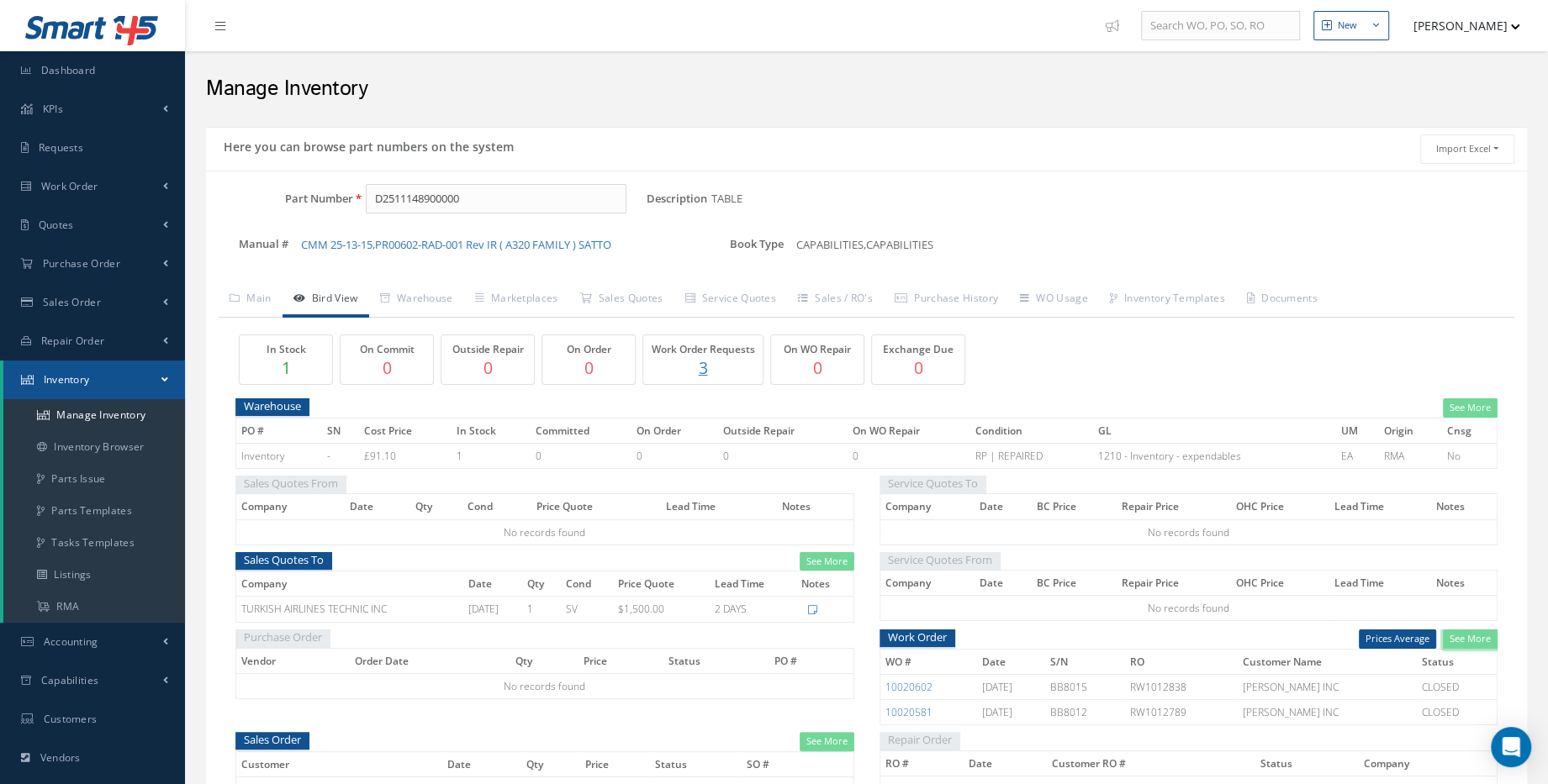
click at [1455, 636] on link "See More" at bounding box center [1469, 639] width 55 height 19
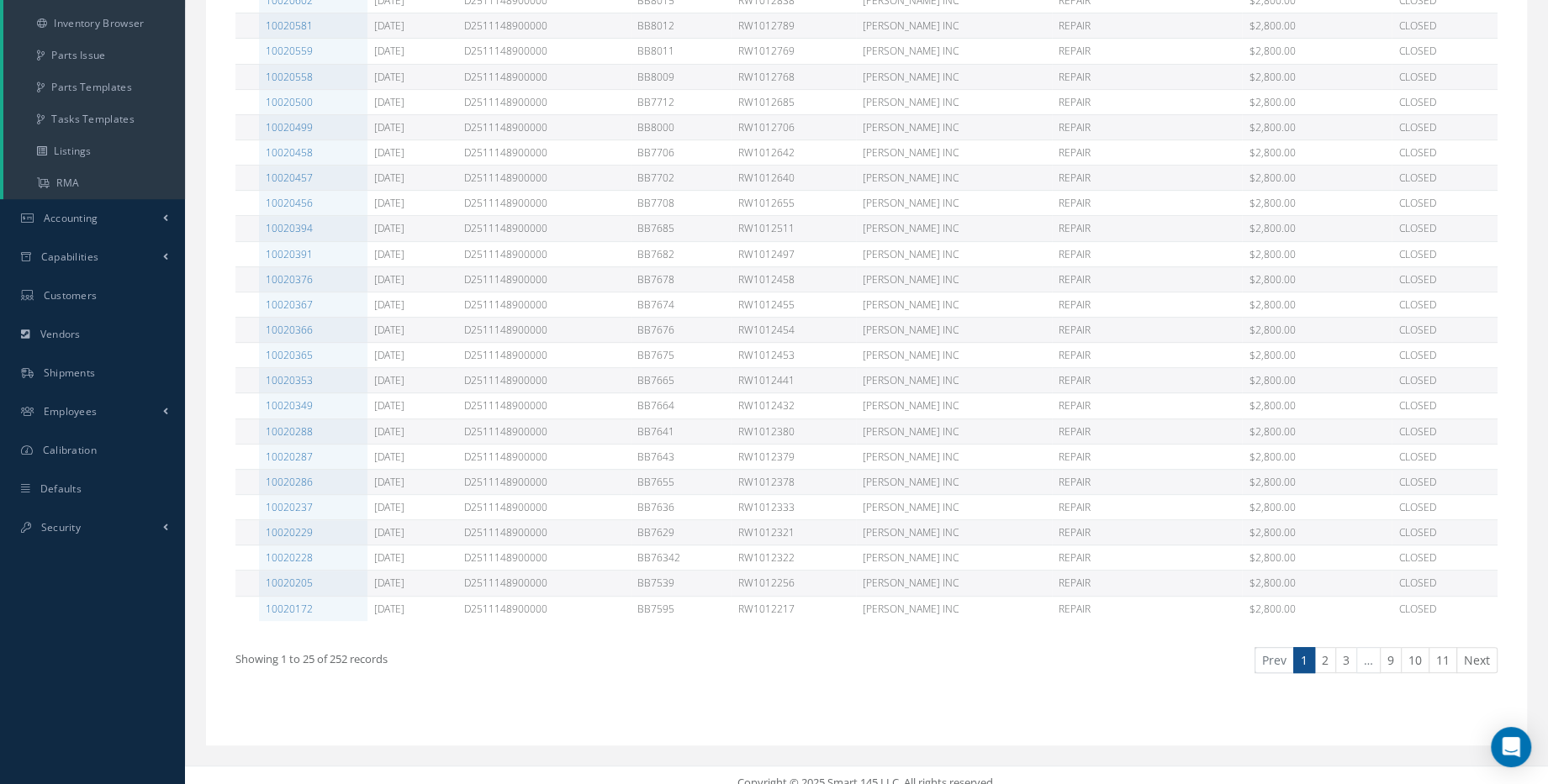
scroll to position [430, 0]
click at [1435, 642] on link "11" at bounding box center [1442, 653] width 29 height 26
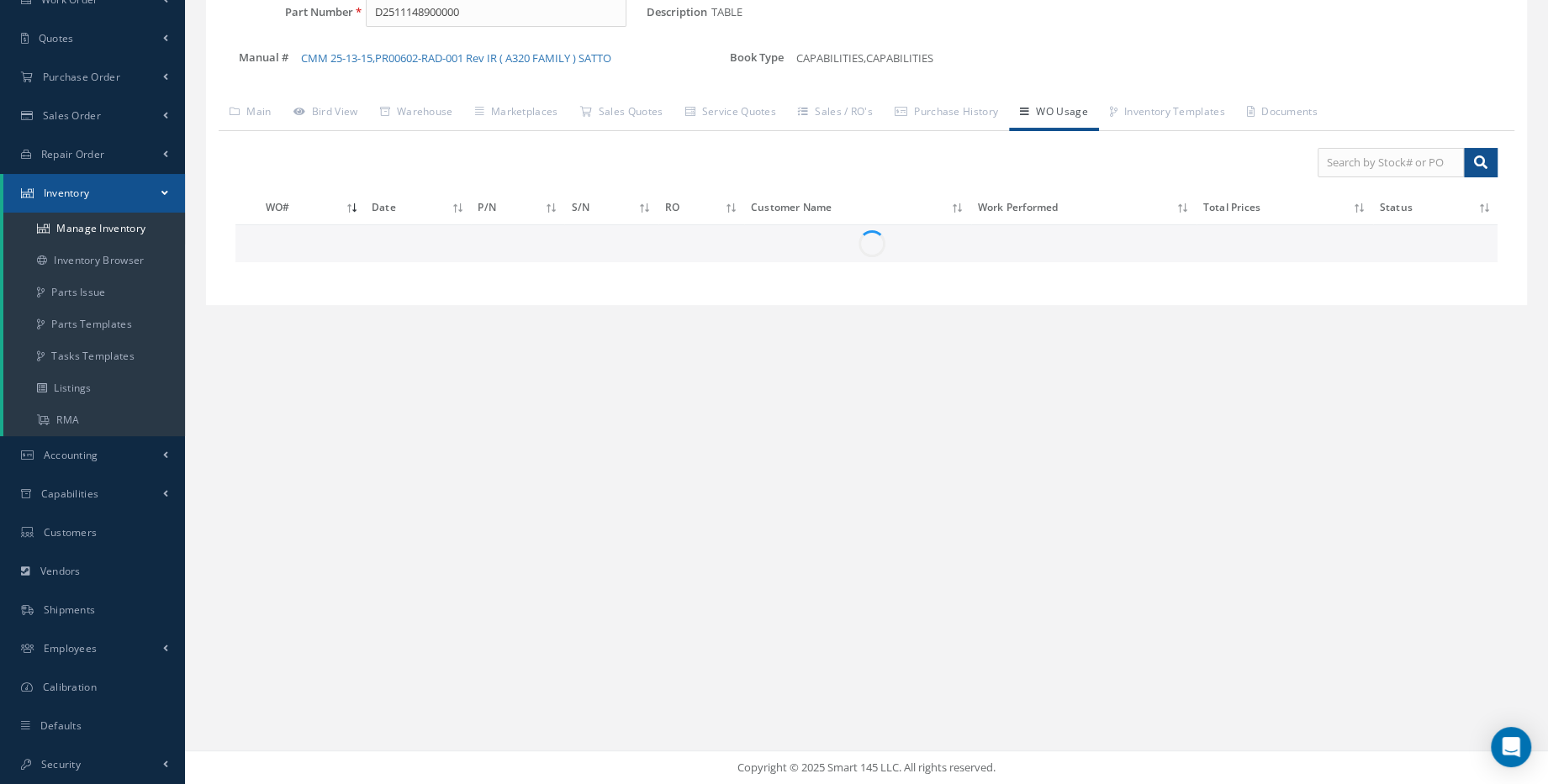
scroll to position [186, 0]
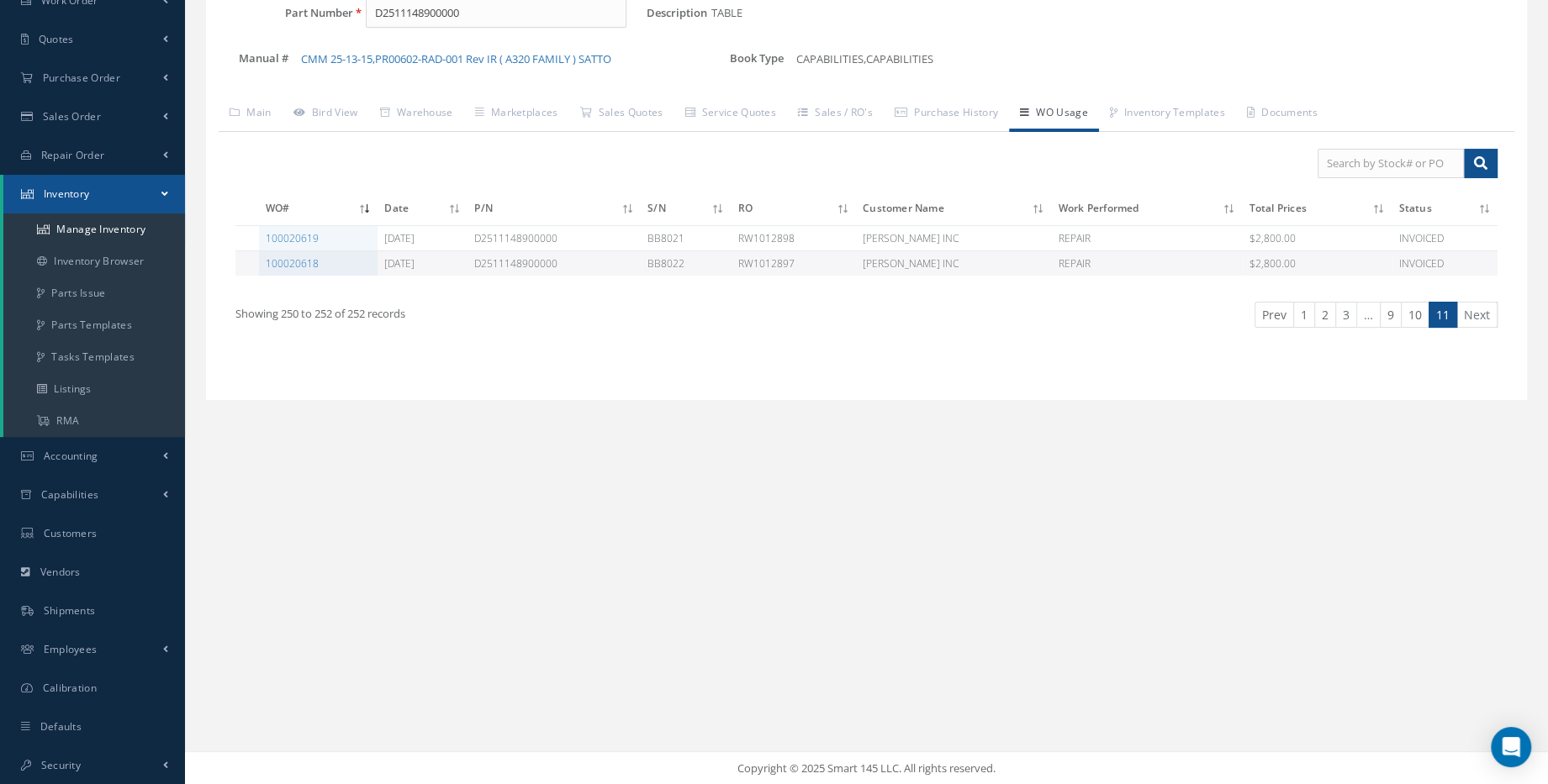
click at [1380, 321] on li "…" at bounding box center [1368, 314] width 24 height 26
click at [1383, 319] on link "9" at bounding box center [1390, 314] width 22 height 26
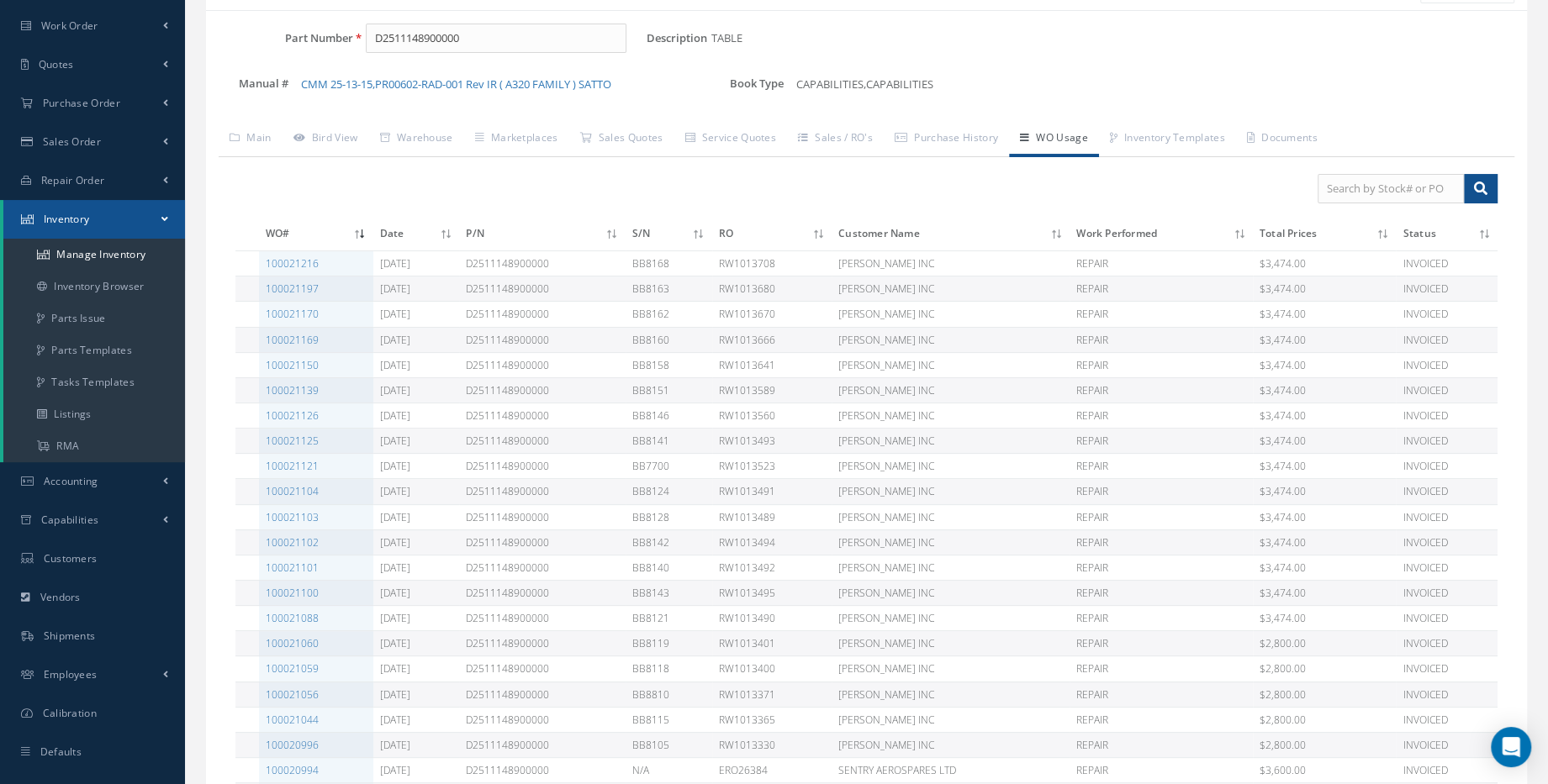
scroll to position [0, 0]
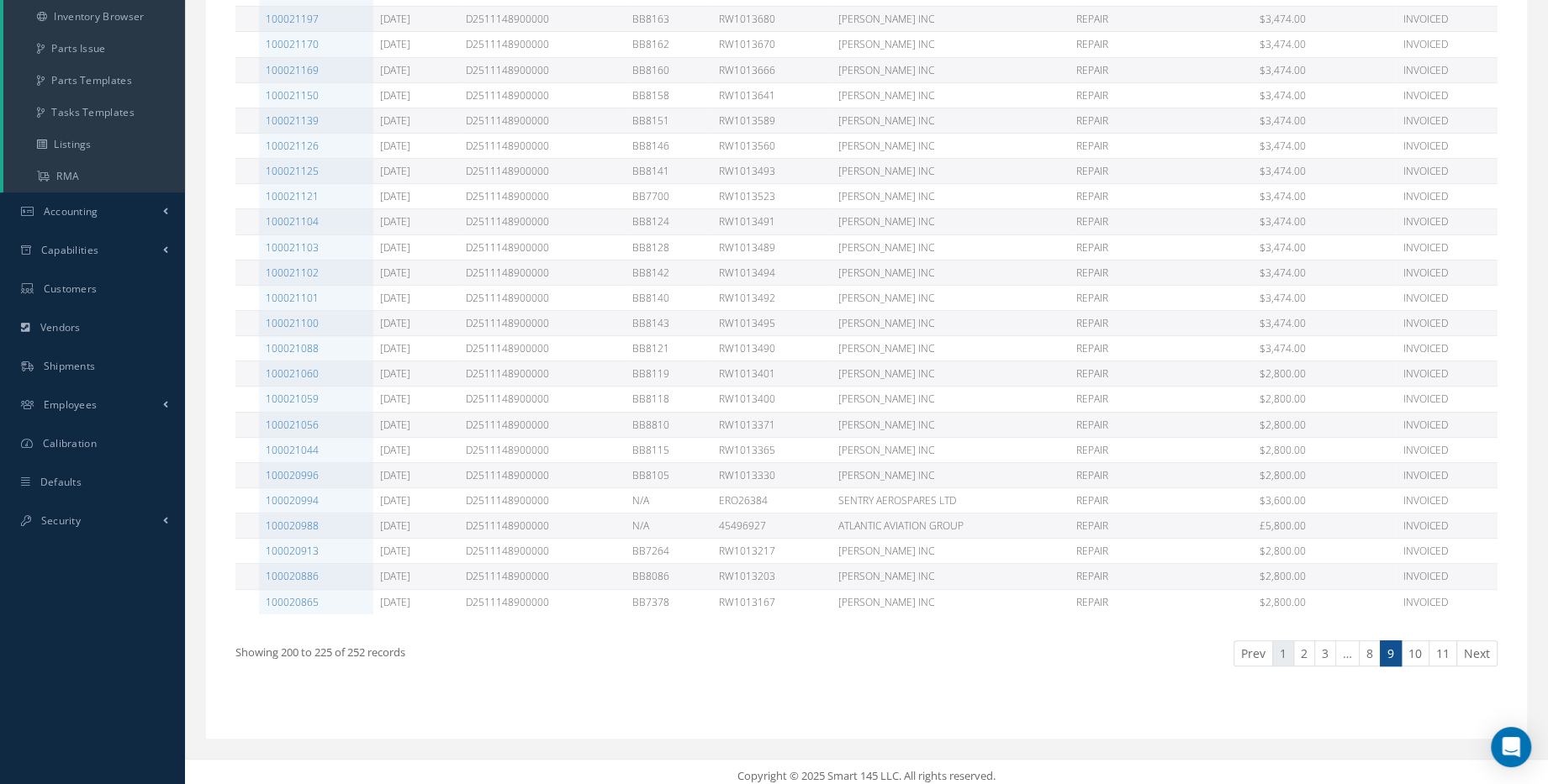
click at [1293, 657] on link "1" at bounding box center [1282, 653] width 22 height 26
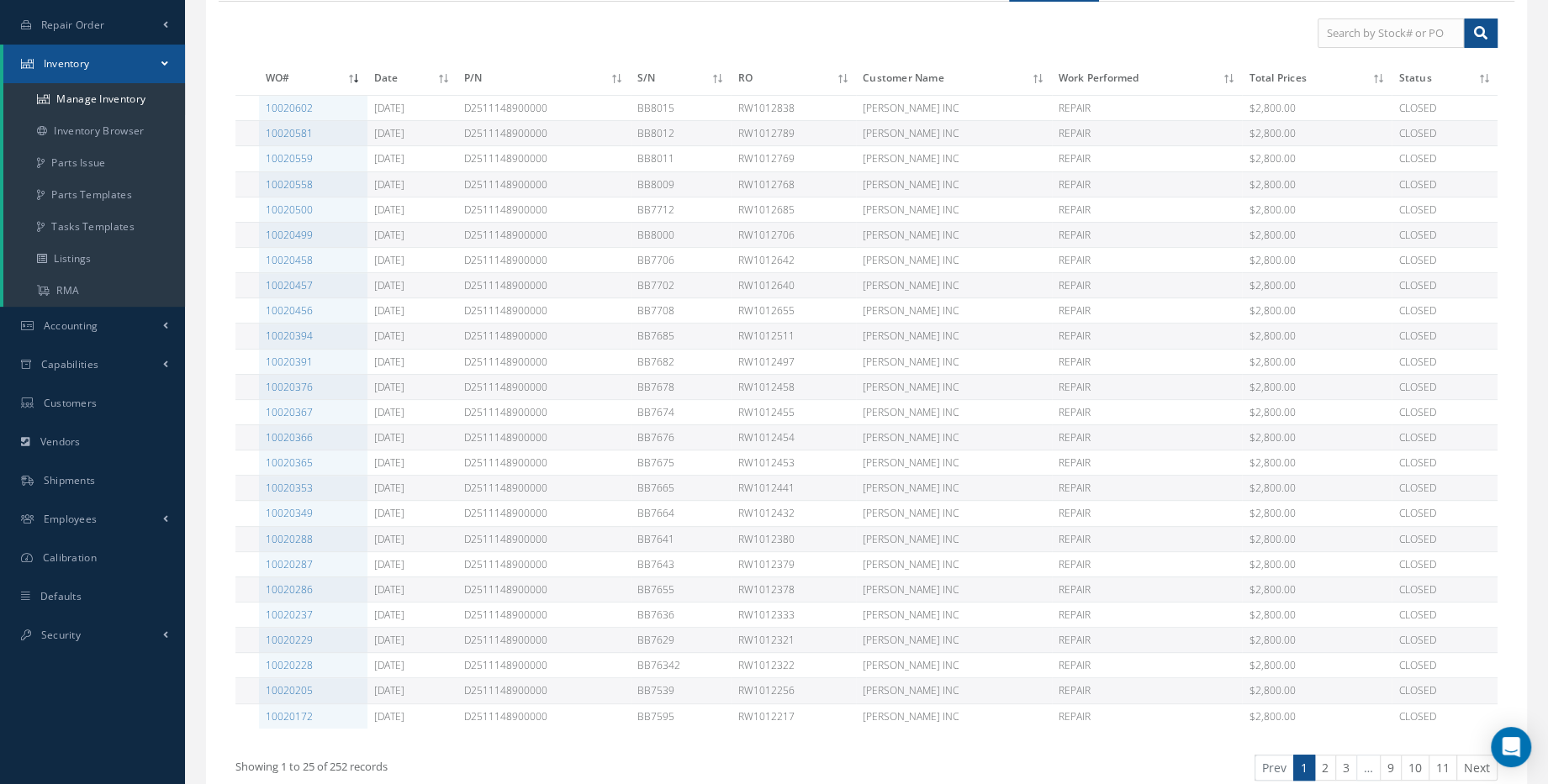
scroll to position [430, 0]
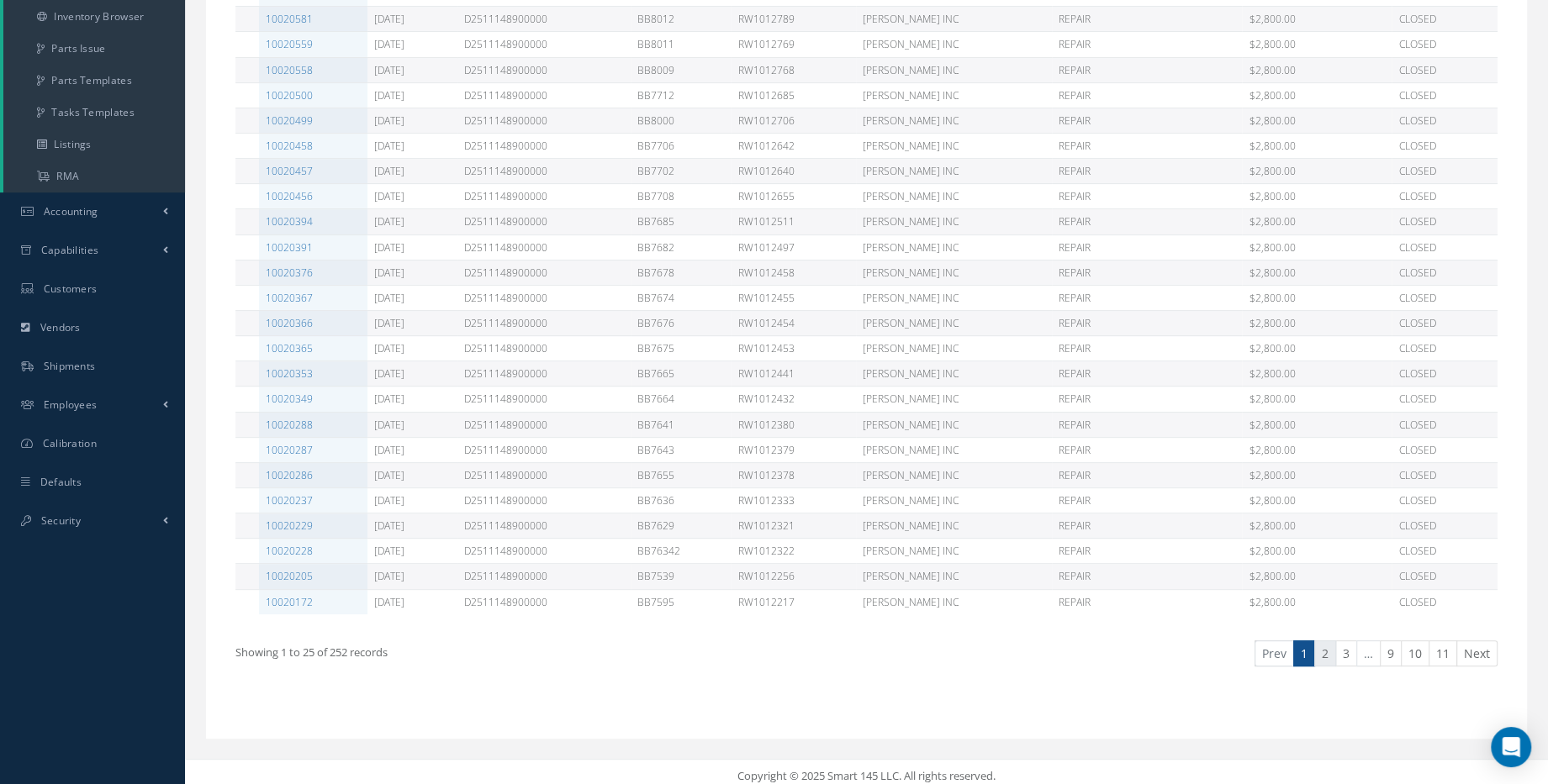
click at [1323, 643] on link "2" at bounding box center [1324, 653] width 22 height 26
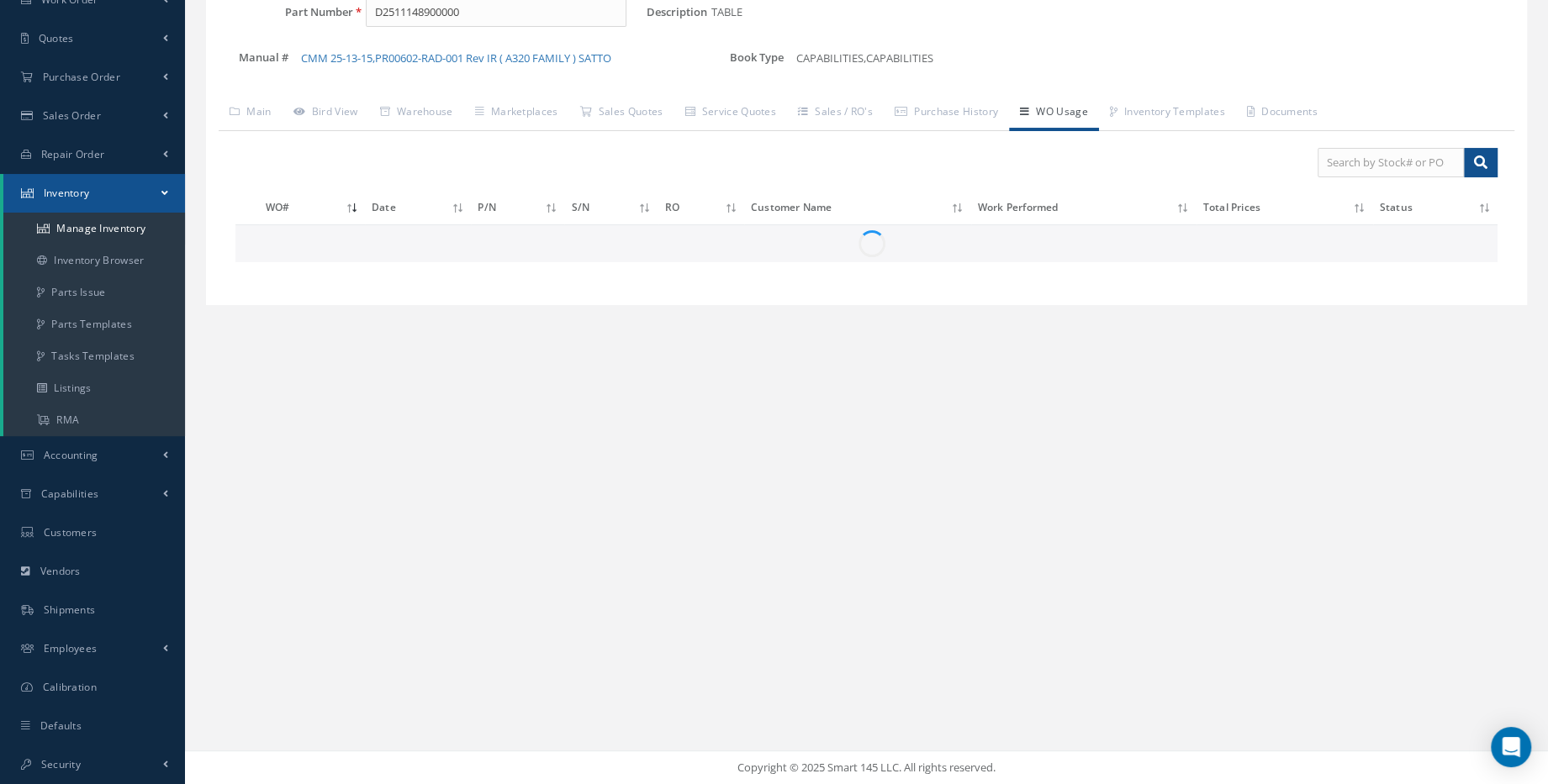
scroll to position [186, 0]
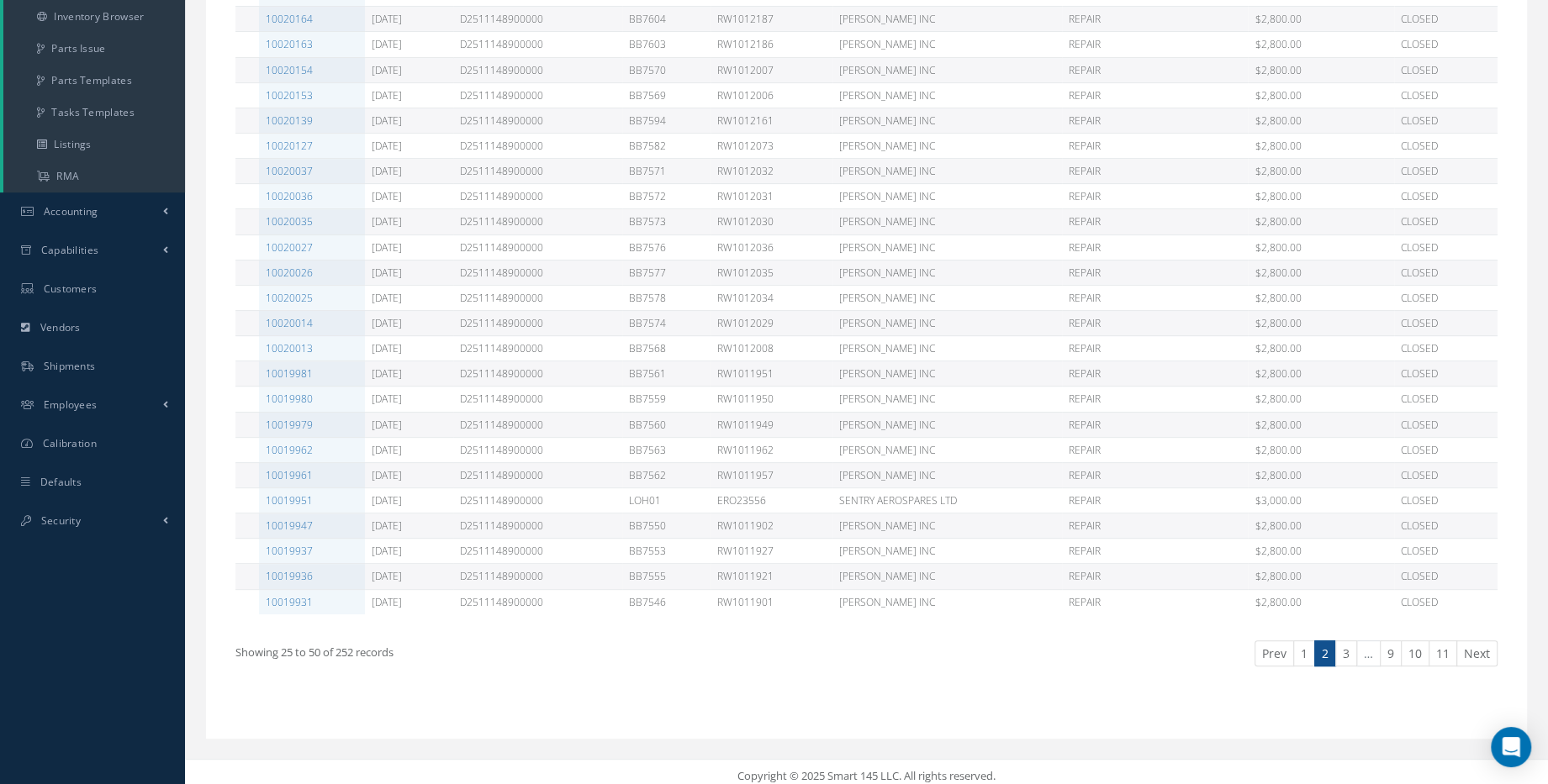
click at [1340, 640] on link "3" at bounding box center [1345, 653] width 22 height 26
click at [1356, 644] on link "4" at bounding box center [1345, 653] width 22 height 26
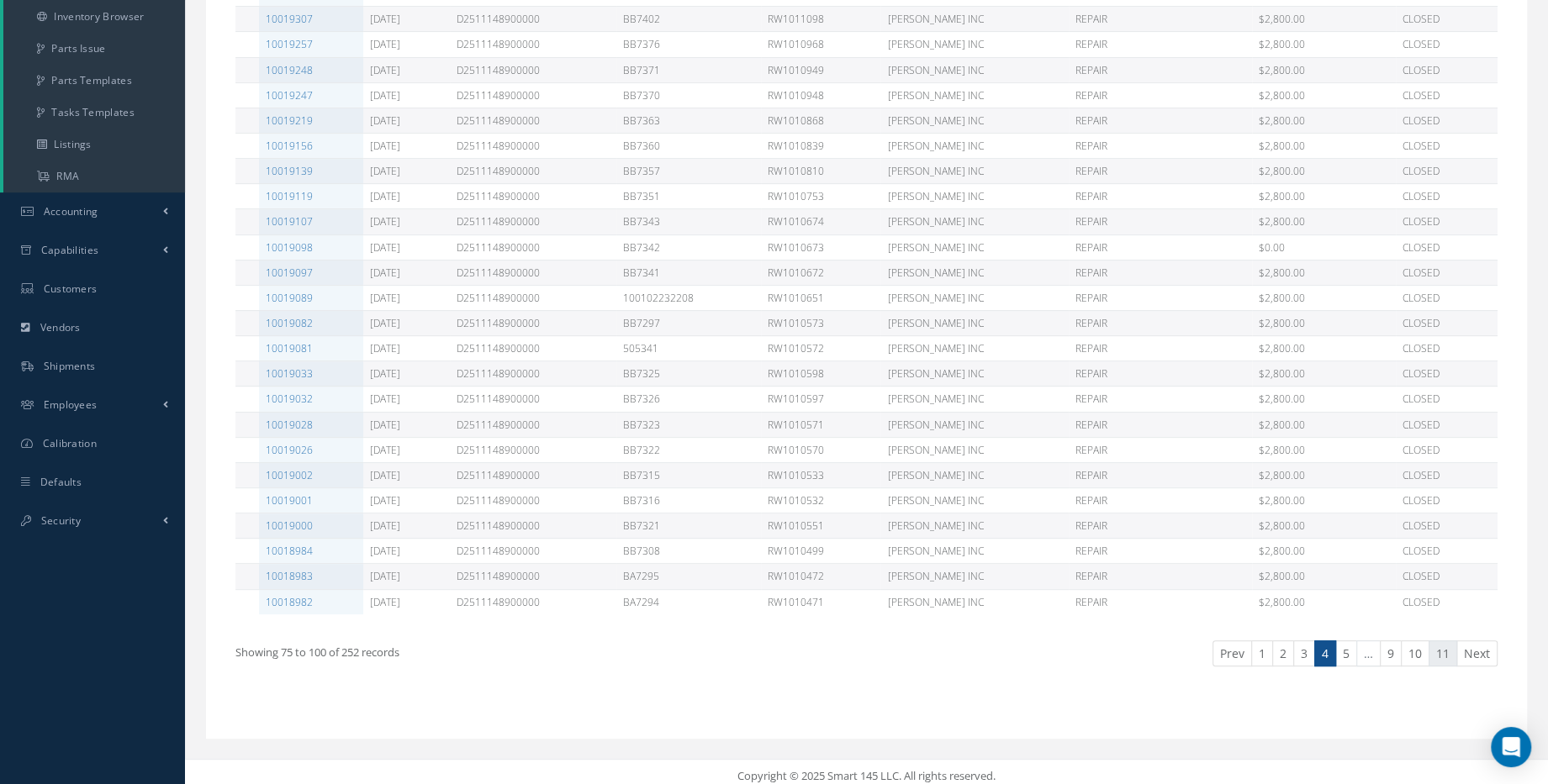
click at [1430, 643] on link "11" at bounding box center [1442, 653] width 29 height 26
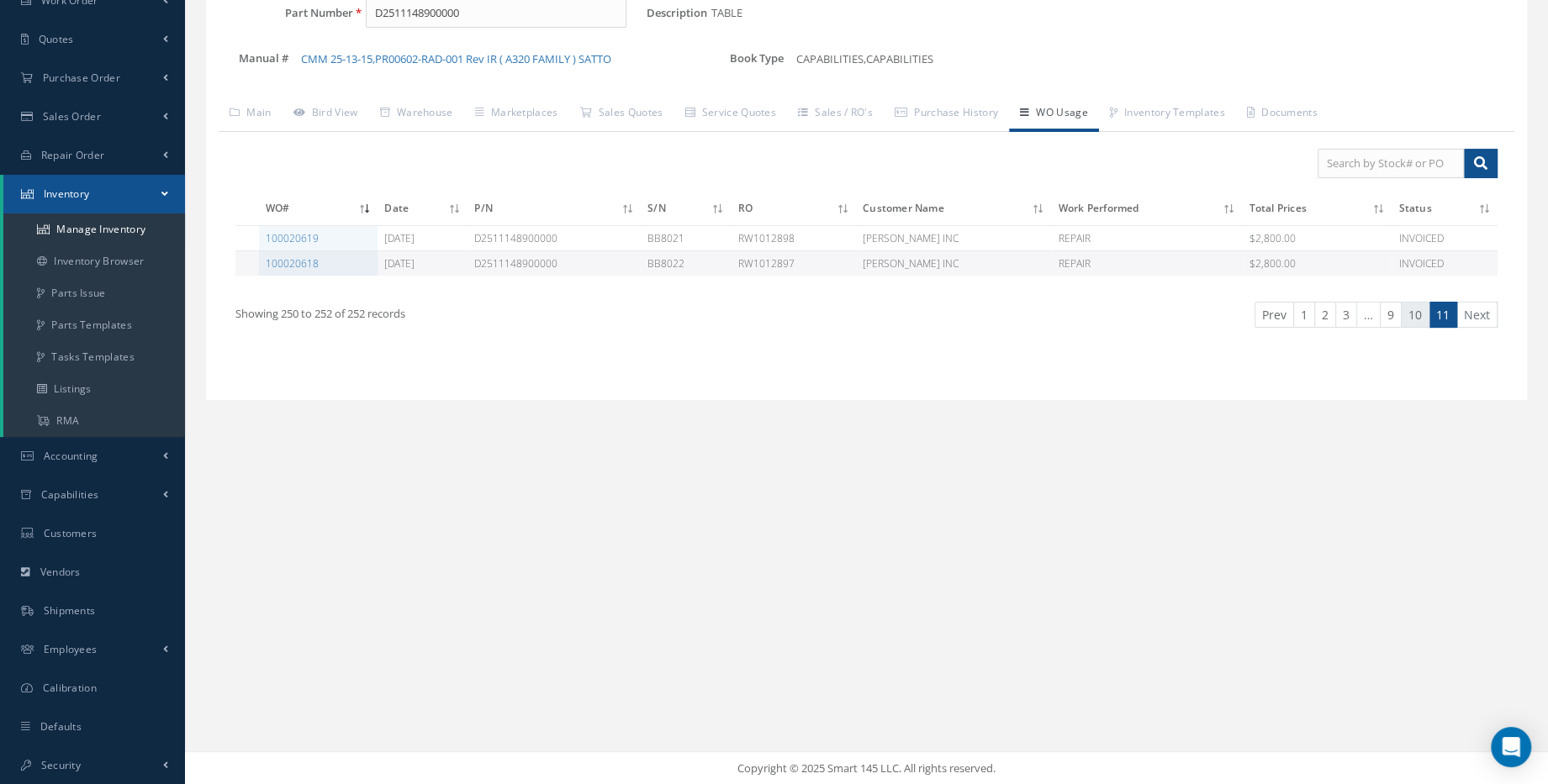
click at [1416, 320] on link "10" at bounding box center [1414, 314] width 29 height 26
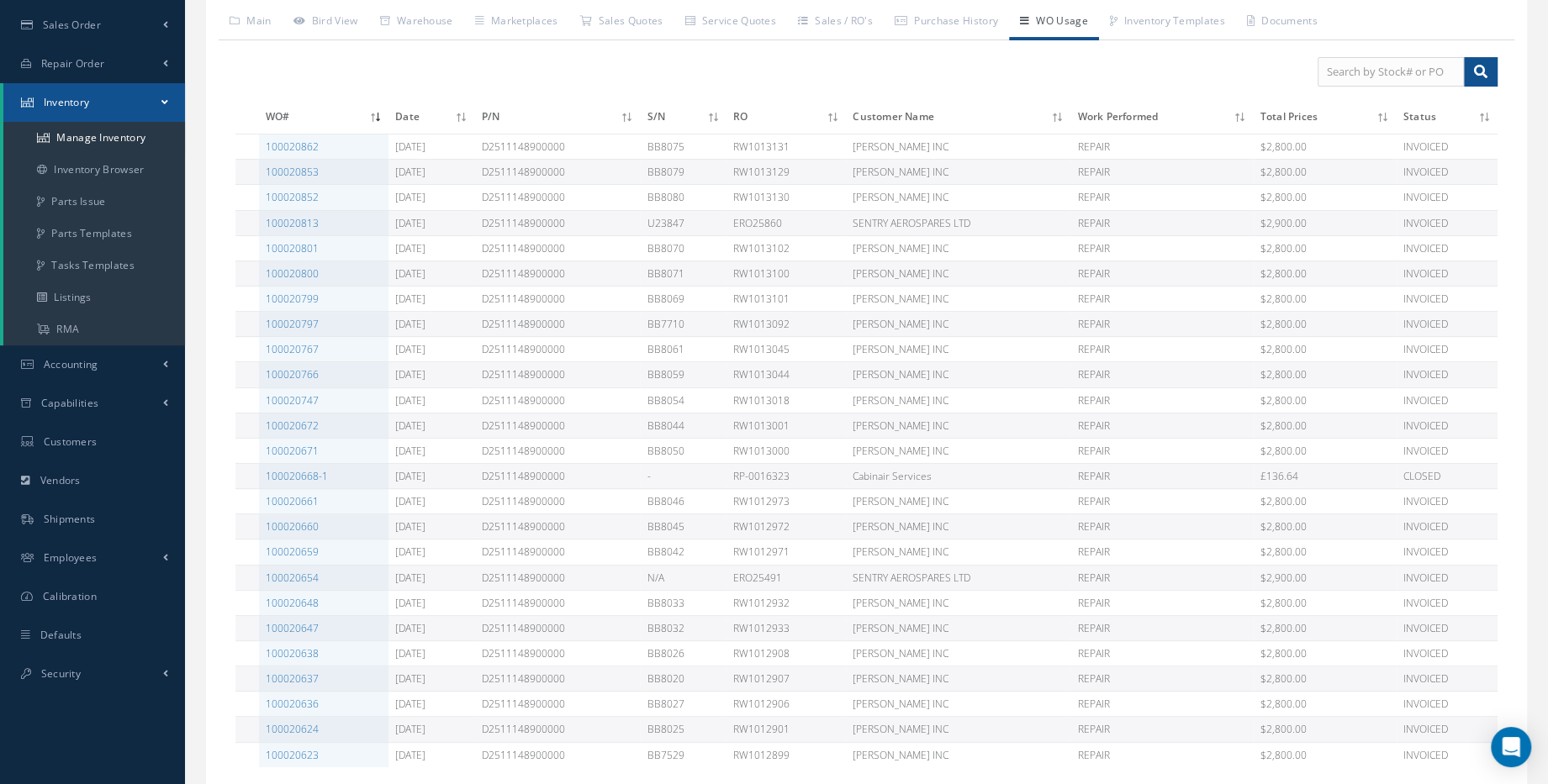
scroll to position [430, 0]
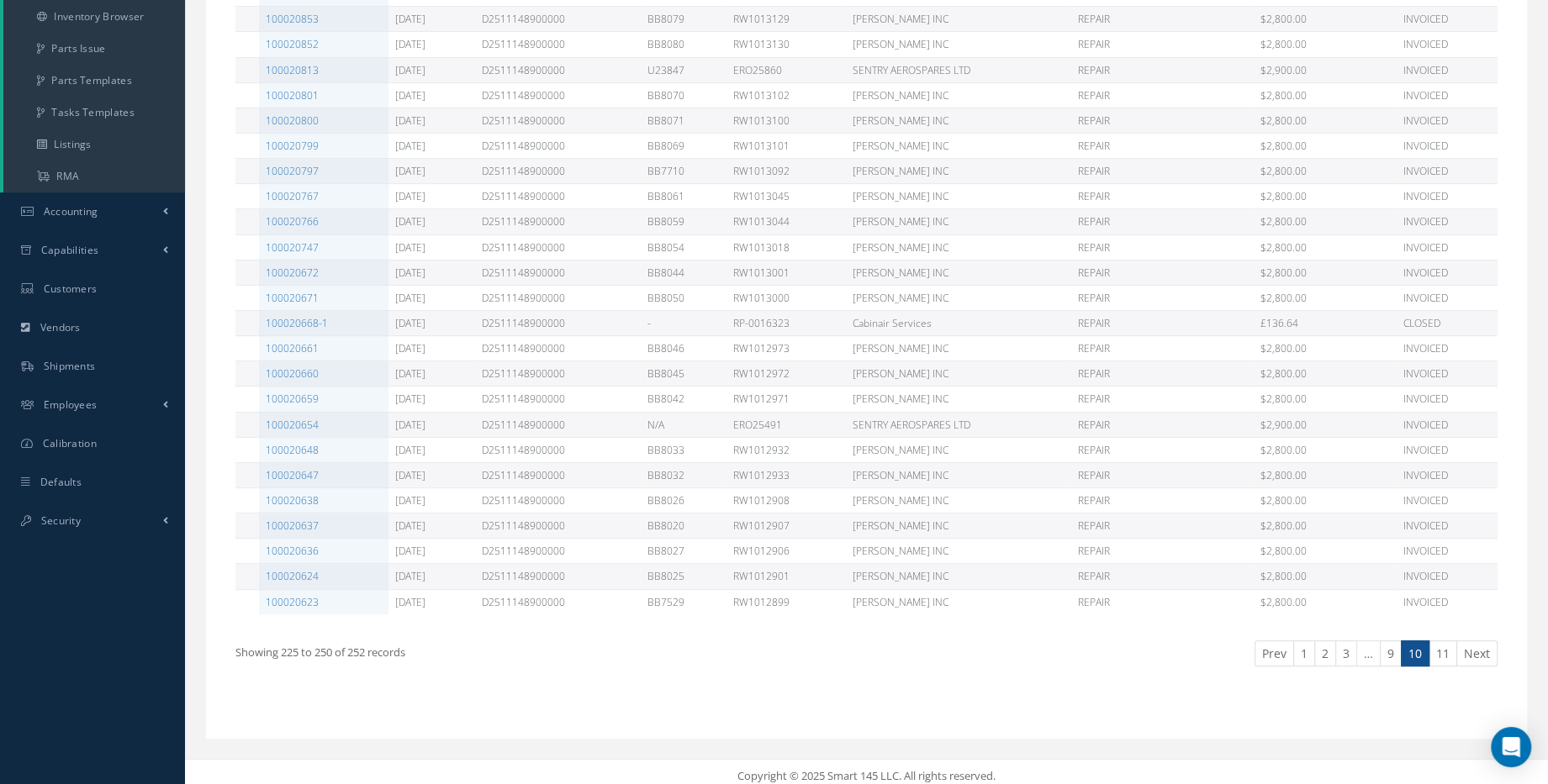
click at [1305, 640] on link "1" at bounding box center [1303, 653] width 22 height 26
click at [1433, 645] on link "11" at bounding box center [1442, 653] width 29 height 26
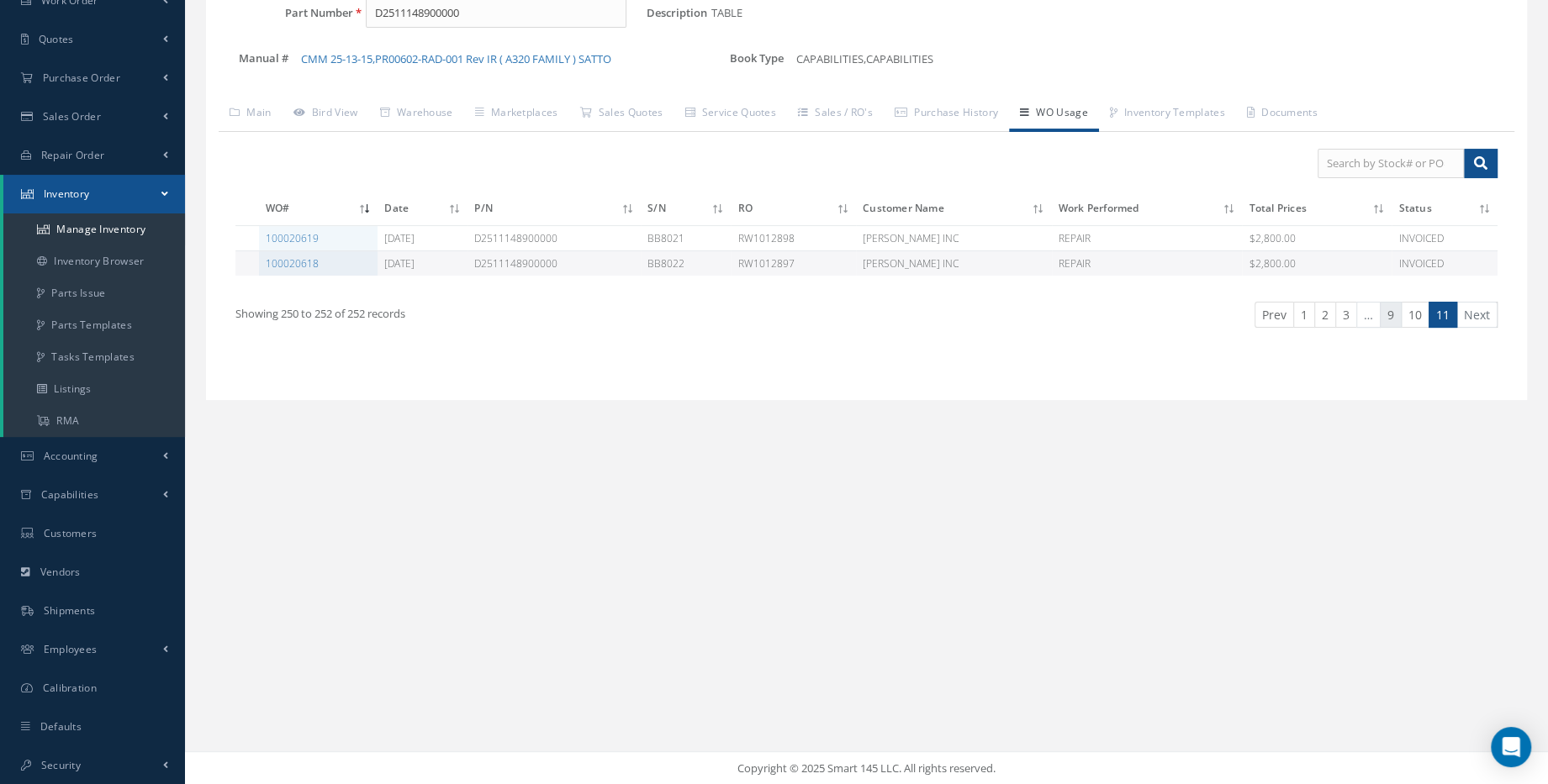
click at [1395, 309] on link "9" at bounding box center [1390, 314] width 22 height 26
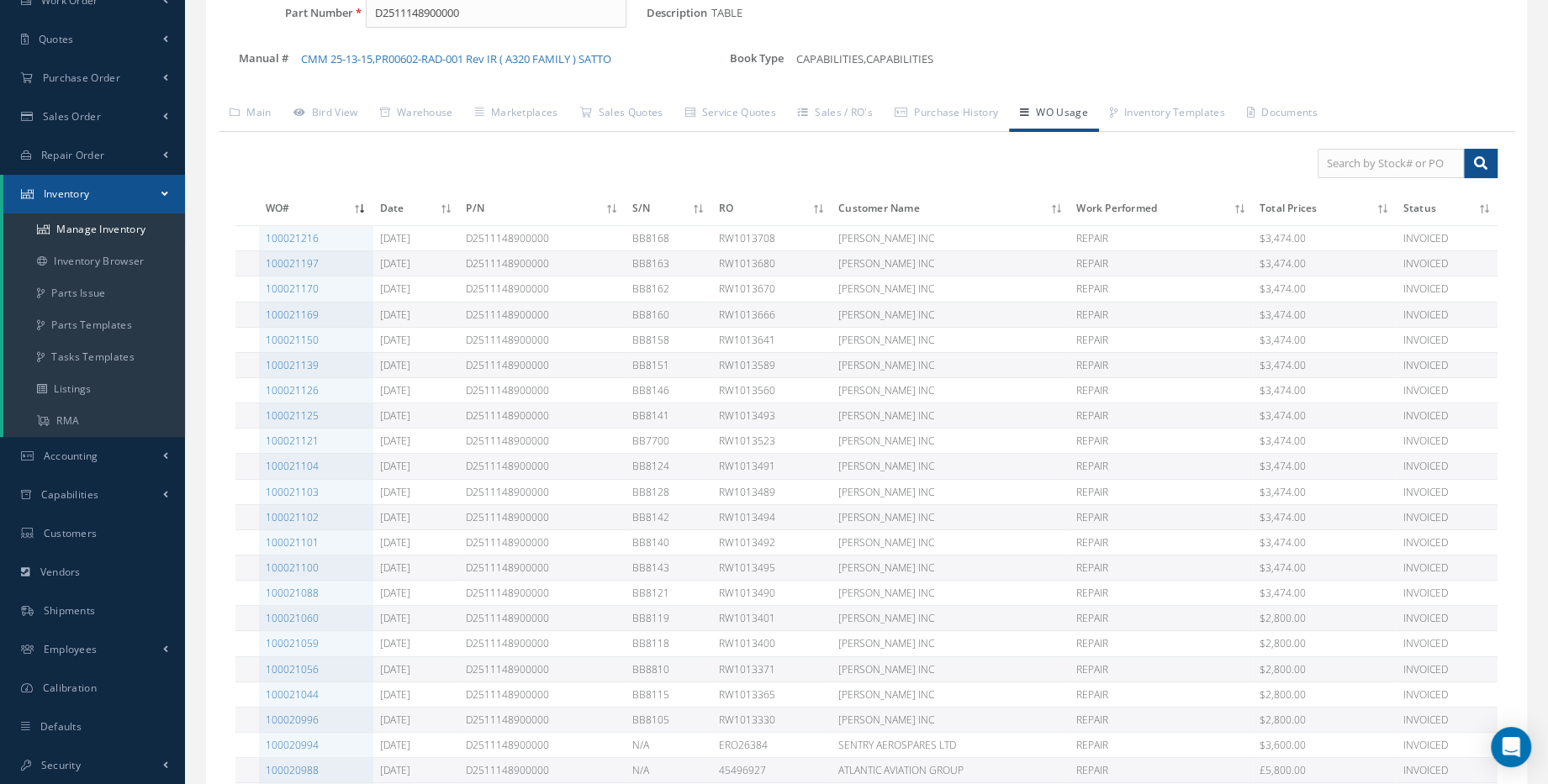
drag, startPoint x: 1270, startPoint y: 338, endPoint x: 1309, endPoint y: 339, distance: 39.0
click at [1309, 339] on td "$3,474.00" at bounding box center [1324, 339] width 144 height 25
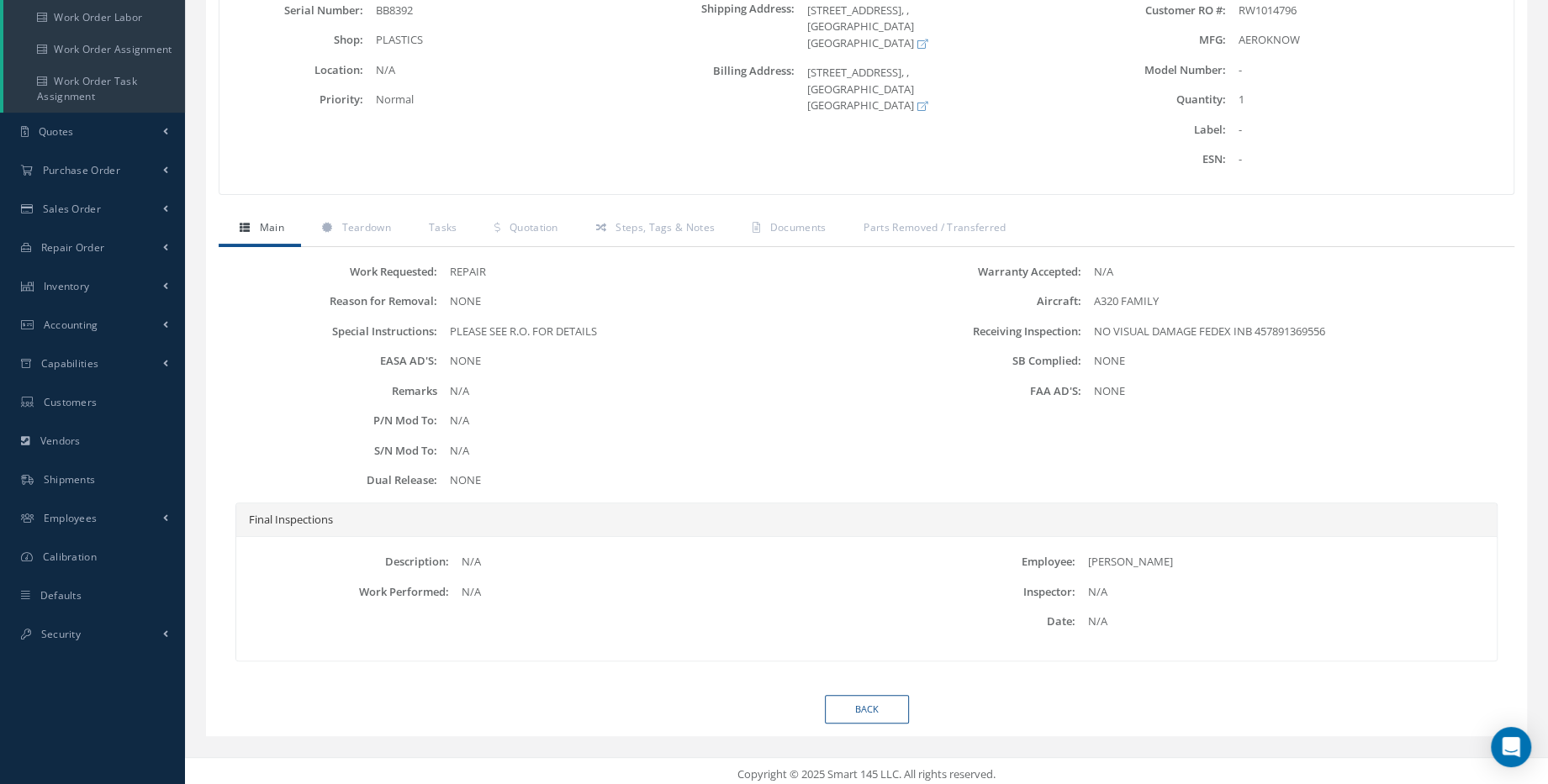
scroll to position [303, 0]
click at [511, 223] on span "Quotation" at bounding box center [534, 224] width 49 height 14
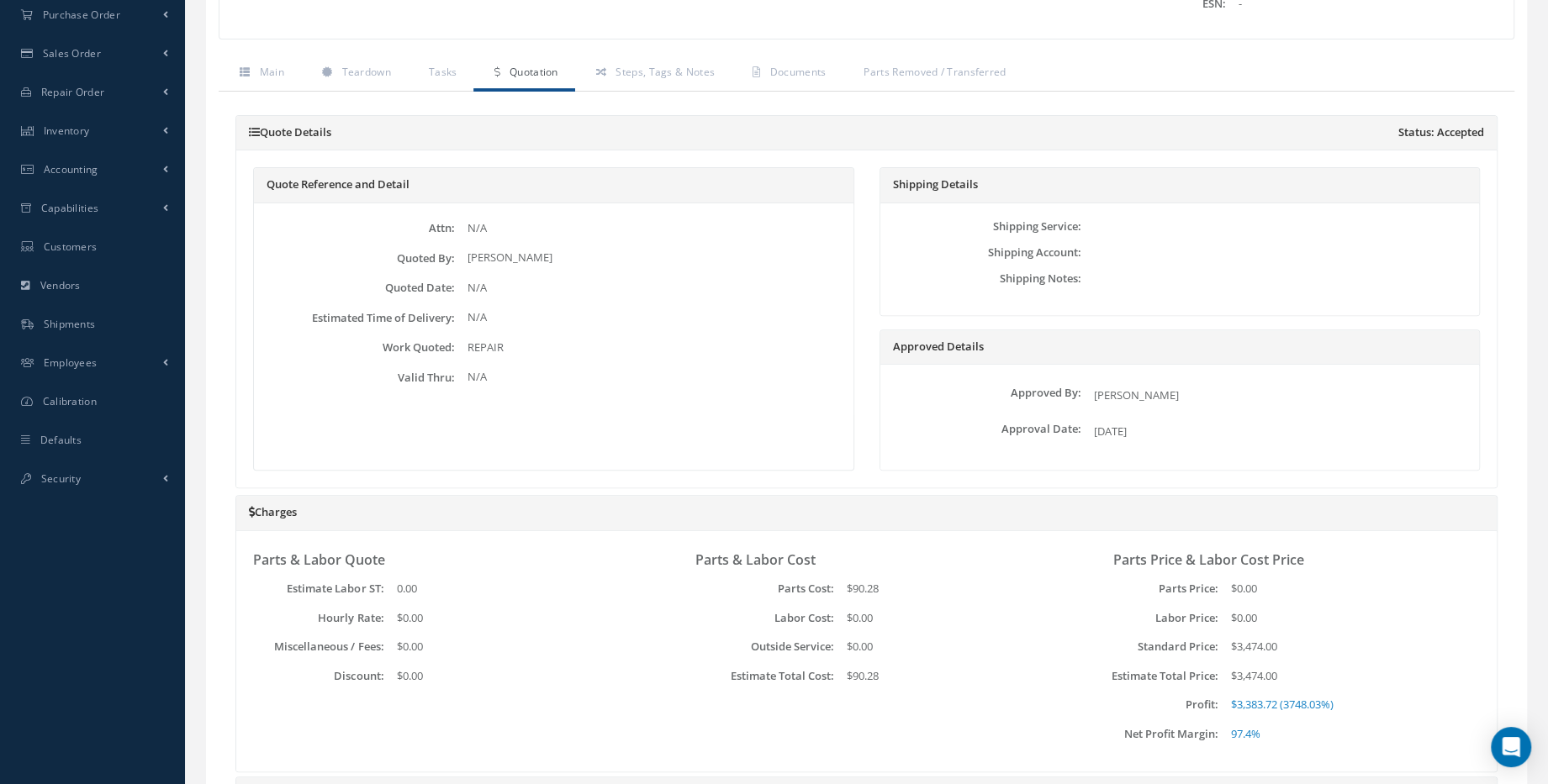
scroll to position [761, 0]
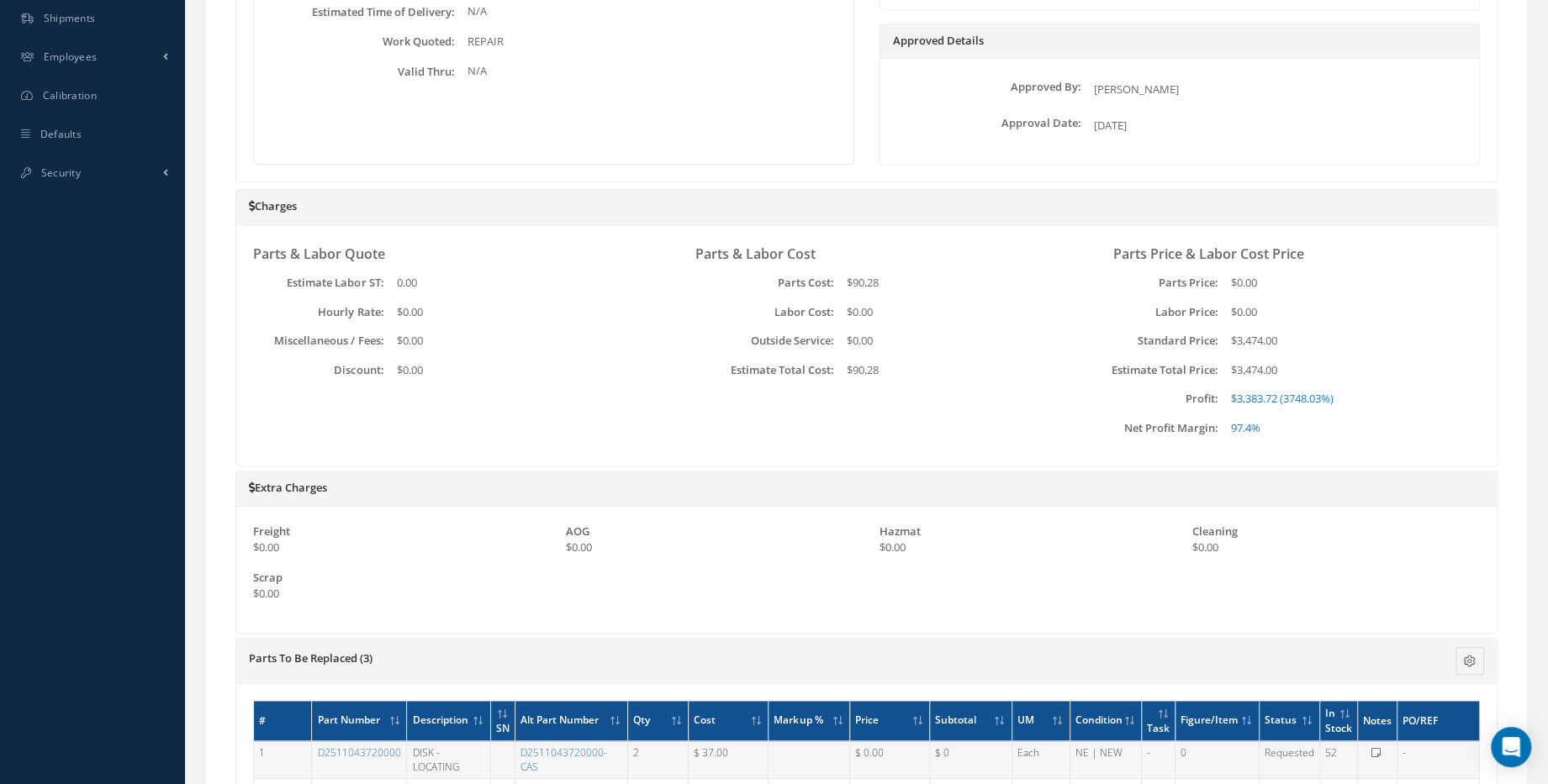
drag, startPoint x: 1283, startPoint y: 375, endPoint x: 1237, endPoint y: 367, distance: 46.7
click at [1237, 367] on div "Parts Price & Labor Cost Price Parts Price: $0.00 Labor Price: $0.00 Standard P…" at bounding box center [1283, 340] width 391 height 189
drag, startPoint x: 1237, startPoint y: 367, endPoint x: 1352, endPoint y: 354, distance: 115.7
click at [1352, 354] on div "Parts Price & Labor Cost Price Parts Price: $0.00 Labor Price: $0.00 Standard P…" at bounding box center [1283, 340] width 391 height 189
click at [1325, 454] on div "Parts & Labor Quote Estimate Labor ST: 0.00 Hourly Rate: $0.00 Miscellaneous / …" at bounding box center [866, 345] width 1261 height 240
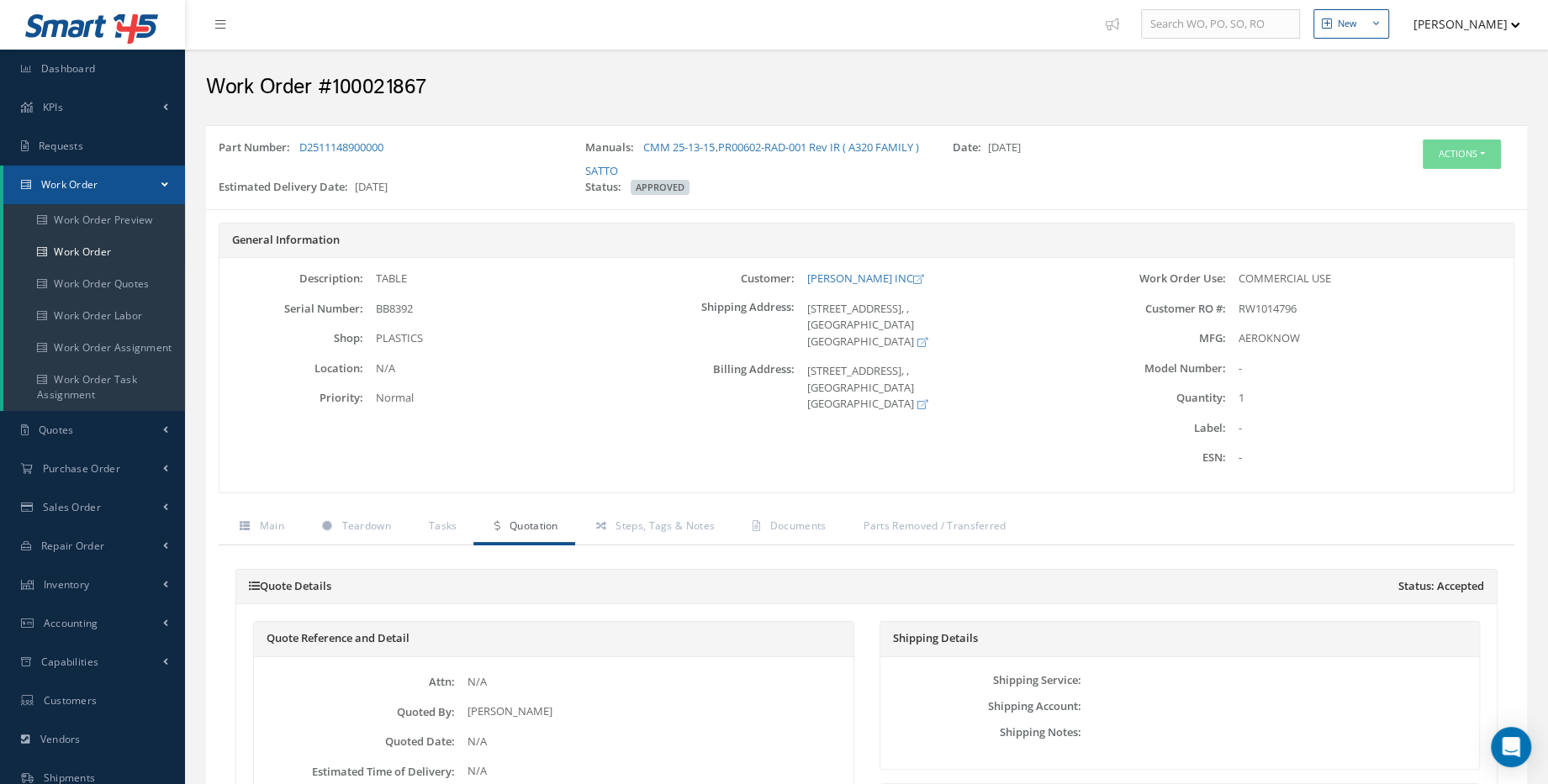
scroll to position [0, 0]
click at [100, 257] on link "Work Order" at bounding box center [94, 253] width 182 height 32
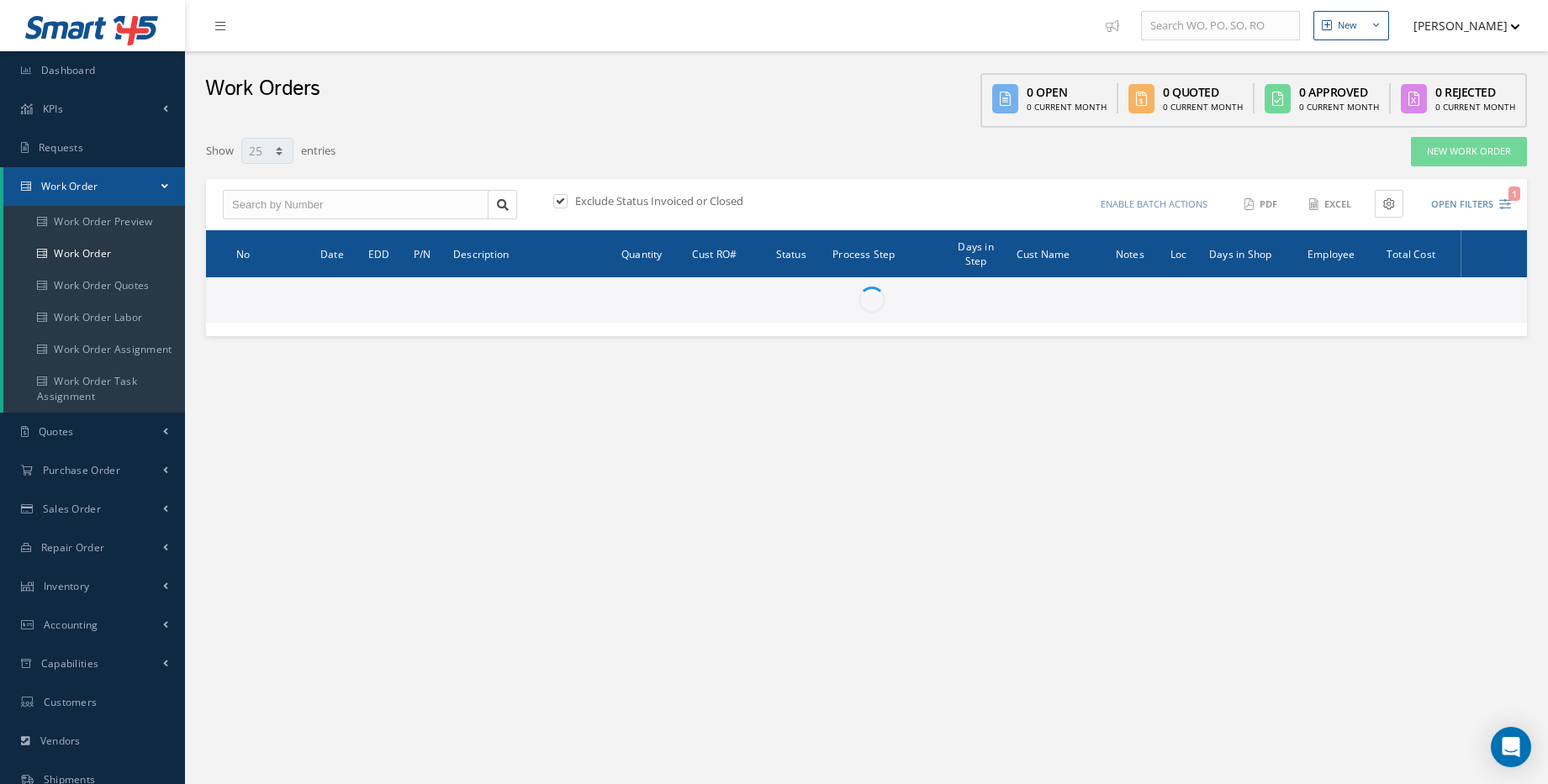
select select "25"
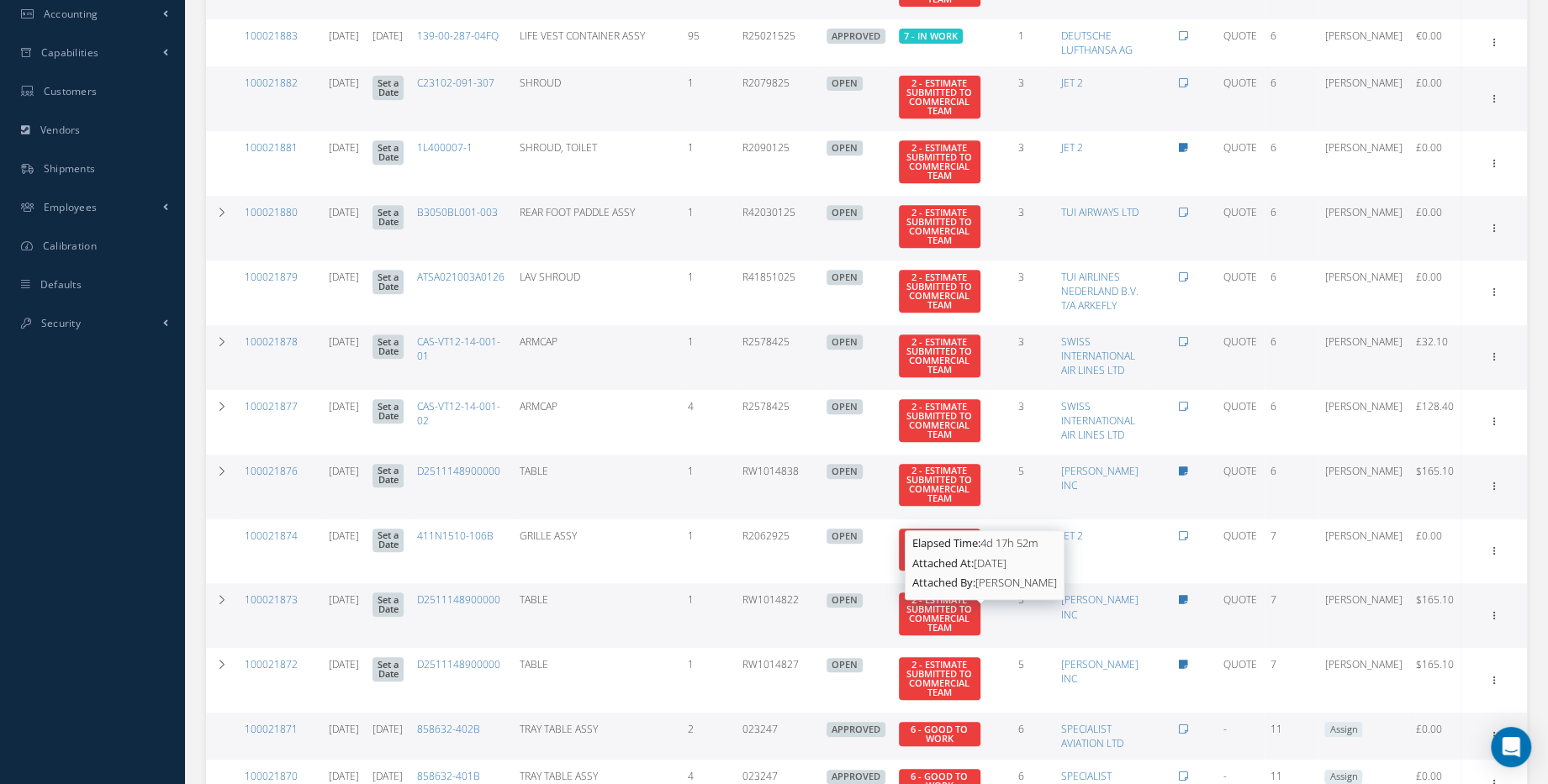
scroll to position [1070, 0]
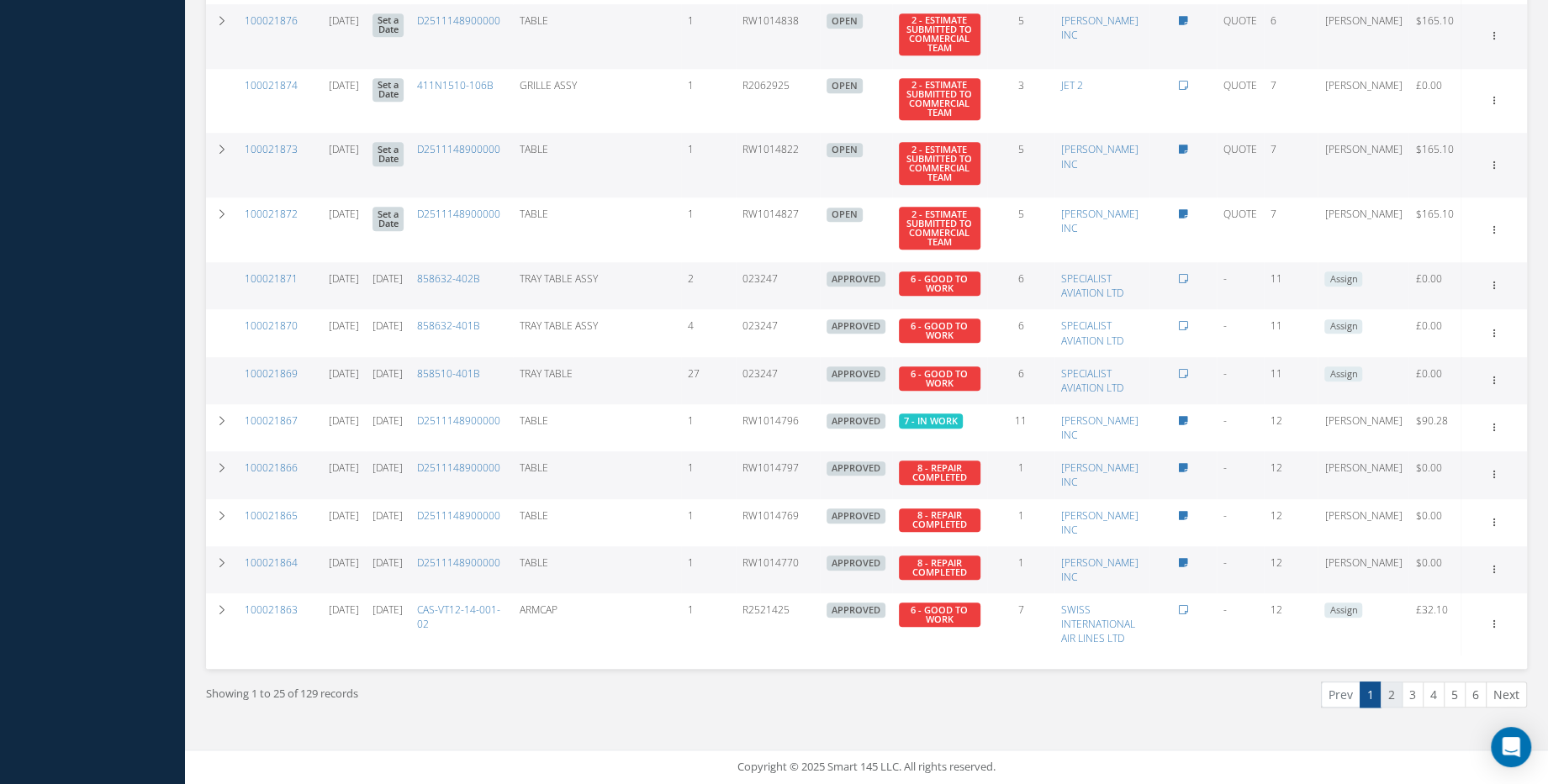
click at [1389, 704] on link "2" at bounding box center [1391, 694] width 22 height 26
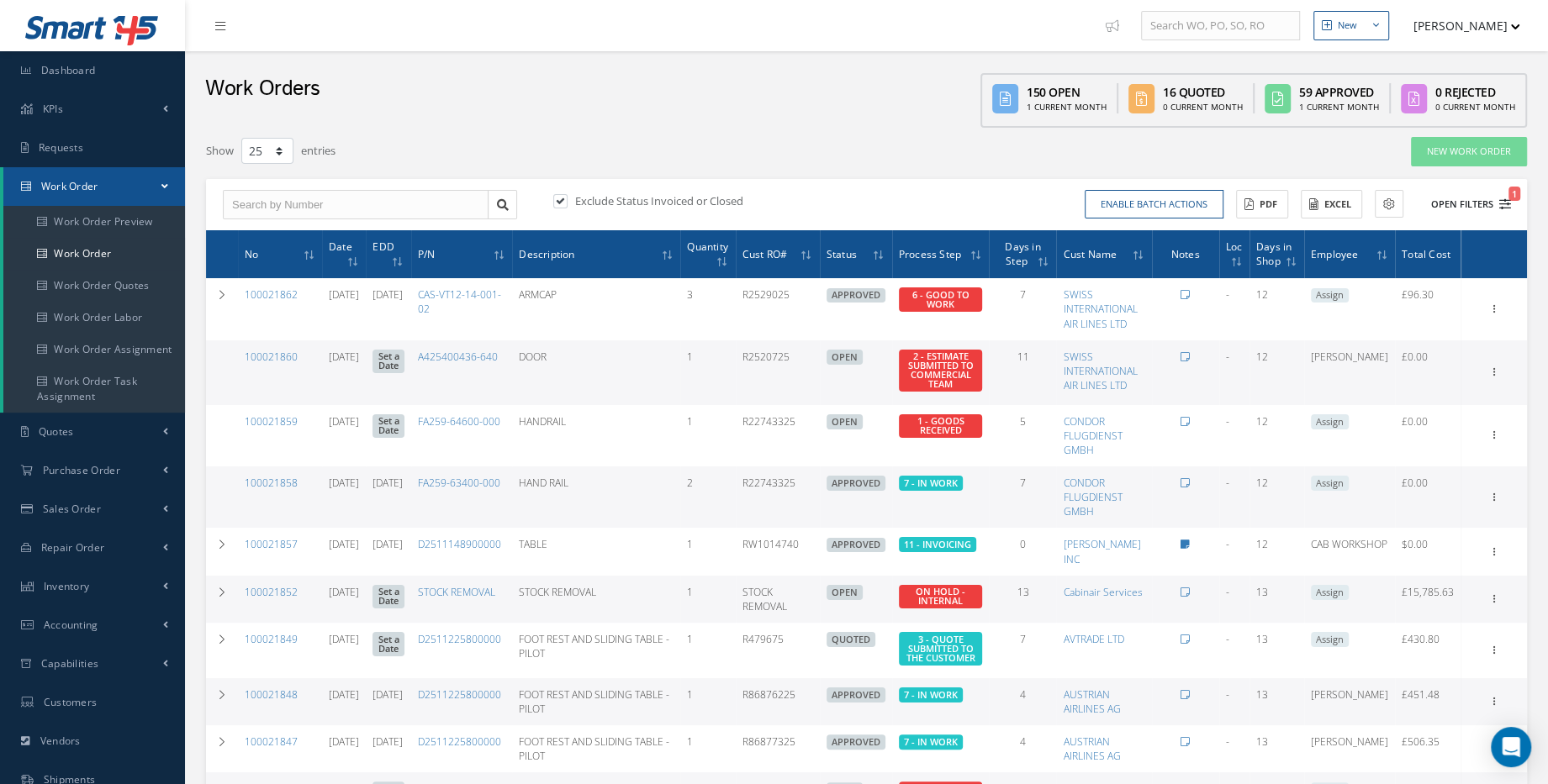
click at [1475, 209] on button "Open Filters 1" at bounding box center [1463, 204] width 95 height 28
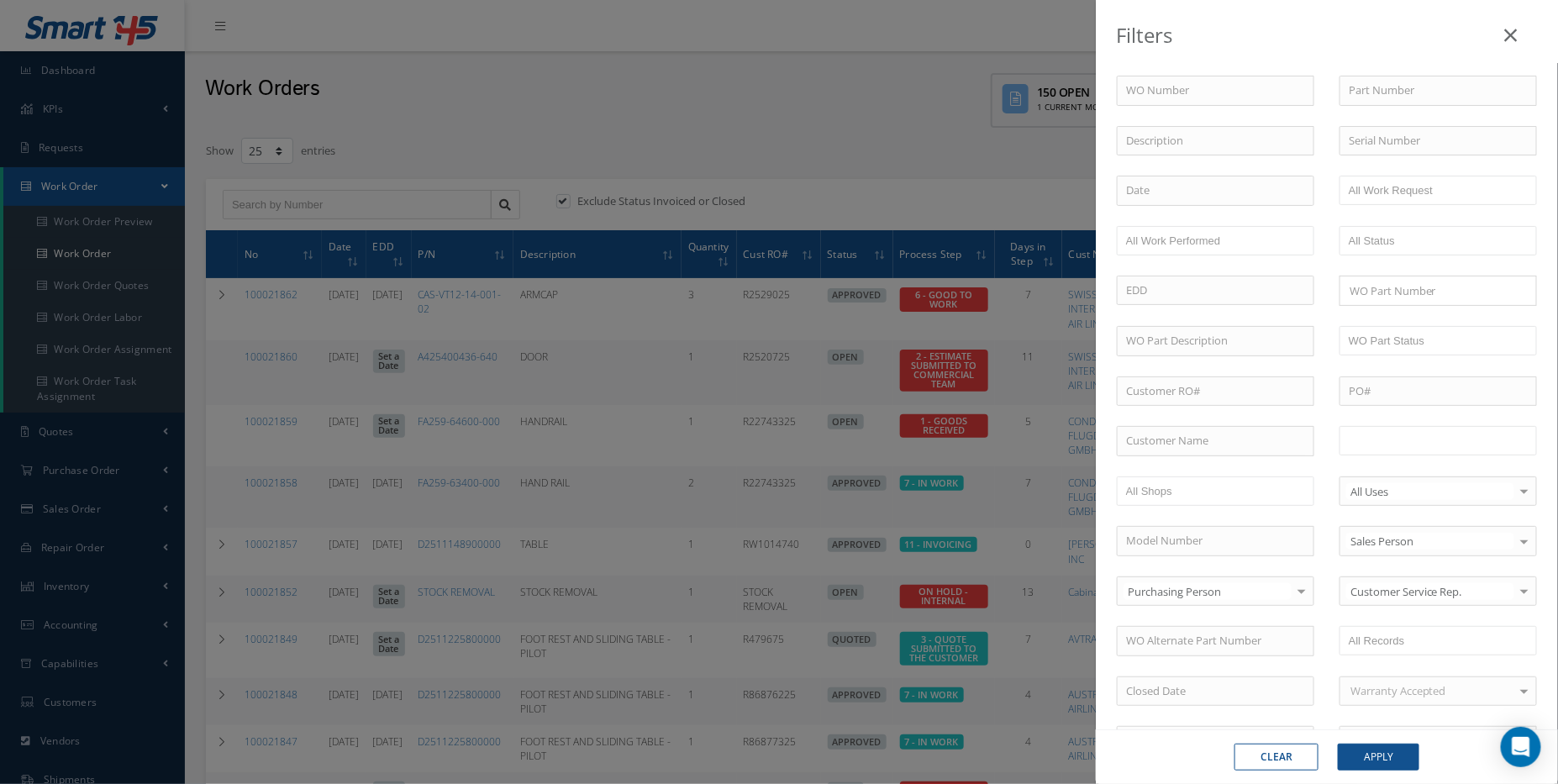
click at [1377, 430] on input "text" at bounding box center [1403, 441] width 107 height 21
click at [1451, 435] on input "text" at bounding box center [1457, 441] width 21 height 21
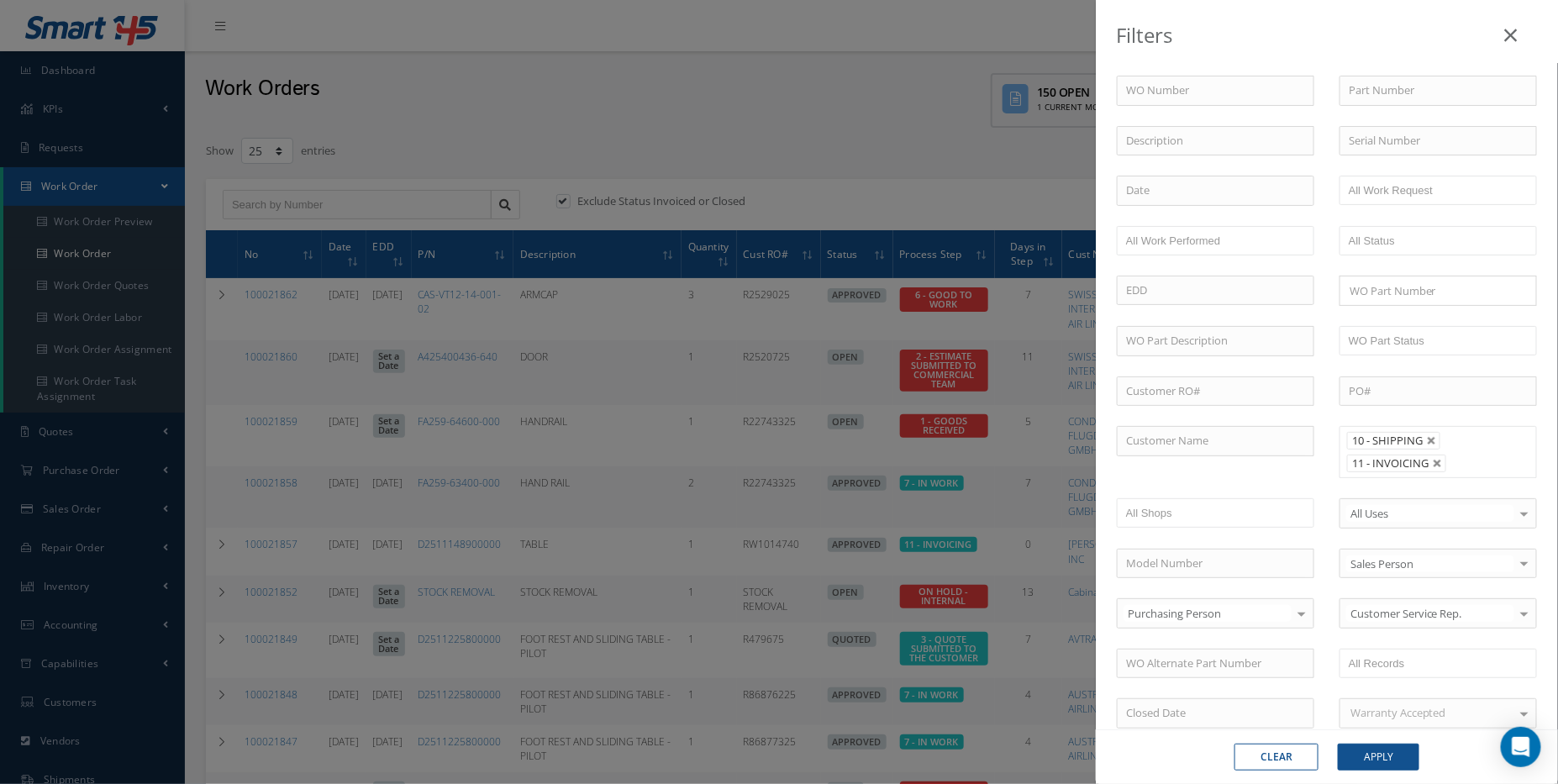
click at [1462, 454] on input "text" at bounding box center [1463, 464] width 21 height 21
click at [1484, 475] on ul "8 - REPAIR COMPLETED 10 - SHIPPING 11 - INVOICING" at bounding box center [1438, 464] width 197 height 75
click at [1403, 752] on button "Apply" at bounding box center [1378, 757] width 81 height 27
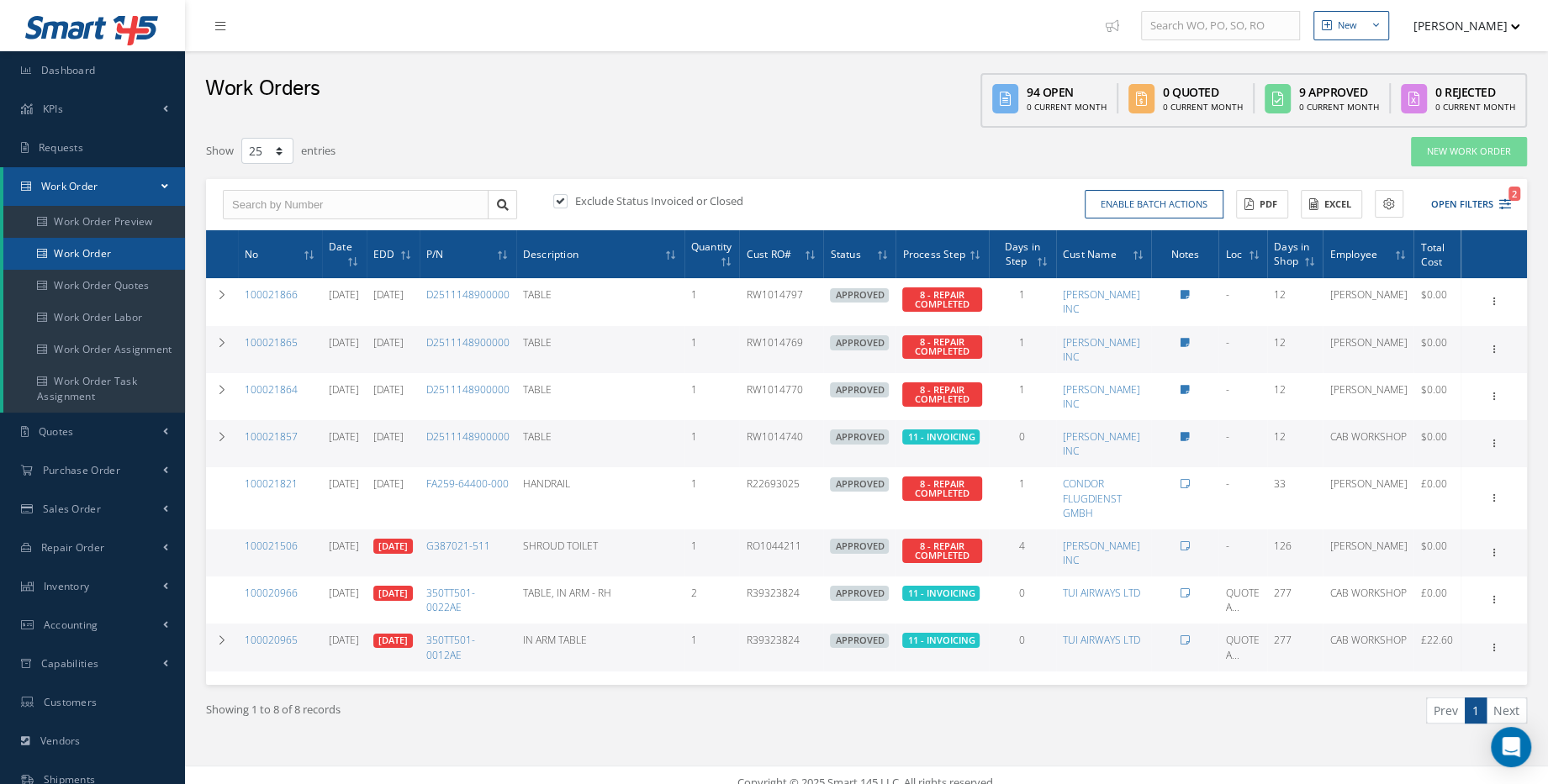
click at [69, 258] on link "Work Order" at bounding box center [94, 253] width 182 height 32
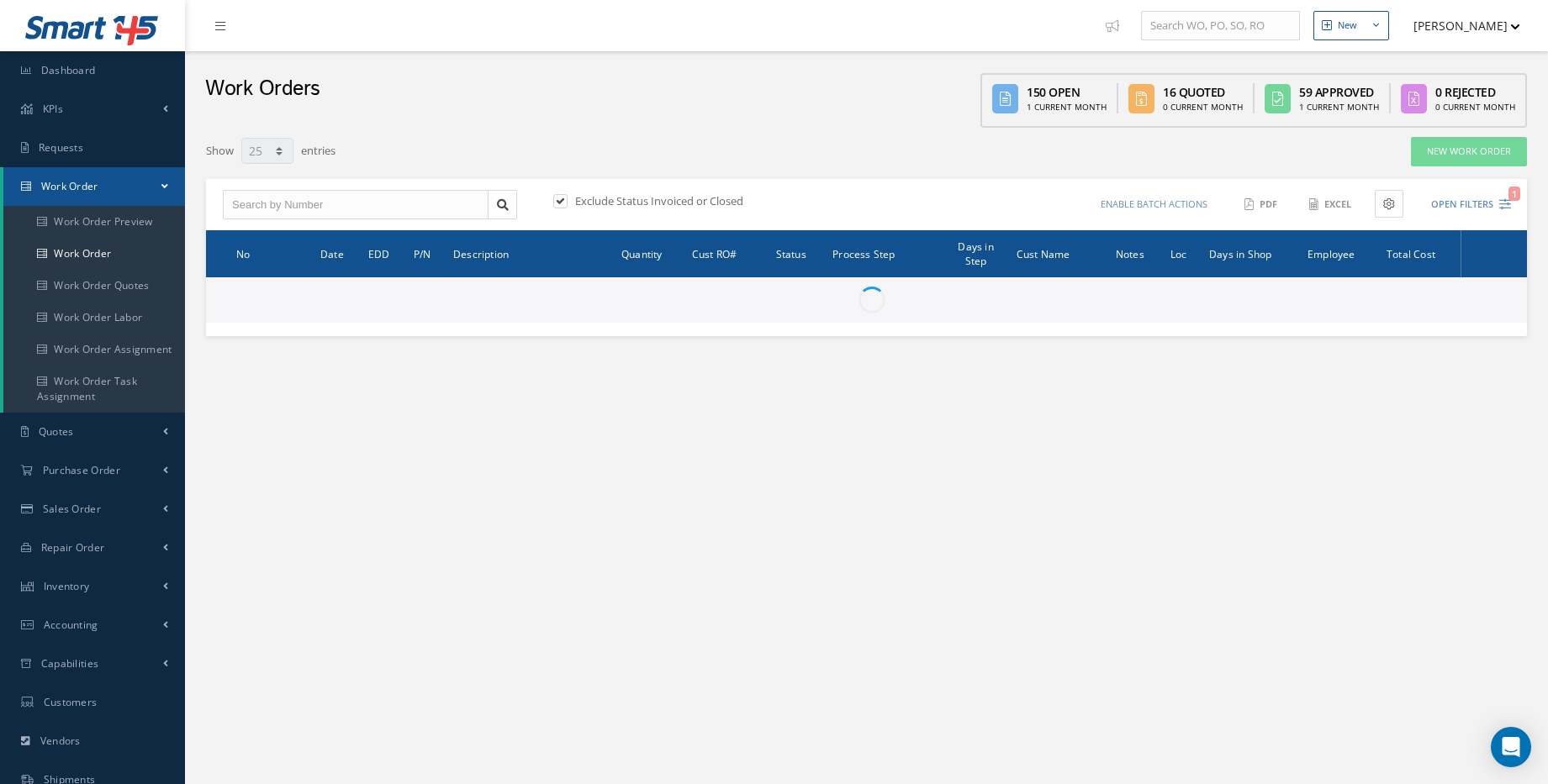
select select "25"
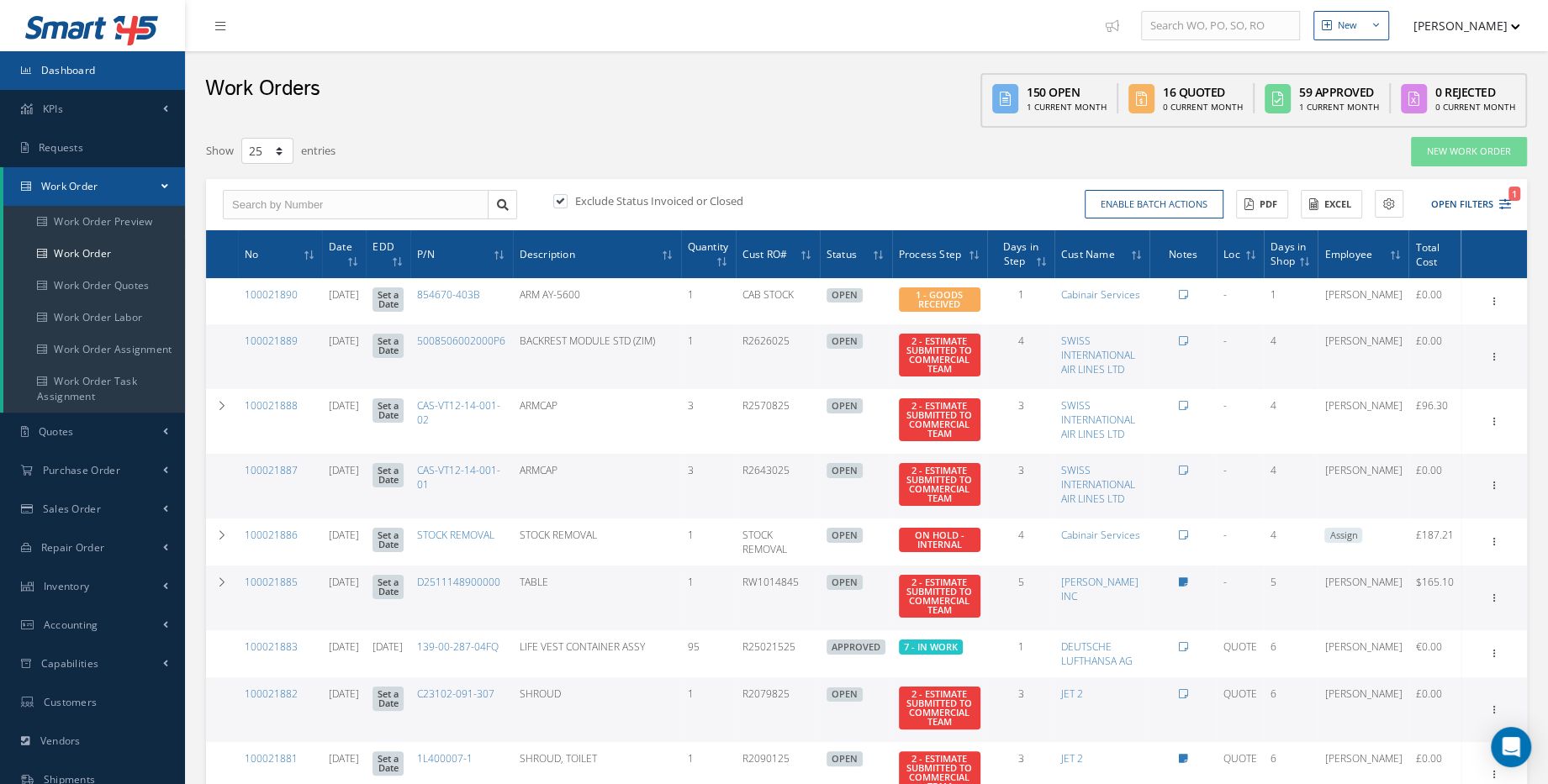
click at [115, 82] on link "Dashboard" at bounding box center [93, 71] width 185 height 38
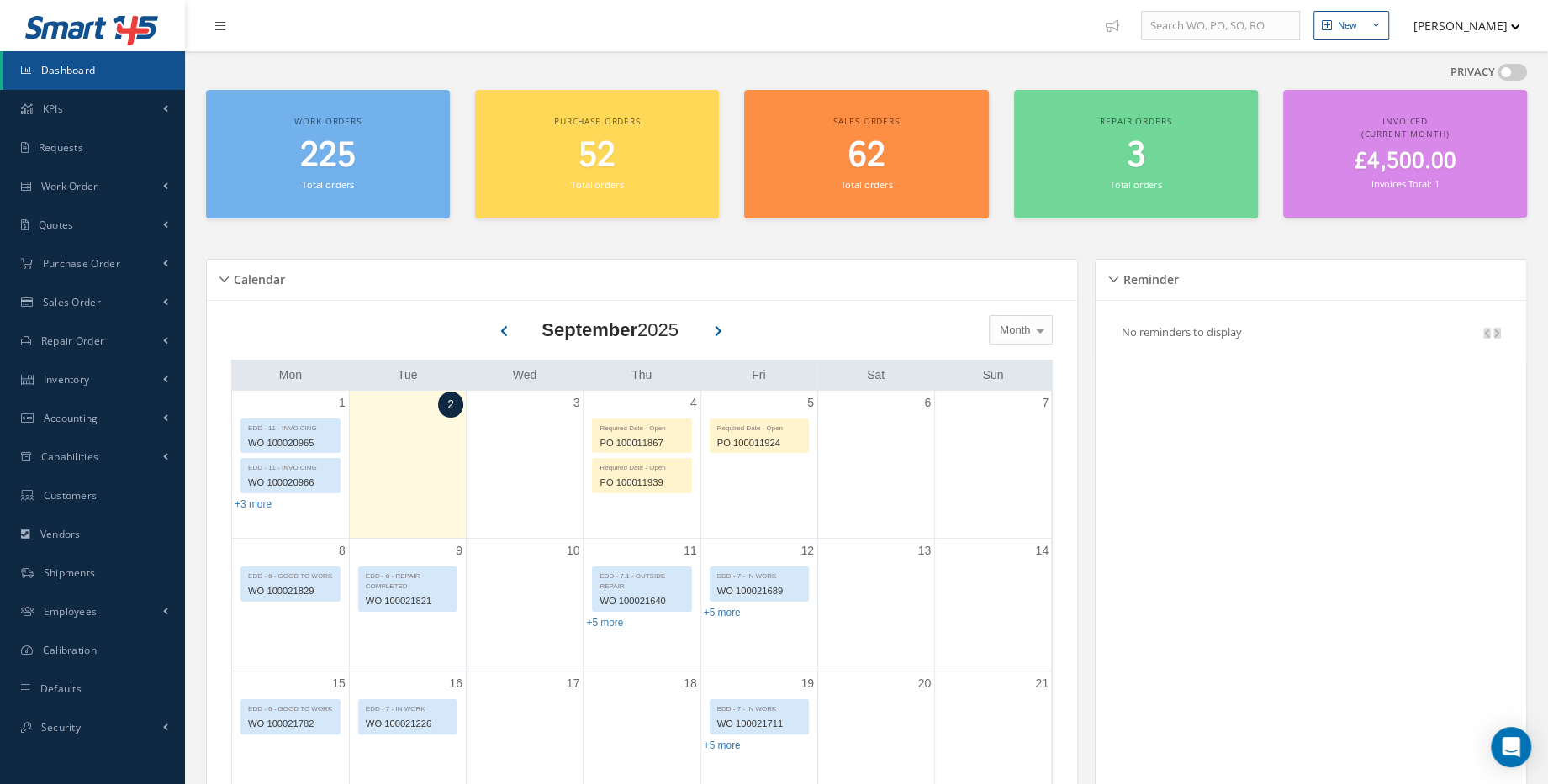
click at [862, 143] on span "62" at bounding box center [867, 155] width 37 height 48
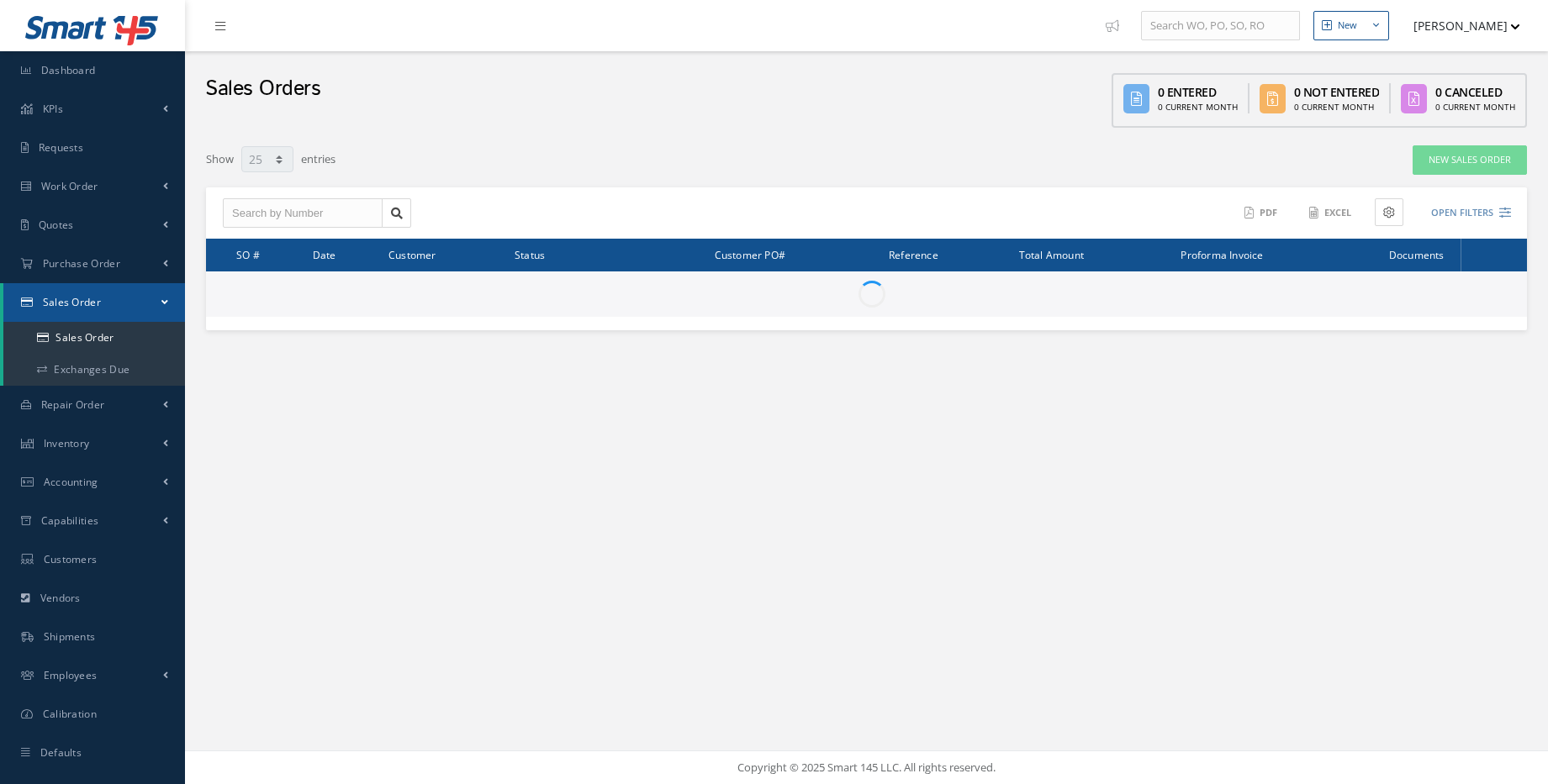
select select "25"
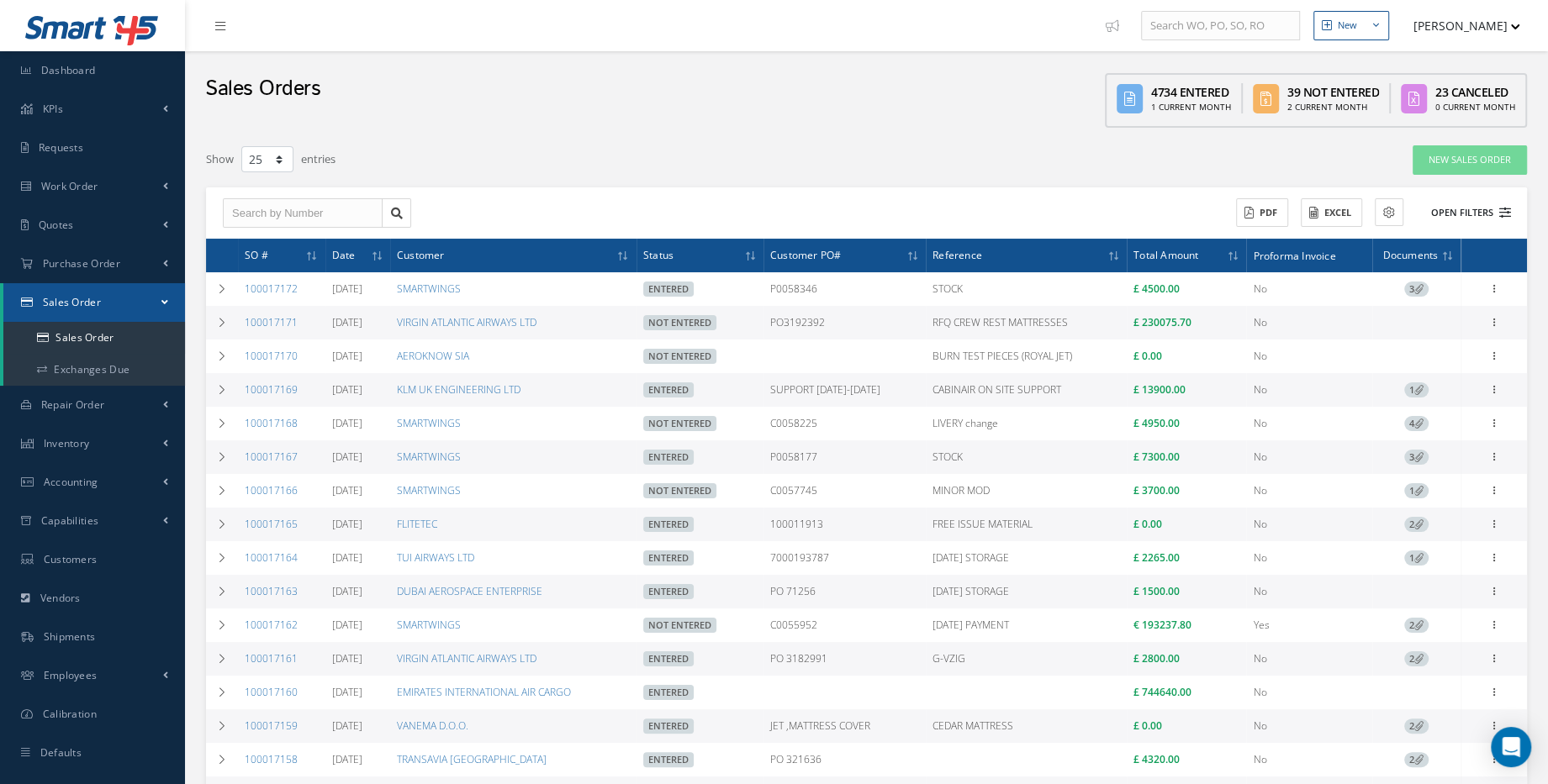
click at [1504, 217] on button "Open Filters" at bounding box center [1463, 213] width 95 height 28
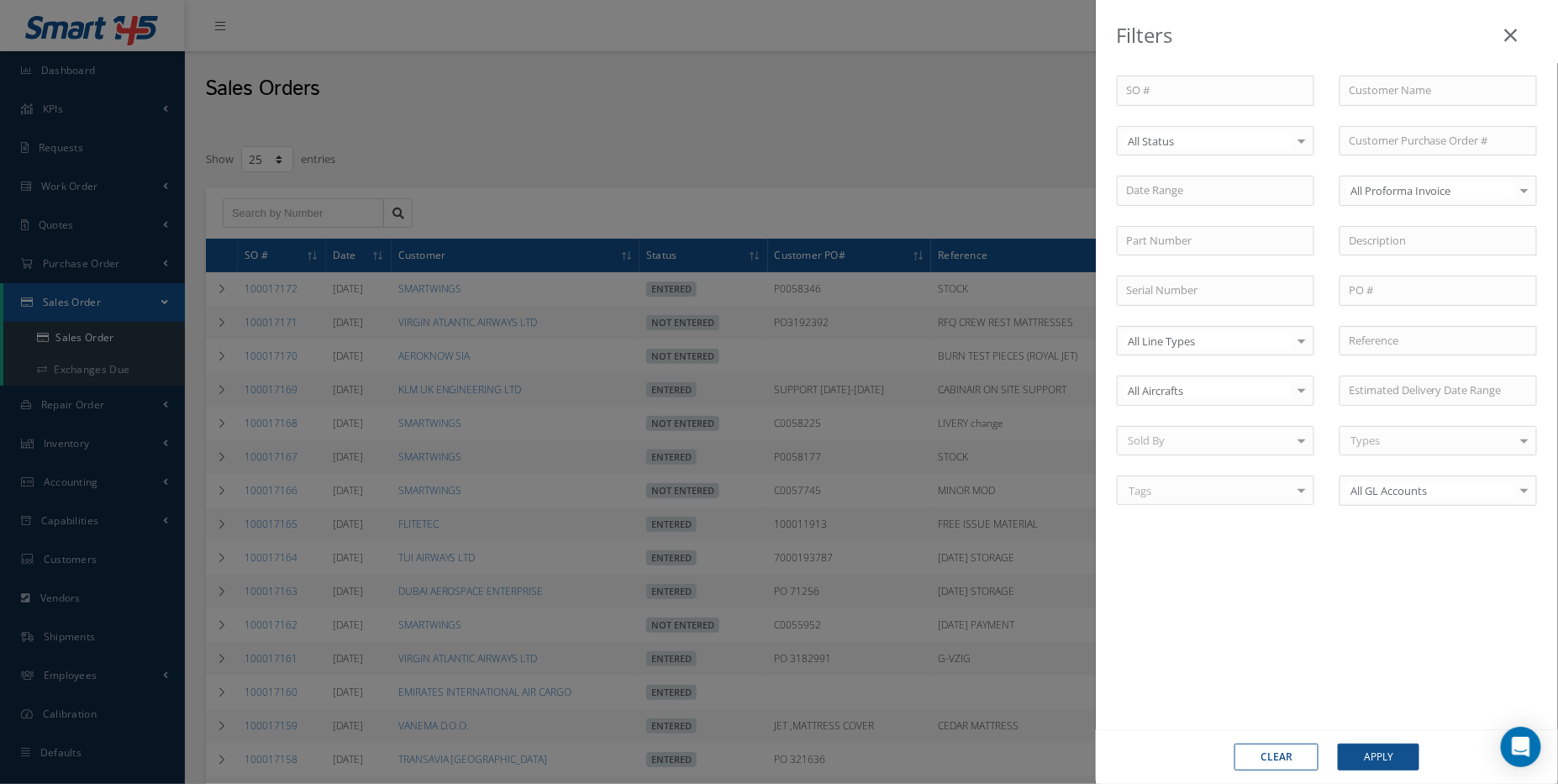
click at [793, 128] on div "Filters SO # Customer Name Select All Status All Status Entered Not Entered Can…" at bounding box center [779, 392] width 1558 height 784
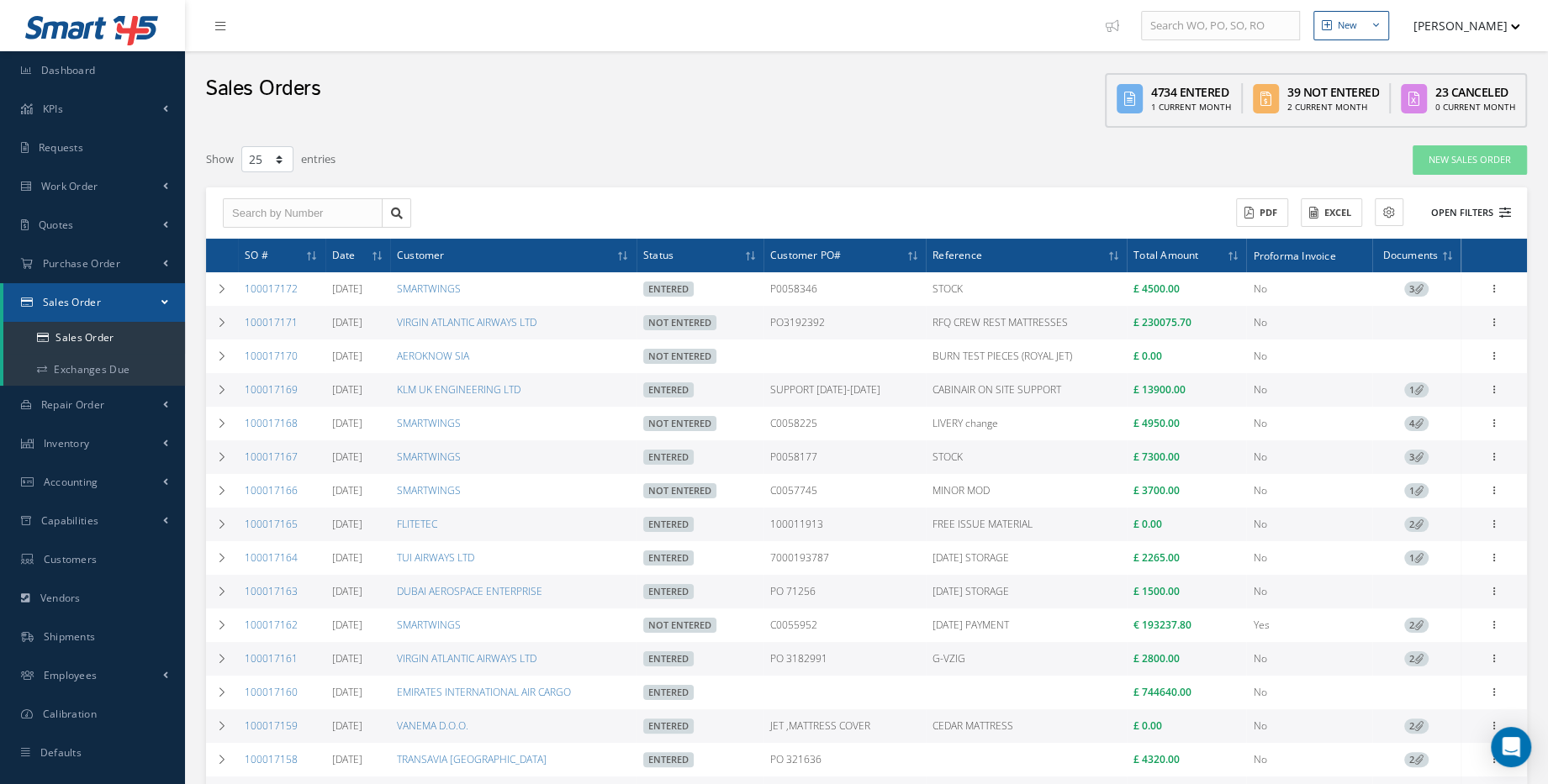
click at [1482, 212] on button "Open Filters" at bounding box center [1463, 213] width 95 height 28
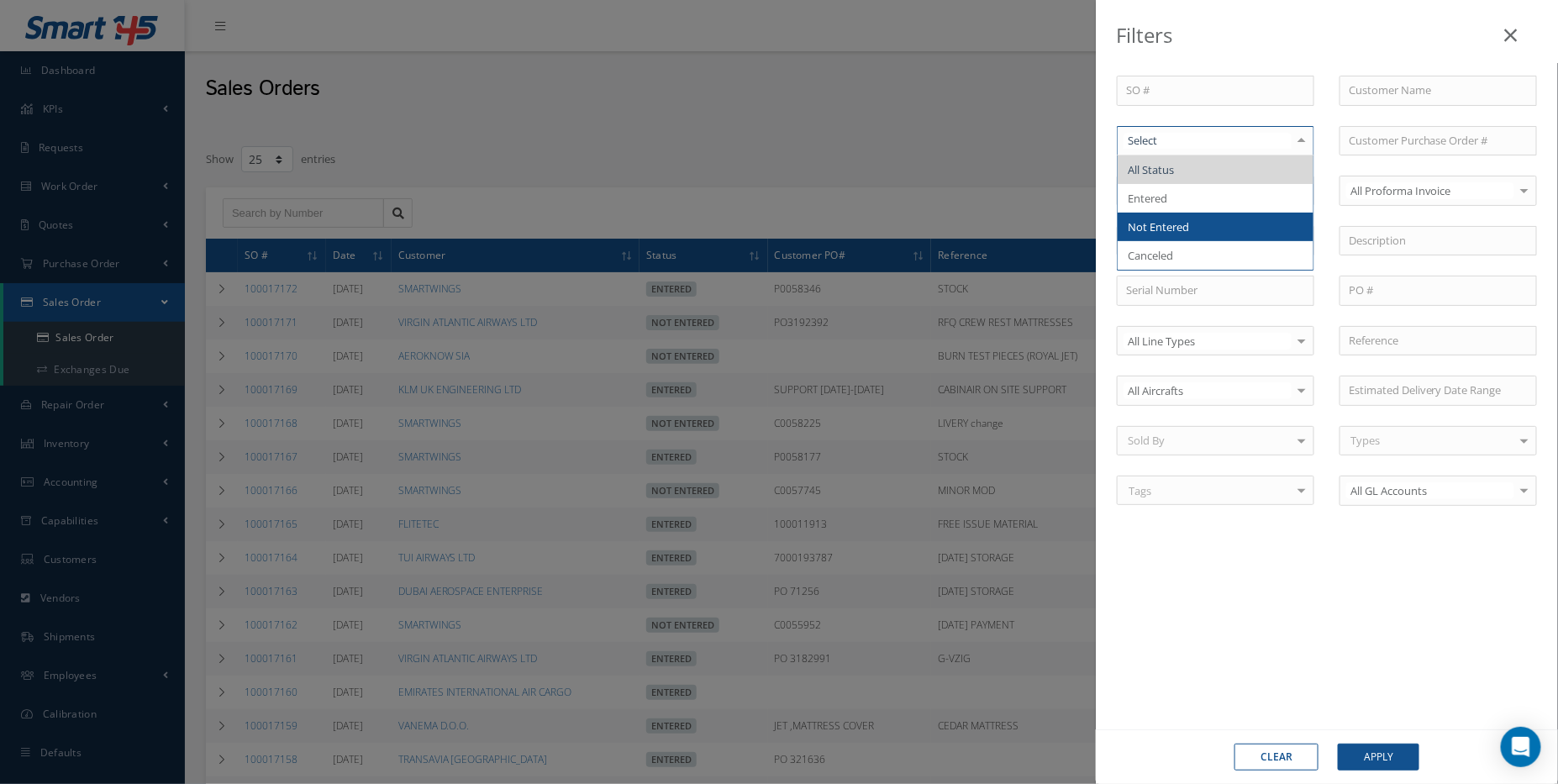
click at [1222, 215] on span "Not Entered" at bounding box center [1216, 226] width 196 height 29
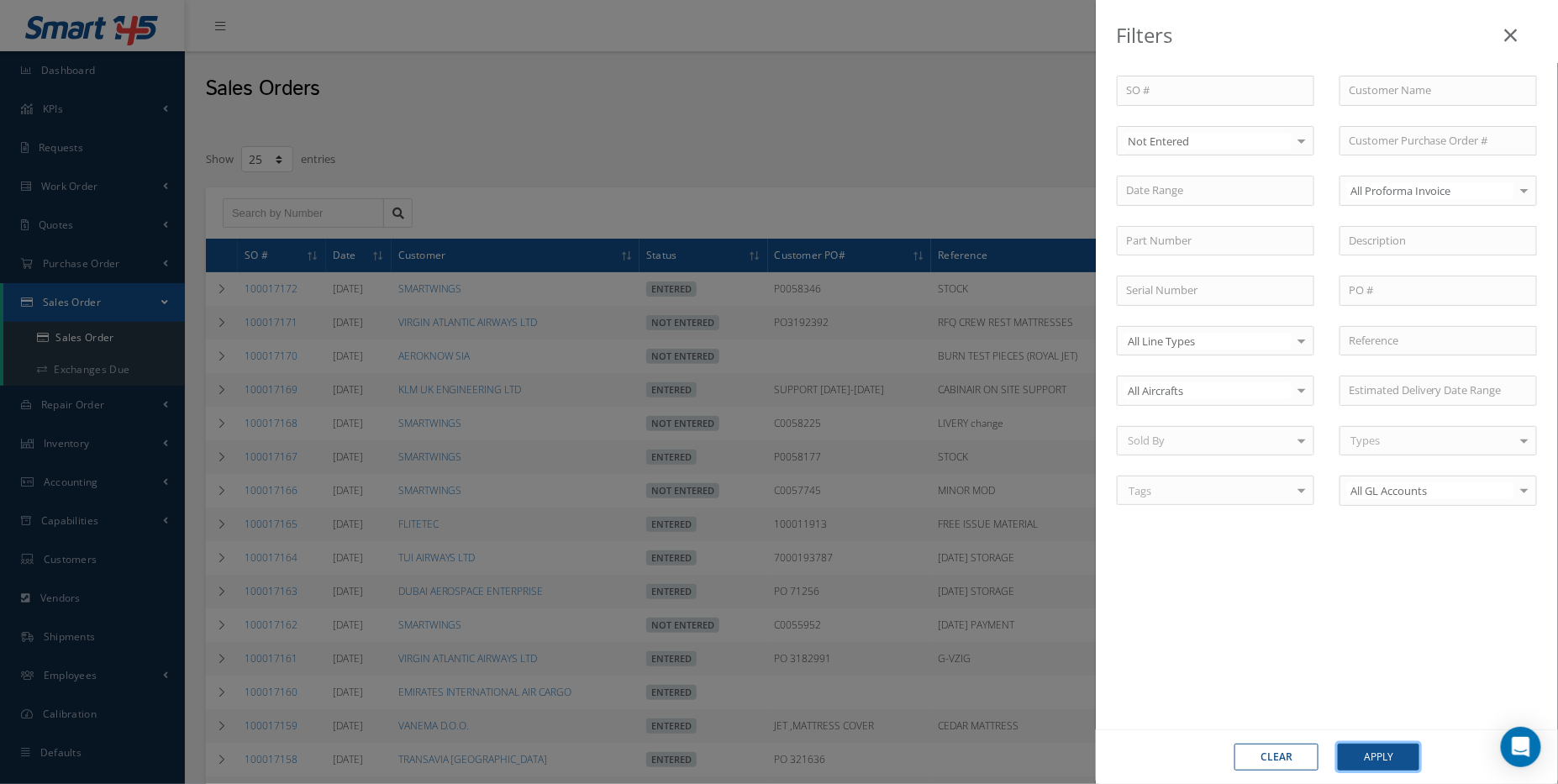
click at [1350, 757] on button "Apply" at bounding box center [1378, 757] width 81 height 27
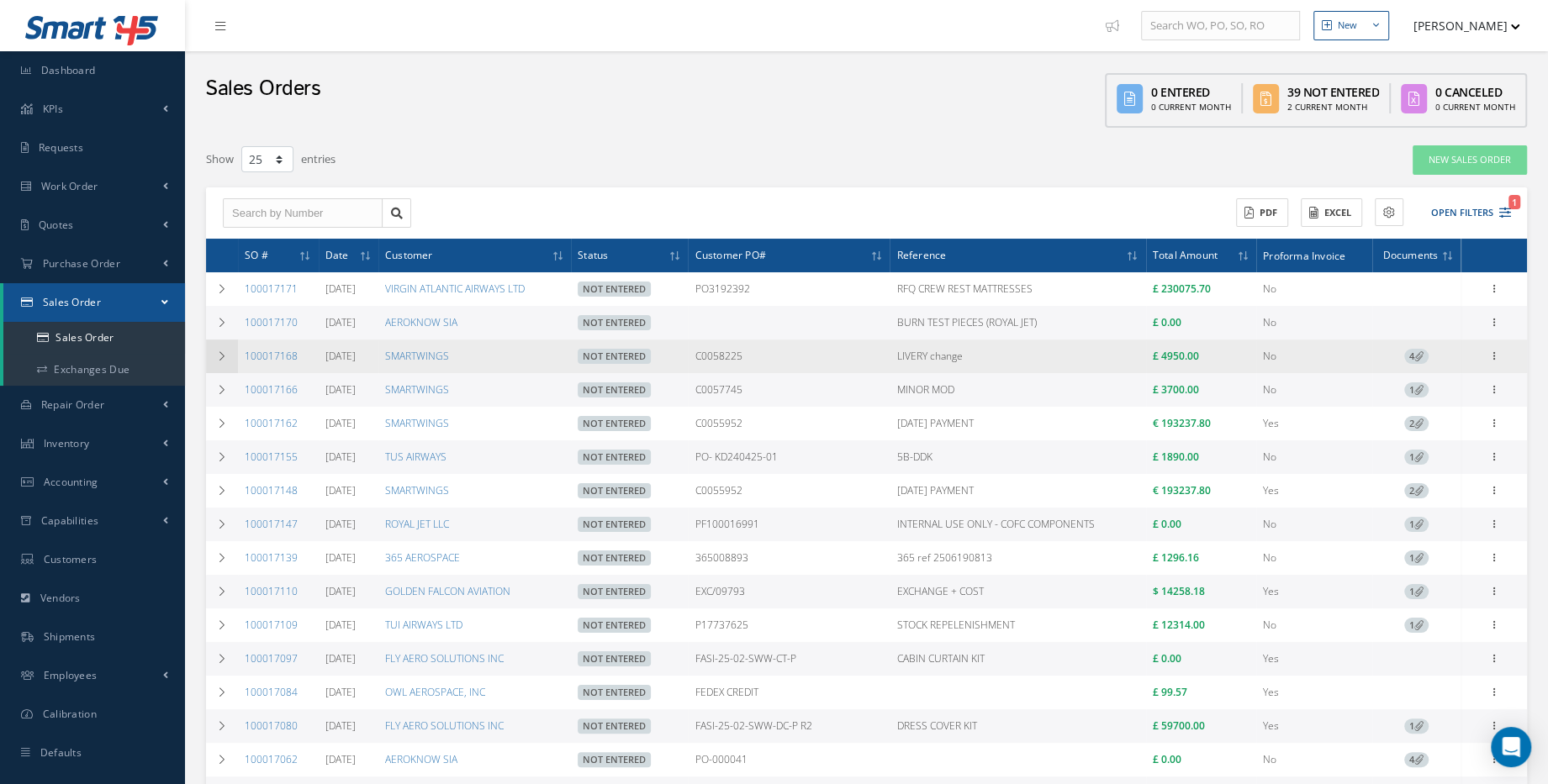
click at [217, 351] on icon at bounding box center [221, 356] width 11 height 10
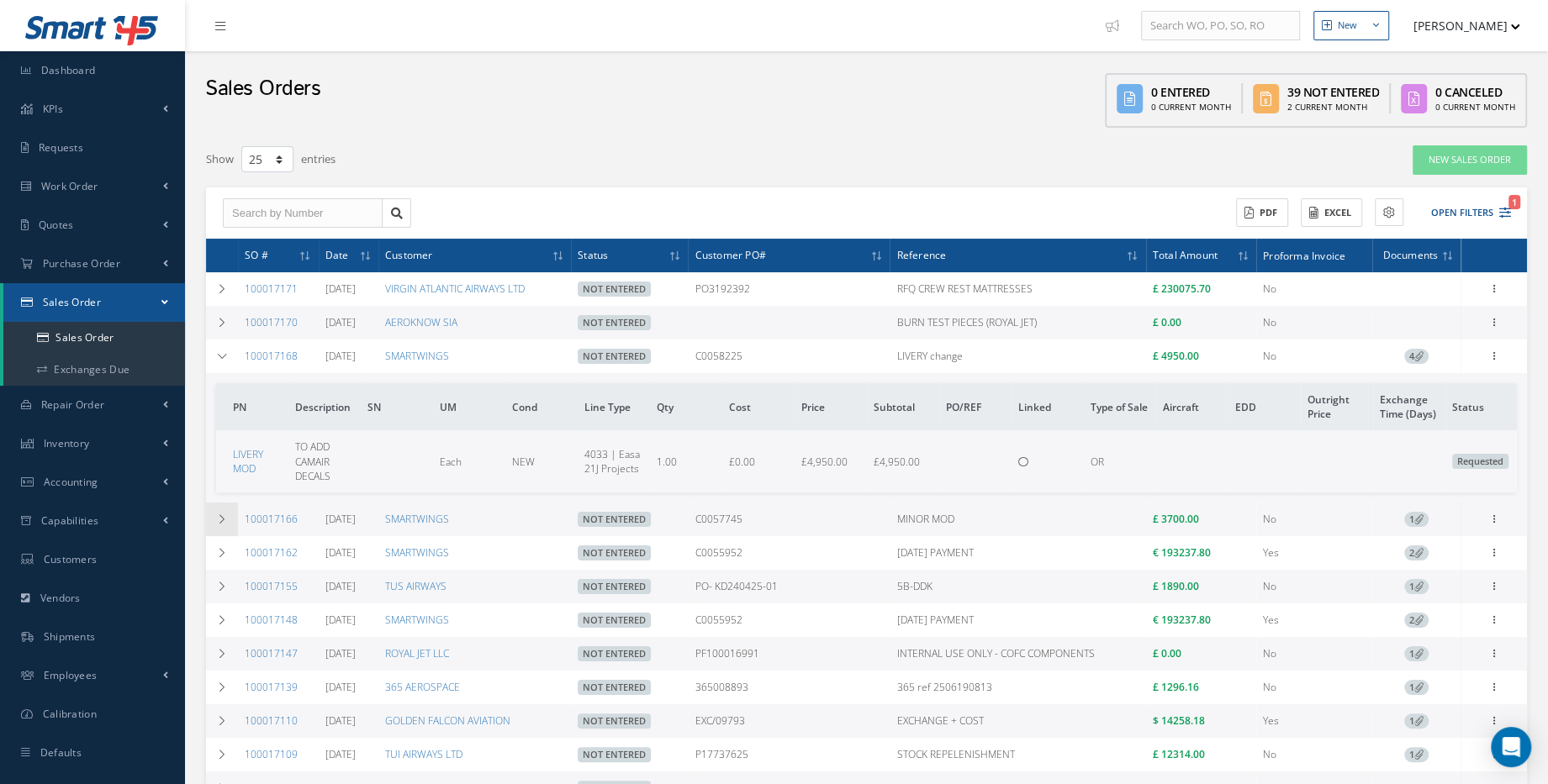
click at [226, 517] on icon at bounding box center [221, 519] width 11 height 10
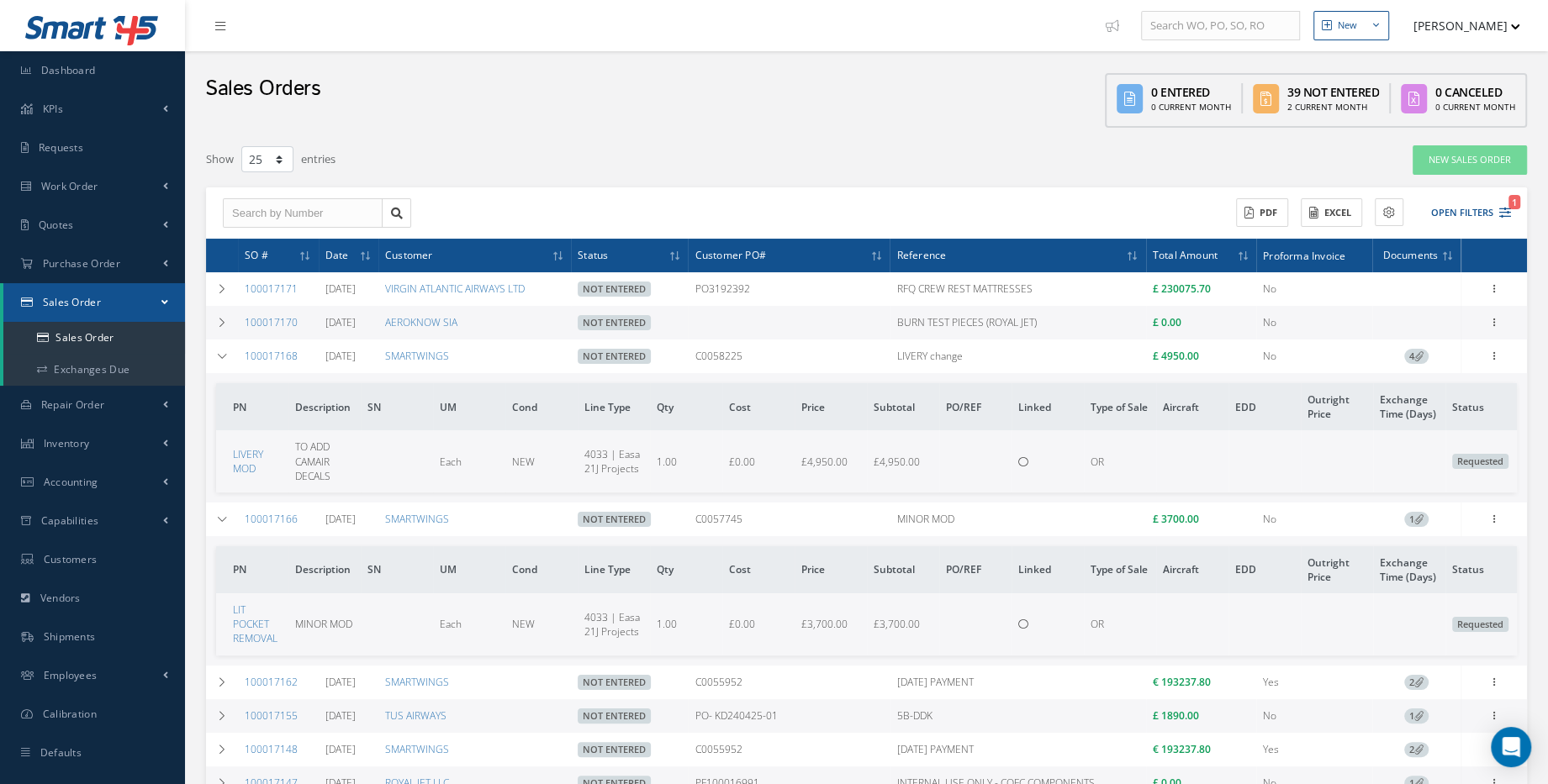
click at [1412, 354] on span "4" at bounding box center [1416, 355] width 24 height 15
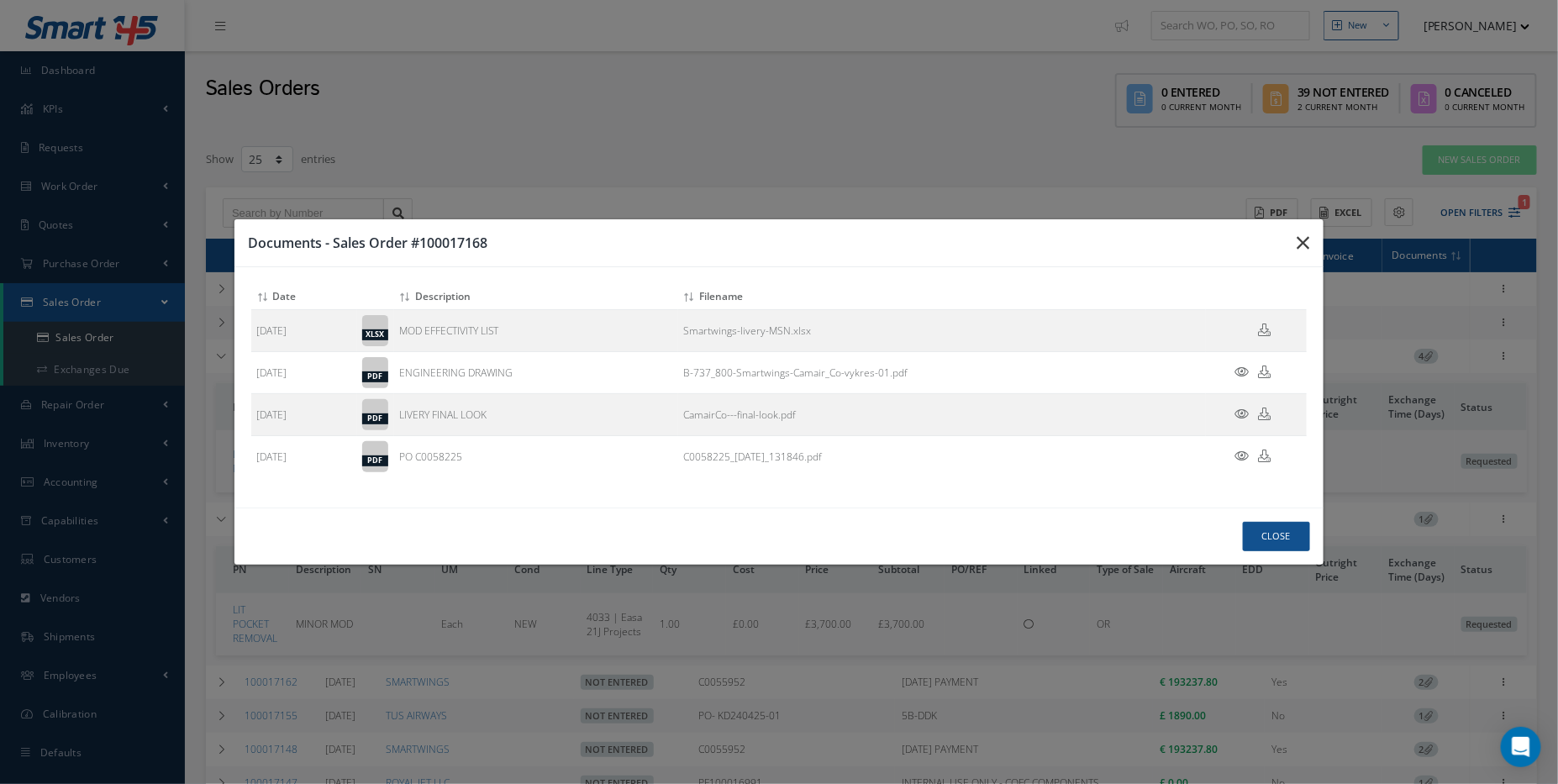
click at [1313, 243] on button "button" at bounding box center [1303, 243] width 39 height 47
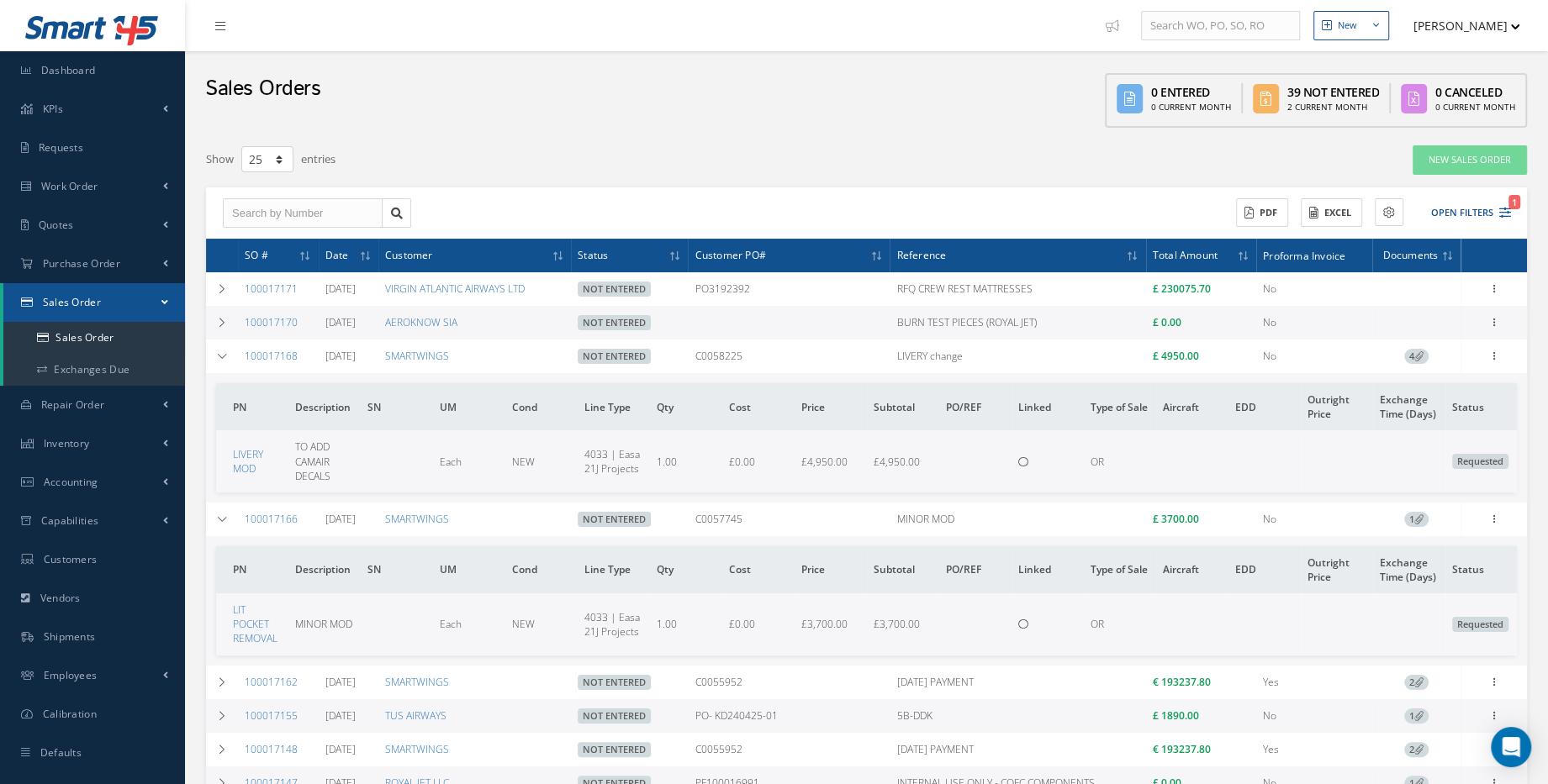
click at [1414, 359] on span "4" at bounding box center [1416, 355] width 24 height 15
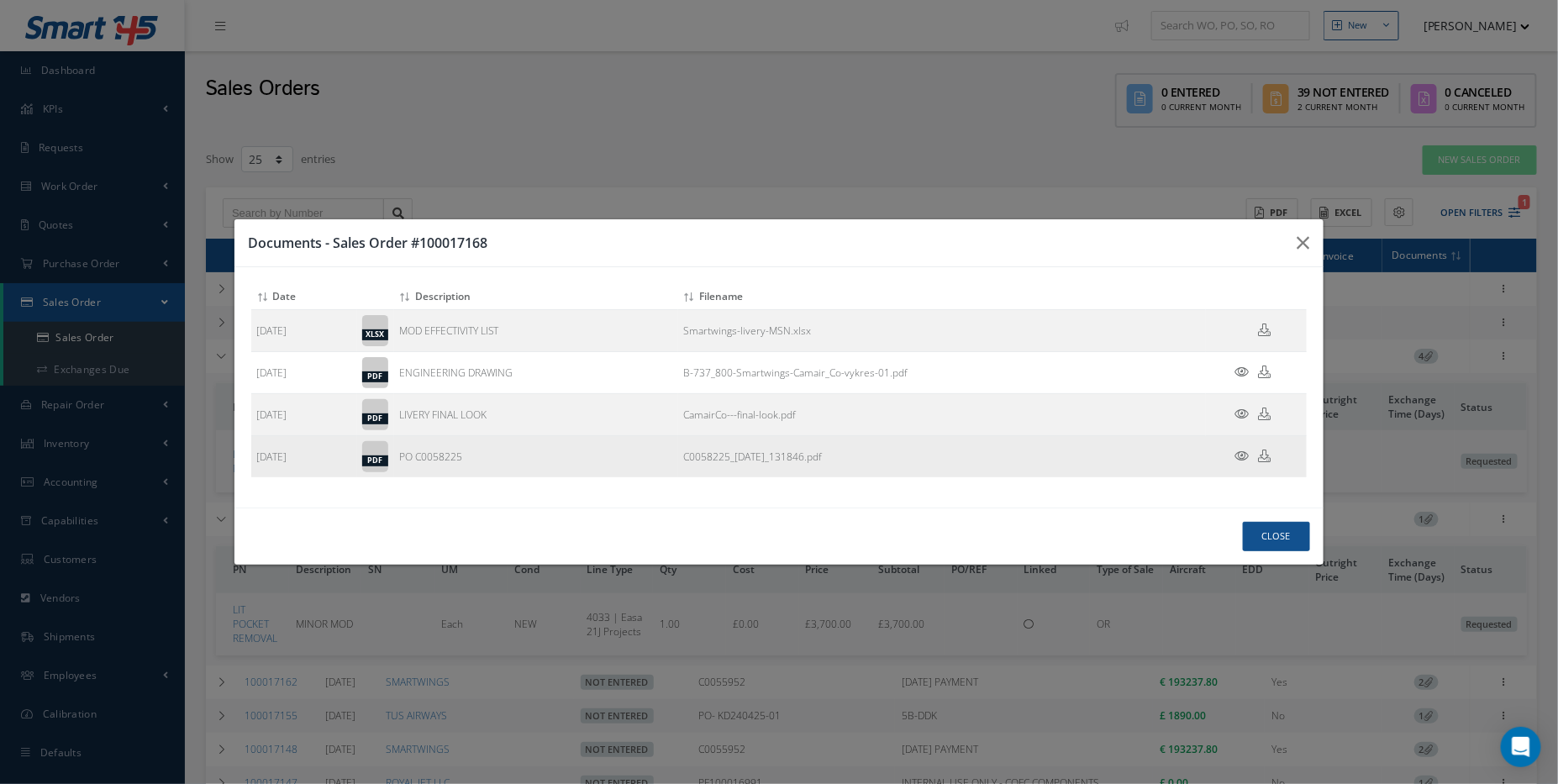
click at [535, 463] on td "PO C0058225" at bounding box center [535, 457] width 284 height 42
click at [1228, 457] on td at bounding box center [1256, 457] width 100 height 42
click at [1241, 457] on icon at bounding box center [1242, 456] width 14 height 12
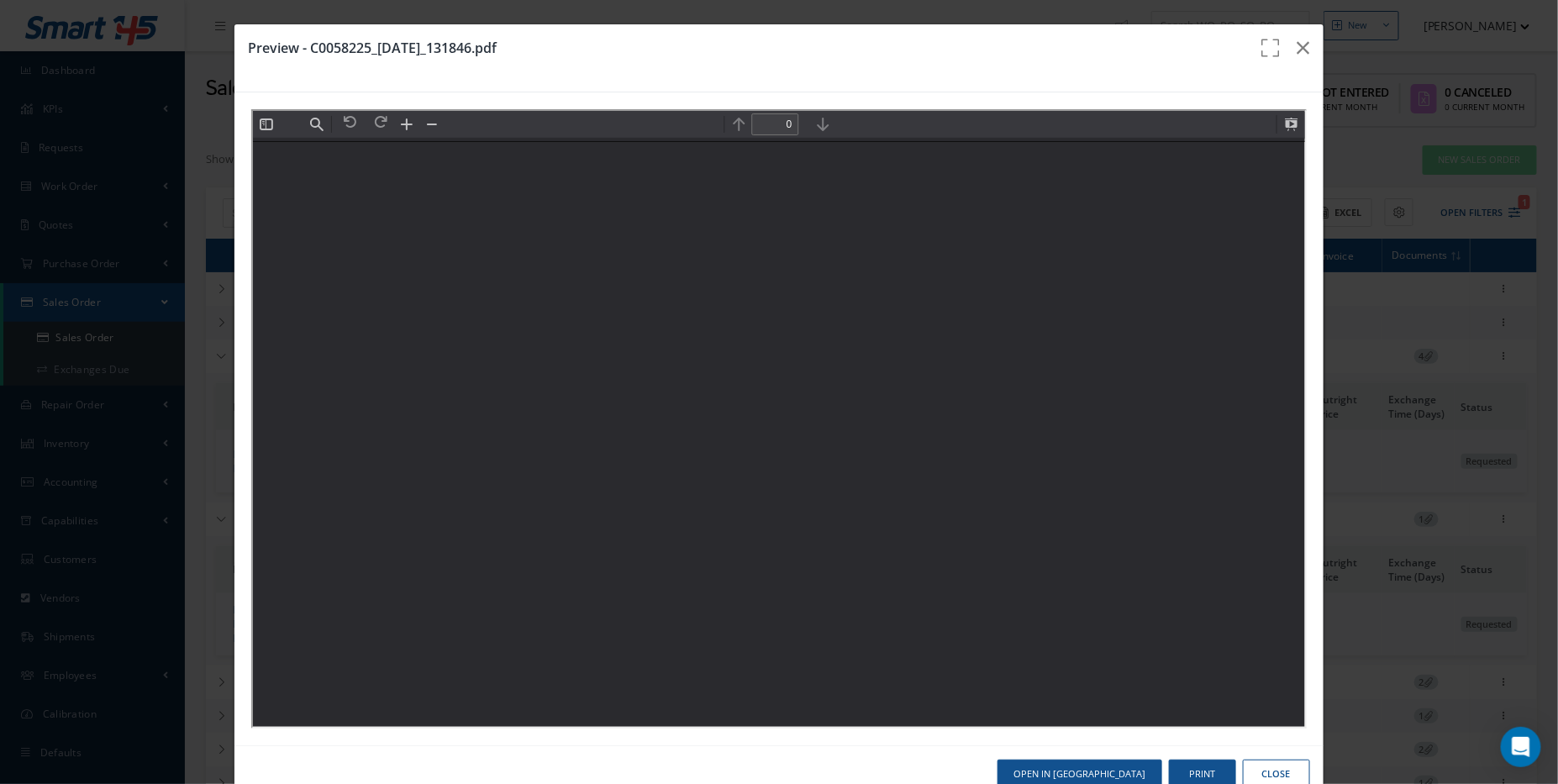
type input "1"
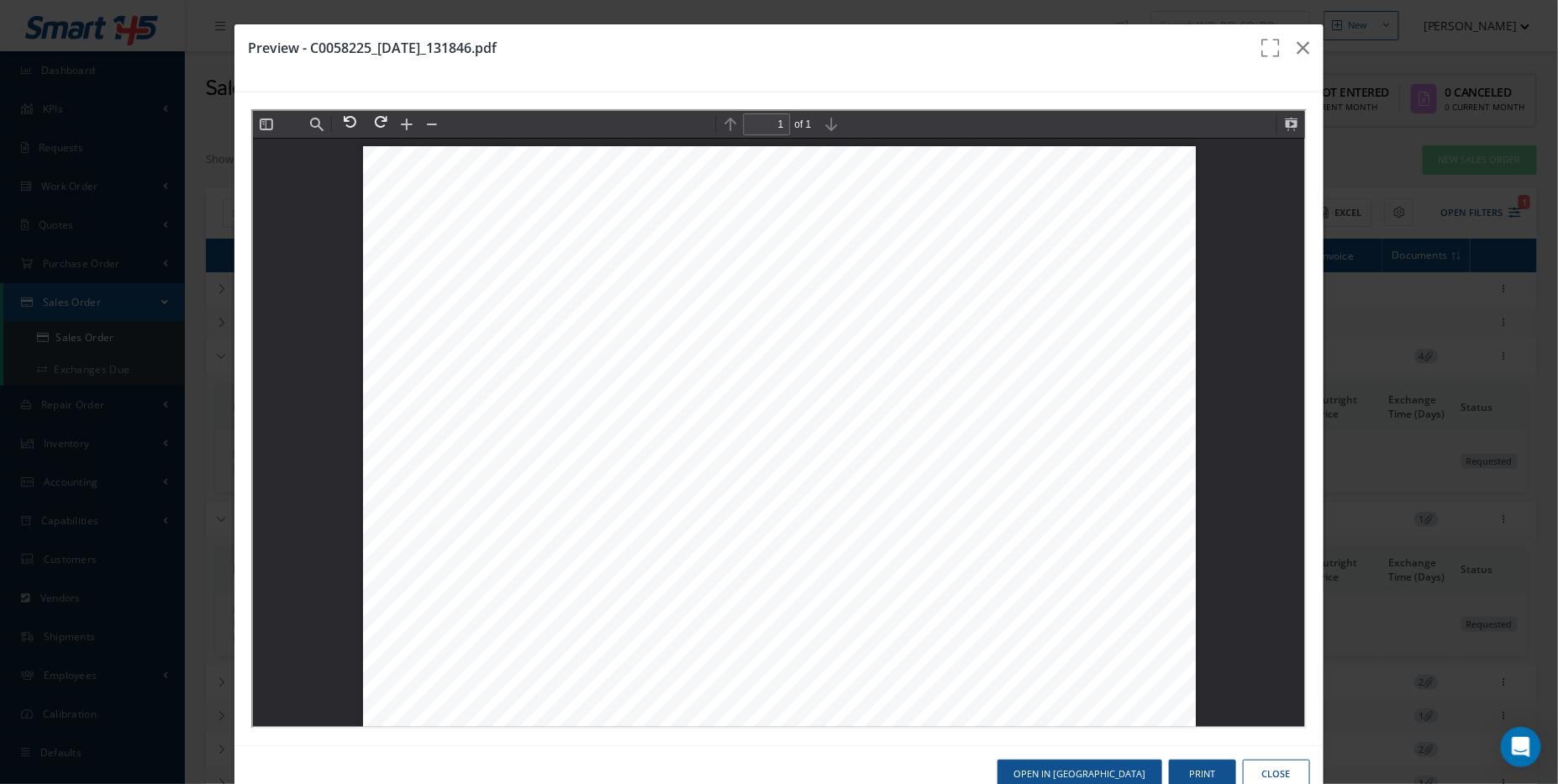
drag, startPoint x: 1389, startPoint y: 164, endPoint x: 1241, endPoint y: 125, distance: 153.1
click at [1305, 46] on button "button" at bounding box center [1303, 48] width 39 height 47
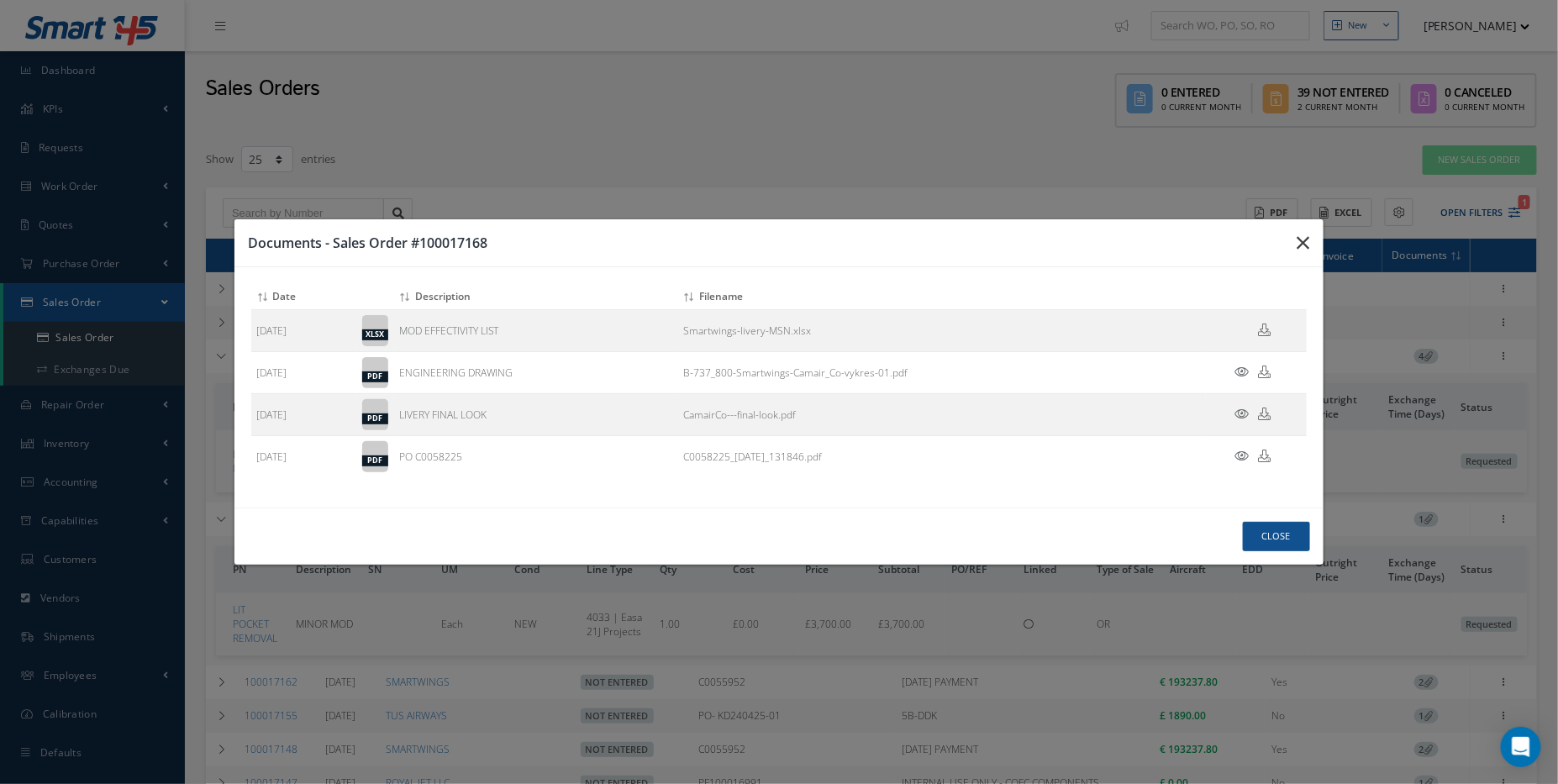
click at [1308, 237] on icon "button" at bounding box center [1304, 243] width 12 height 20
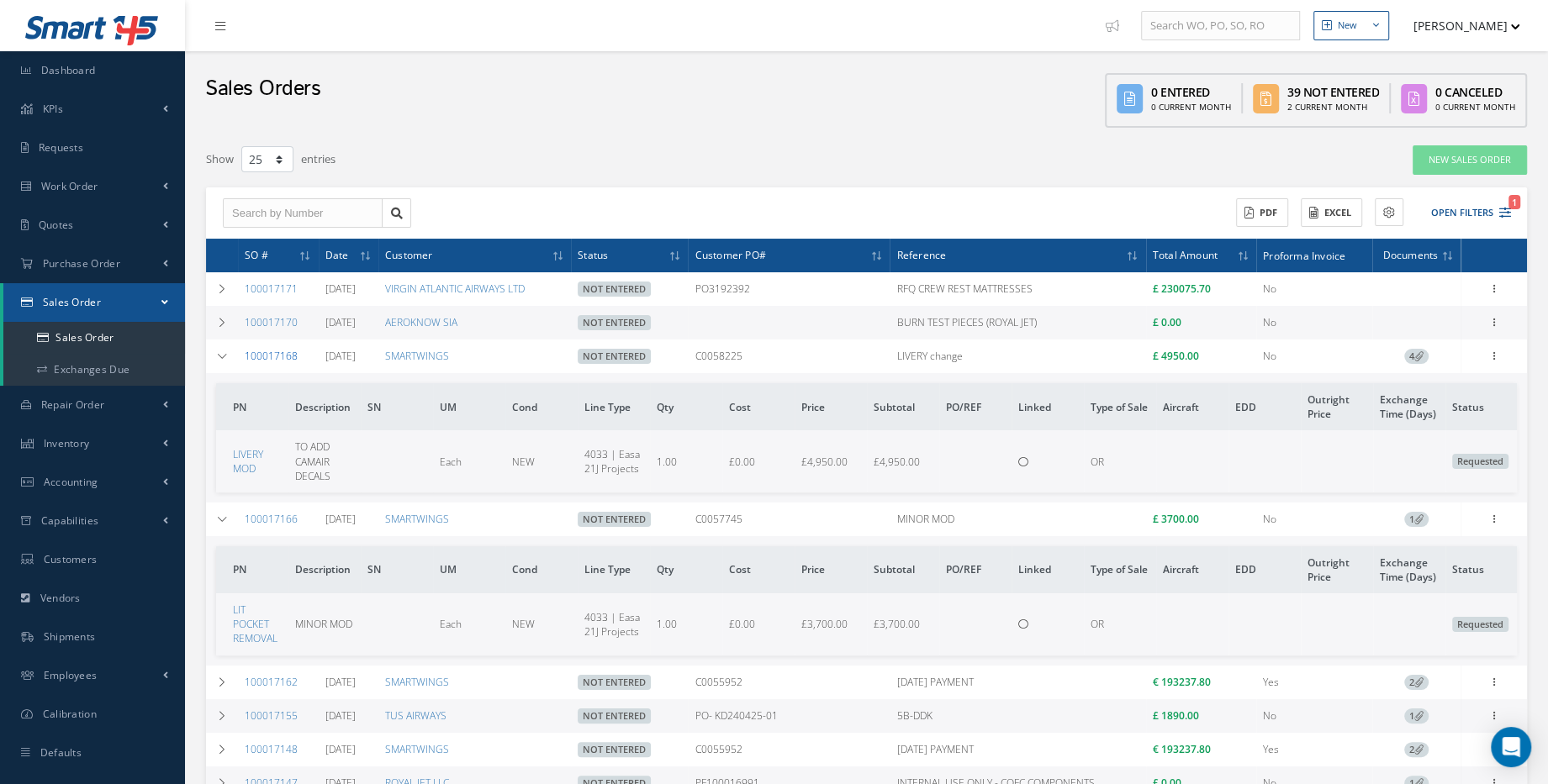
click at [274, 357] on link "100017168" at bounding box center [271, 355] width 53 height 14
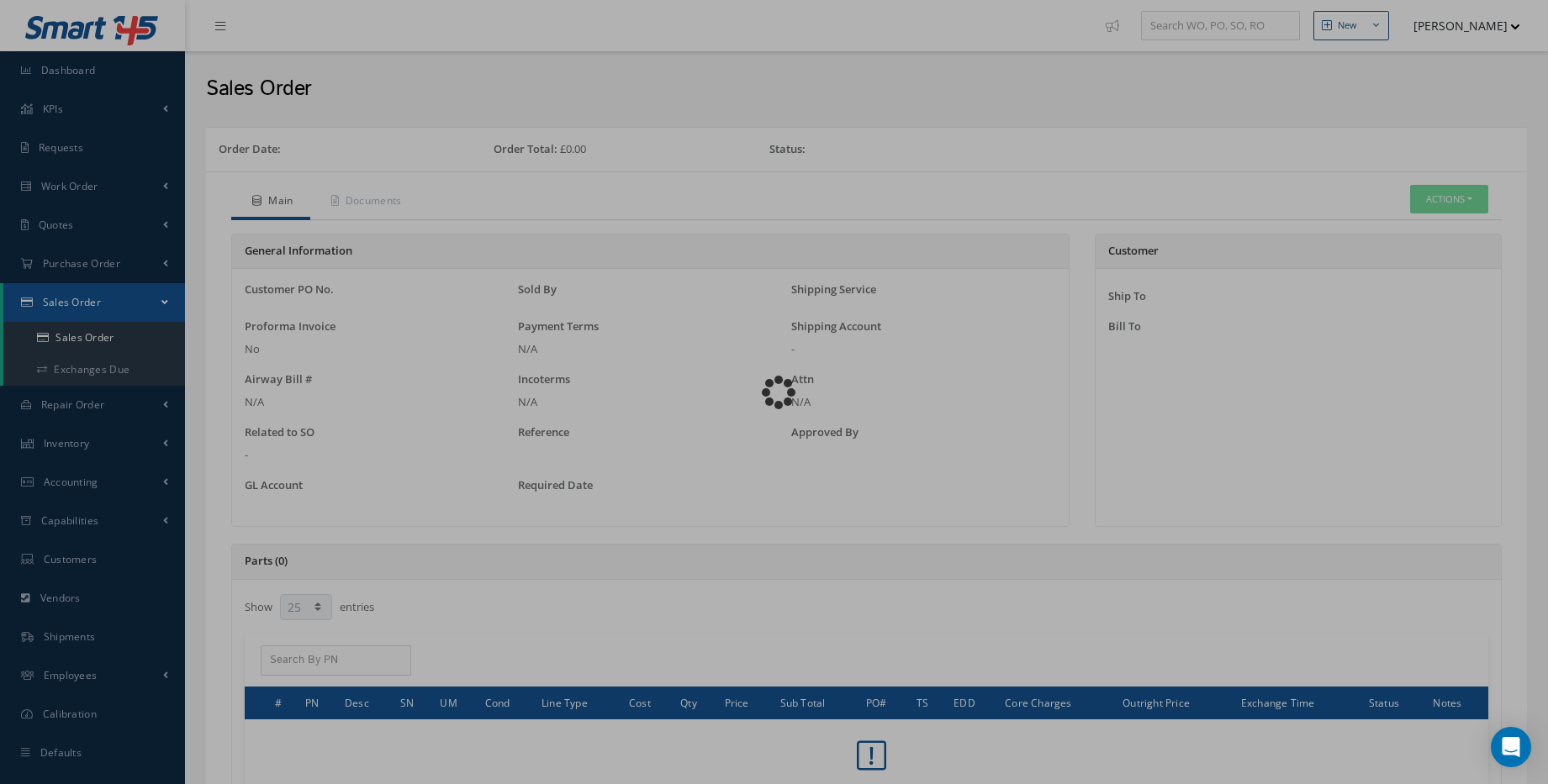
select select "25"
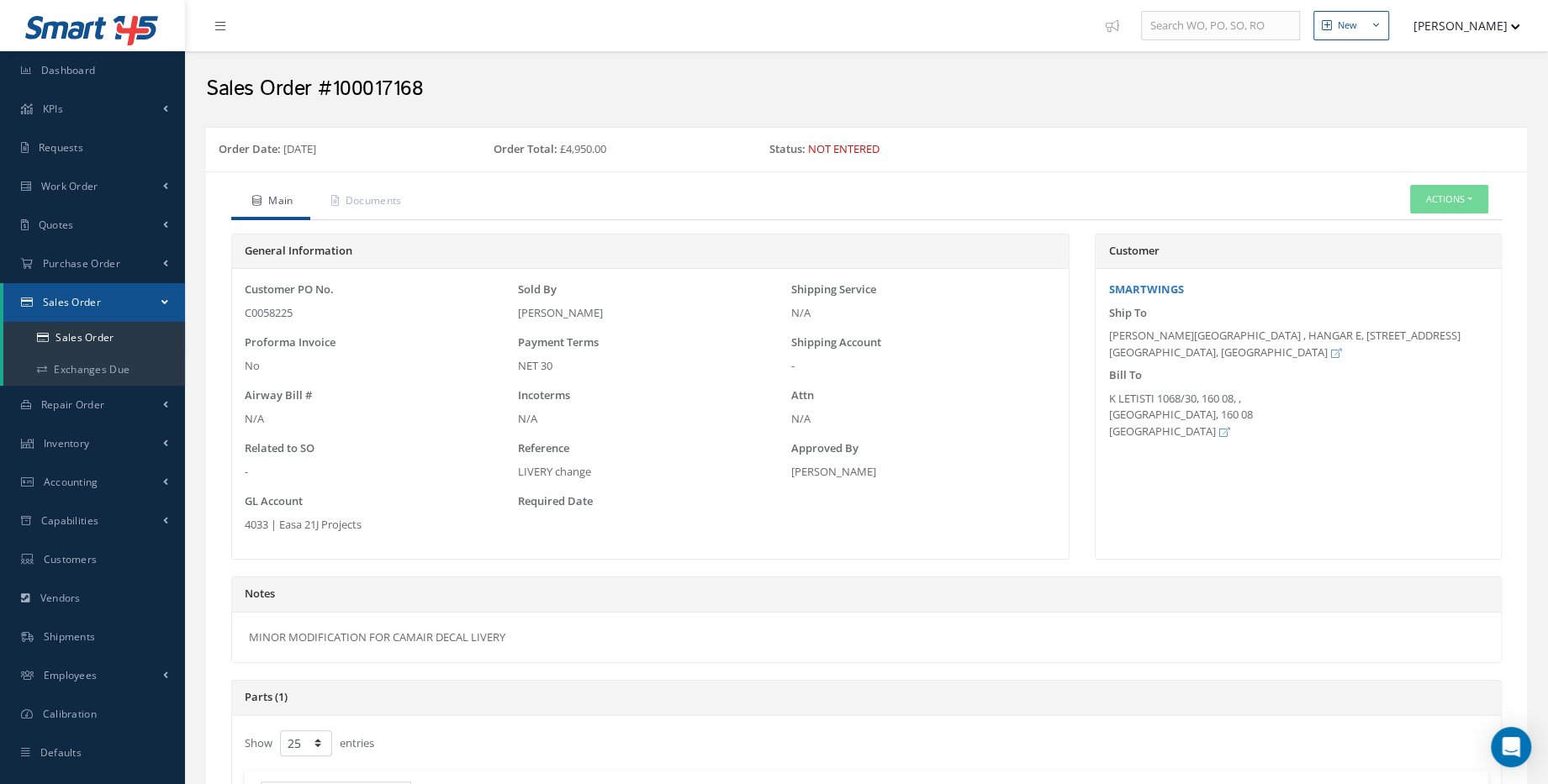
drag, startPoint x: 244, startPoint y: 314, endPoint x: 299, endPoint y: 314, distance: 55.0
click at [299, 314] on div "C0058225" at bounding box center [377, 313] width 265 height 17
drag, startPoint x: 299, startPoint y: 314, endPoint x: 388, endPoint y: 189, distance: 153.4
click at [388, 189] on link "Documents" at bounding box center [364, 203] width 108 height 35
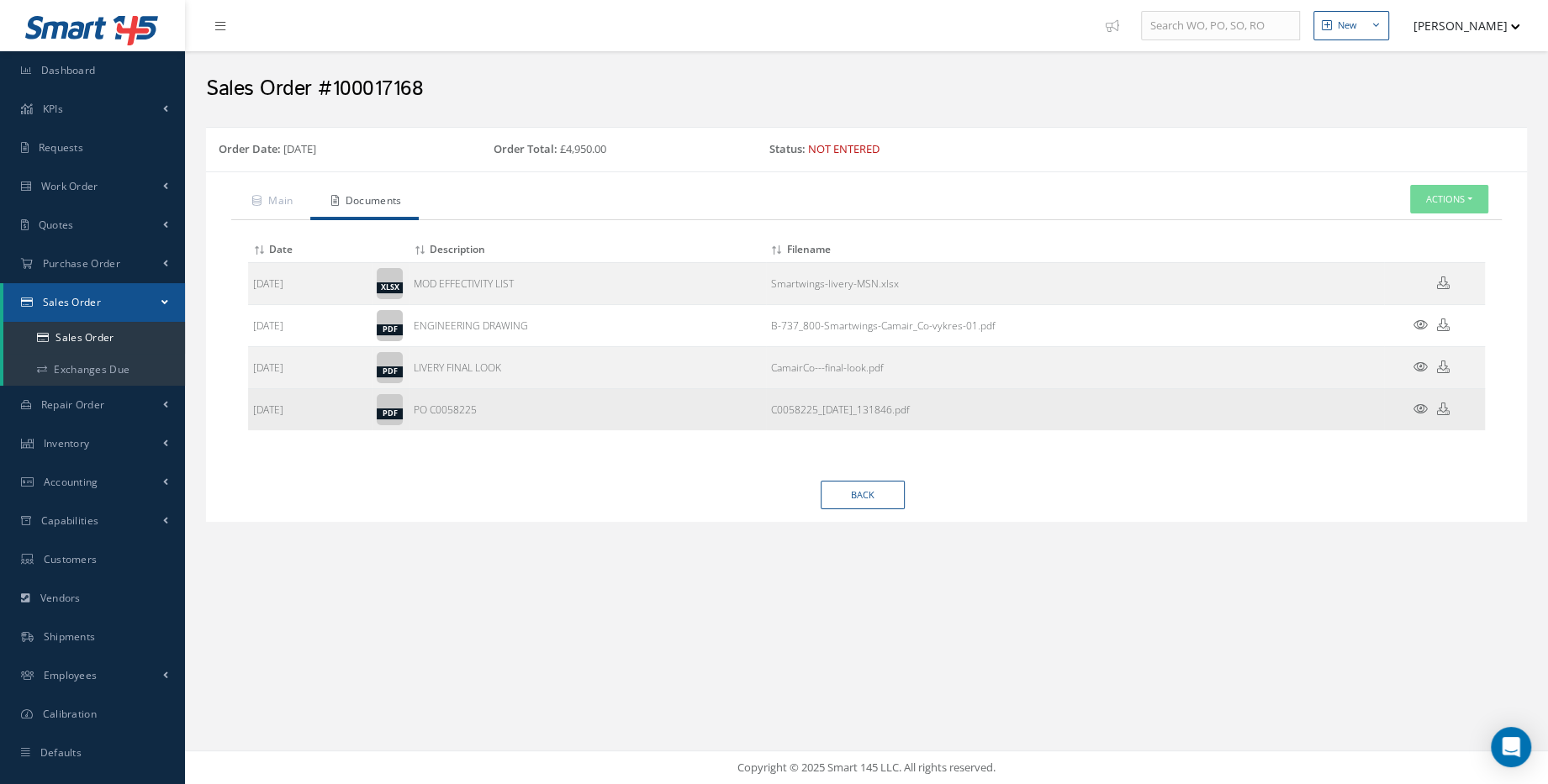
click at [1416, 409] on icon at bounding box center [1420, 409] width 14 height 12
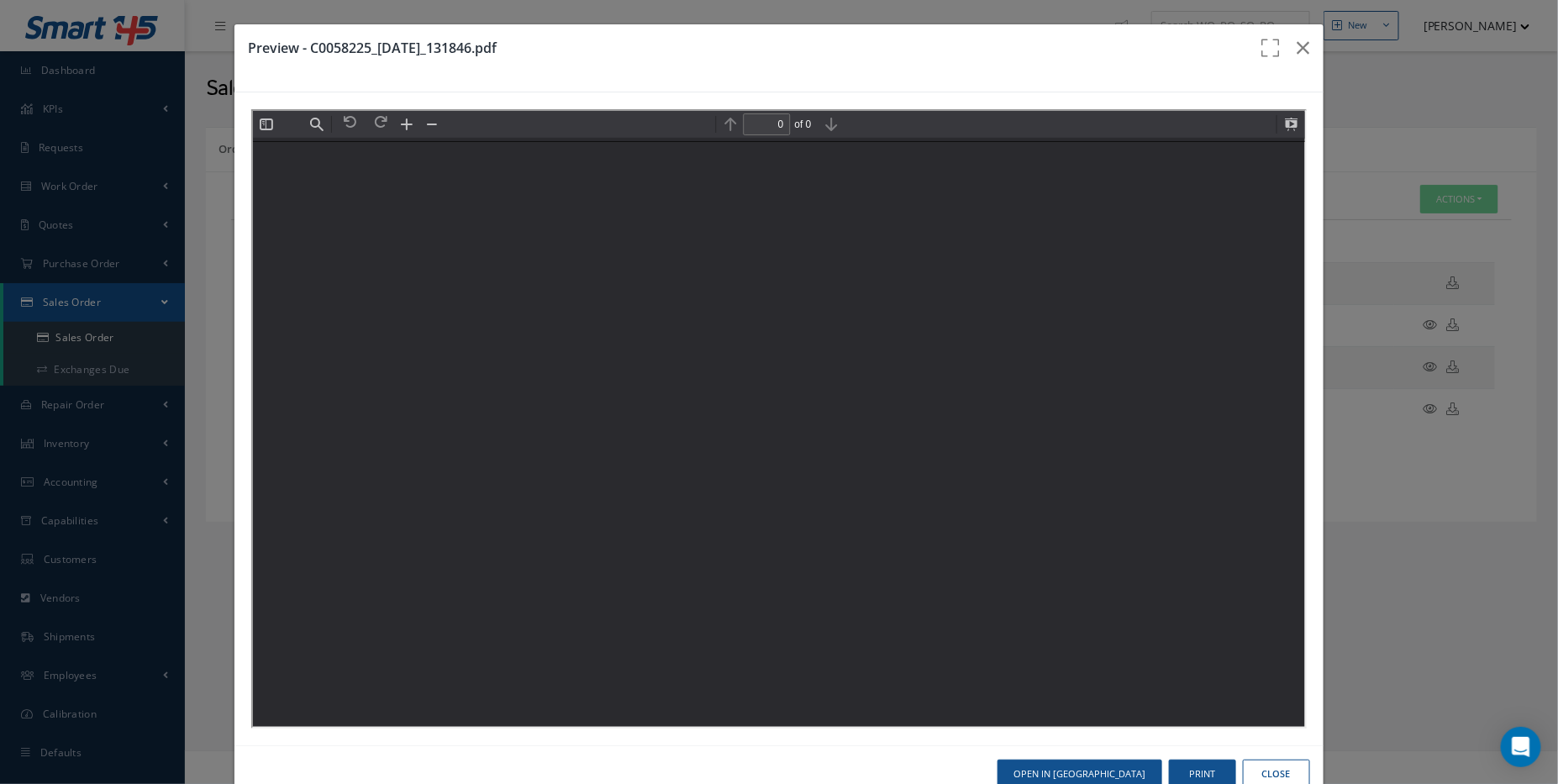
type input "1"
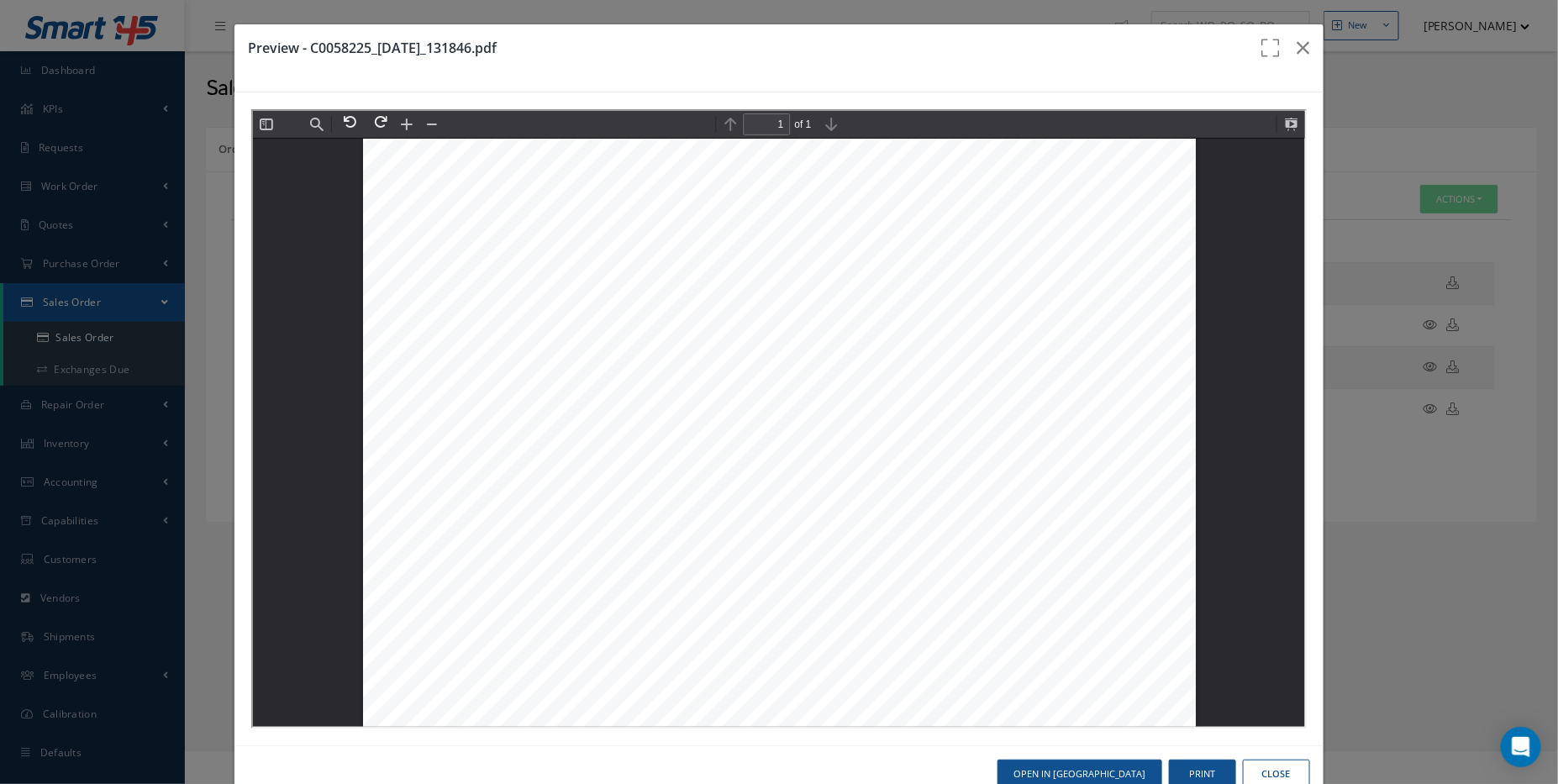
scroll to position [229, 0]
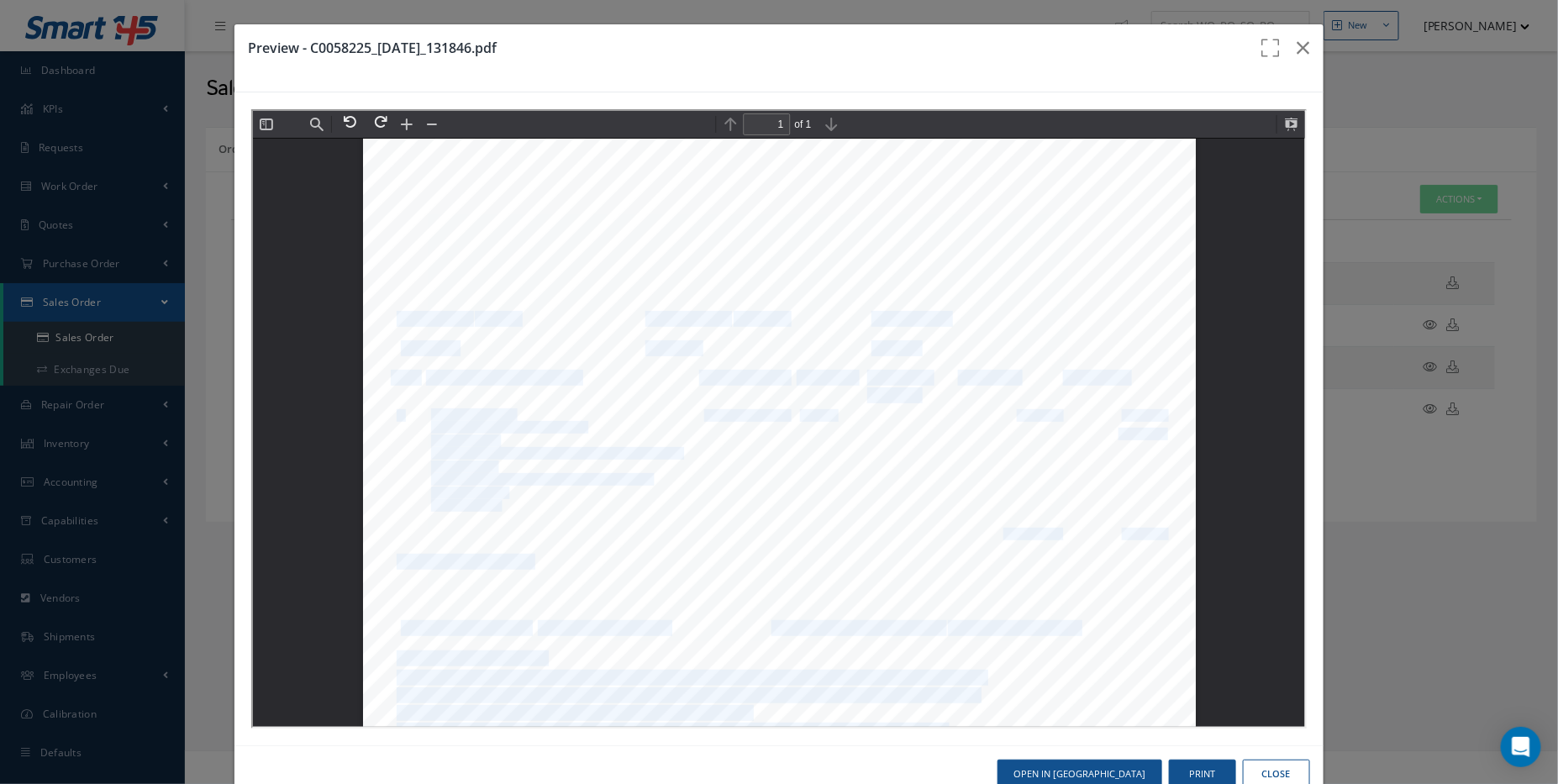
drag, startPoint x: 724, startPoint y: 316, endPoint x: 858, endPoint y: 347, distance: 137.5
click at [858, 347] on div "COMMERCIAL ORDER SMARTWINGS, A.S. a company organized and existing under the la…" at bounding box center [778, 505] width 833 height 1179
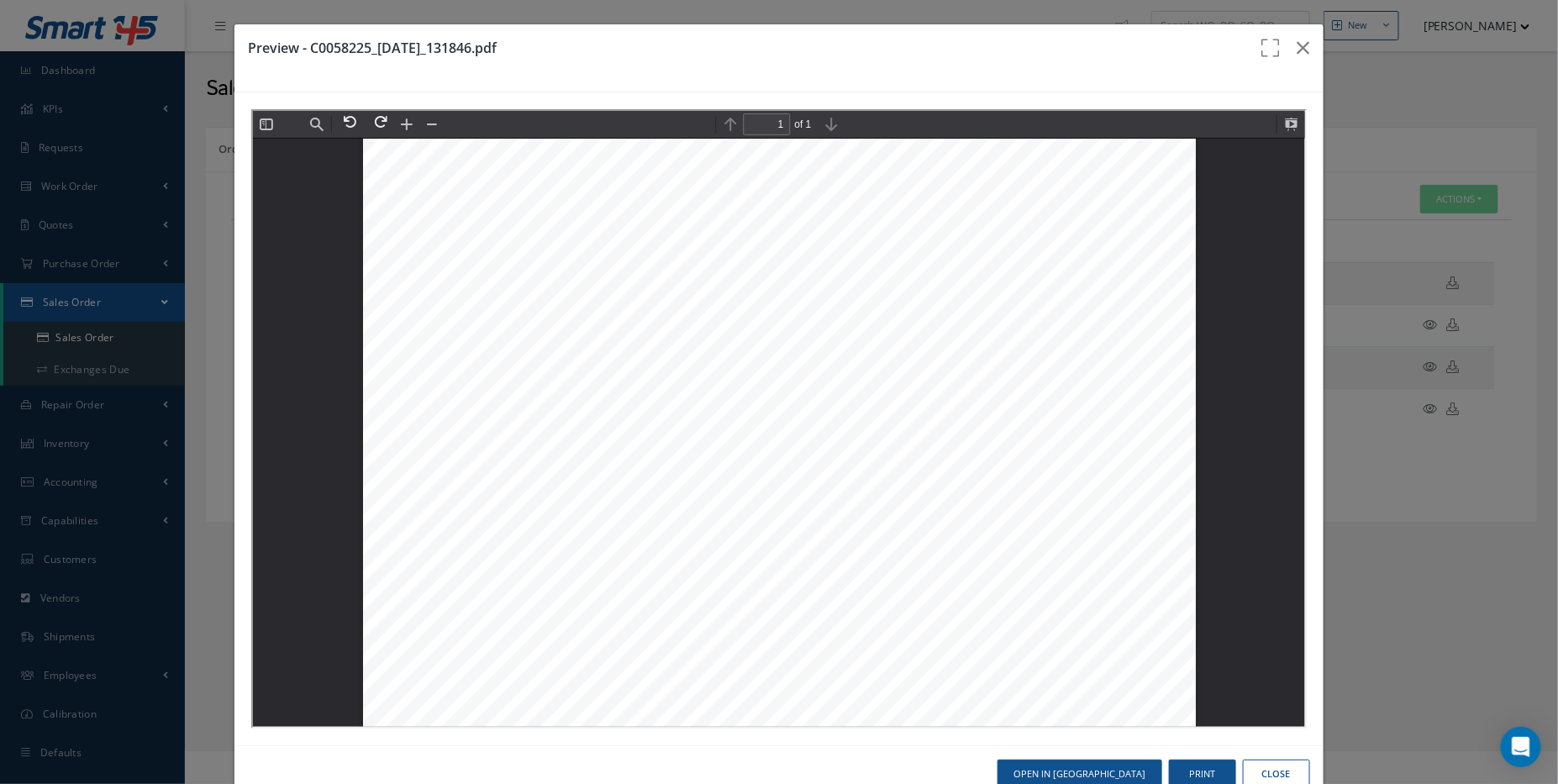
drag, startPoint x: 858, startPoint y: 347, endPoint x: 841, endPoint y: 346, distance: 17.0
click at [839, 346] on div "COMMERCIAL ORDER SMARTWINGS, A.S. a company organized and existing under the la…" at bounding box center [778, 505] width 833 height 1179
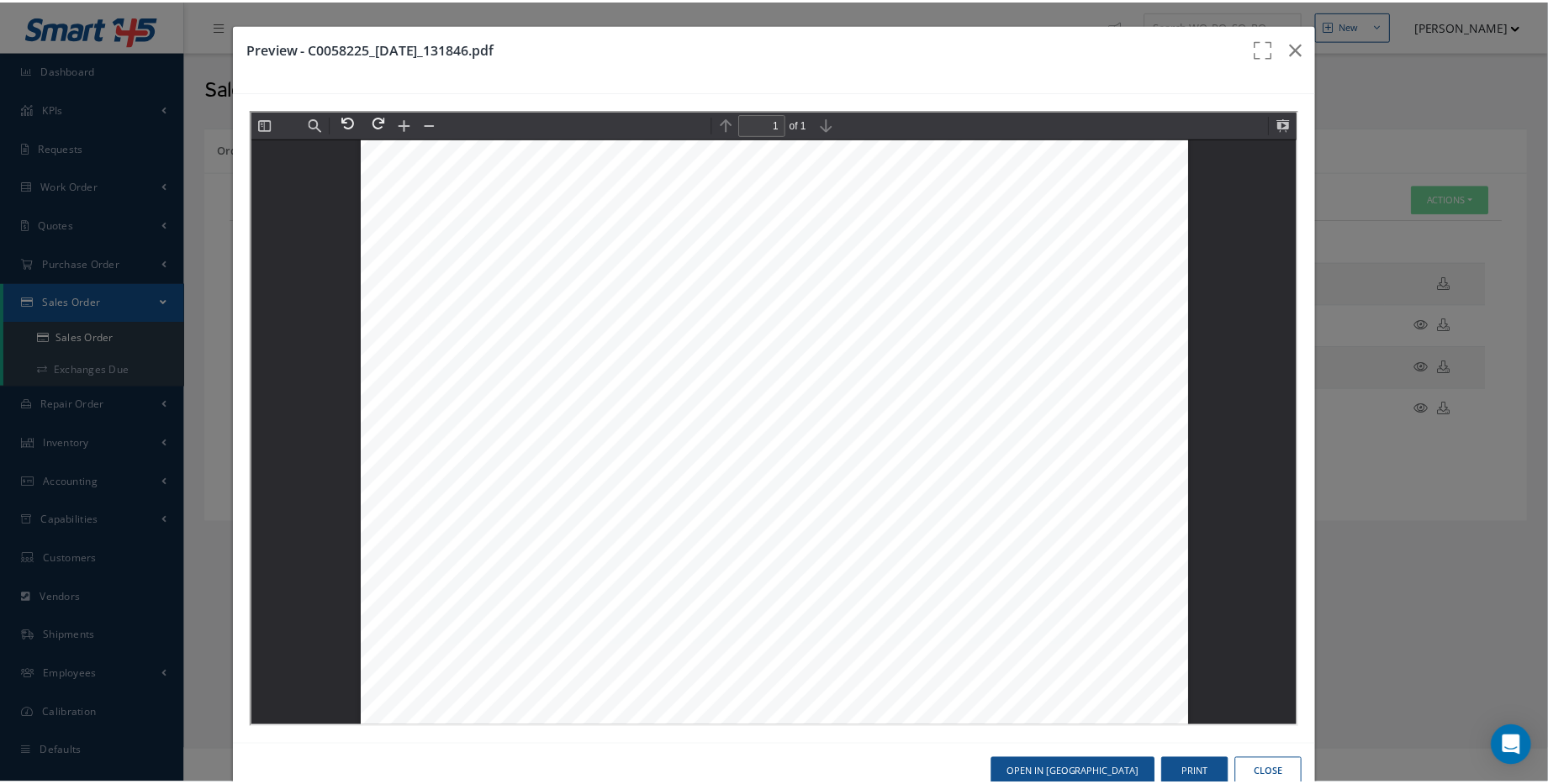
scroll to position [0, 0]
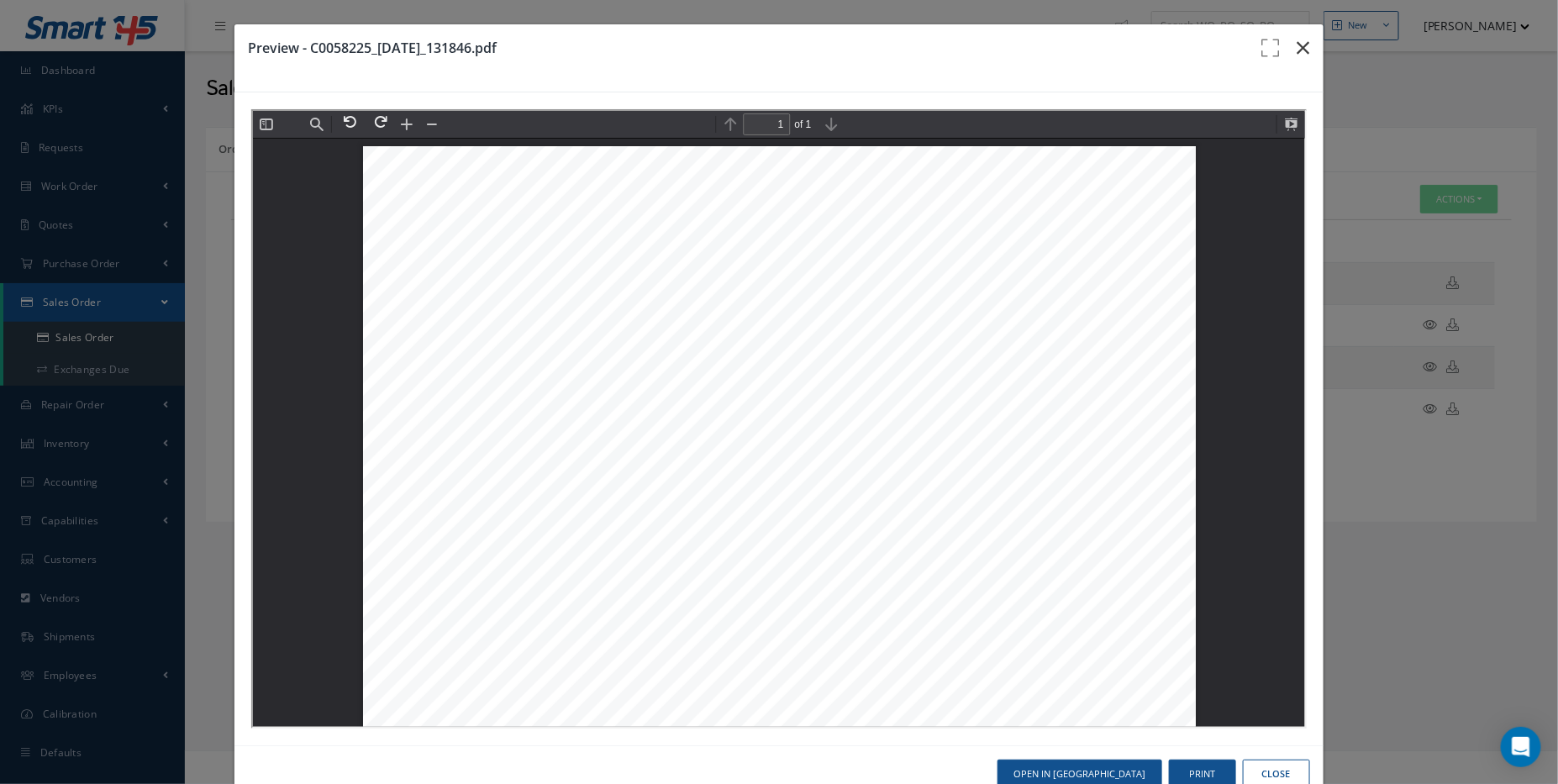
click at [1290, 57] on button "button" at bounding box center [1303, 48] width 39 height 47
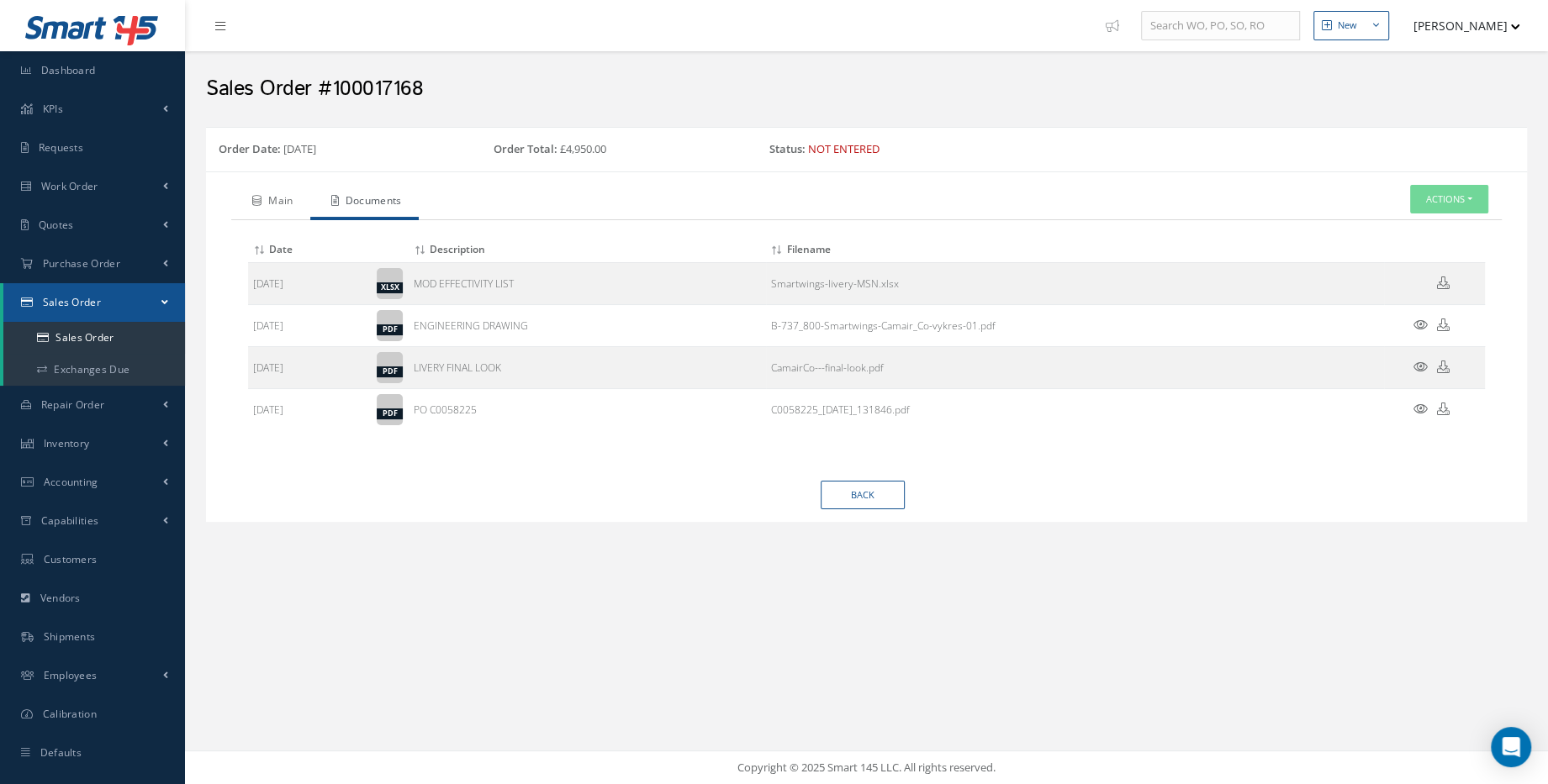
click at [276, 200] on link "Main" at bounding box center [271, 203] width 79 height 35
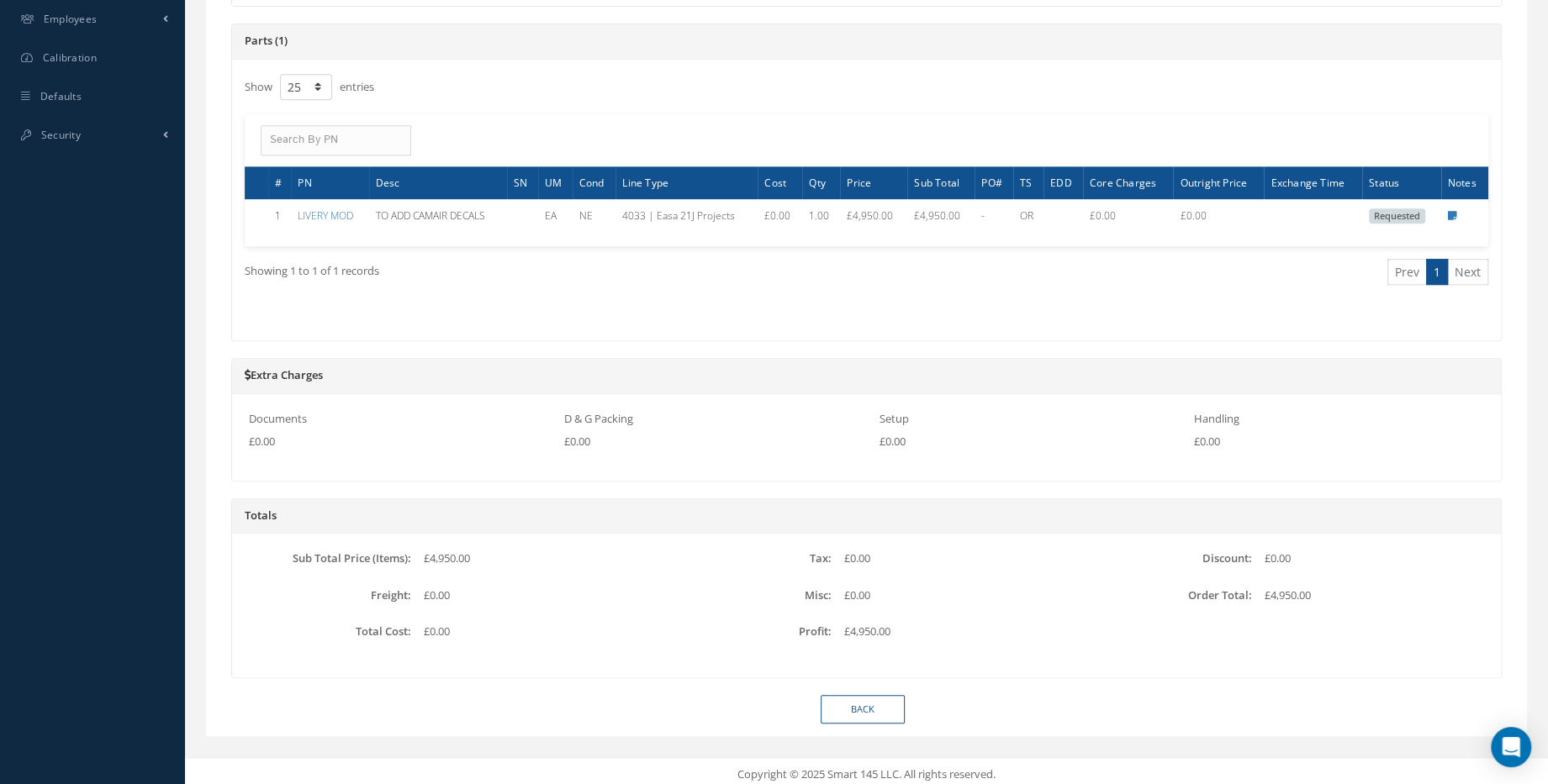
scroll to position [657, 0]
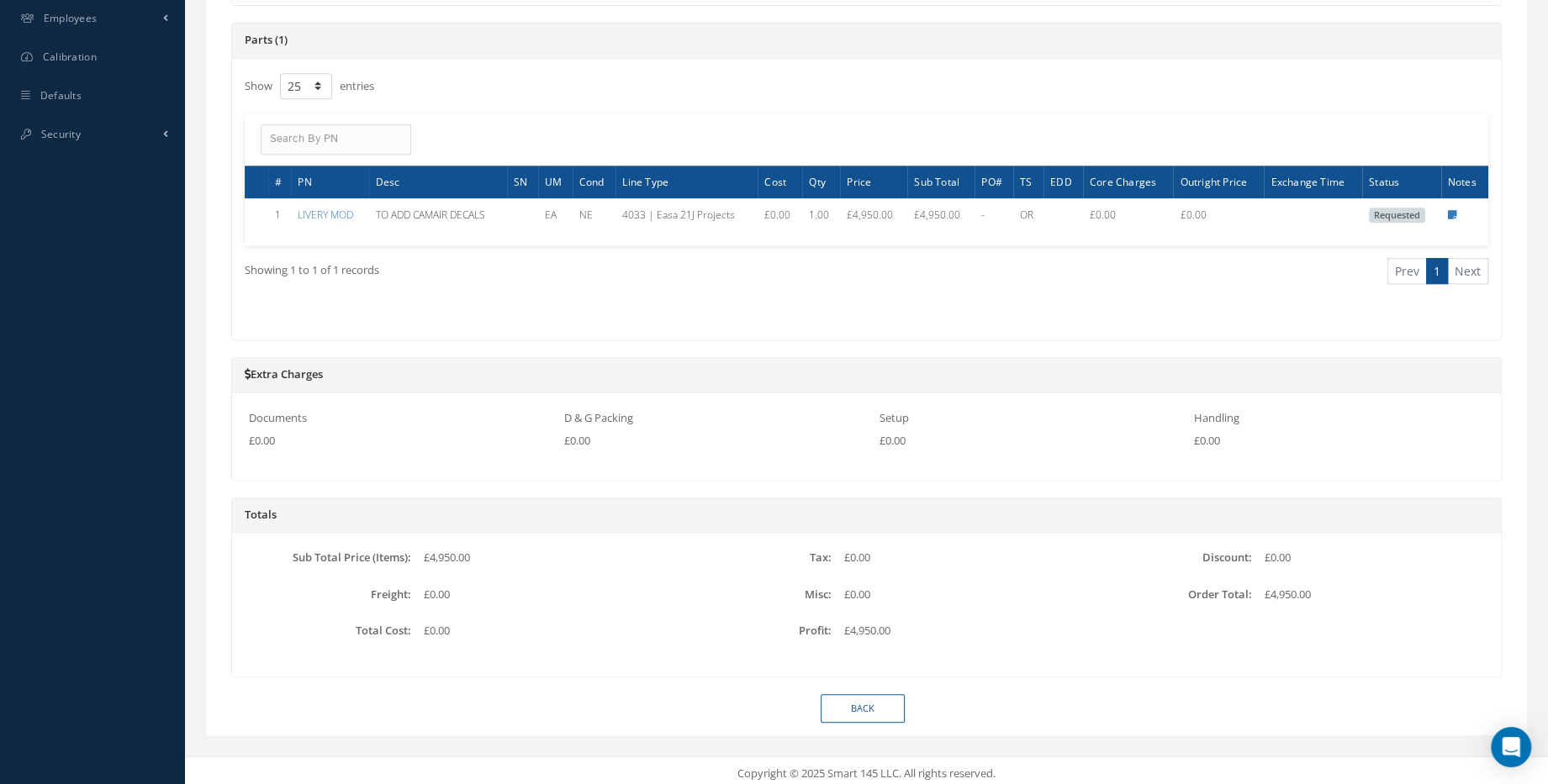
drag, startPoint x: 842, startPoint y: 624, endPoint x: 851, endPoint y: 627, distance: 9.5
click at [851, 627] on div "£4,950.00" at bounding box center [954, 634] width 245 height 24
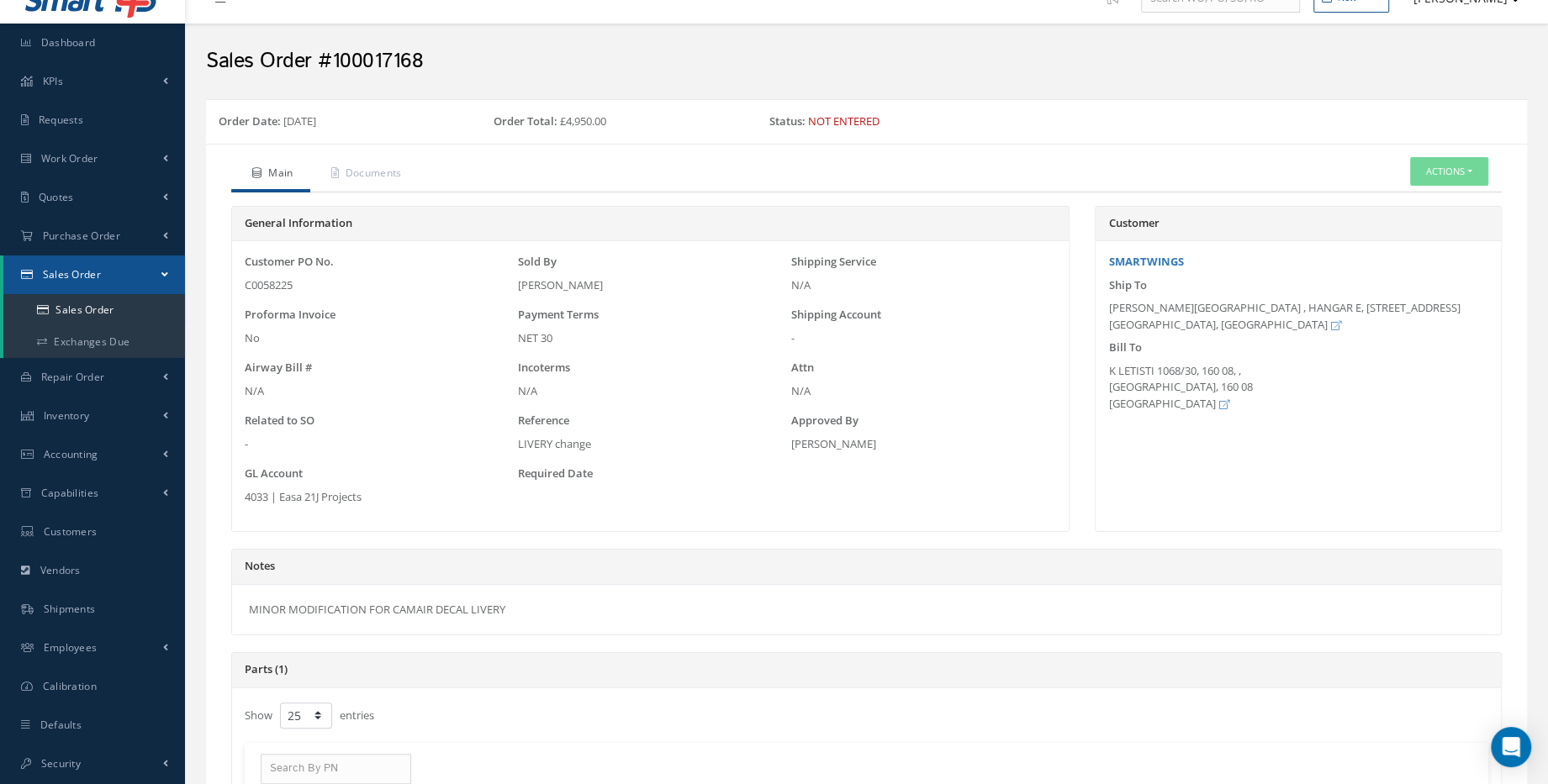
scroll to position [0, 0]
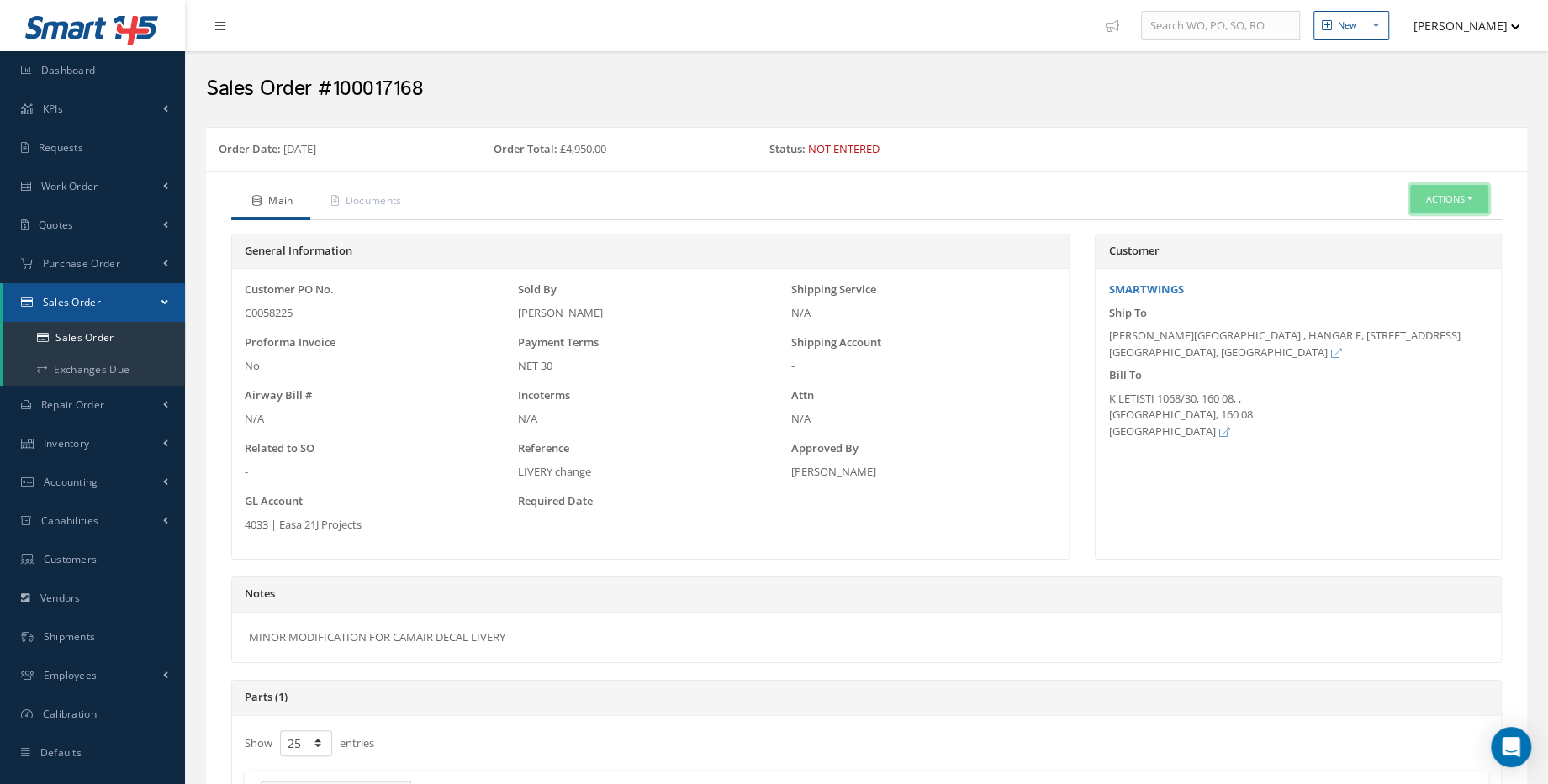
click at [1455, 208] on button "Actions" at bounding box center [1448, 200] width 78 height 30
click at [924, 160] on div "Status: Not Entered" at bounding box center [894, 153] width 275 height 24
click at [49, 82] on link "Dashboard" at bounding box center [93, 71] width 185 height 38
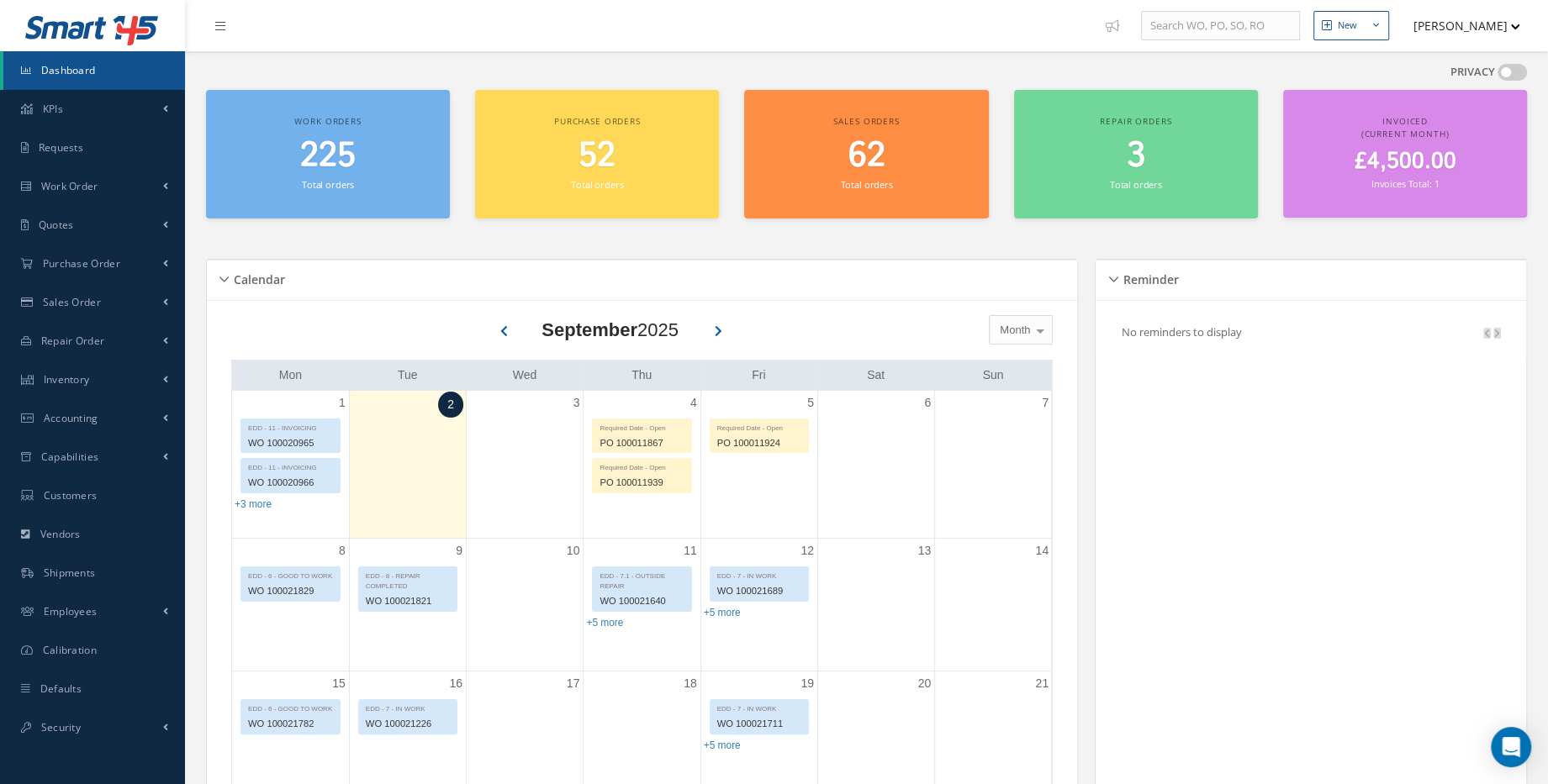
click at [869, 128] on div "Sales orders 62 Total orders" at bounding box center [866, 154] width 244 height 128
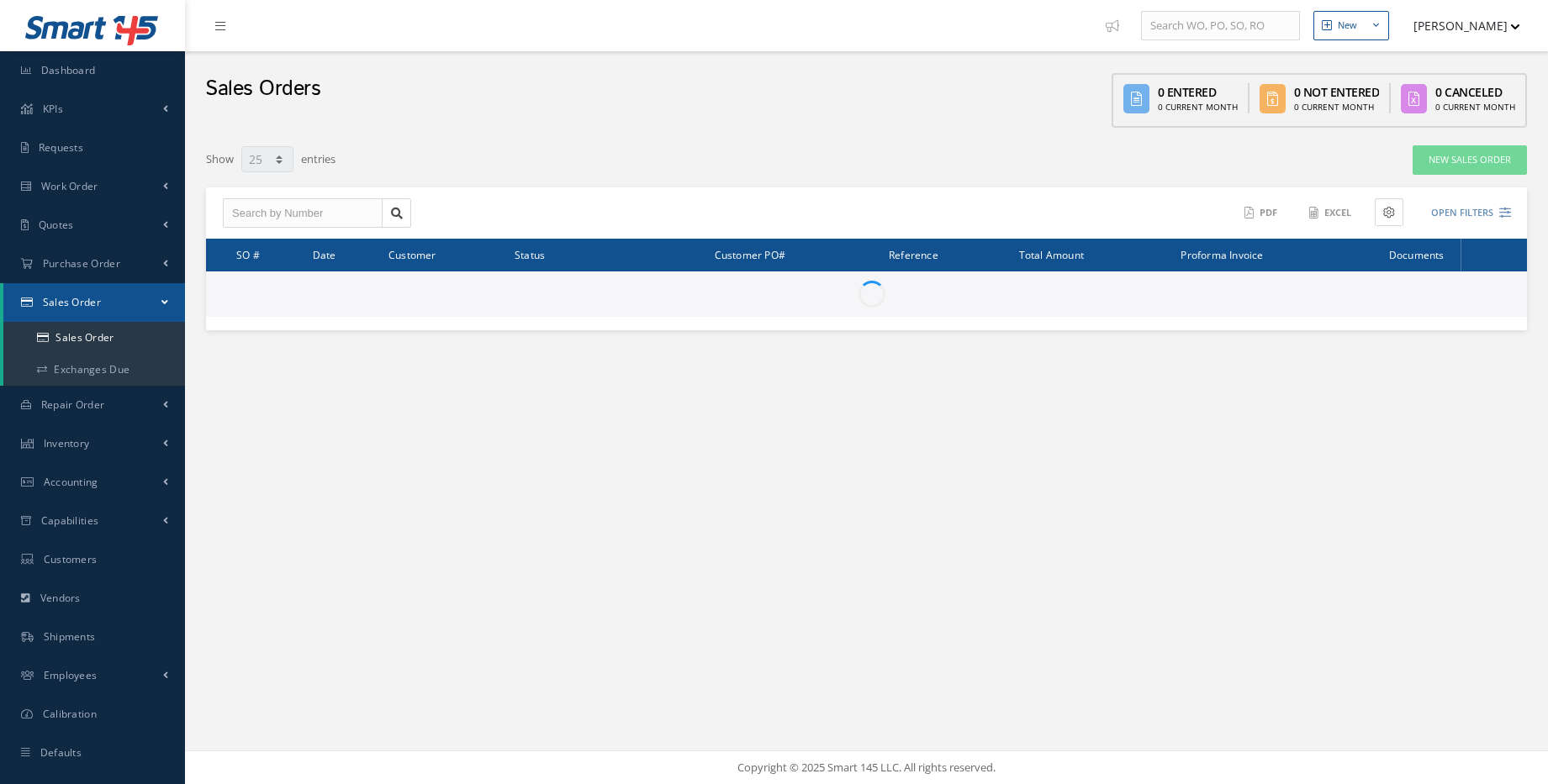
select select "25"
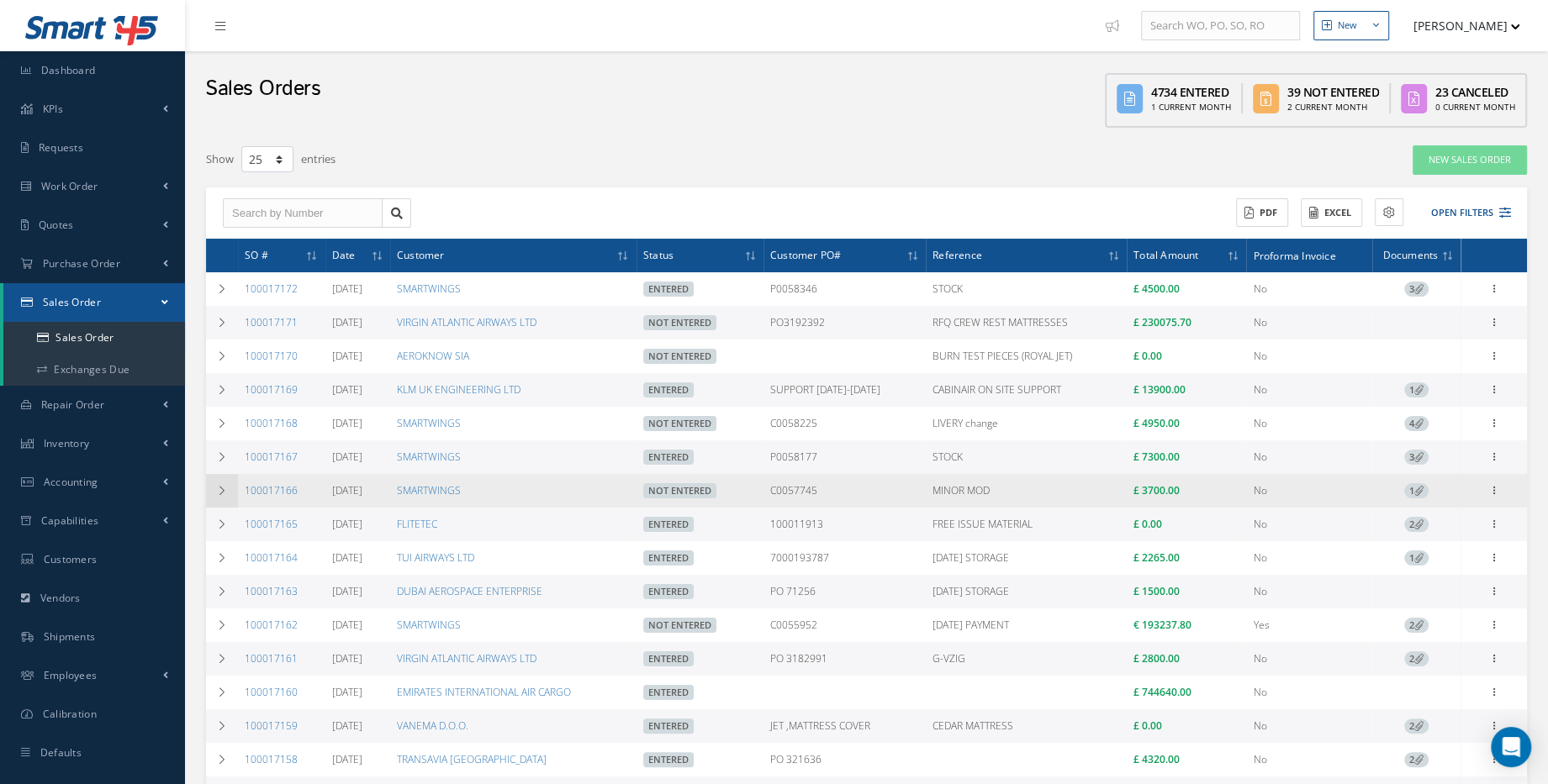
click at [218, 499] on td at bounding box center [222, 491] width 32 height 33
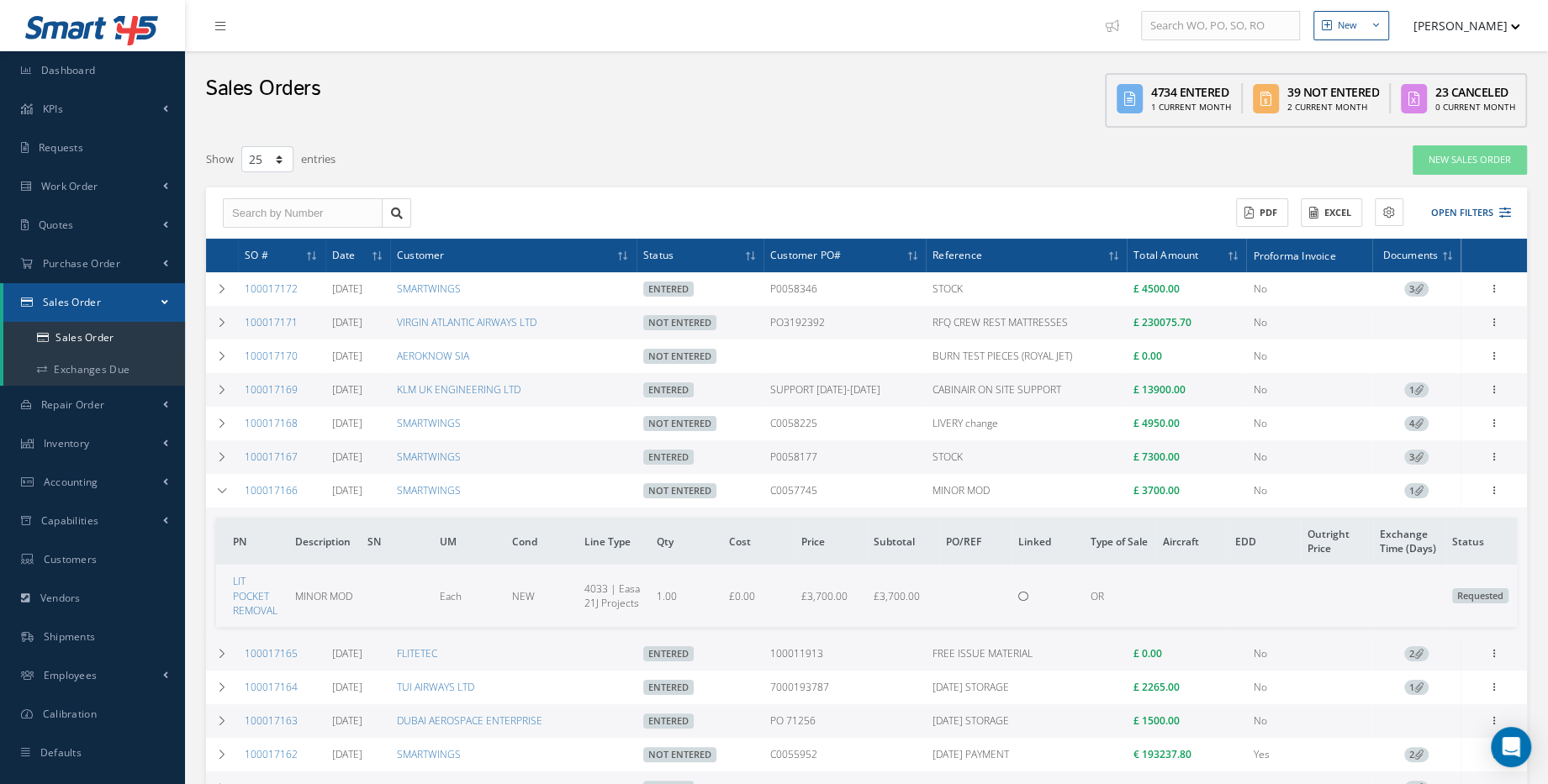
click at [267, 507] on td "100017166" at bounding box center [281, 491] width 87 height 33
click at [270, 497] on link "100017166" at bounding box center [271, 490] width 53 height 14
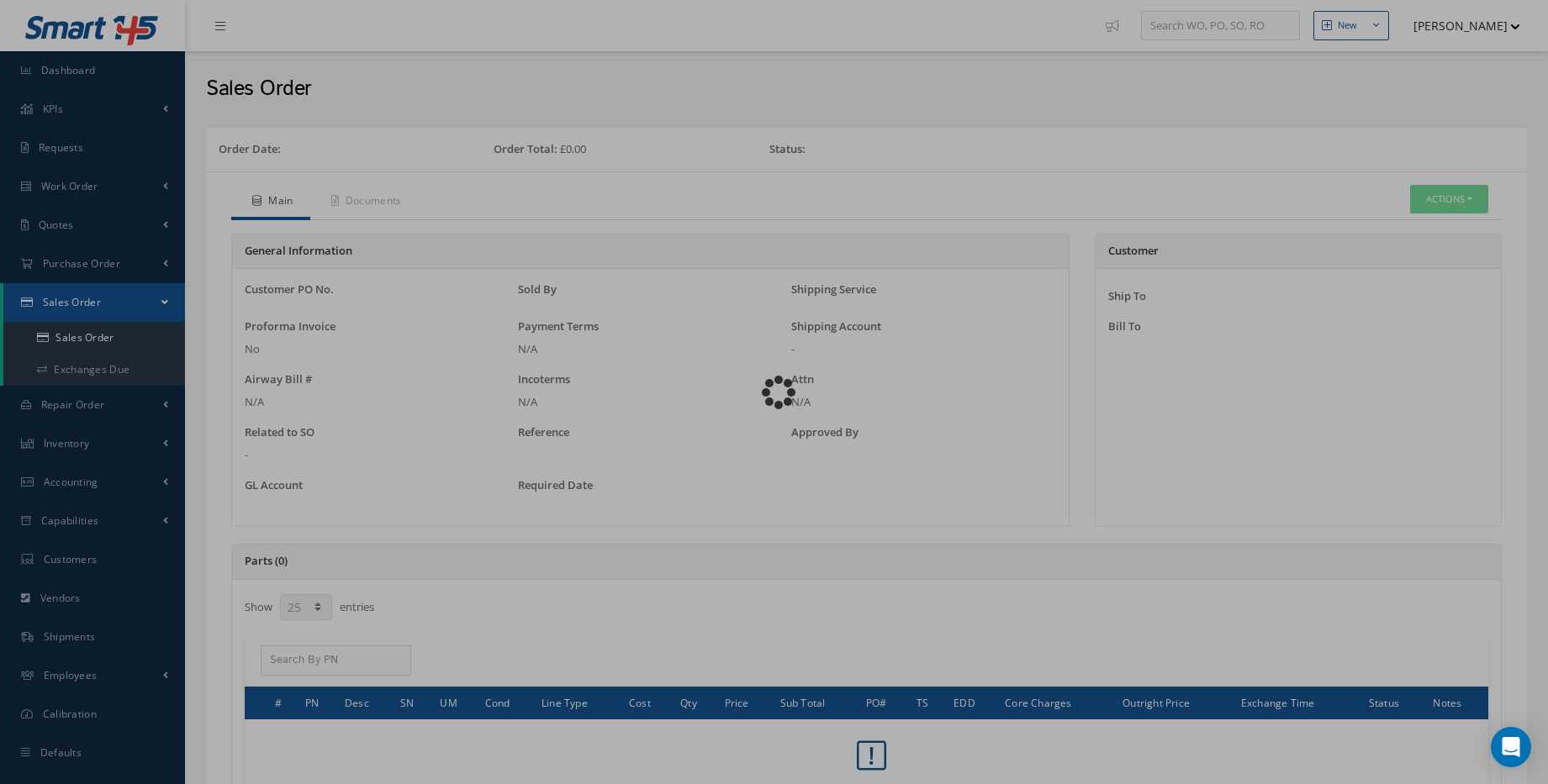
select select "25"
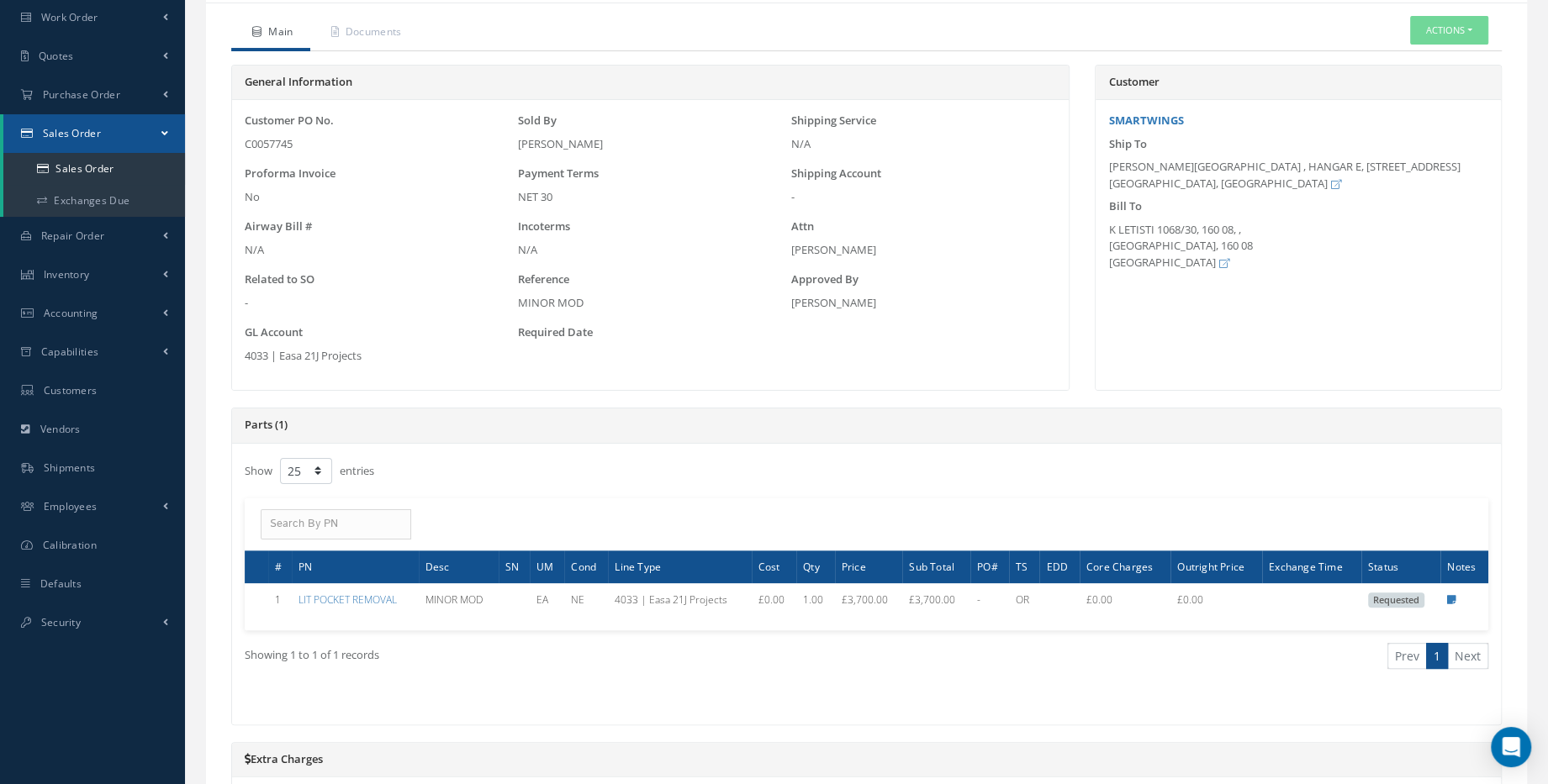
scroll to position [152, 0]
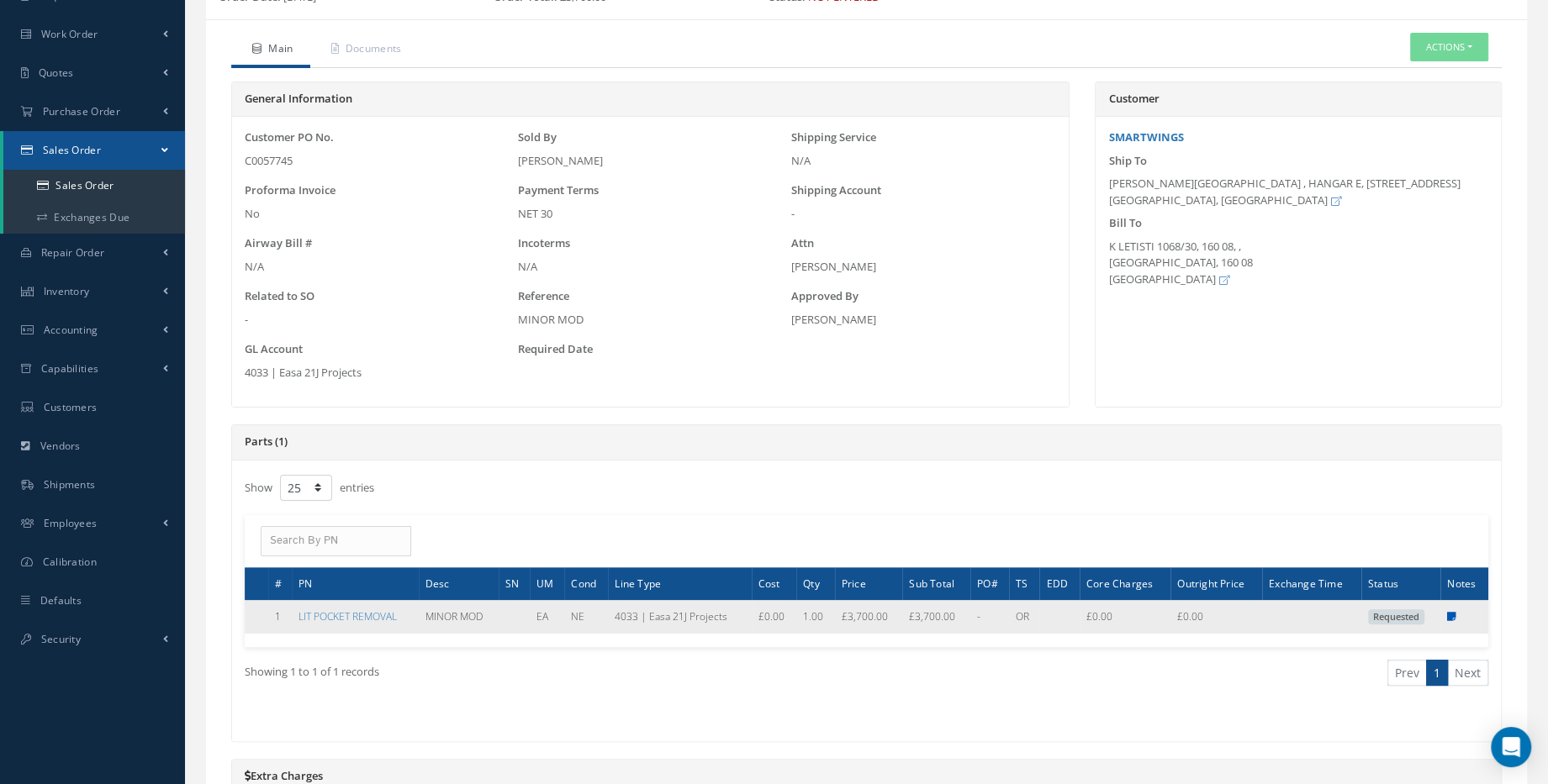
click at [1451, 613] on icon at bounding box center [1451, 617] width 10 height 10
type textarea "LITERATURE POCKET REMOVAL FOR COLLINS PINNACLE SEATS. MINOR MODIFICATION. MOD T…"
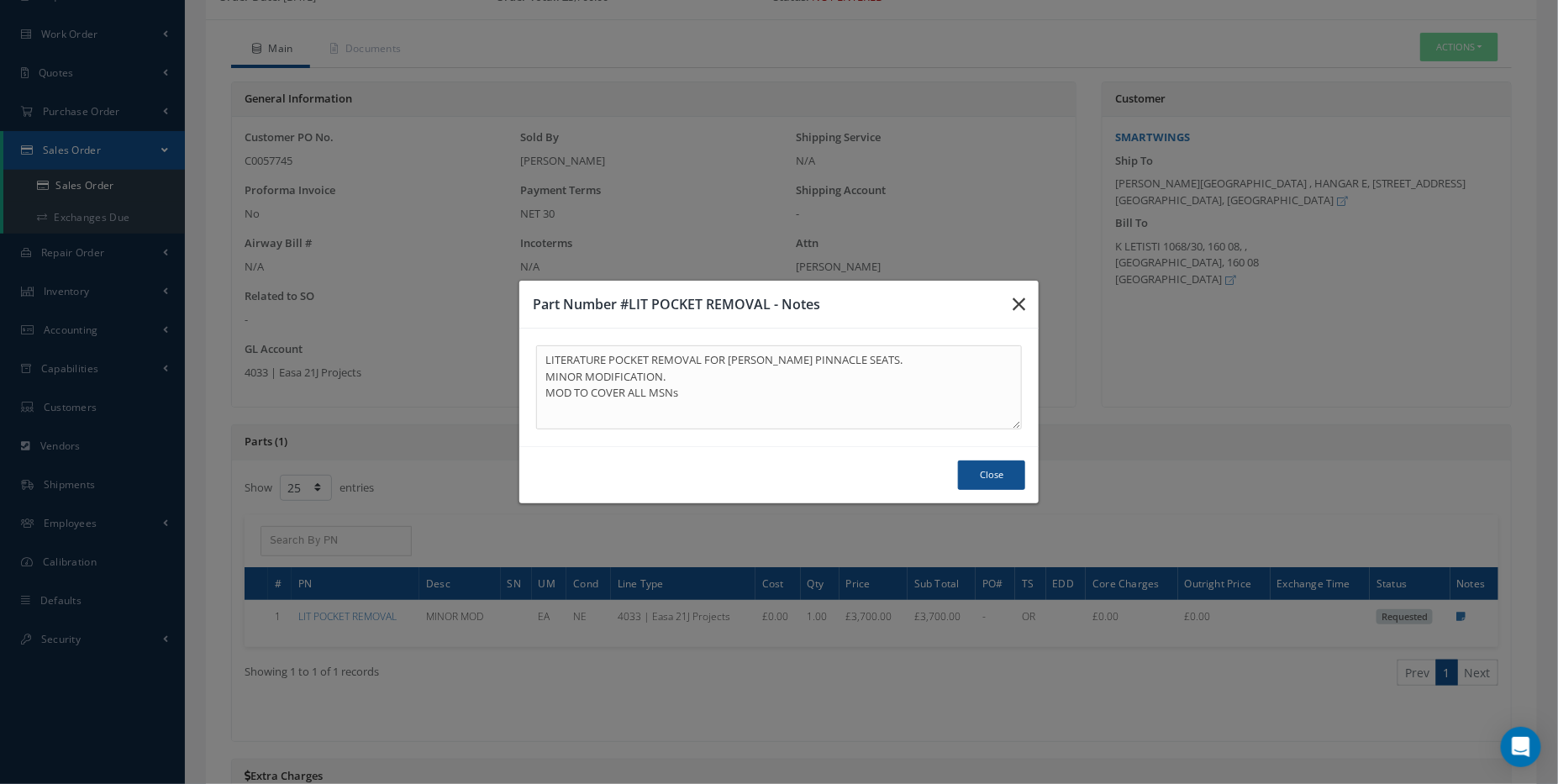
click at [1013, 308] on icon "button" at bounding box center [1019, 304] width 12 height 20
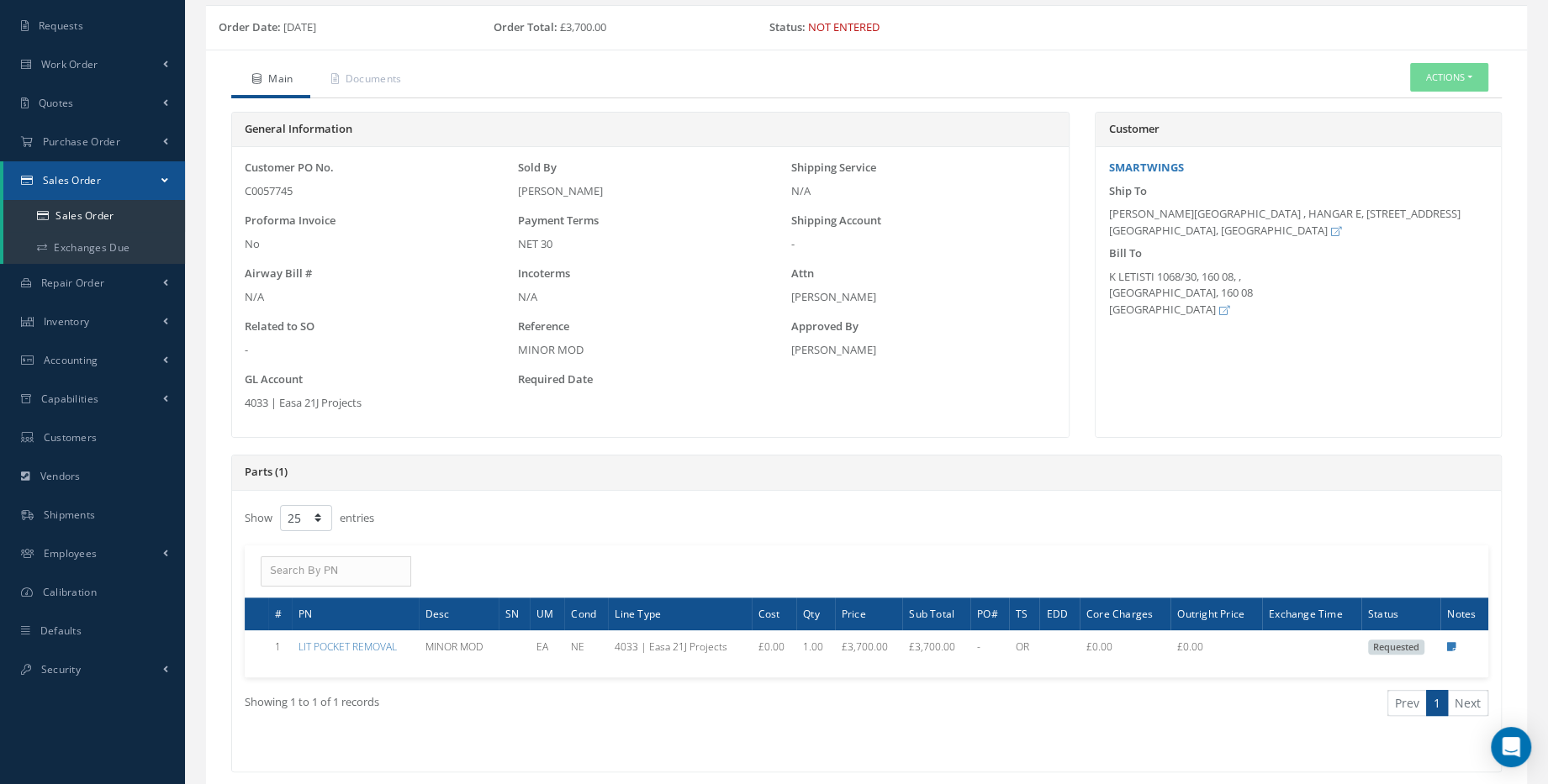
scroll to position [0, 0]
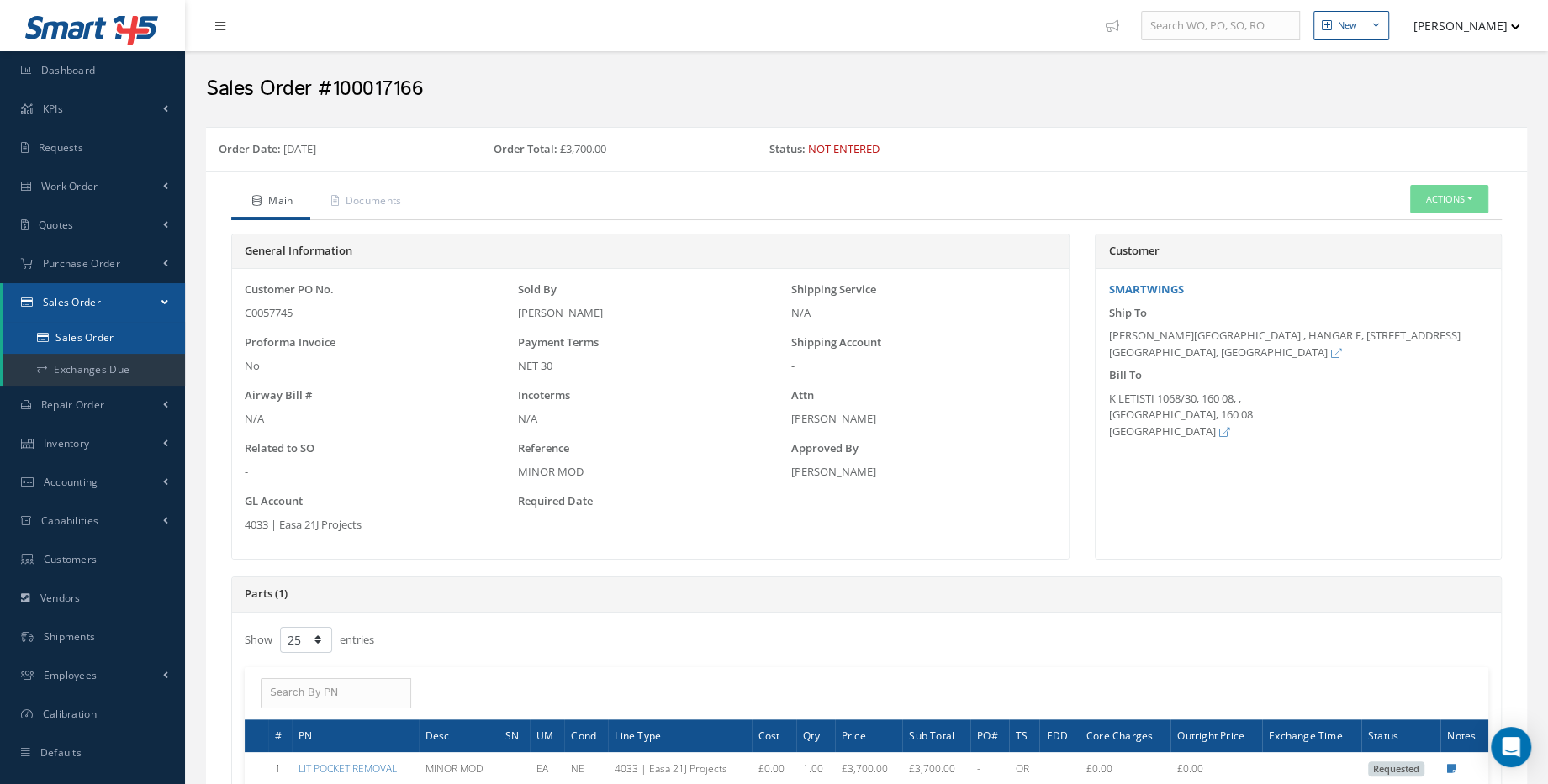
click at [139, 336] on link "Sales Order" at bounding box center [94, 338] width 182 height 32
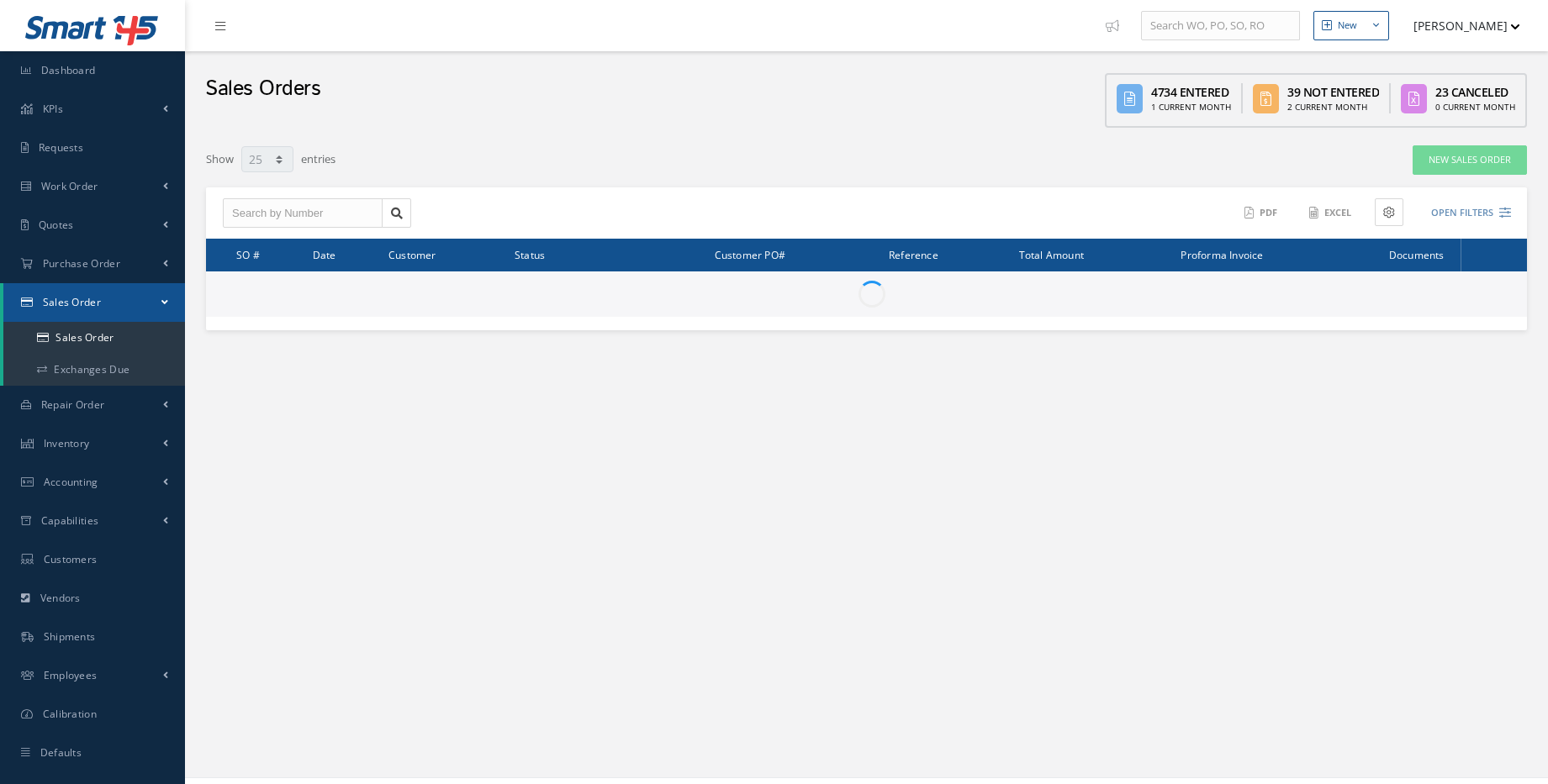
select select "25"
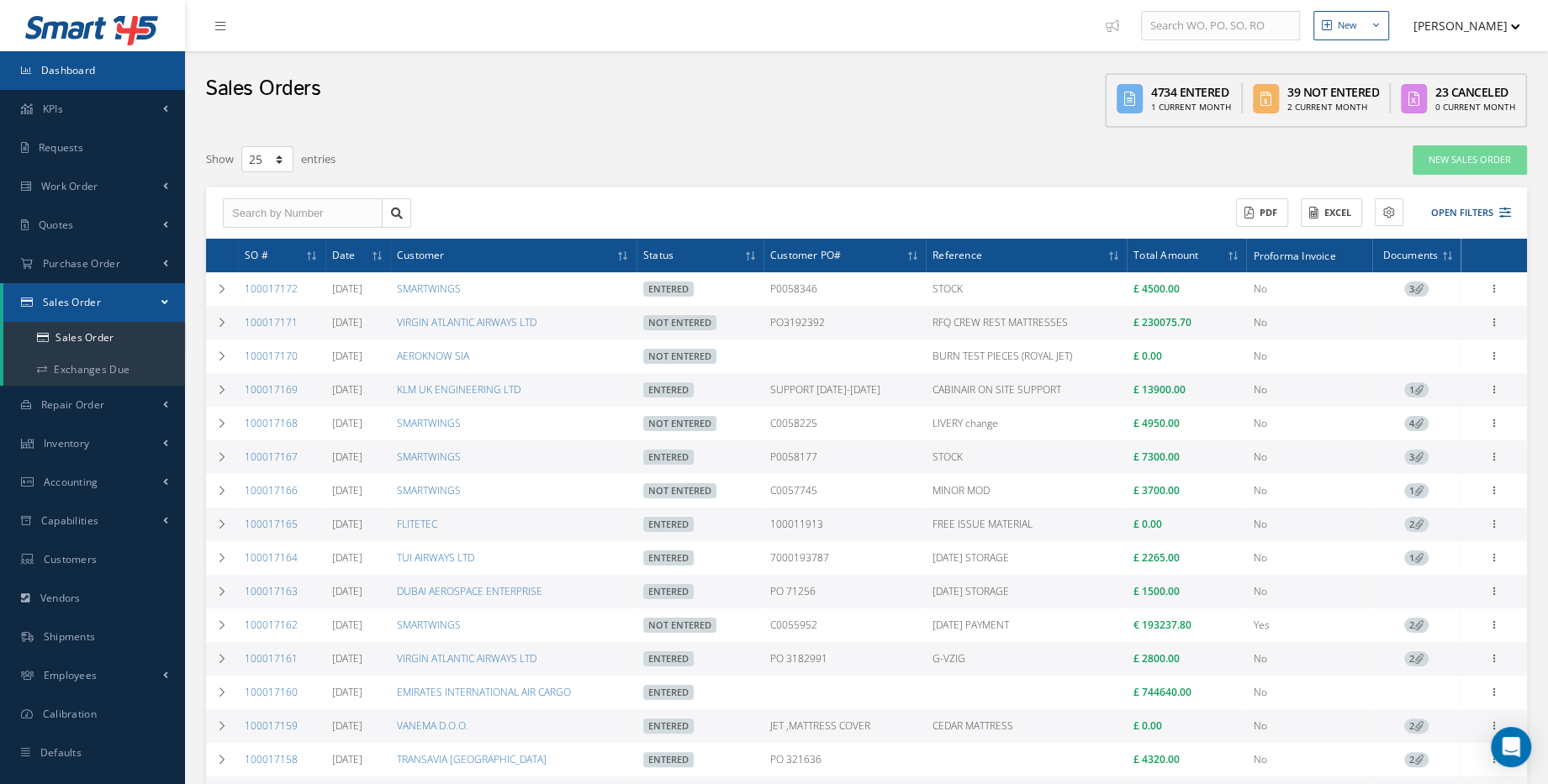
click at [107, 72] on link "Dashboard" at bounding box center [93, 71] width 185 height 38
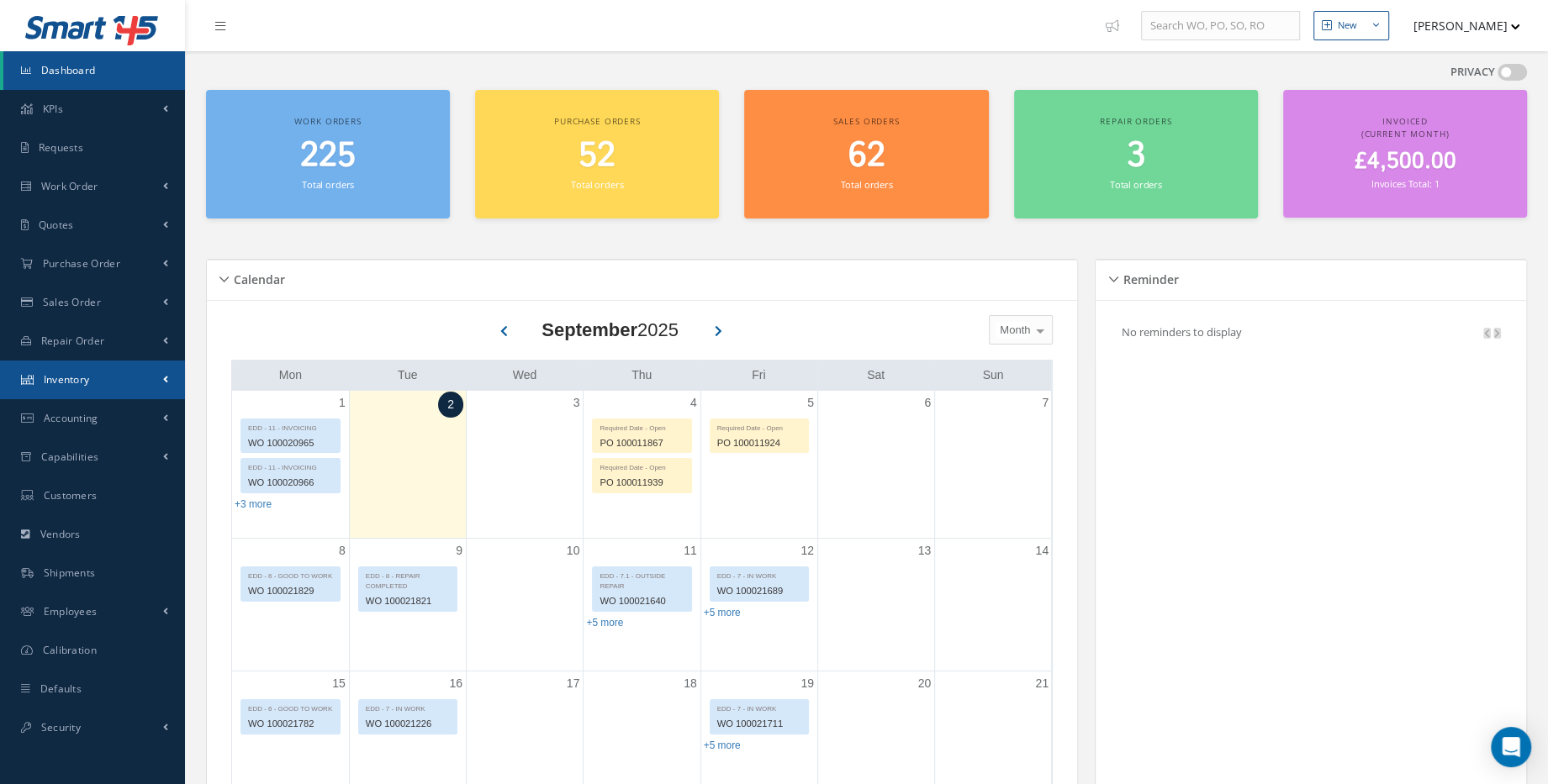
click at [100, 387] on link "Inventory" at bounding box center [93, 380] width 185 height 38
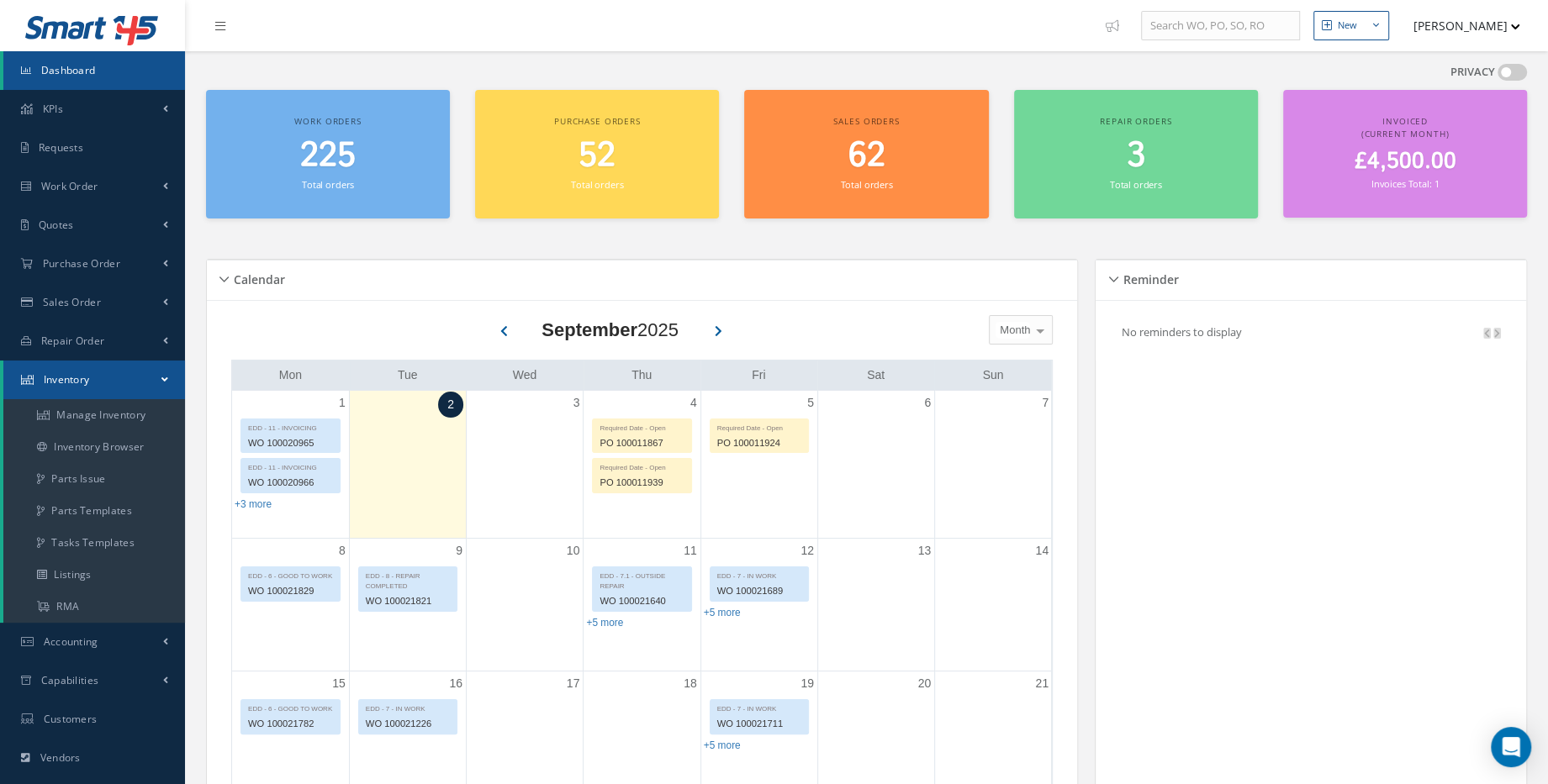
click at [127, 375] on link "Inventory" at bounding box center [94, 380] width 182 height 38
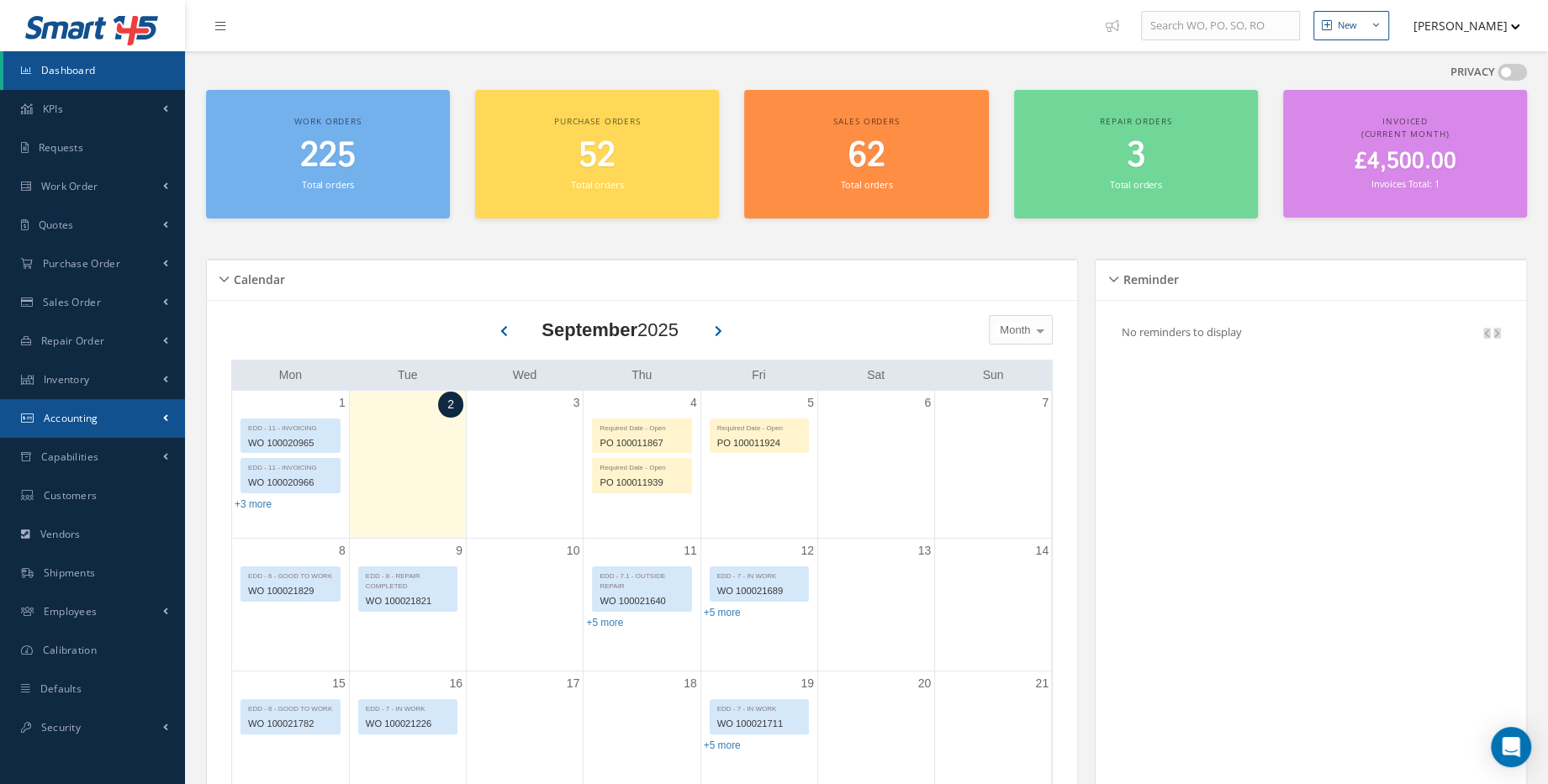
click at [114, 423] on link "Accounting" at bounding box center [93, 418] width 185 height 38
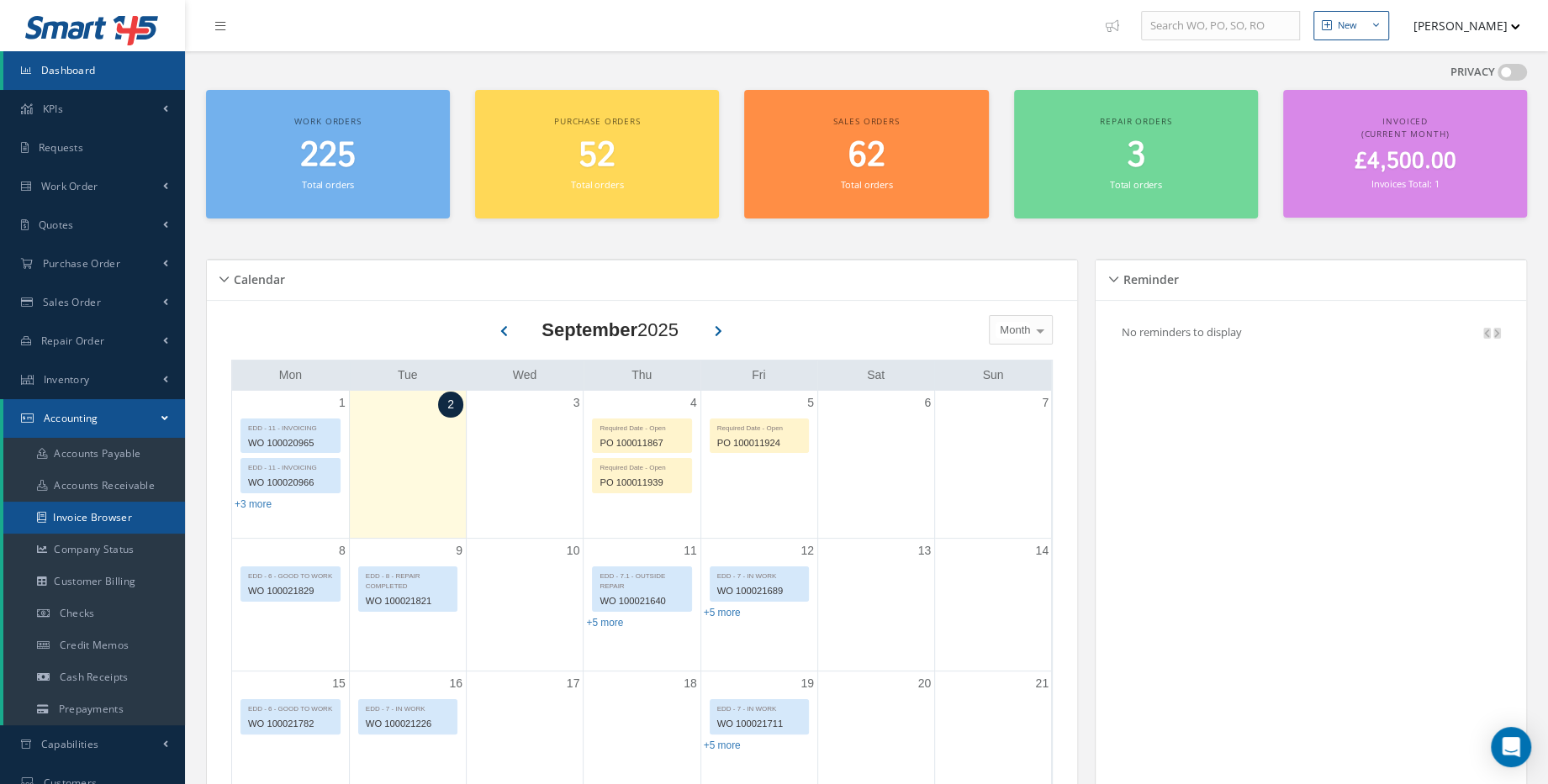
click at [102, 514] on link "Invoice Browser" at bounding box center [94, 518] width 182 height 32
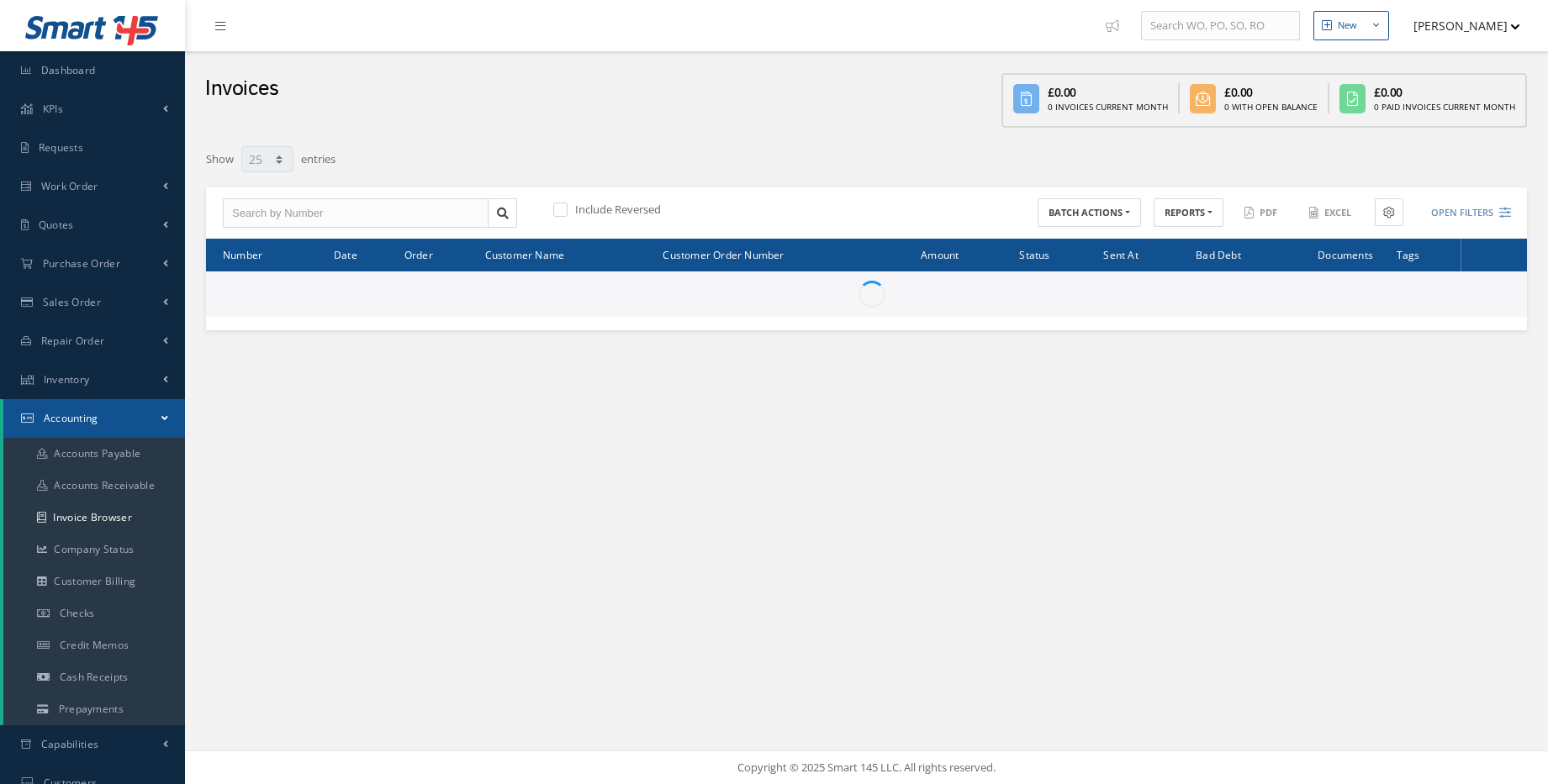
select select "25"
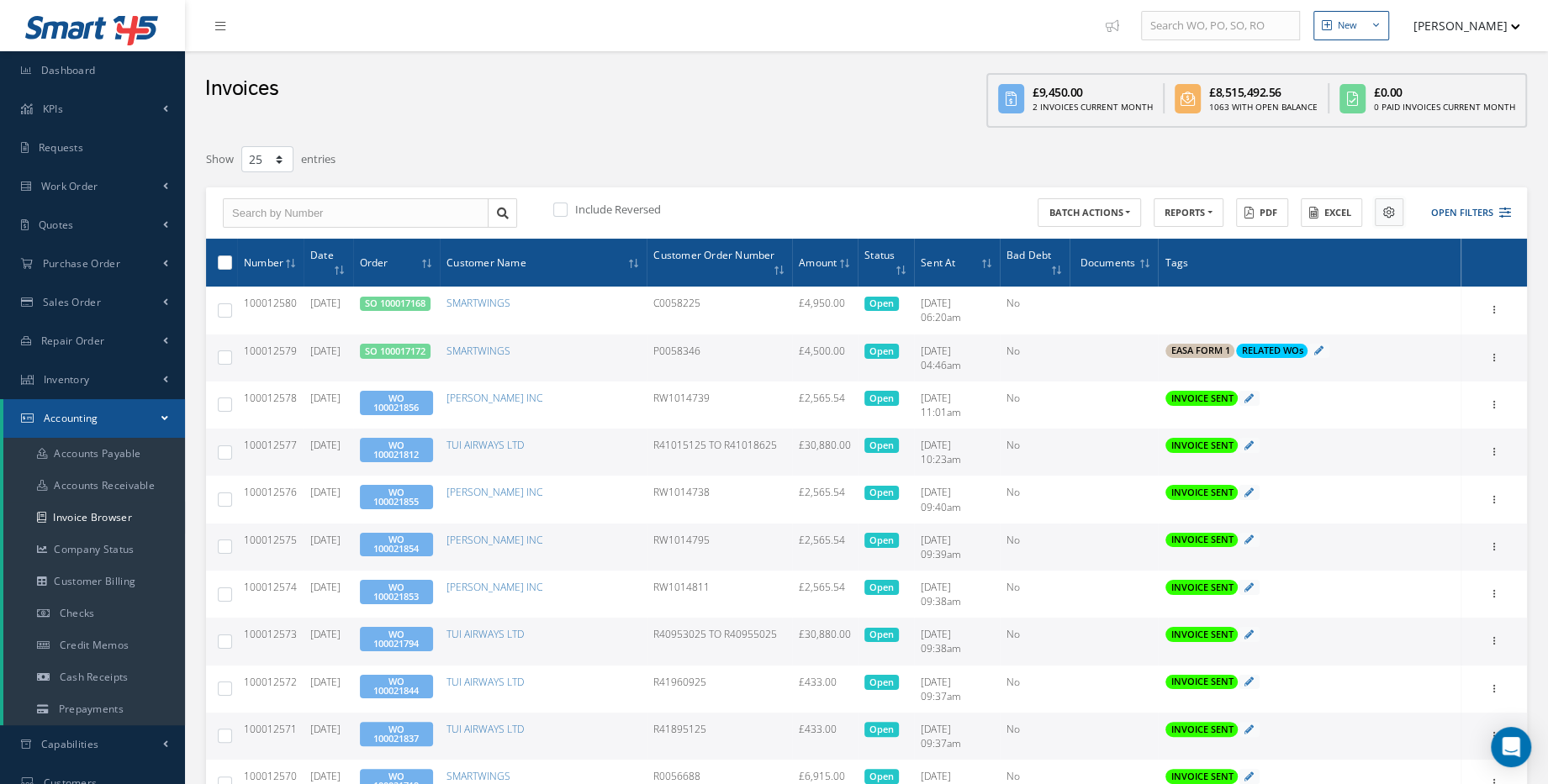
click at [1383, 221] on button at bounding box center [1388, 212] width 29 height 28
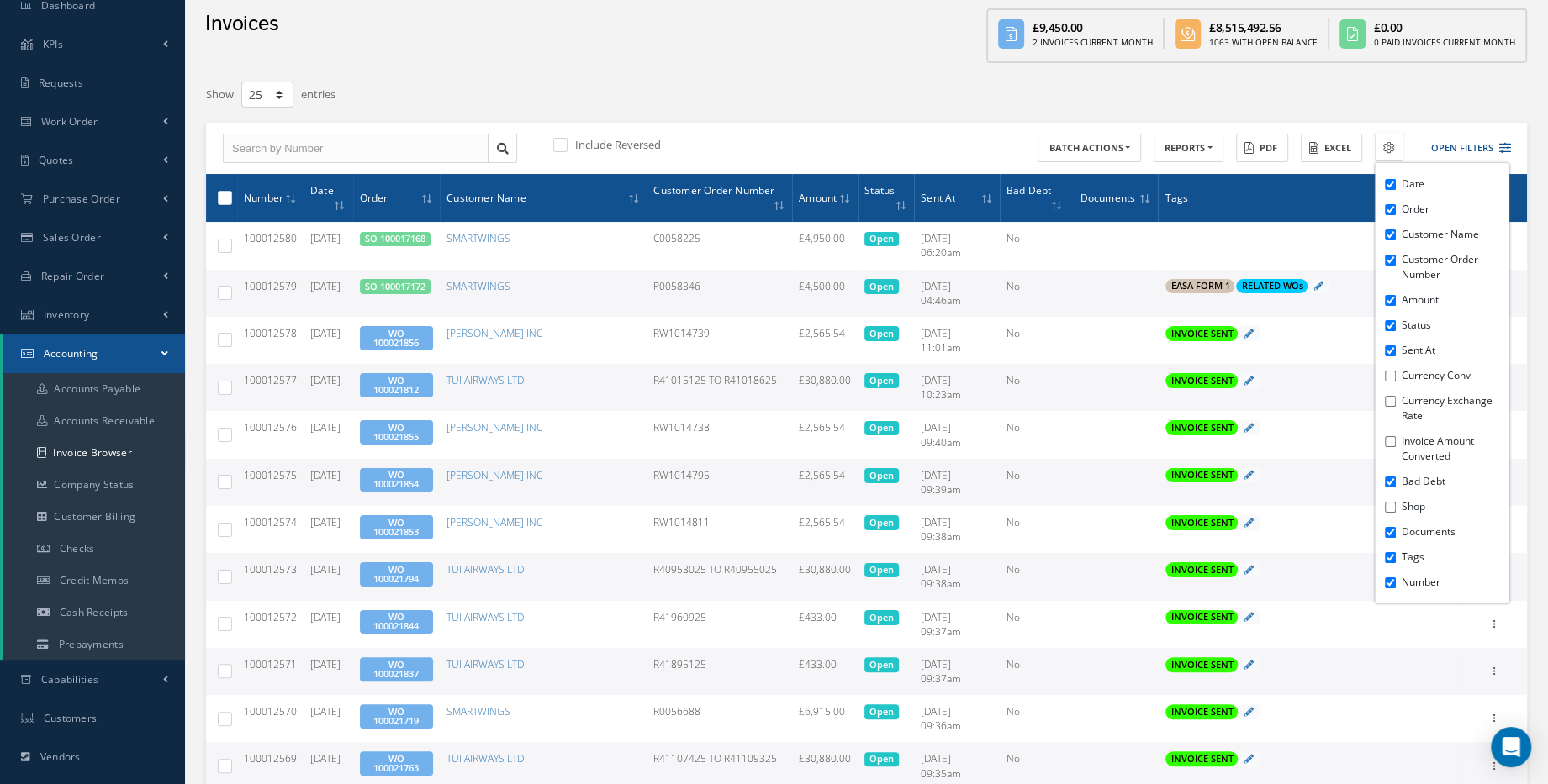
scroll to position [152, 0]
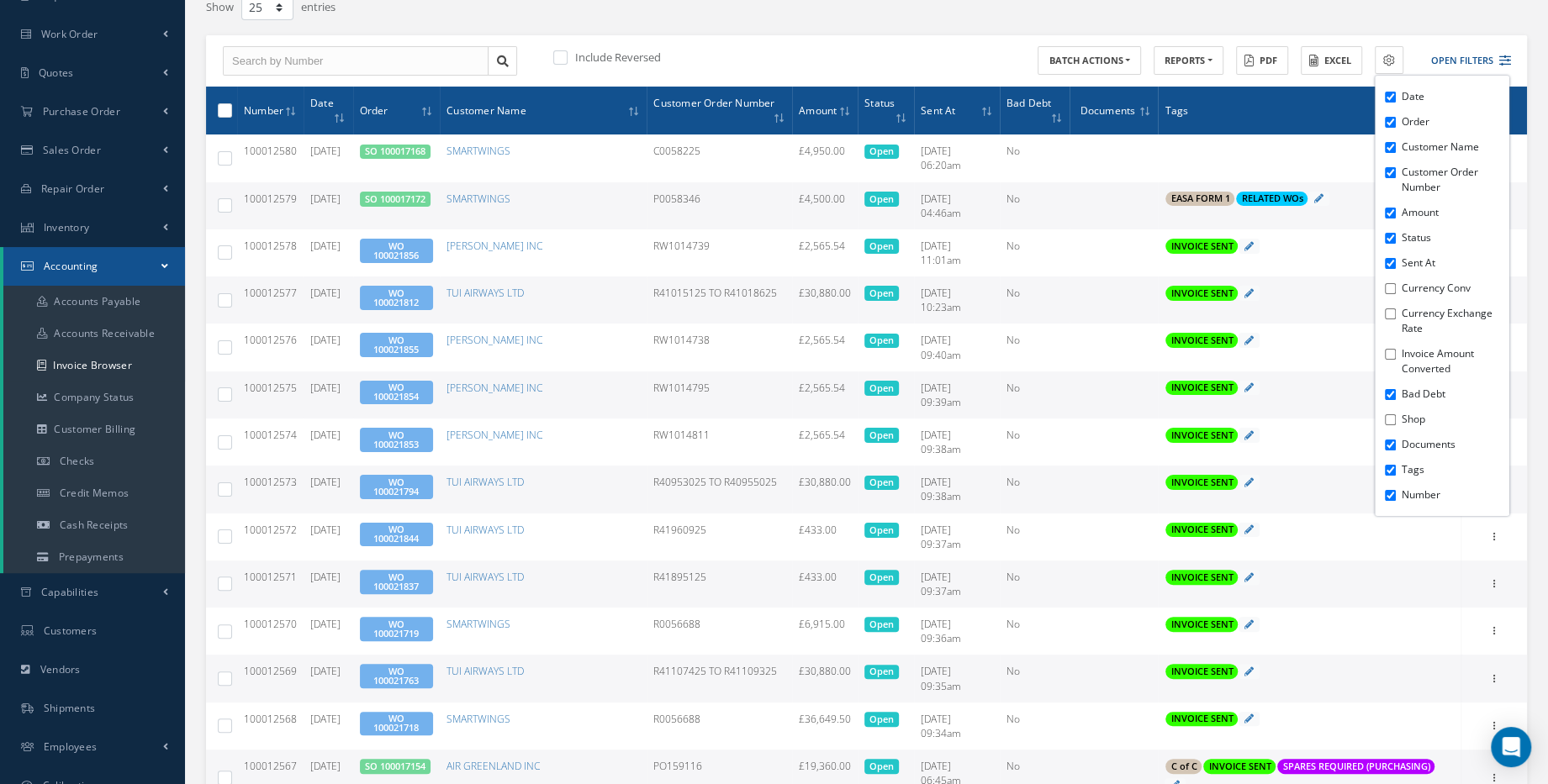
click at [1390, 469] on input "Tags" at bounding box center [1390, 470] width 11 height 11
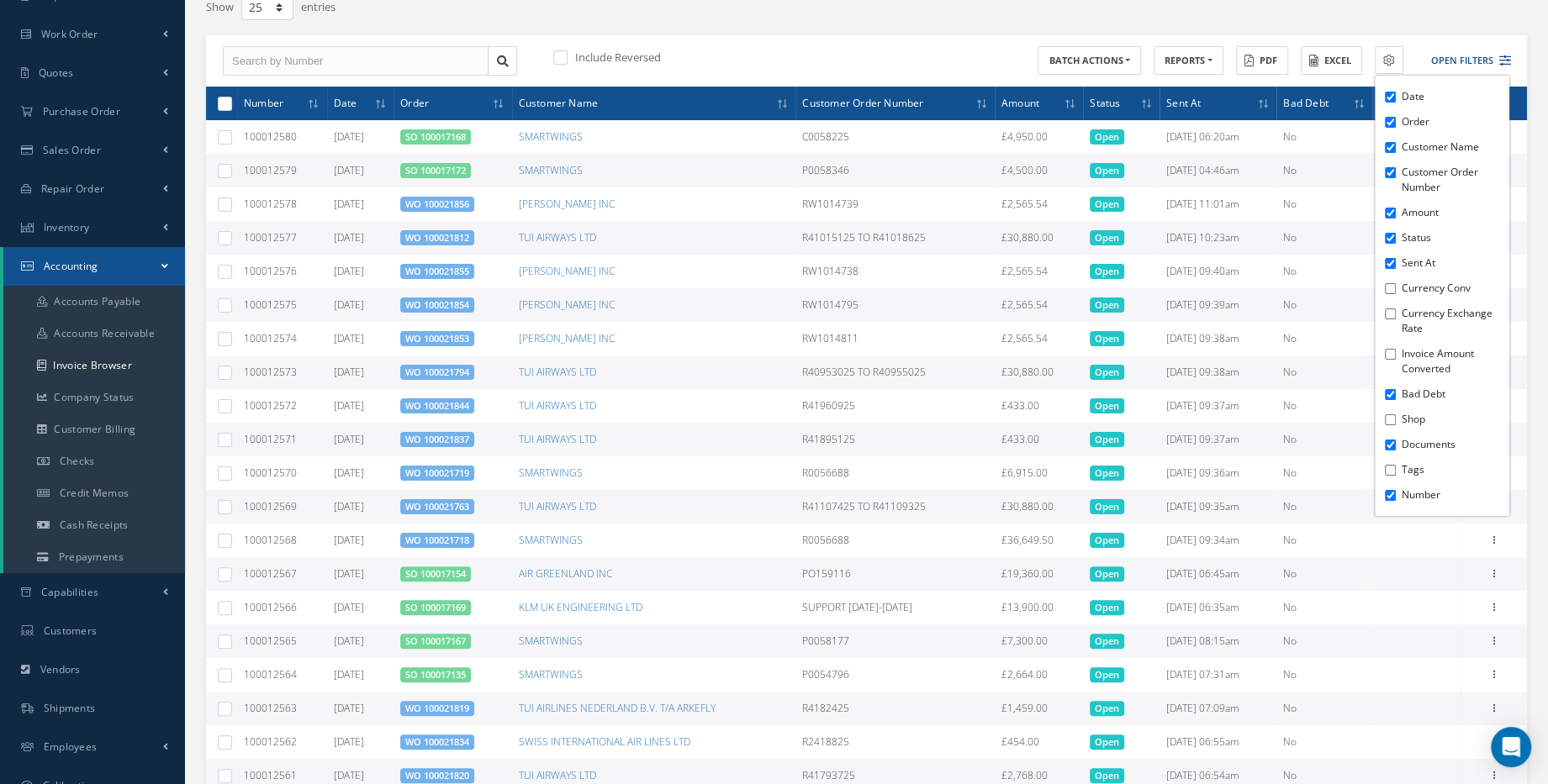
click at [1390, 469] on input "Tags" at bounding box center [1390, 470] width 11 height 11
checkbox input "true"
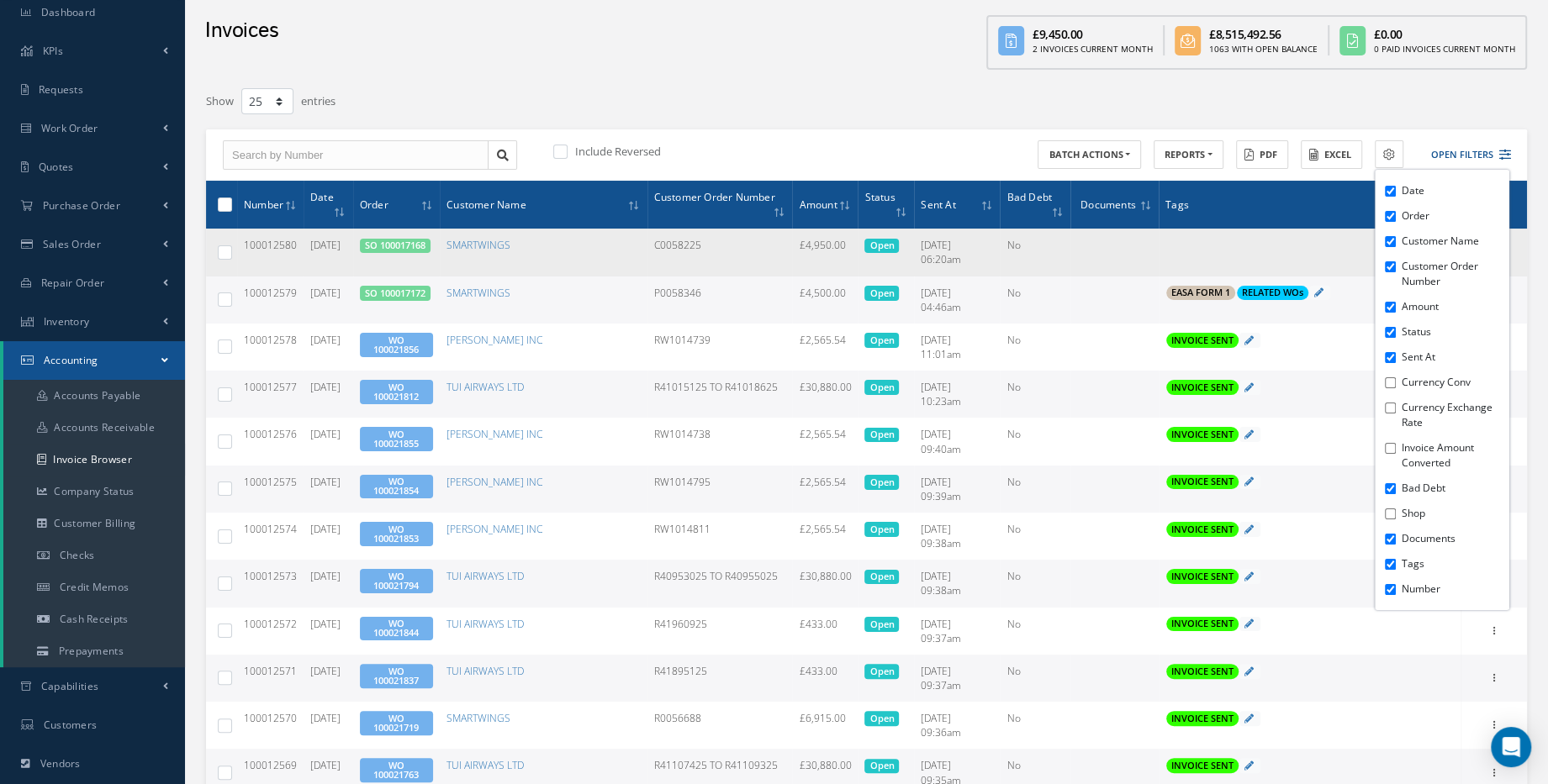
scroll to position [0, 0]
